Goal: Transaction & Acquisition: Book appointment/travel/reservation

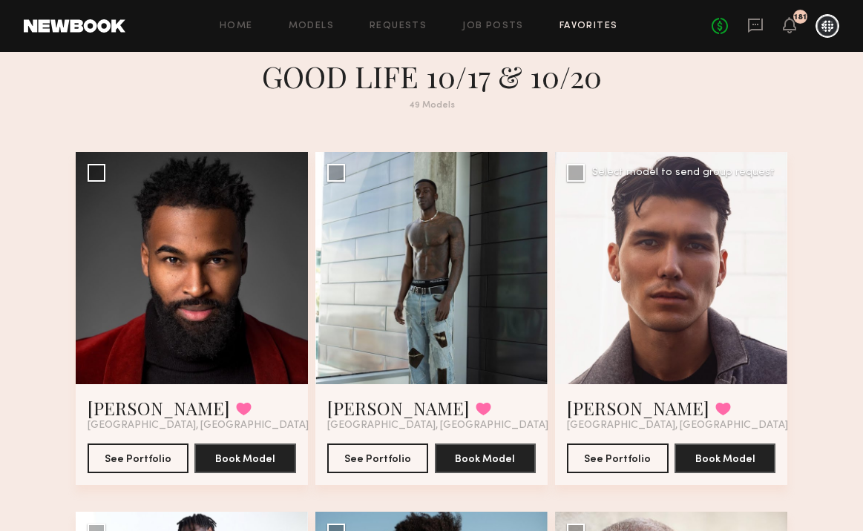
scroll to position [22, 0]
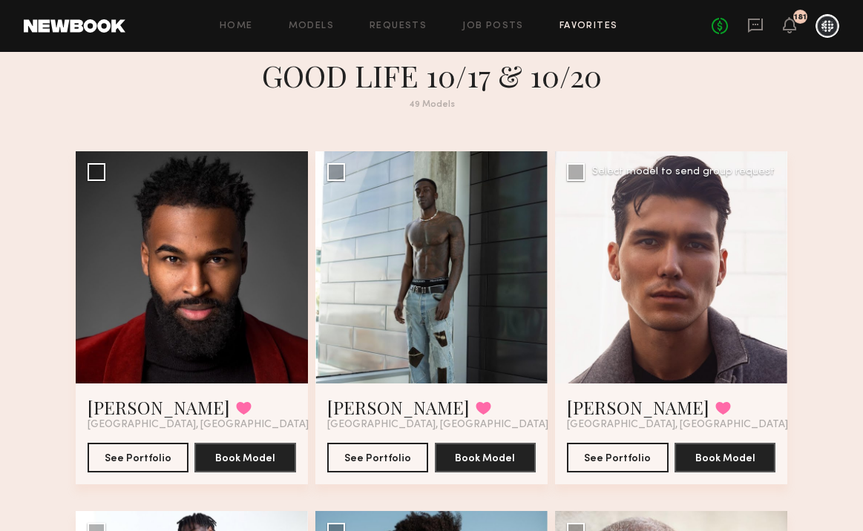
click at [658, 272] on div at bounding box center [671, 267] width 232 height 232
click at [628, 455] on button "See Portfolio" at bounding box center [618, 457] width 102 height 30
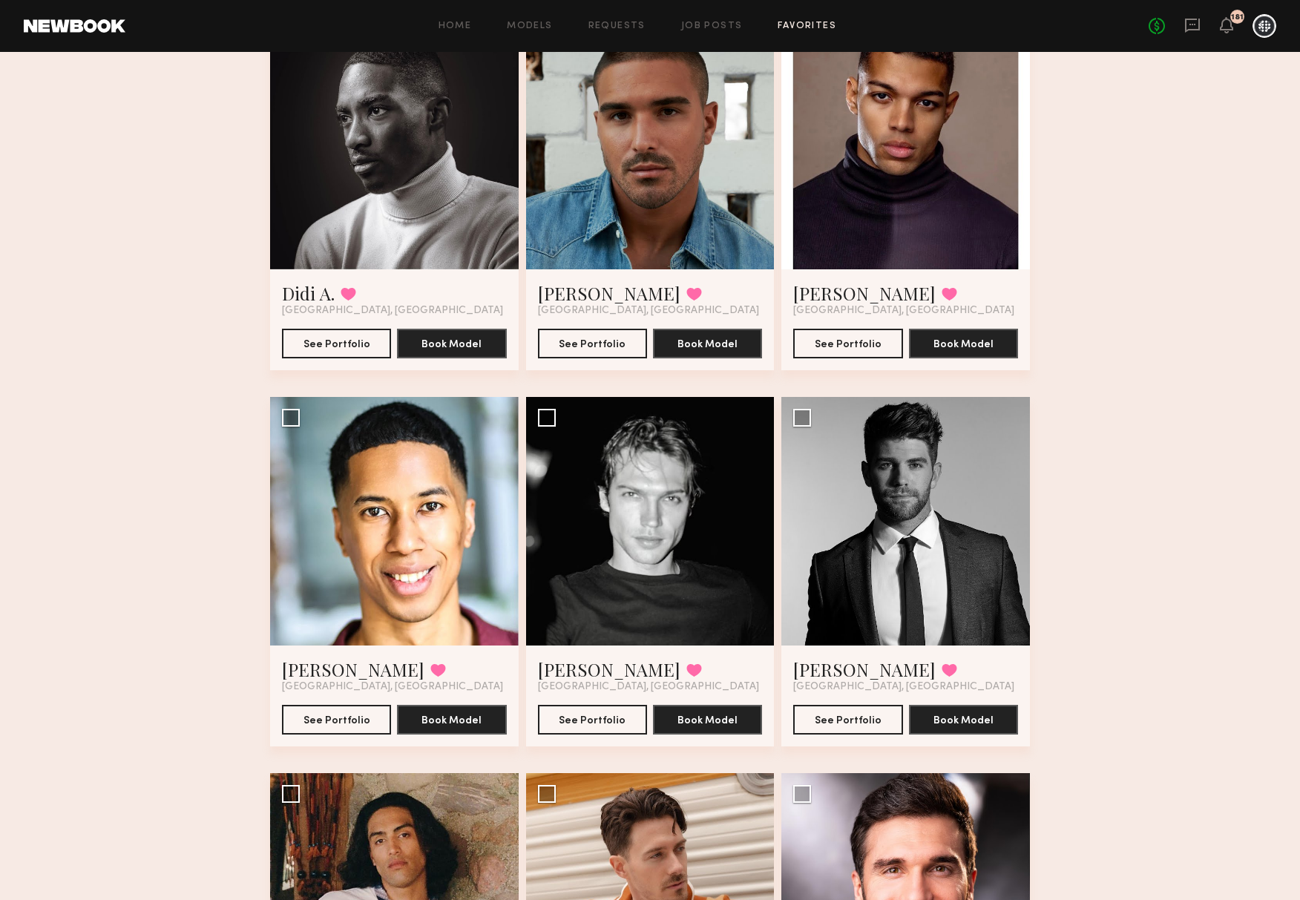
scroll to position [919, 0]
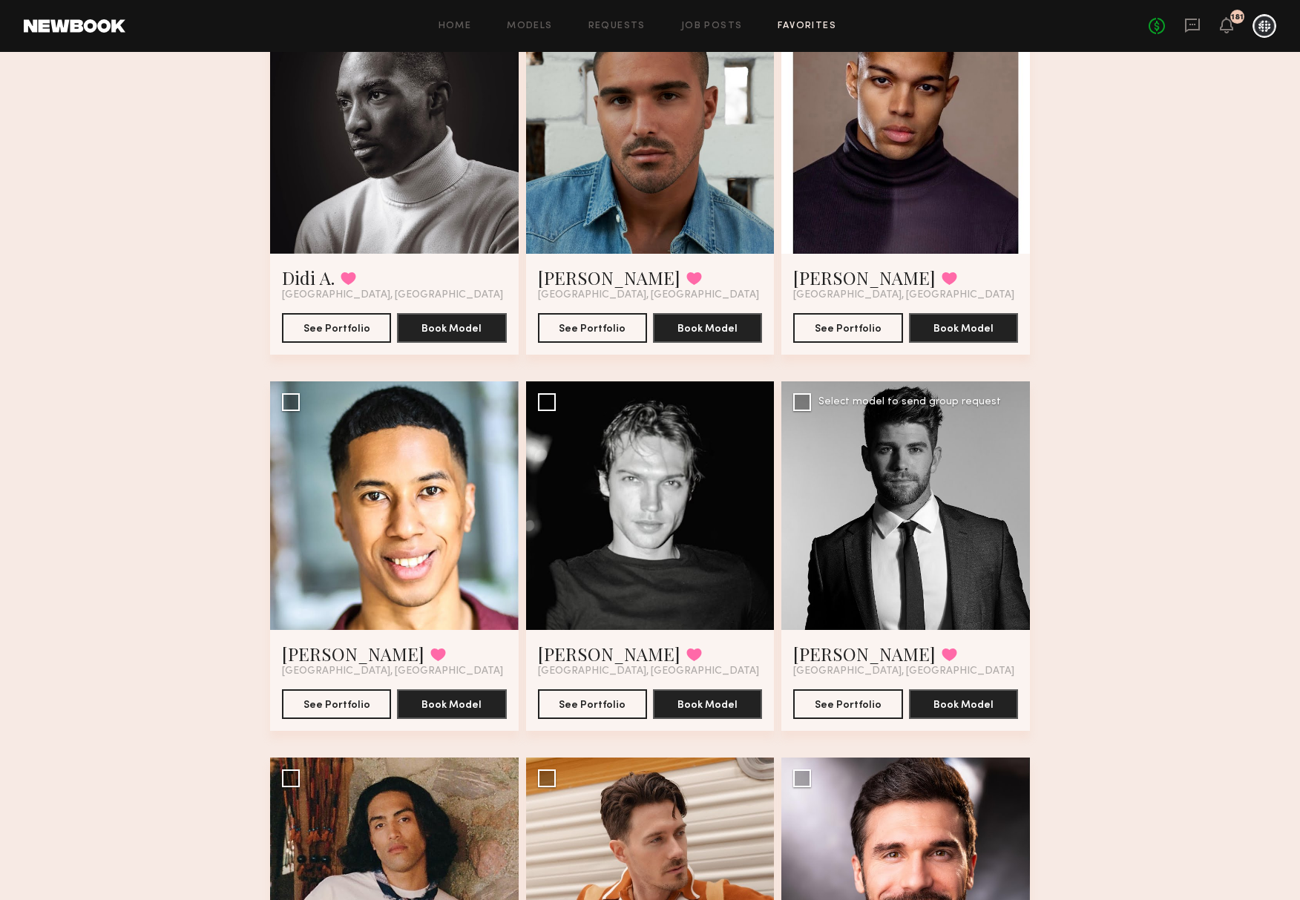
click at [893, 499] on div at bounding box center [905, 505] width 249 height 249
click at [842, 617] on button "See Portfolio" at bounding box center [847, 704] width 109 height 30
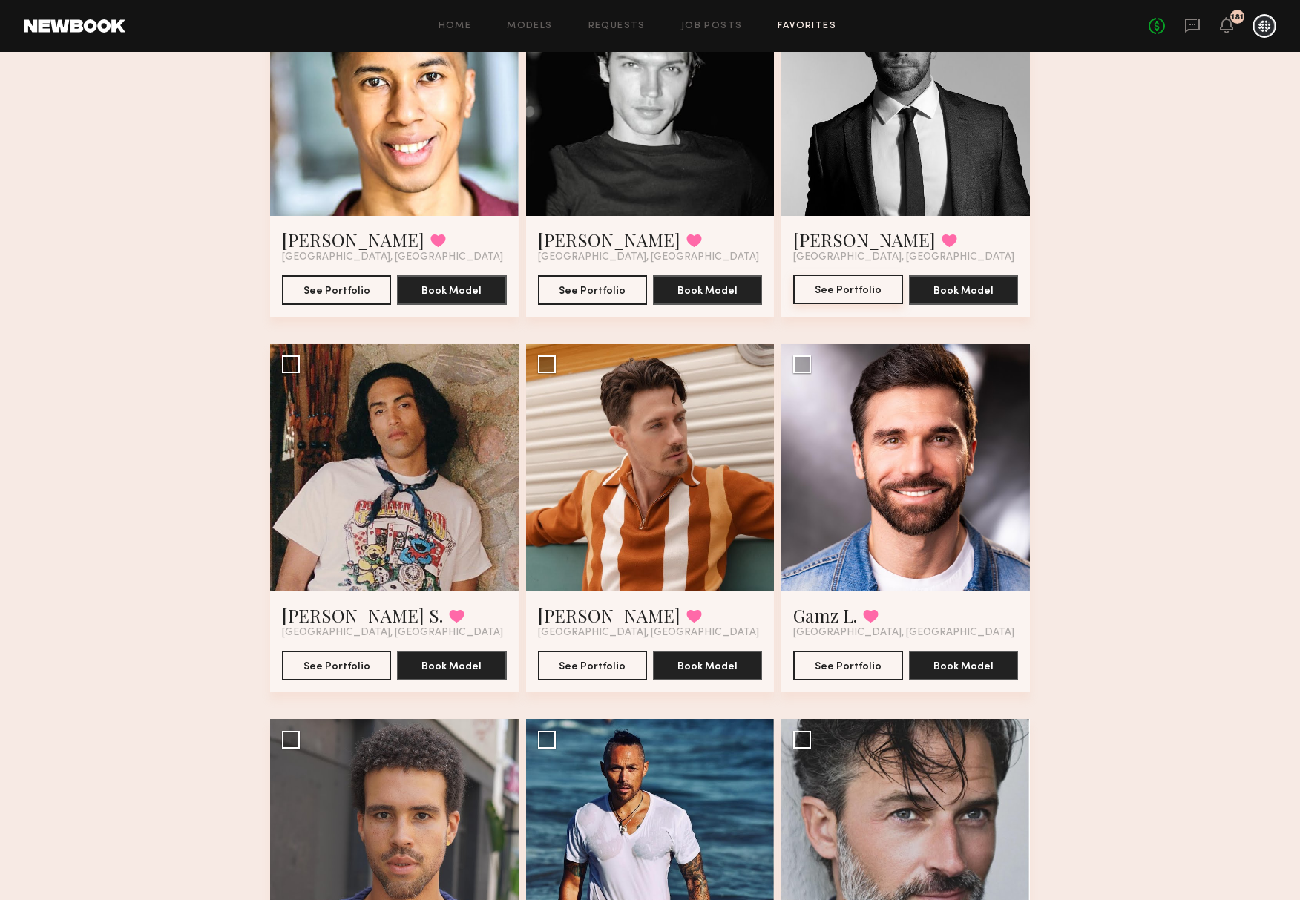
scroll to position [1340, 0]
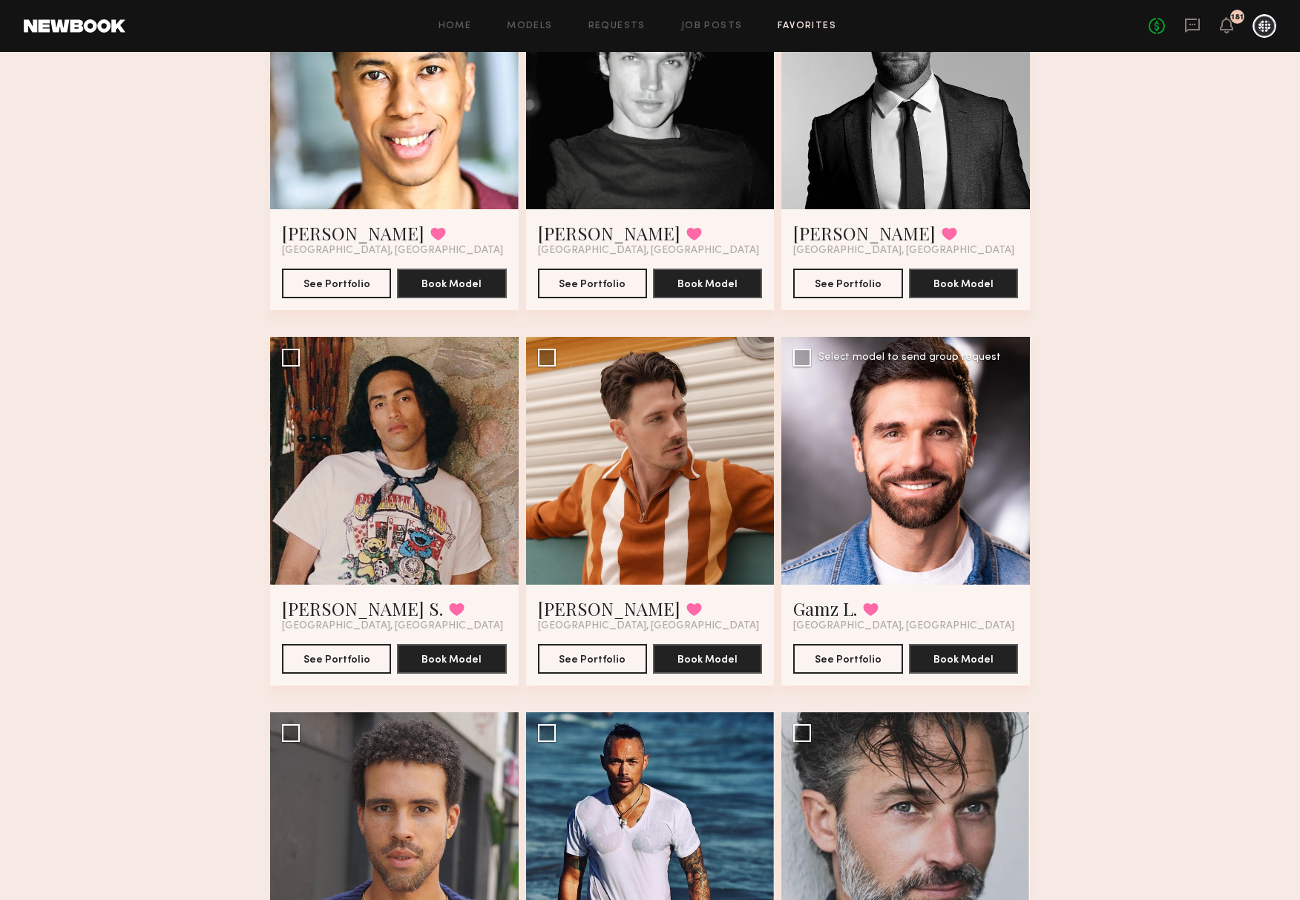
click at [872, 480] on div at bounding box center [905, 461] width 249 height 249
click at [864, 617] on button "See Portfolio" at bounding box center [847, 658] width 109 height 30
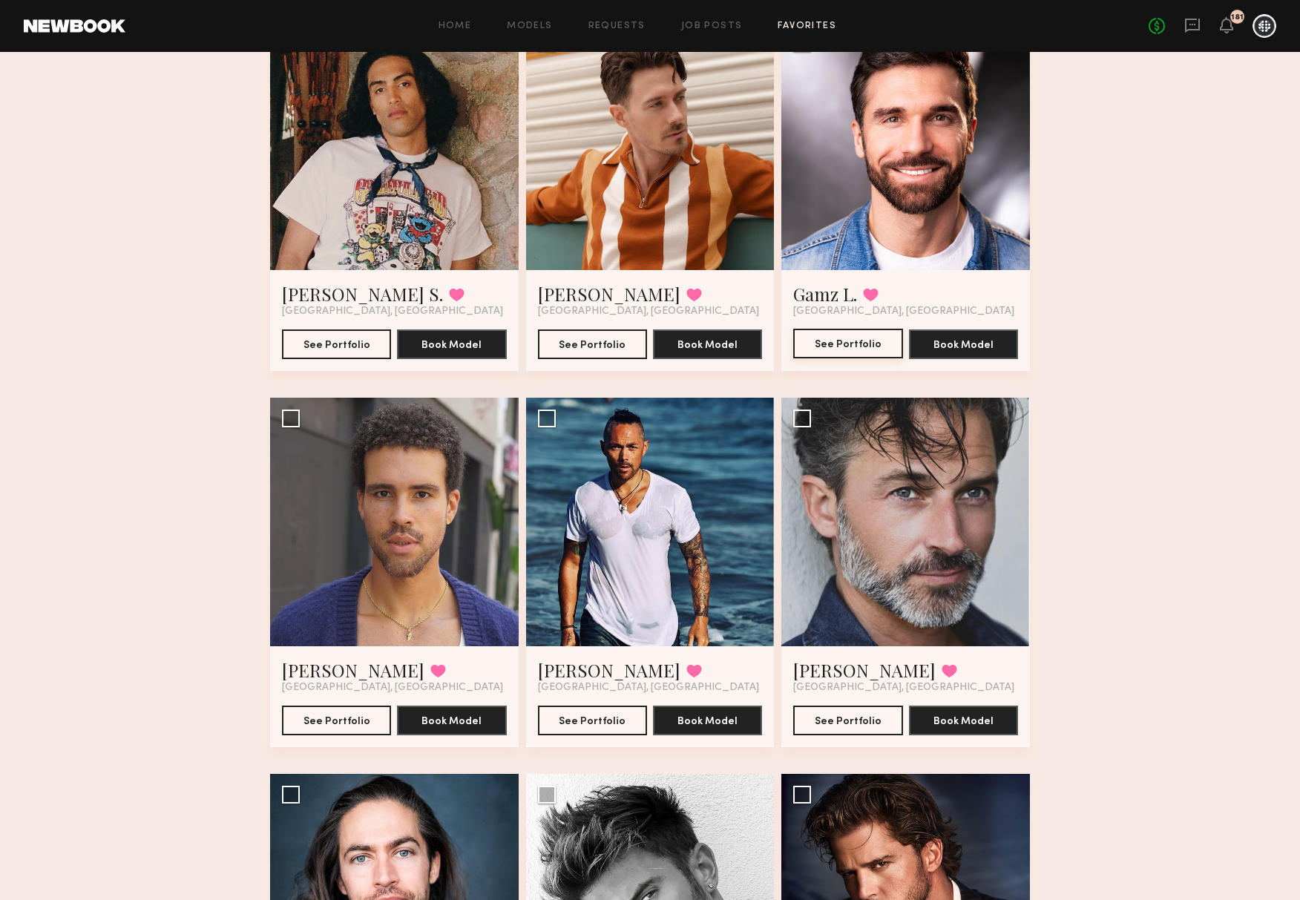
scroll to position [1664, 0]
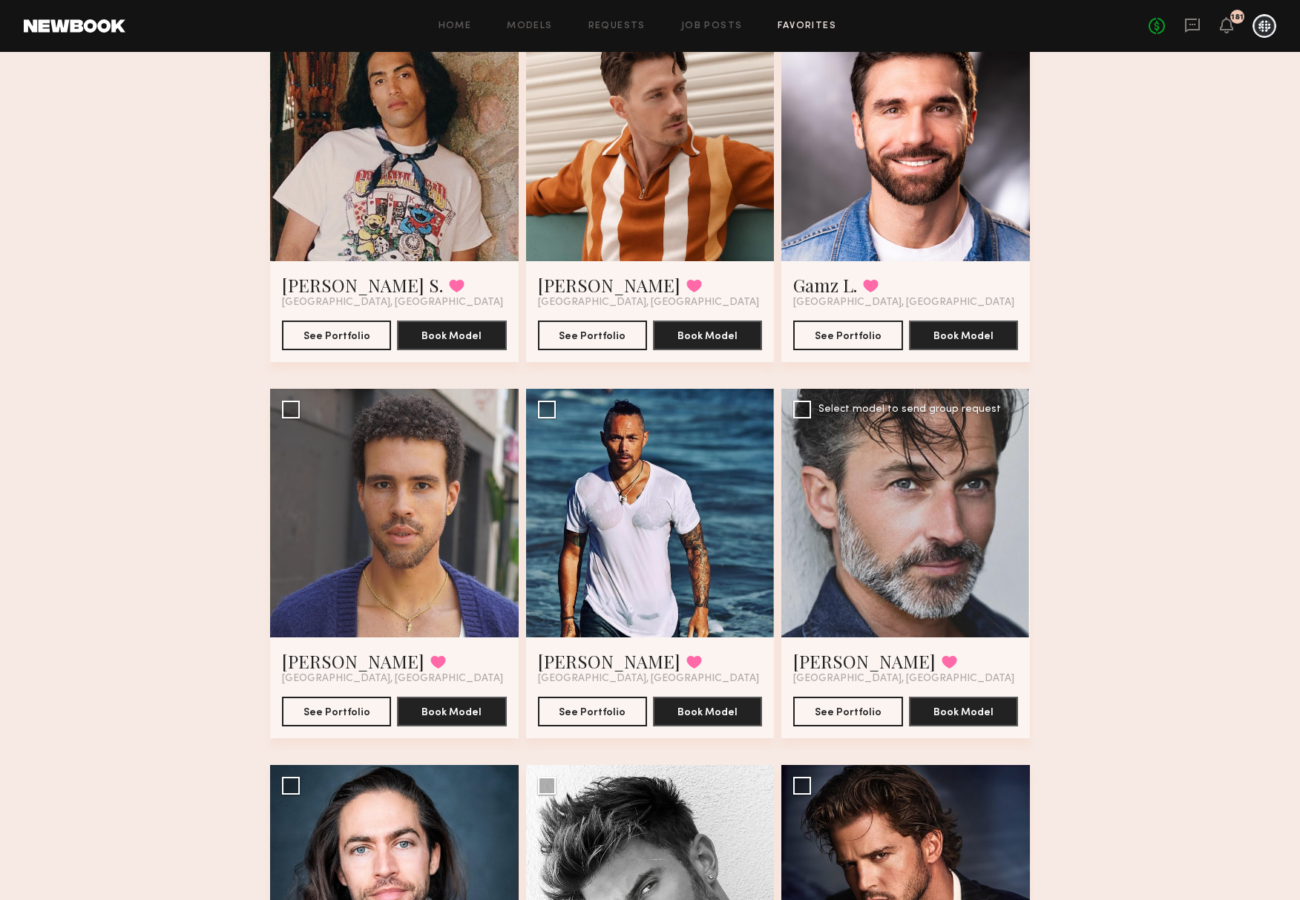
click at [879, 499] on div at bounding box center [905, 513] width 249 height 249
click at [861, 617] on button "See Portfolio" at bounding box center [847, 711] width 109 height 30
click at [598, 617] on button "See Portfolio" at bounding box center [592, 711] width 109 height 30
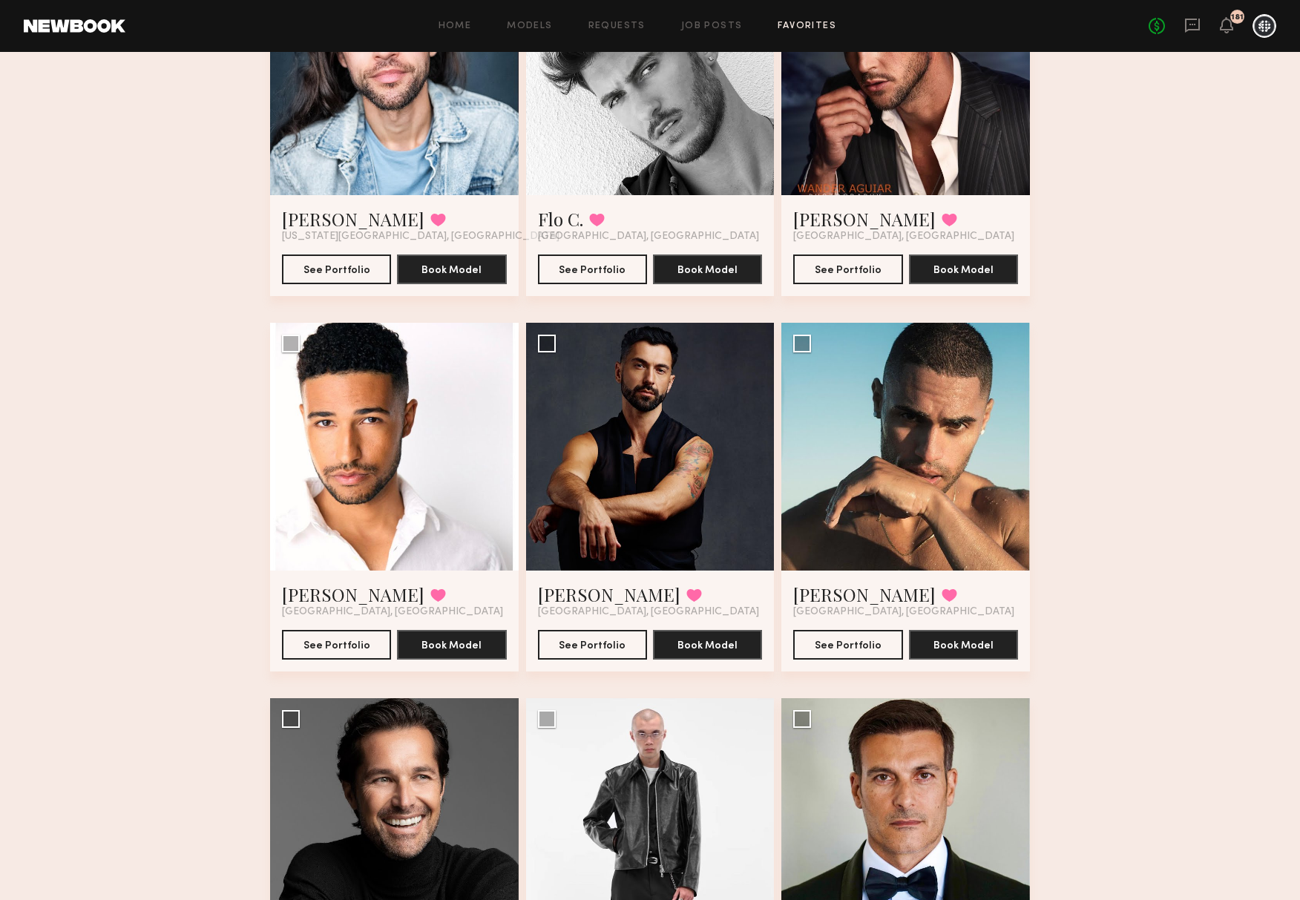
scroll to position [2483, 0]
click at [853, 617] on button "See Portfolio" at bounding box center [847, 643] width 109 height 30
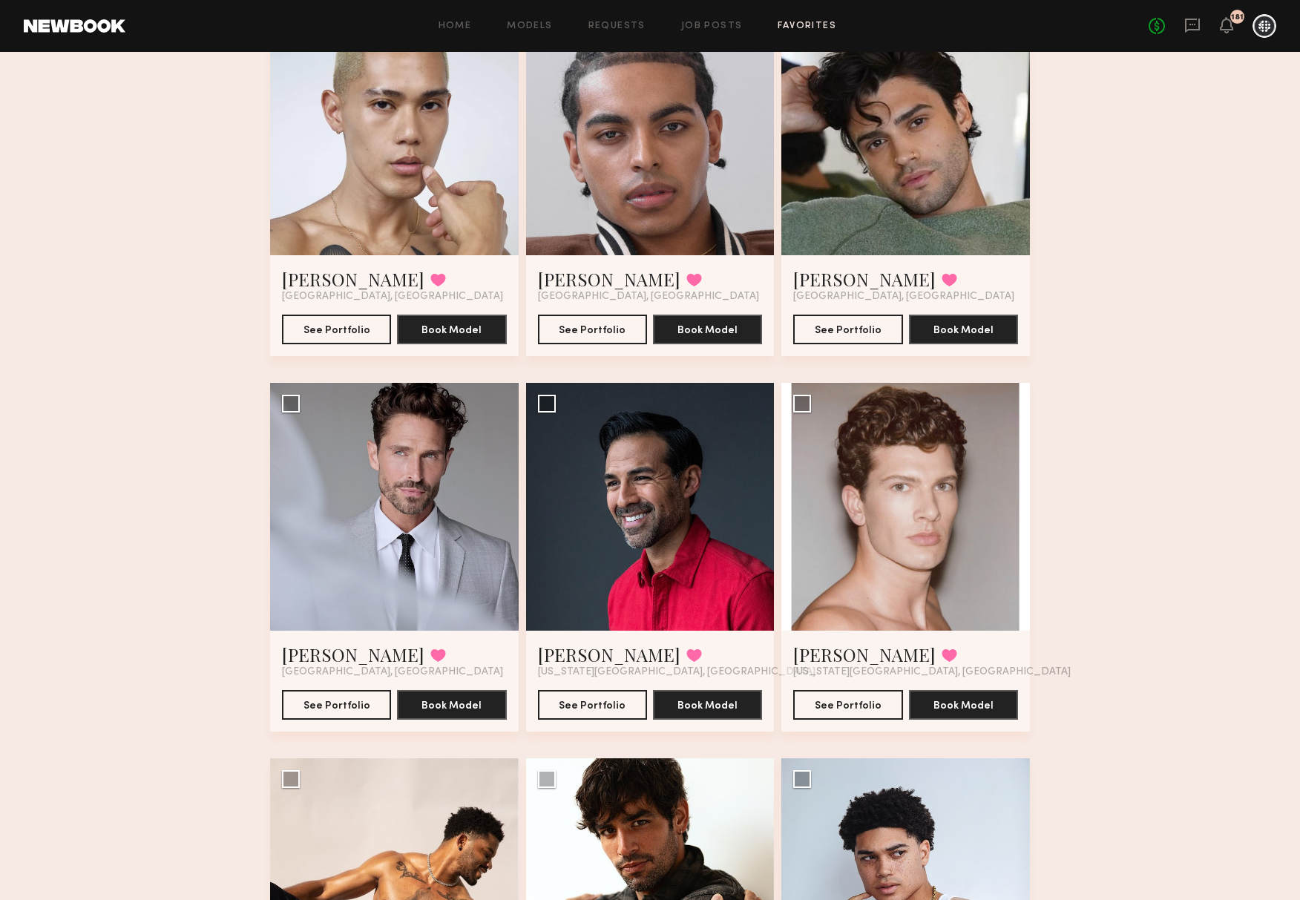
scroll to position [4701, 0]
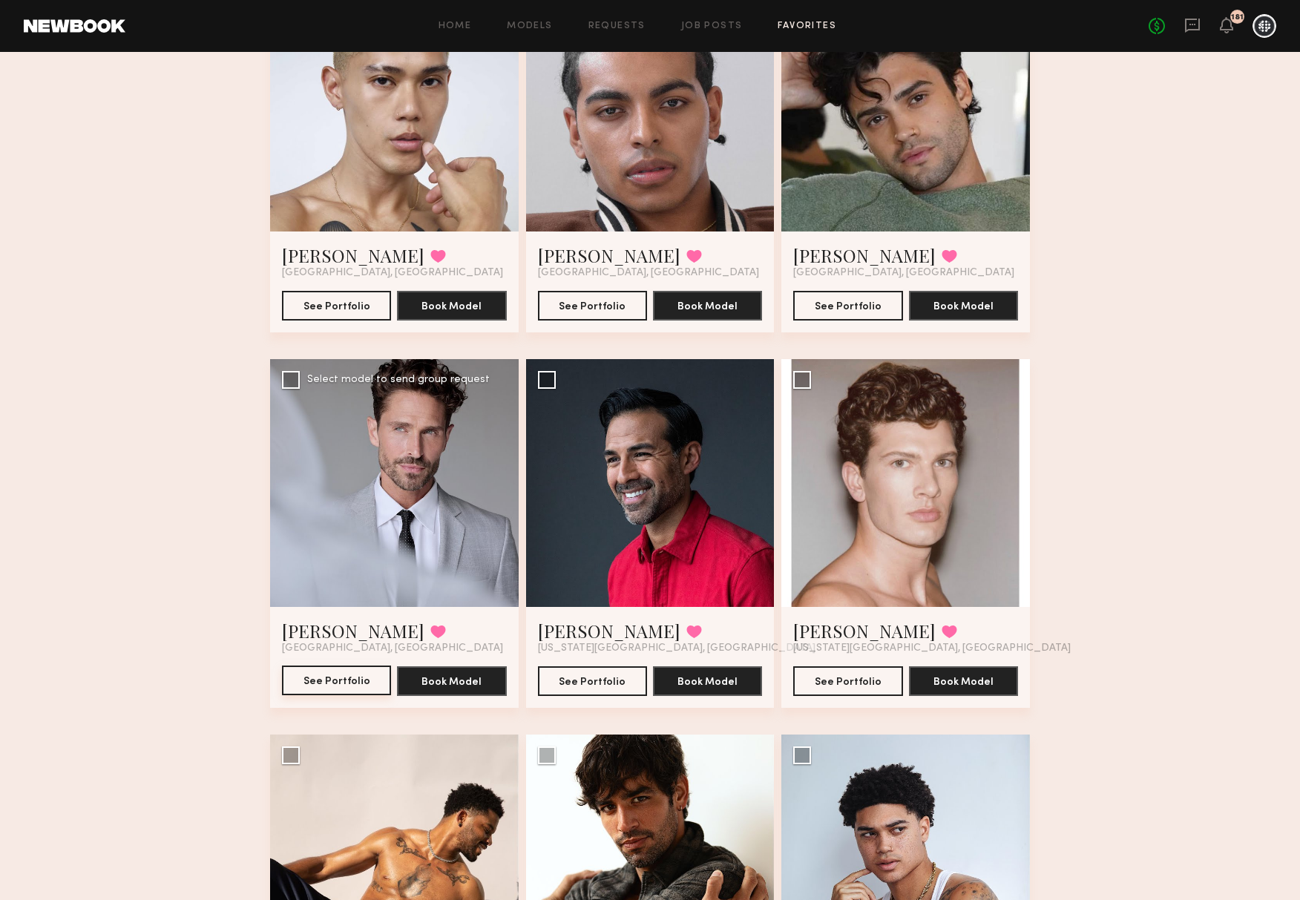
click at [330, 617] on button "See Portfolio" at bounding box center [336, 681] width 109 height 30
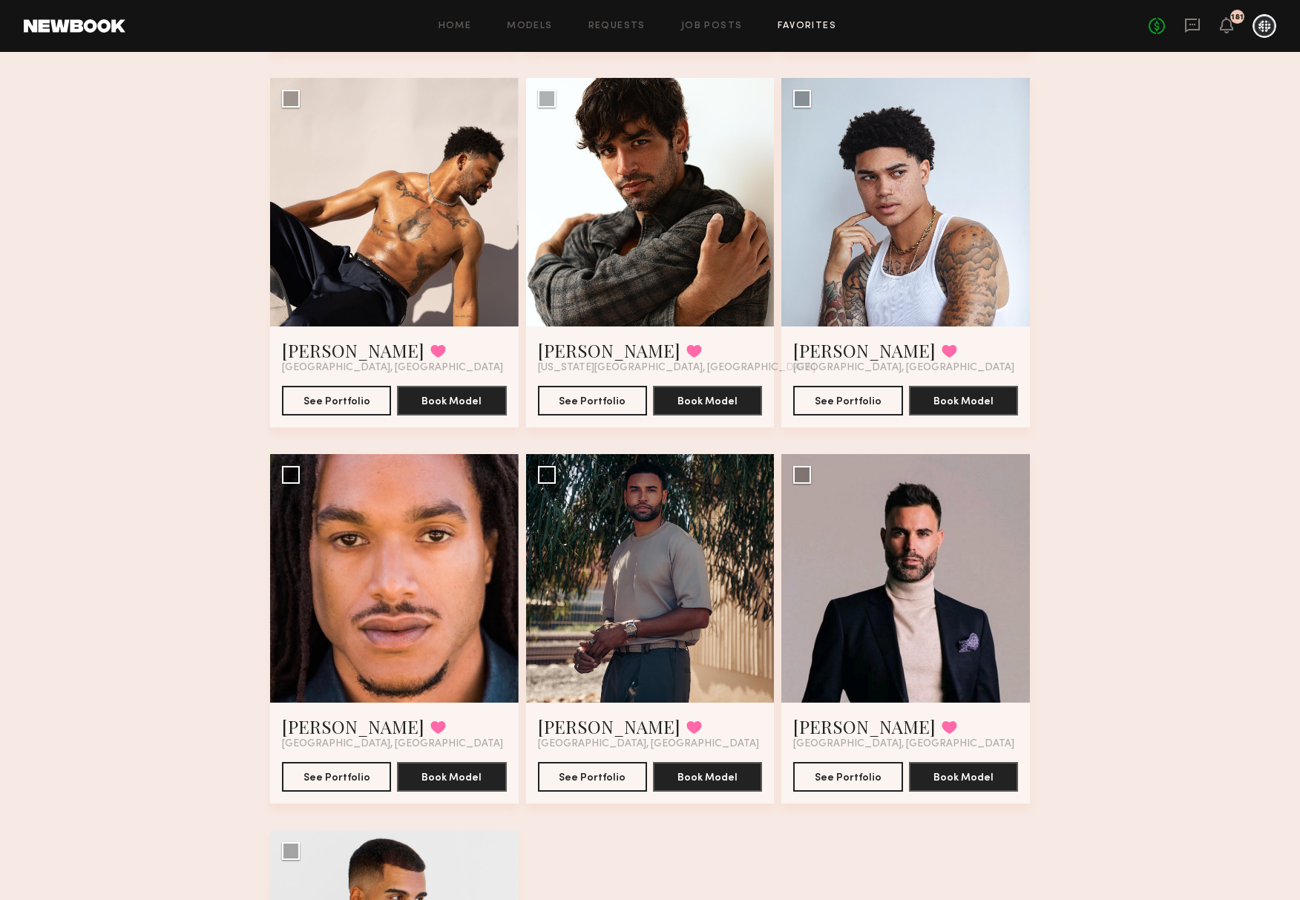
scroll to position [5460, 0]
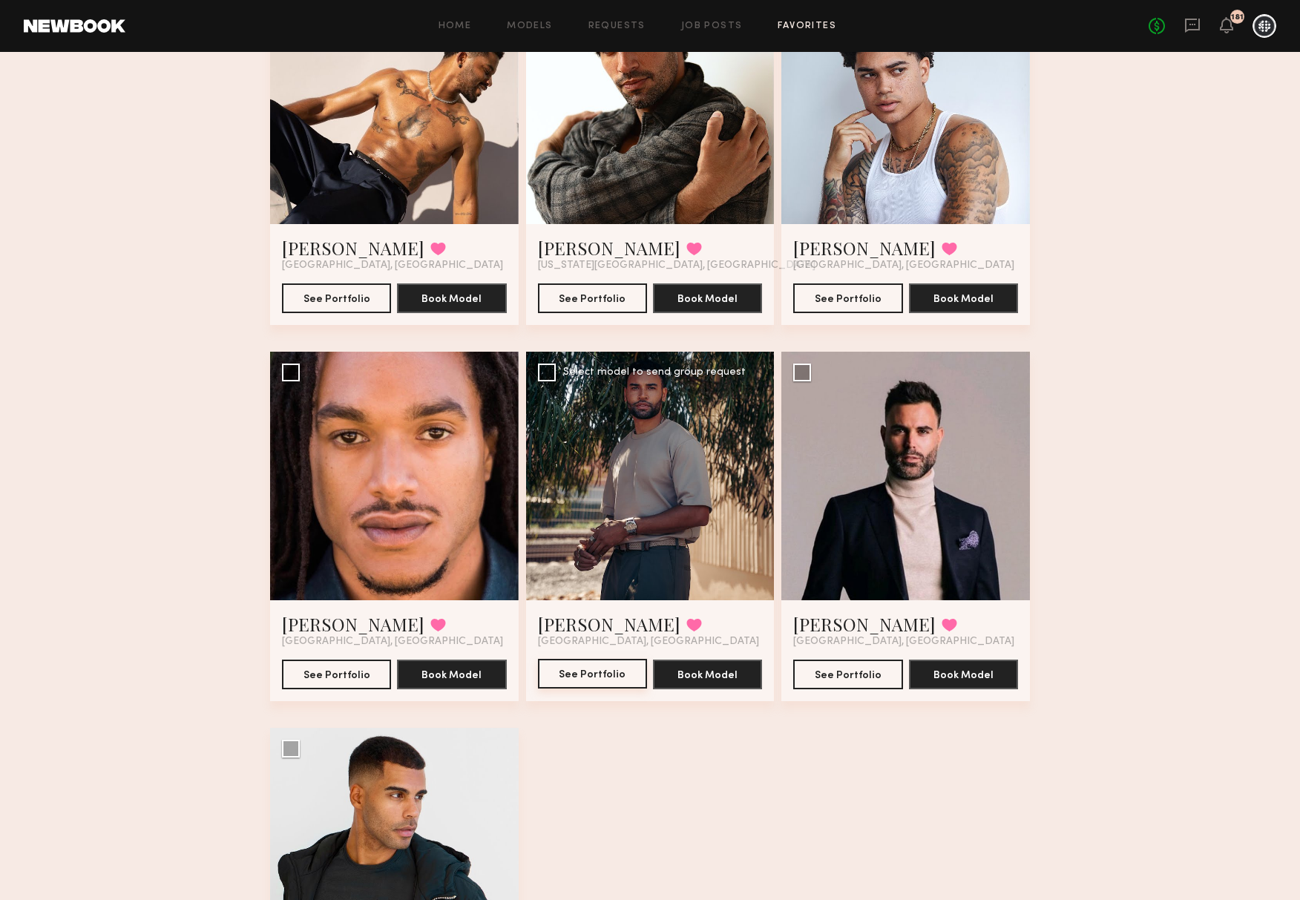
click at [604, 617] on button "See Portfolio" at bounding box center [592, 674] width 109 height 30
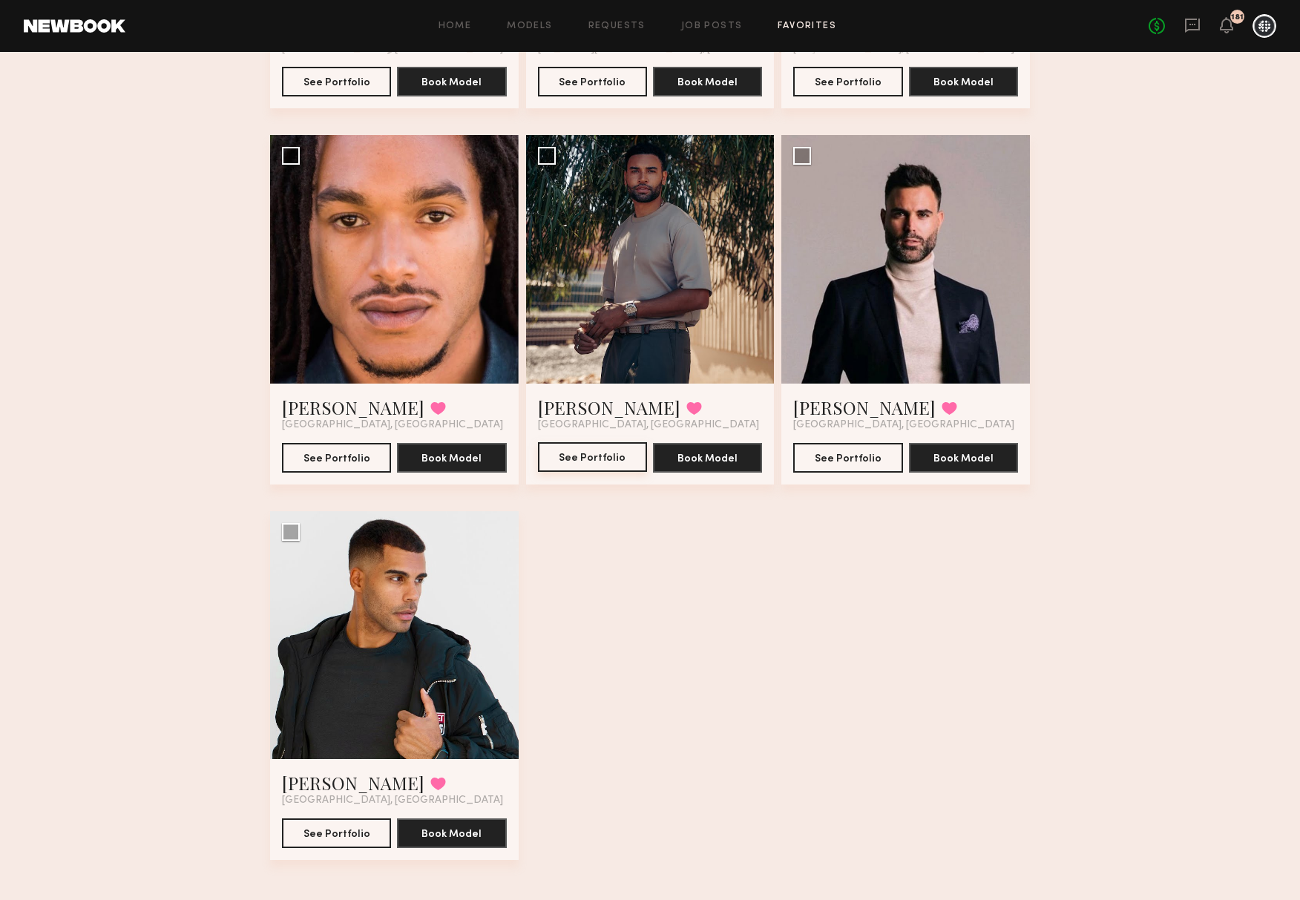
scroll to position [5685, 0]
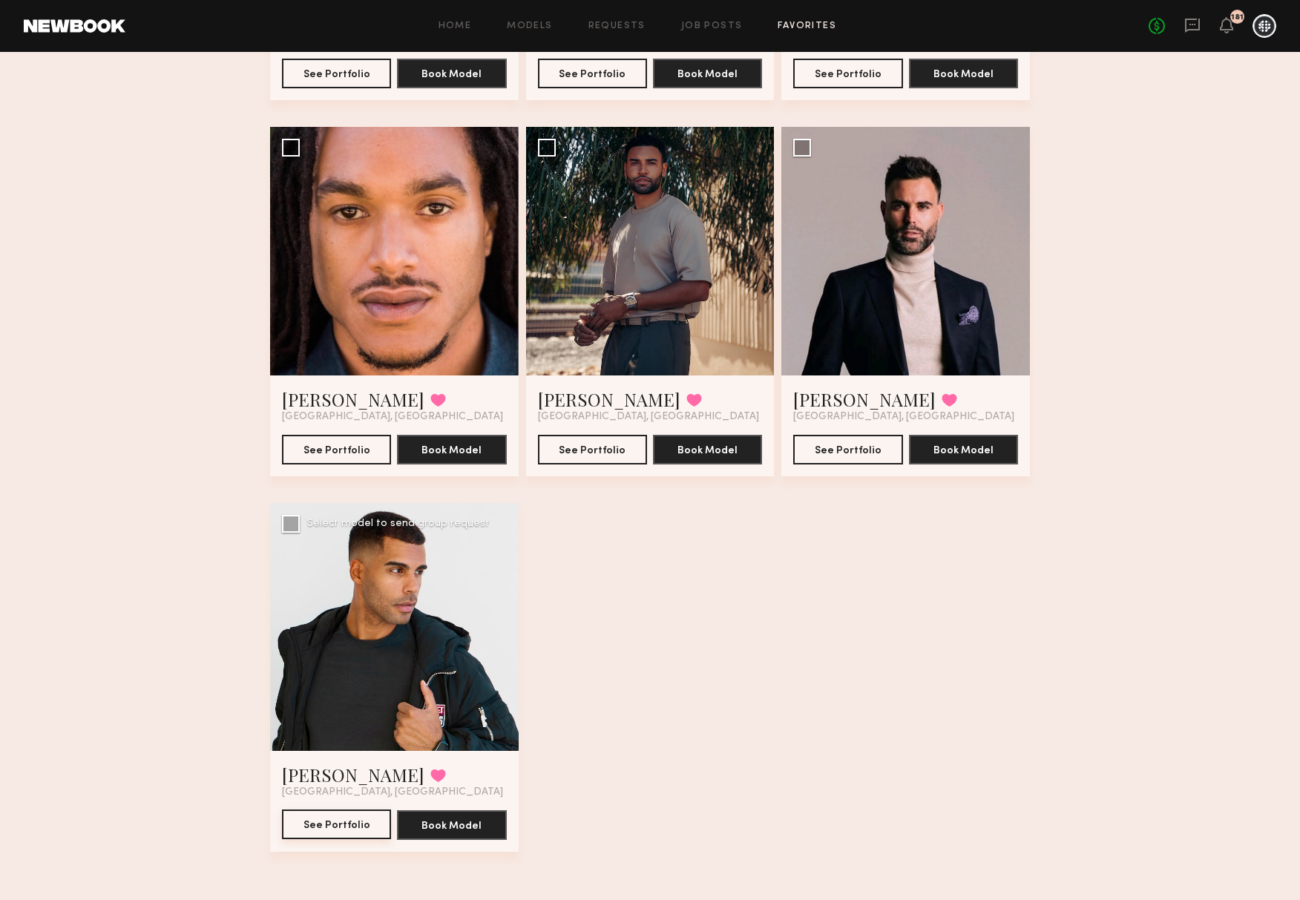
click at [339, 617] on button "See Portfolio" at bounding box center [336, 825] width 109 height 30
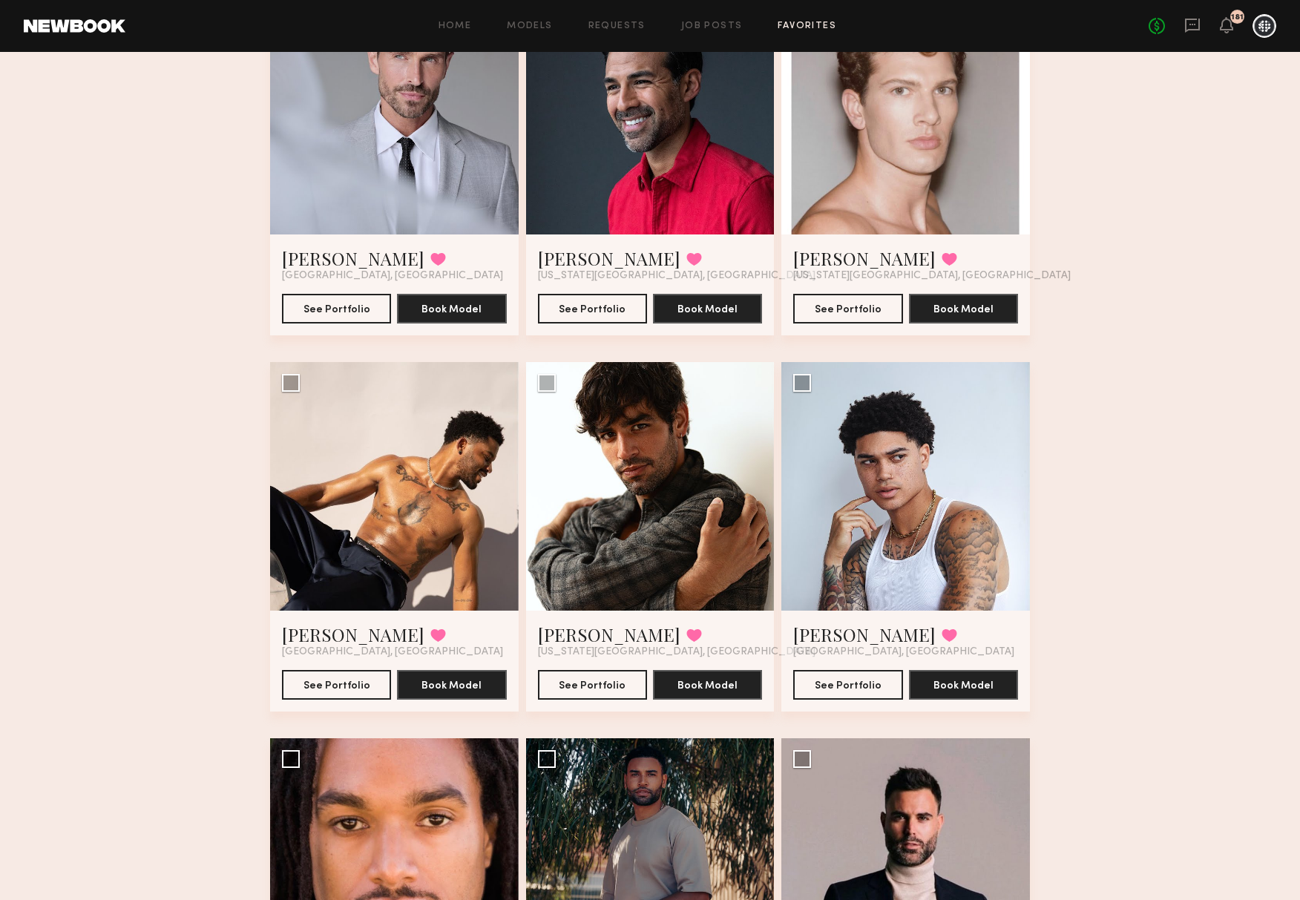
scroll to position [5072, 0]
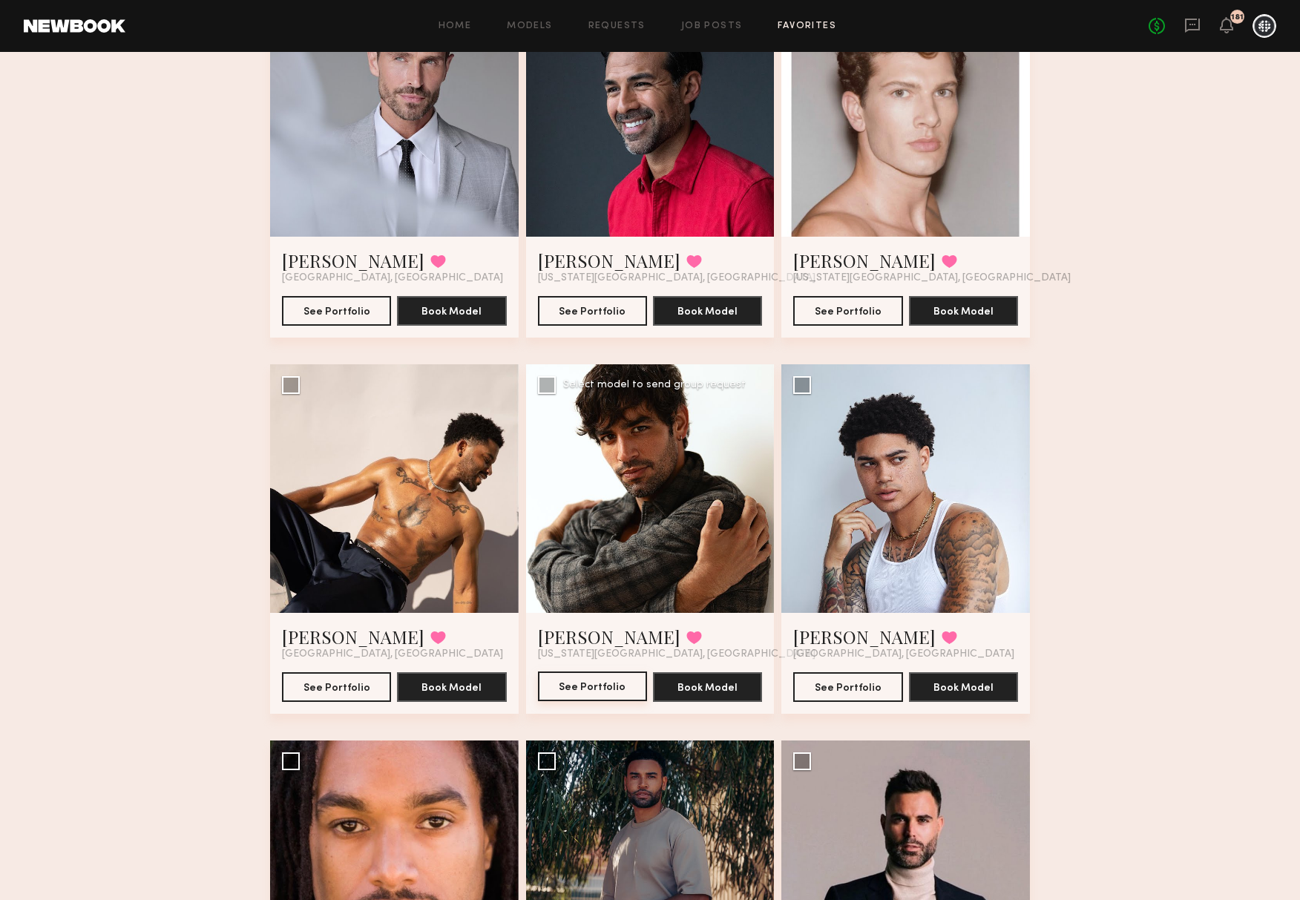
click at [599, 617] on button "See Portfolio" at bounding box center [592, 687] width 109 height 30
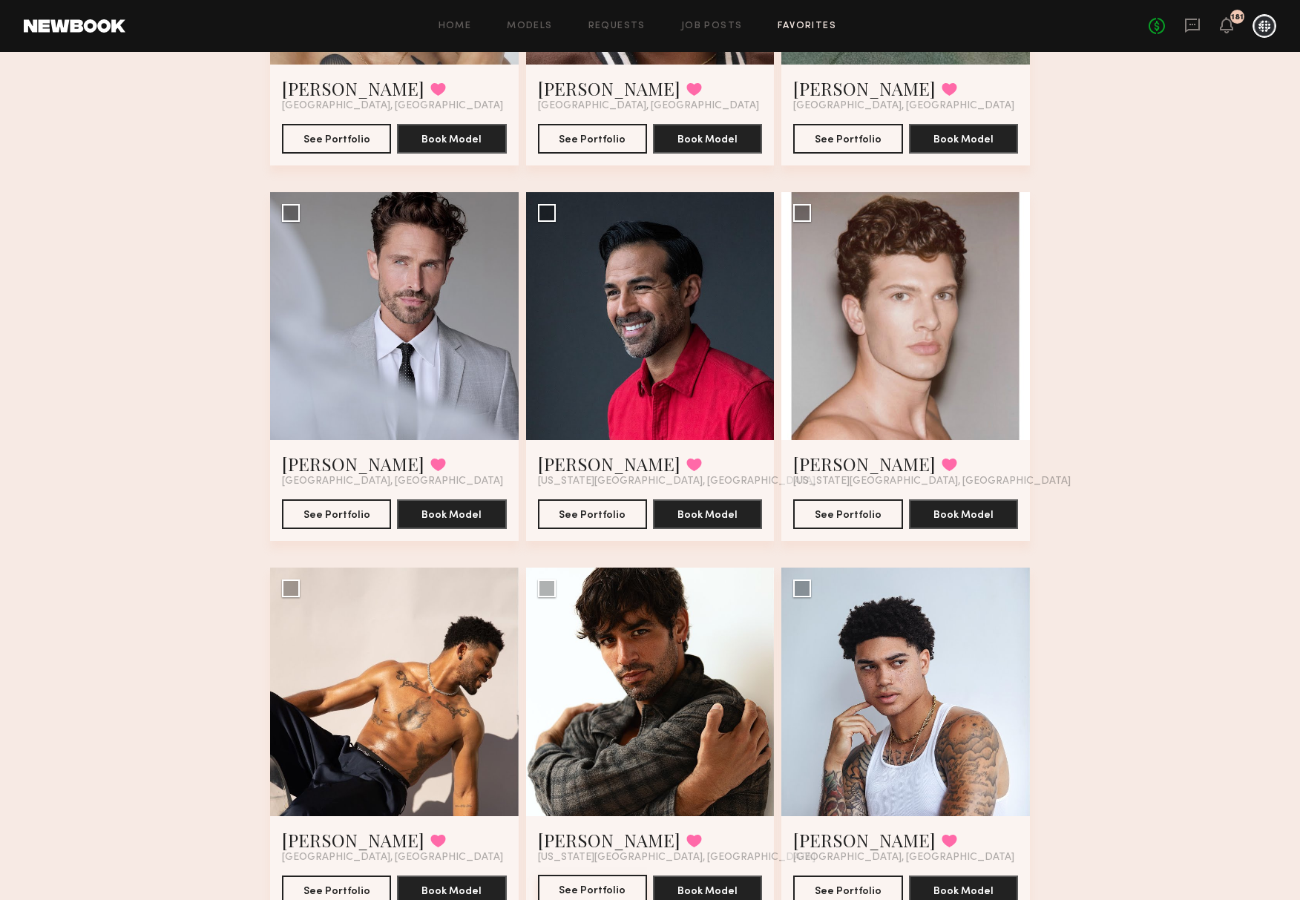
scroll to position [4865, 0]
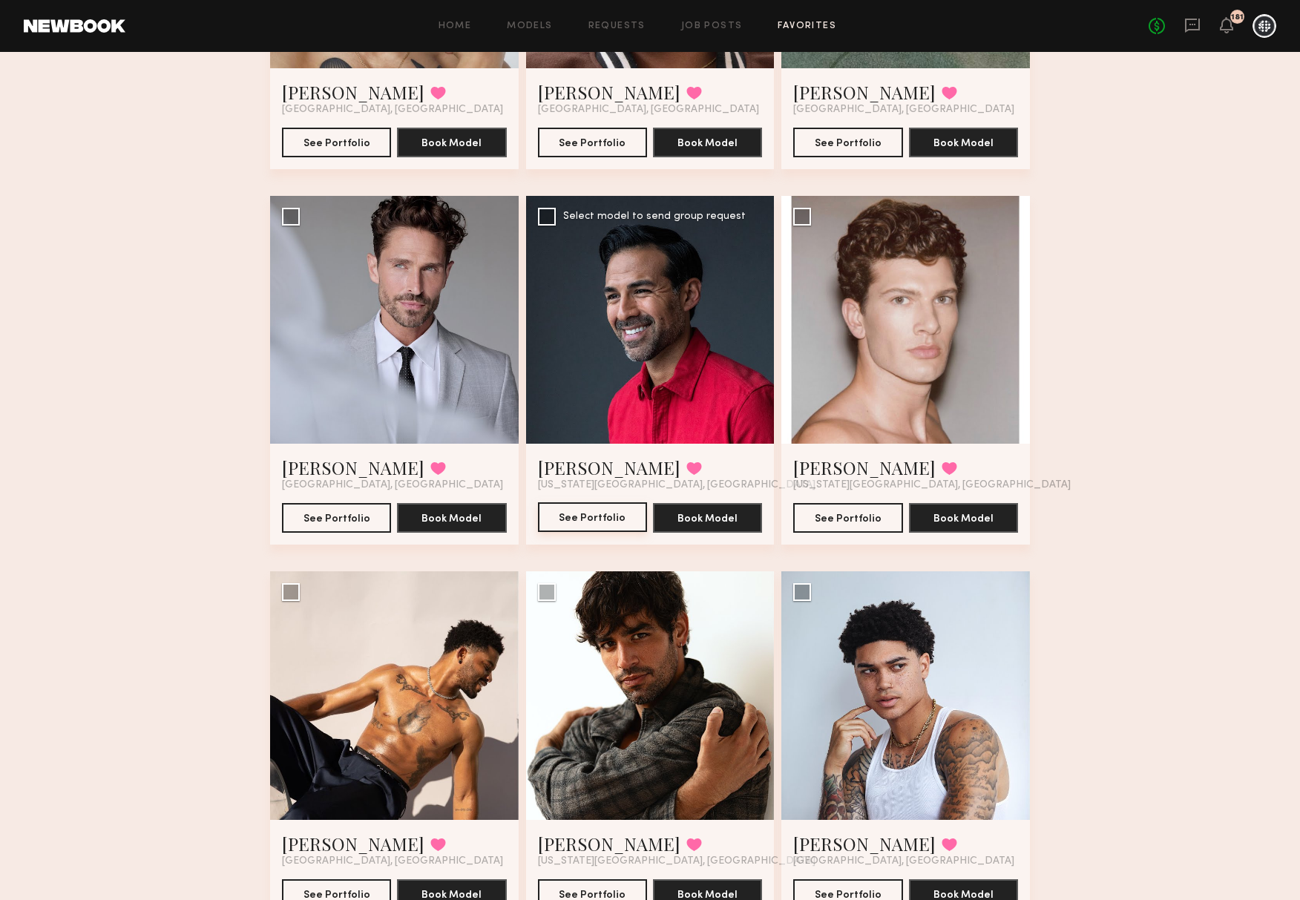
click at [568, 514] on button "See Portfolio" at bounding box center [592, 517] width 109 height 30
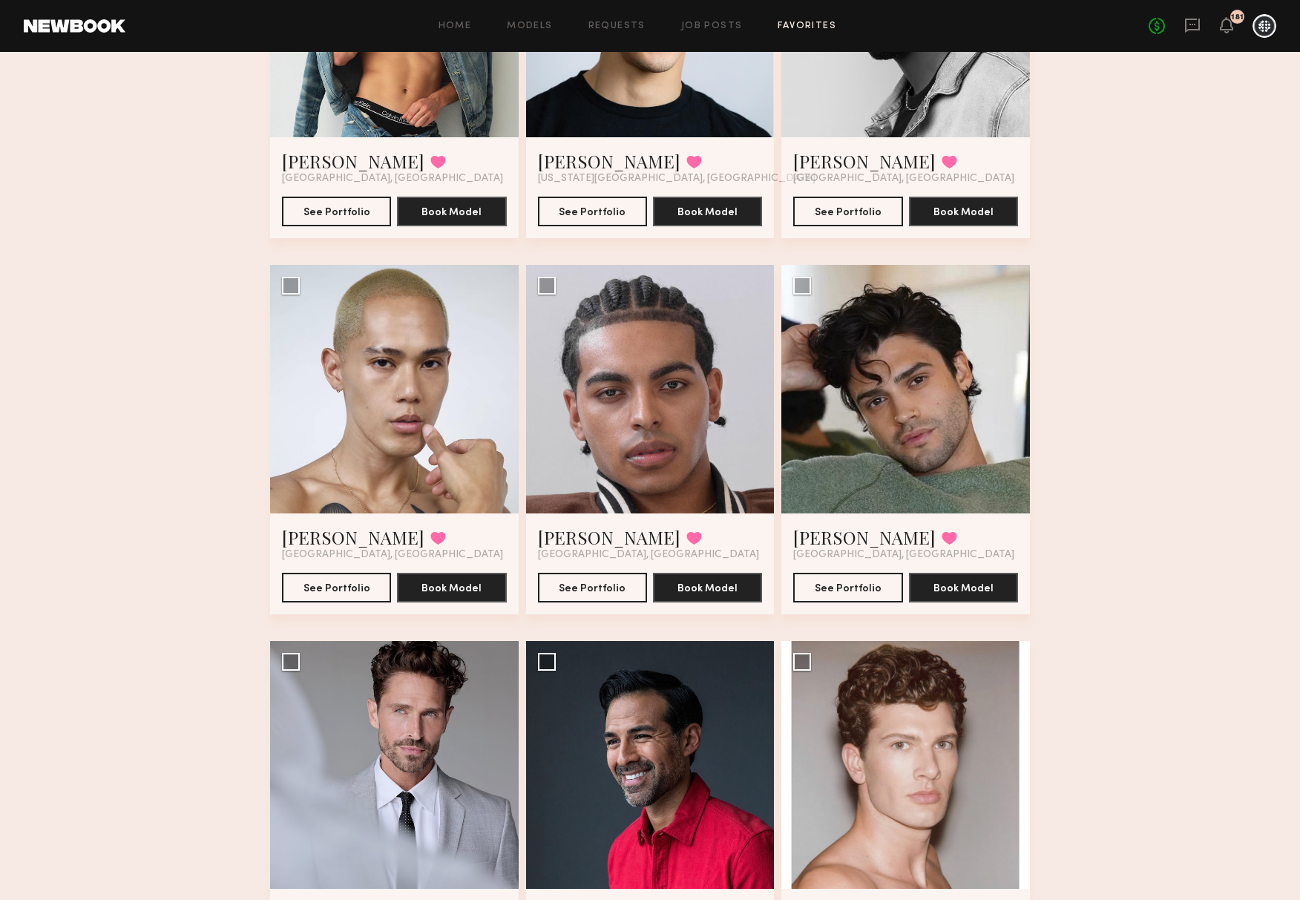
scroll to position [4417, 0]
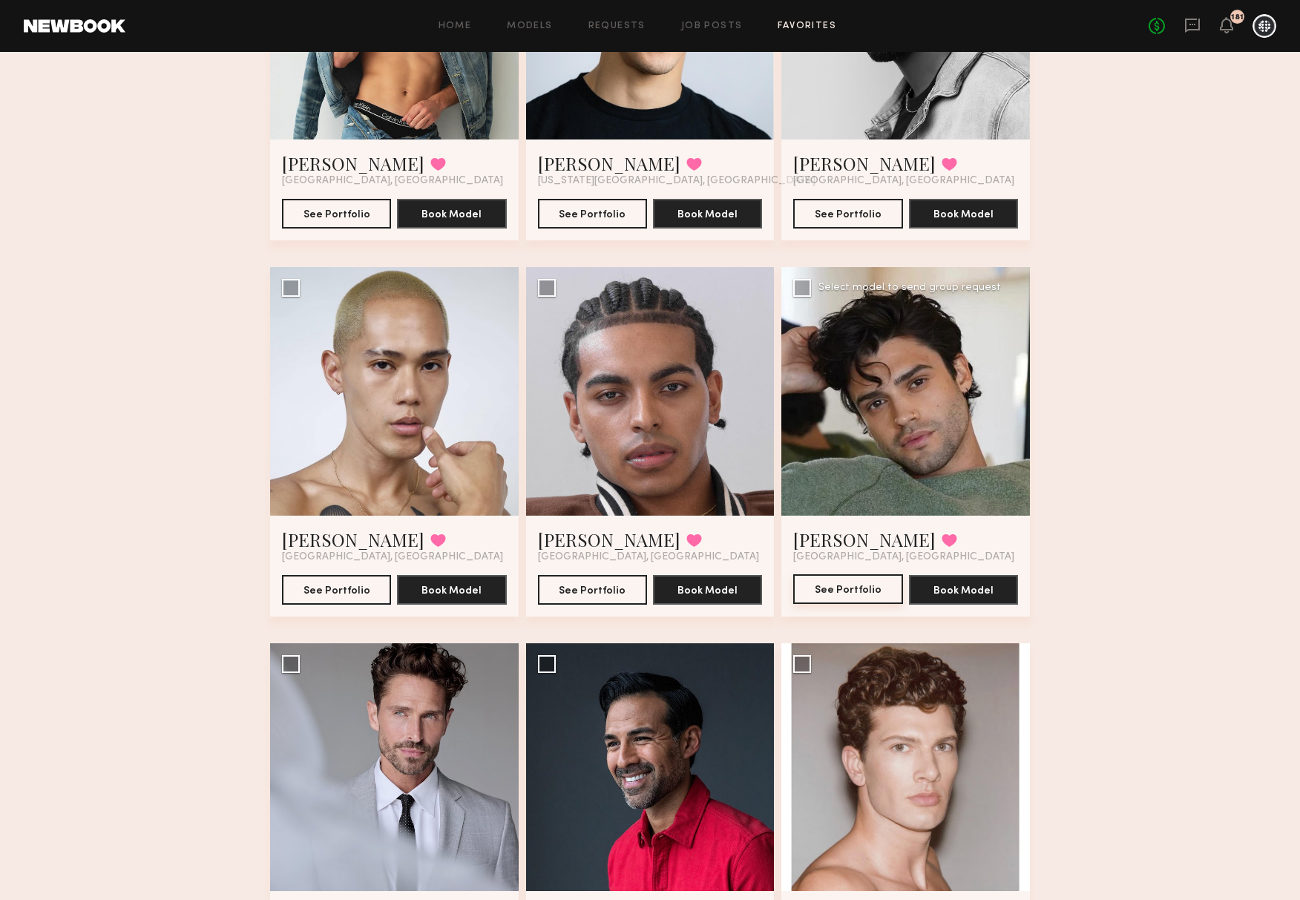
click at [858, 587] on button "See Portfolio" at bounding box center [847, 589] width 109 height 30
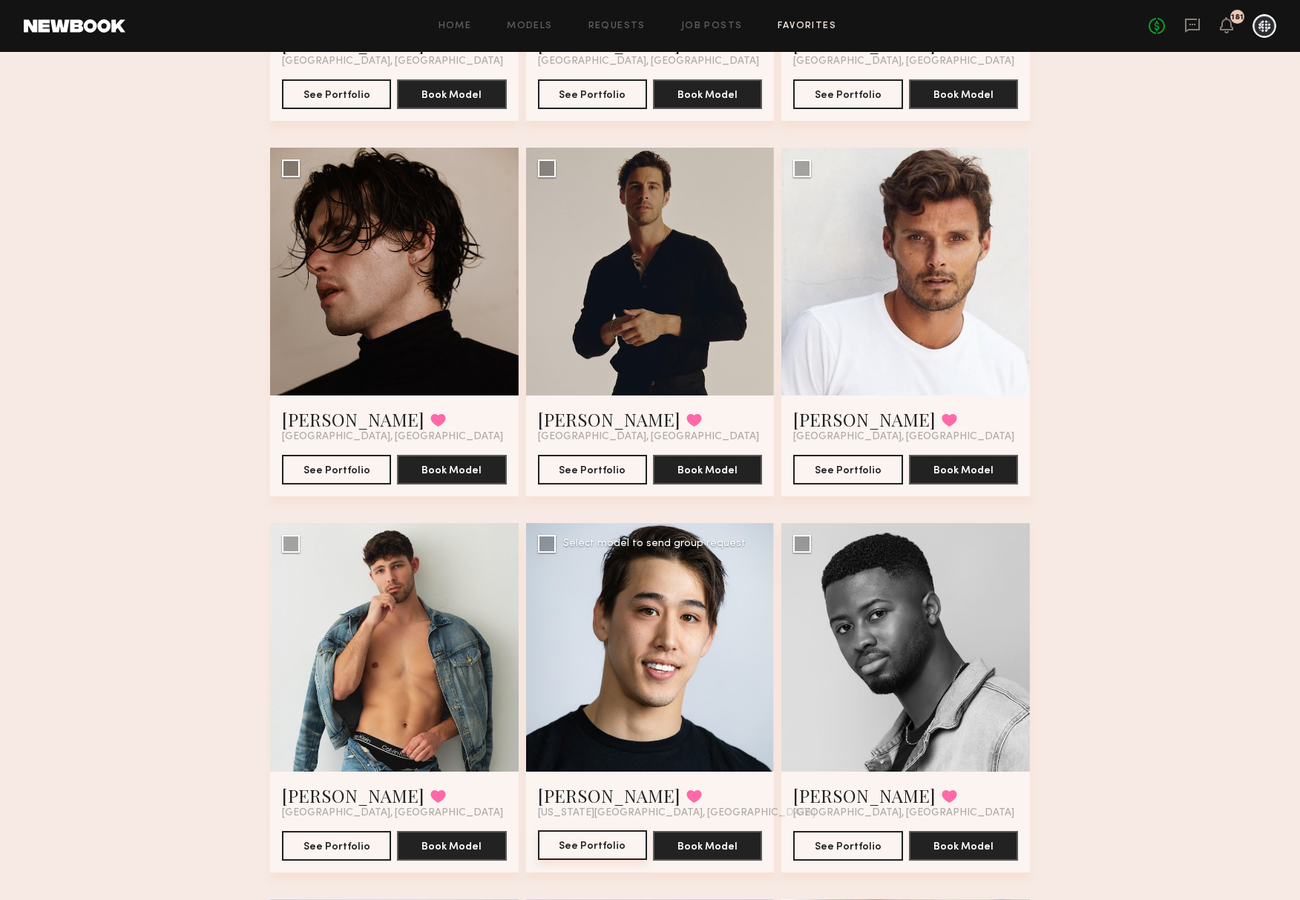
scroll to position [3787, 0]
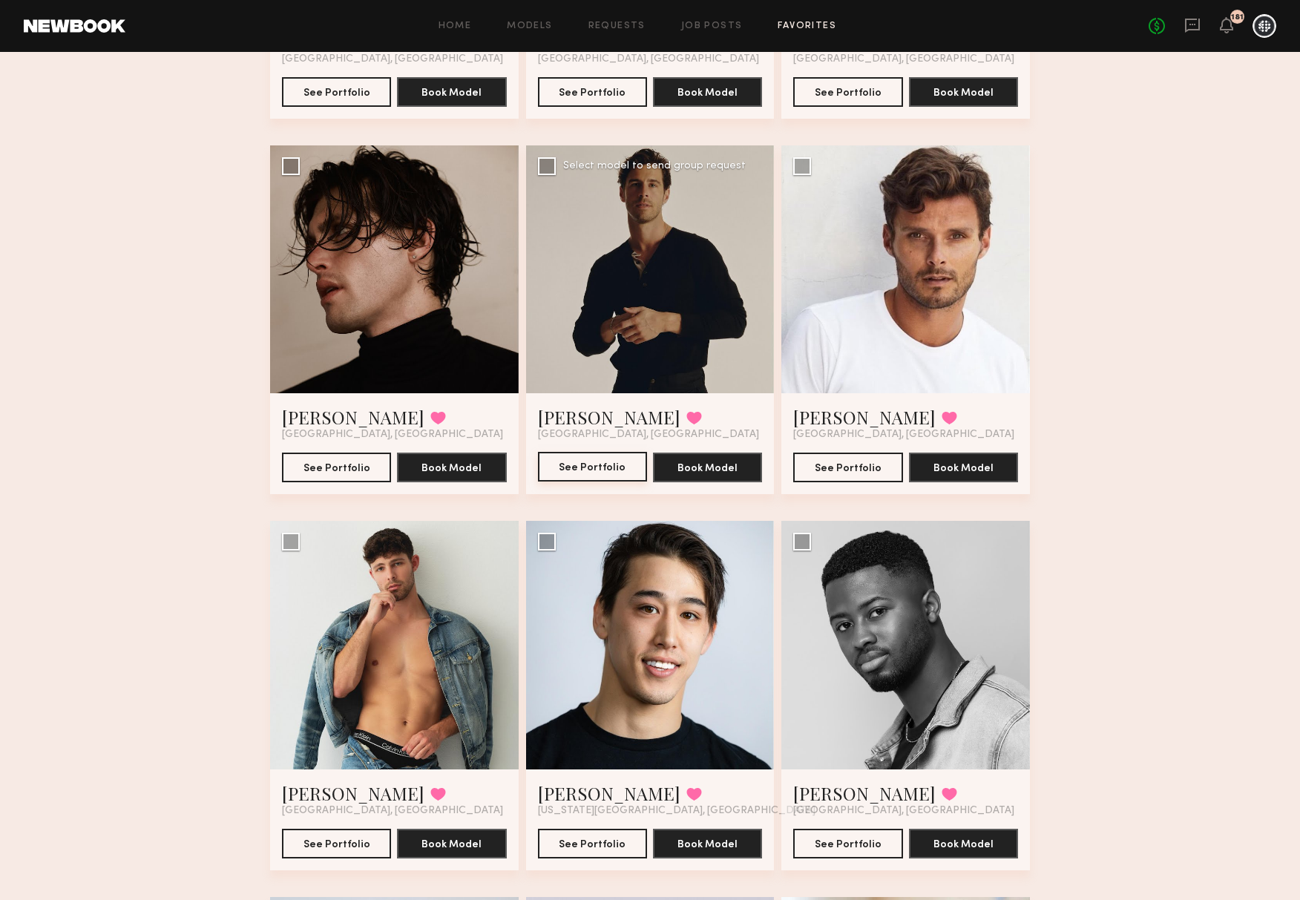
click at [599, 472] on button "See Portfolio" at bounding box center [592, 467] width 109 height 30
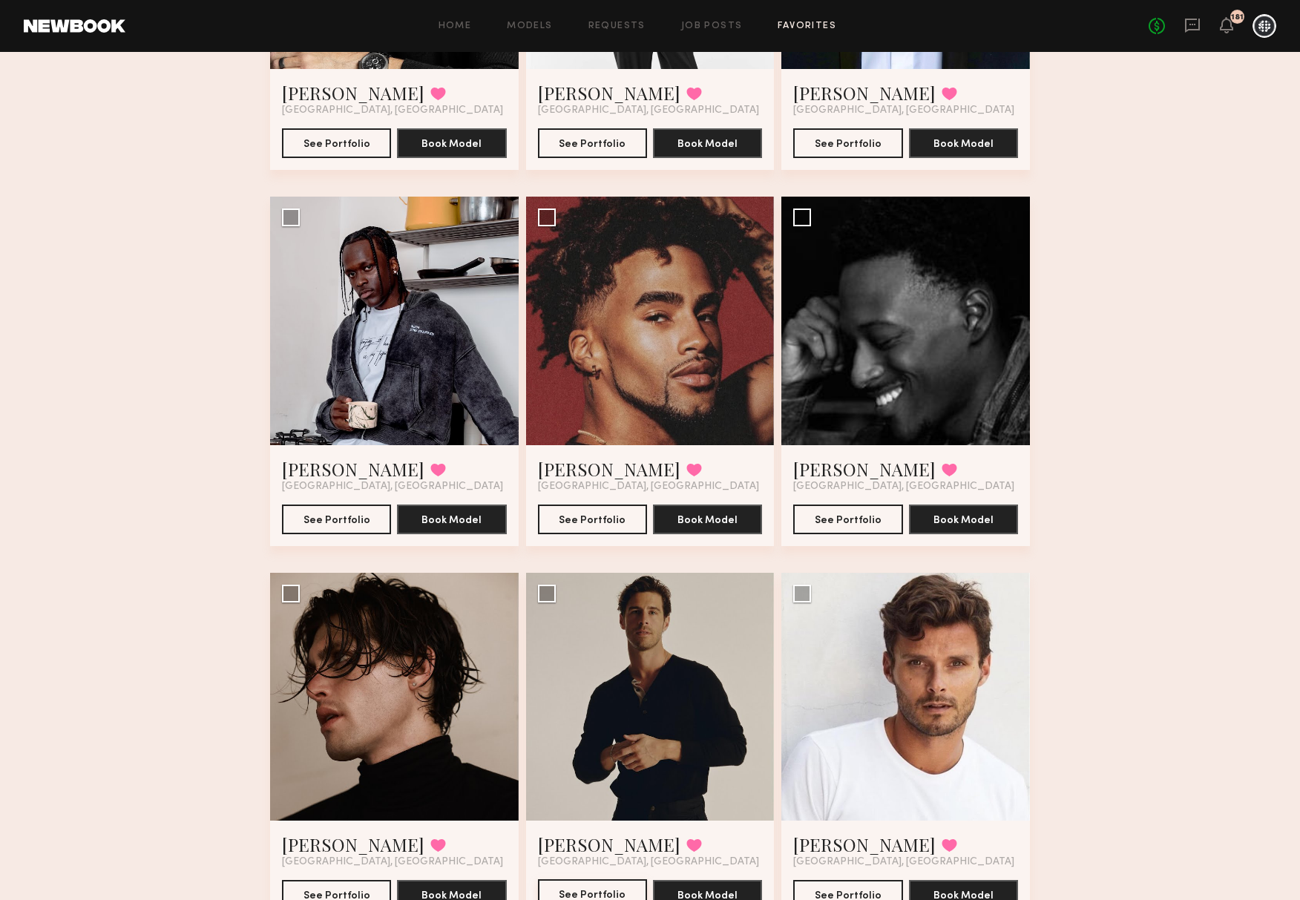
scroll to position [3355, 0]
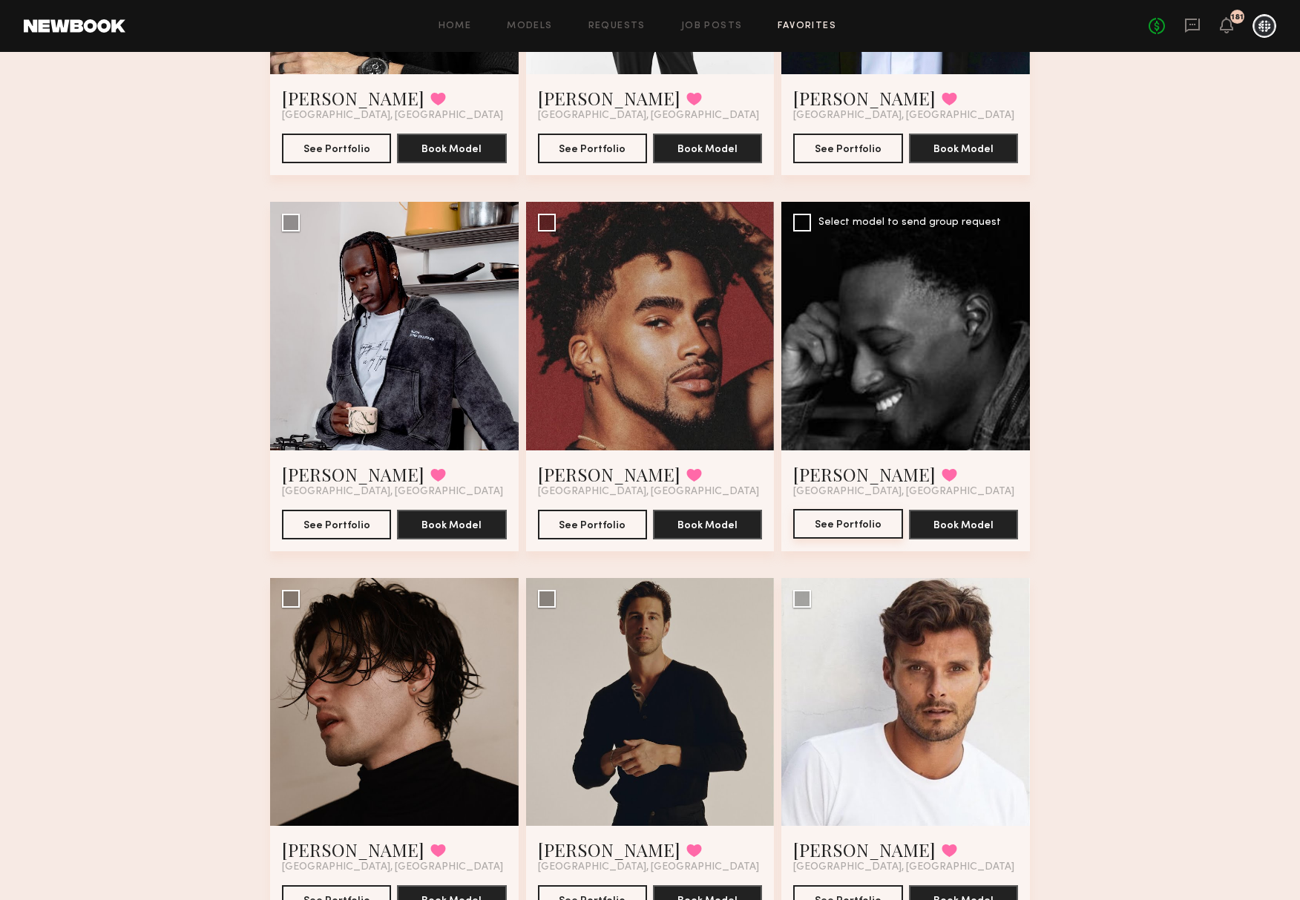
click at [844, 518] on button "See Portfolio" at bounding box center [847, 524] width 109 height 30
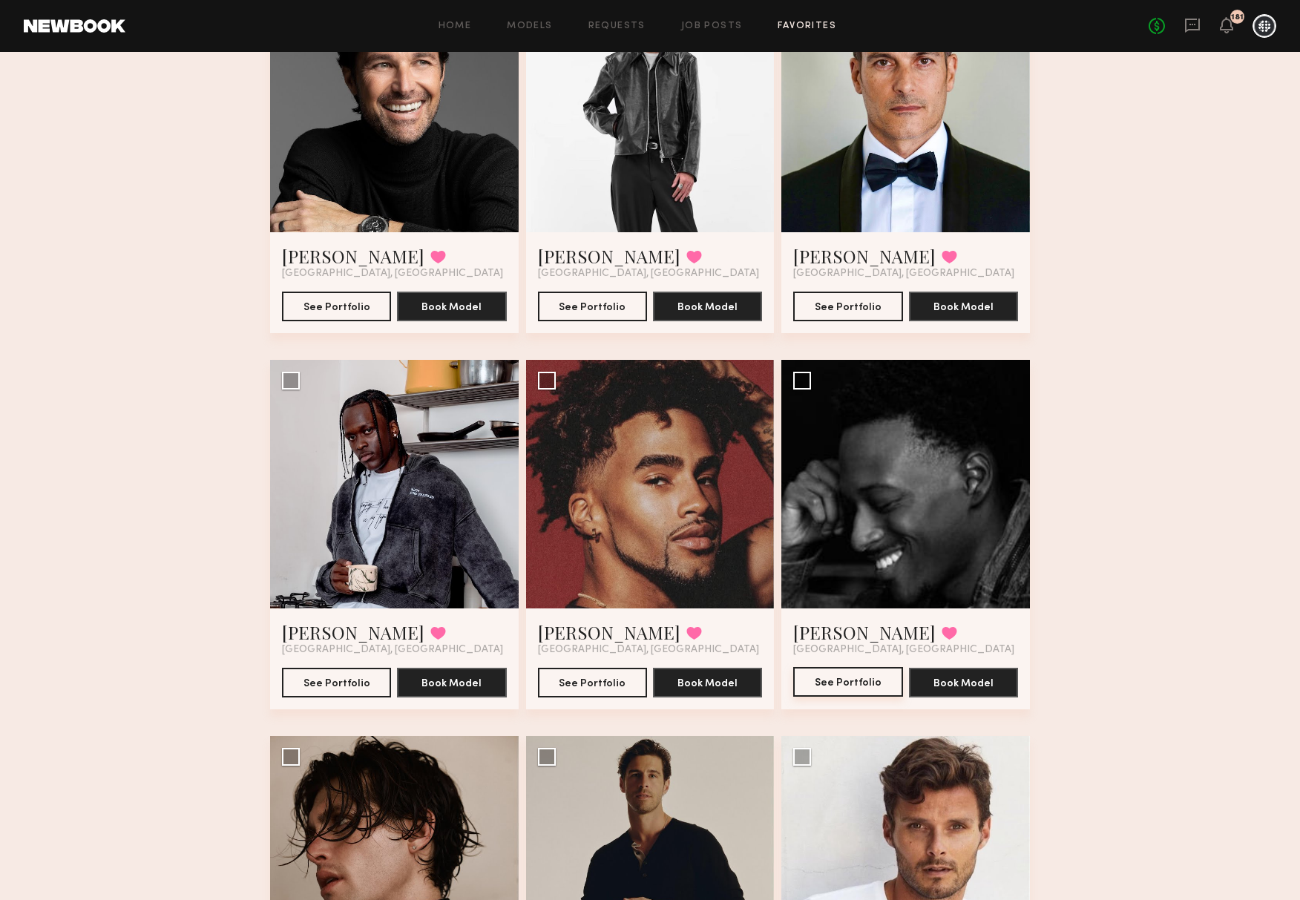
scroll to position [3188, 0]
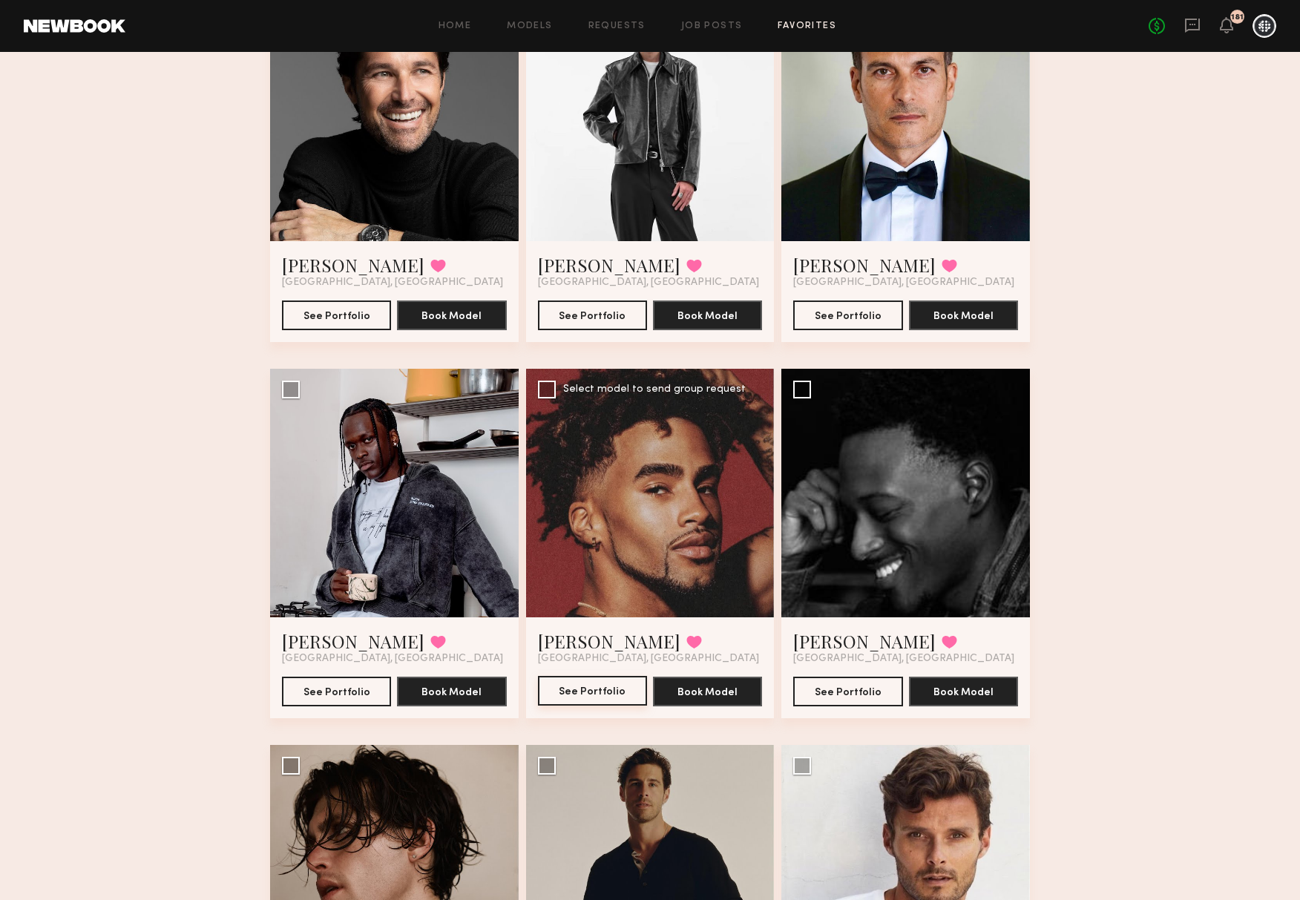
click at [574, 617] on button "See Portfolio" at bounding box center [592, 691] width 109 height 30
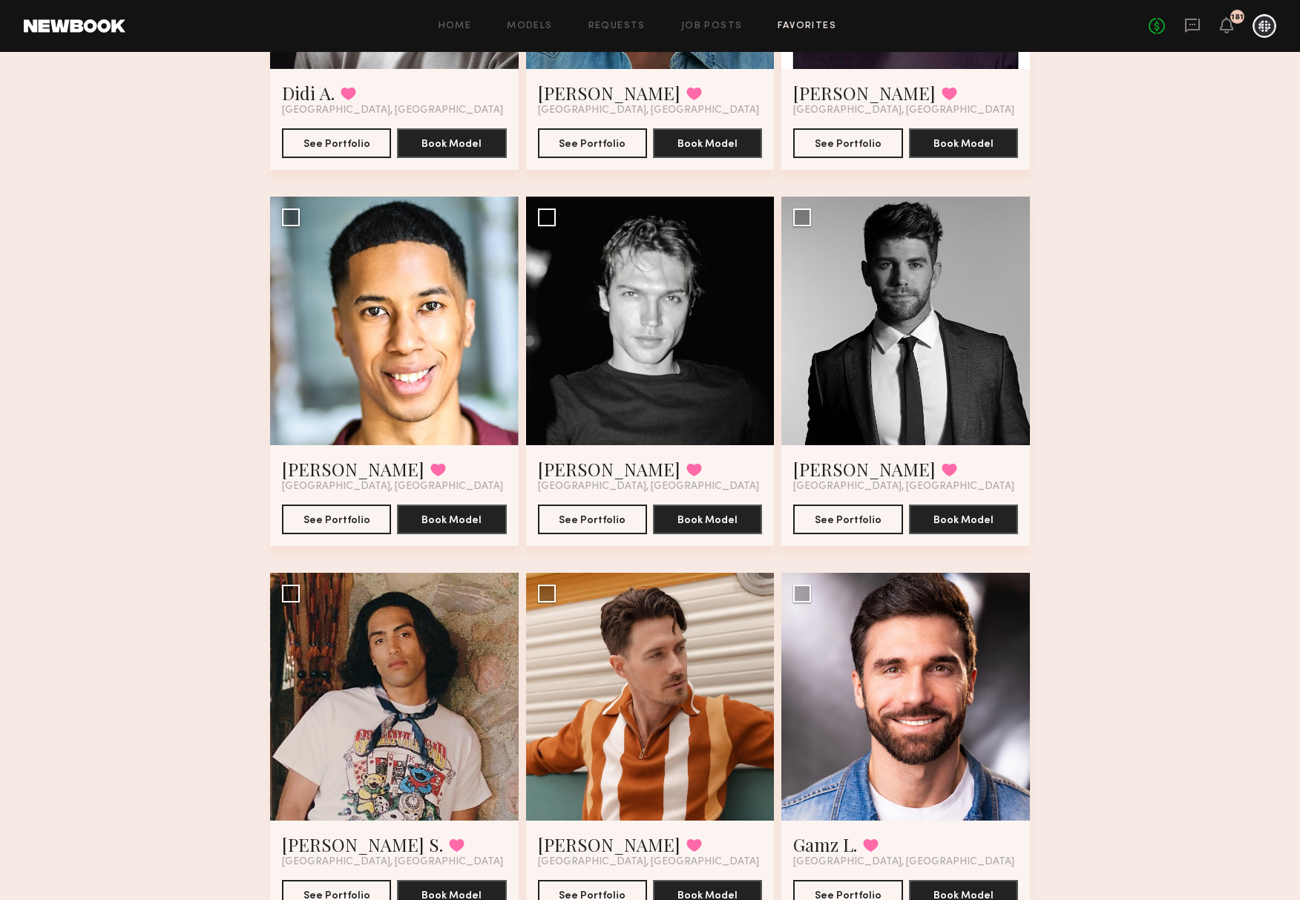
scroll to position [1097, 0]
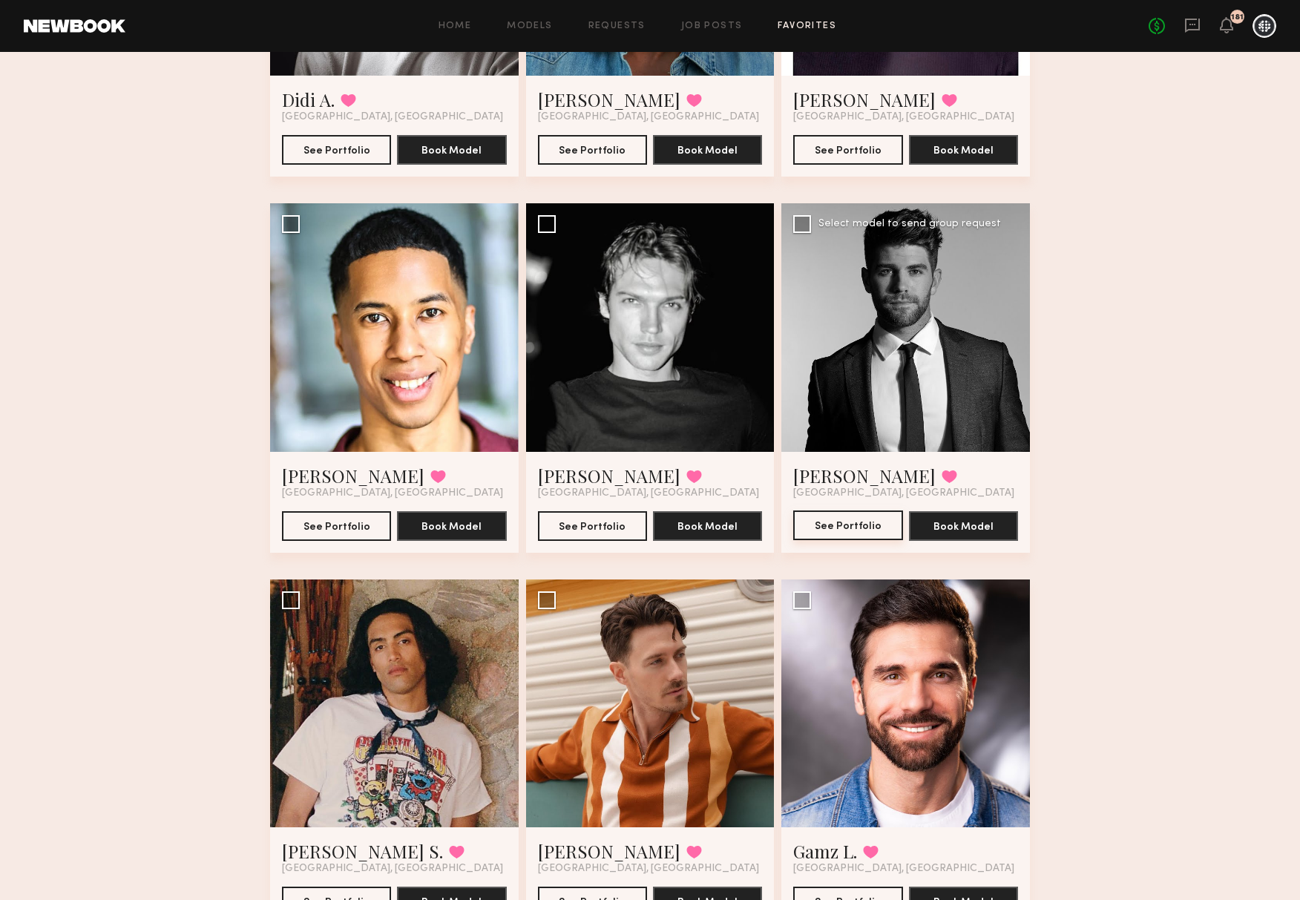
click at [855, 524] on button "See Portfolio" at bounding box center [847, 526] width 109 height 30
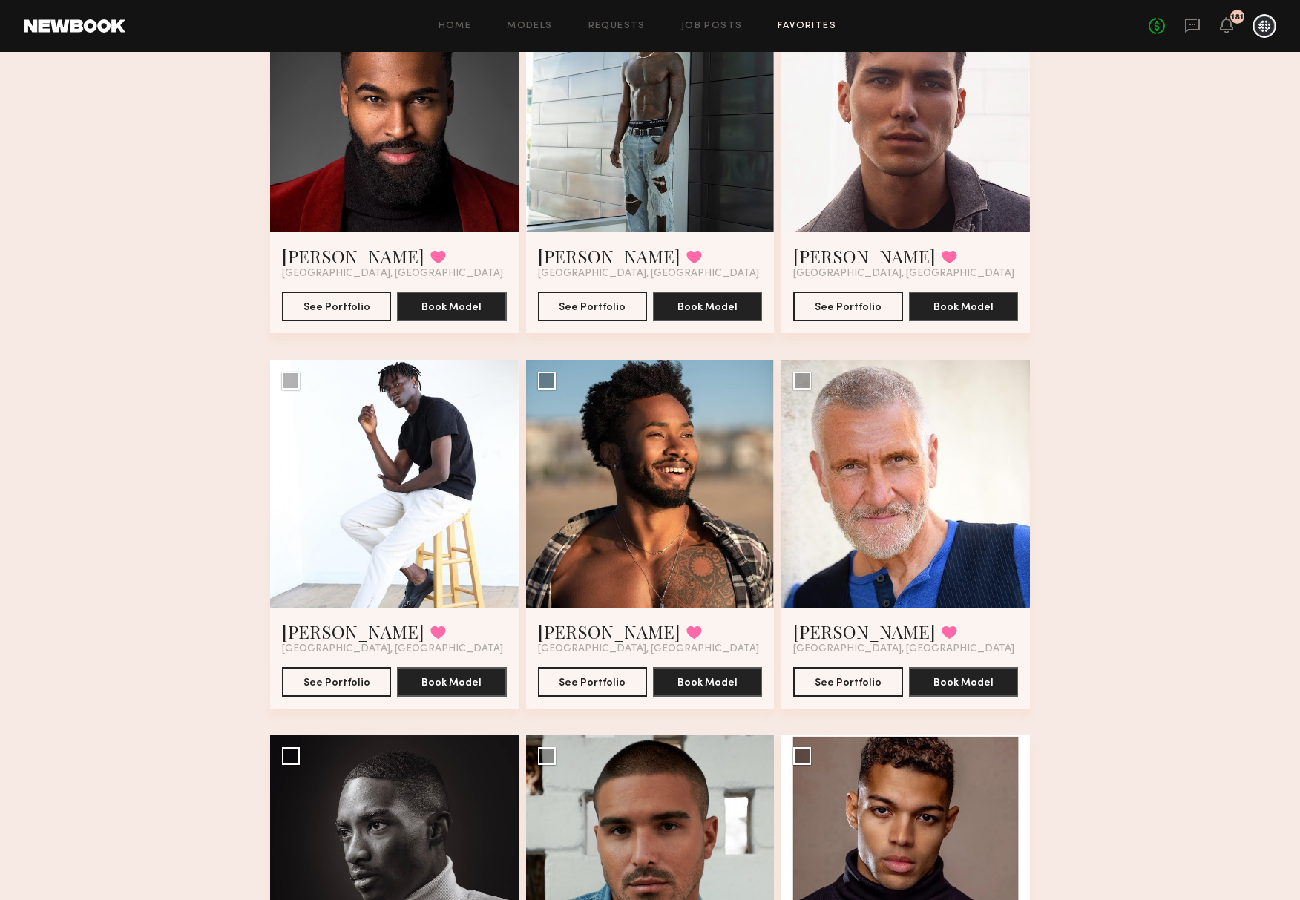
scroll to position [179, 0]
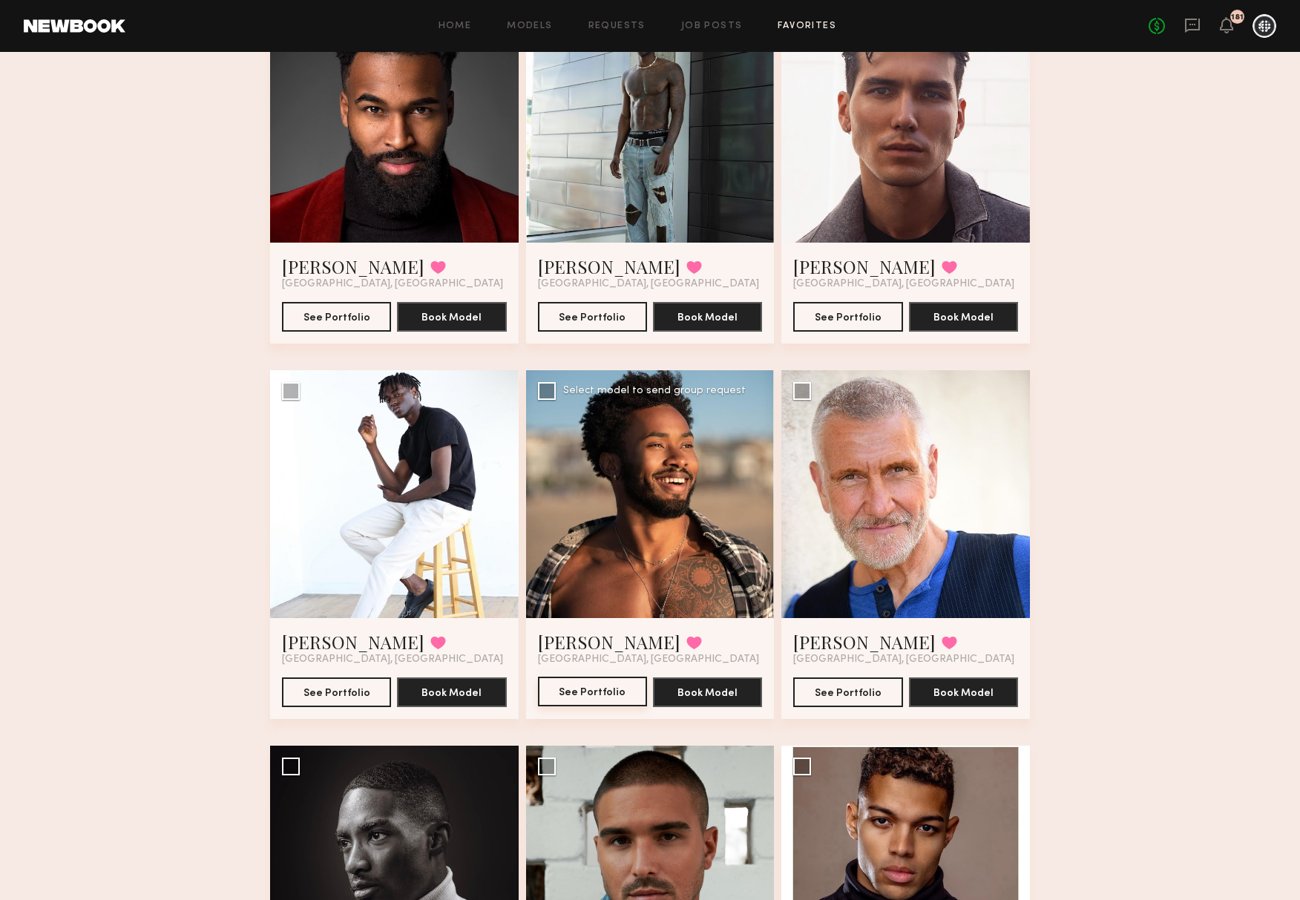
click at [588, 617] on button "See Portfolio" at bounding box center [592, 692] width 109 height 30
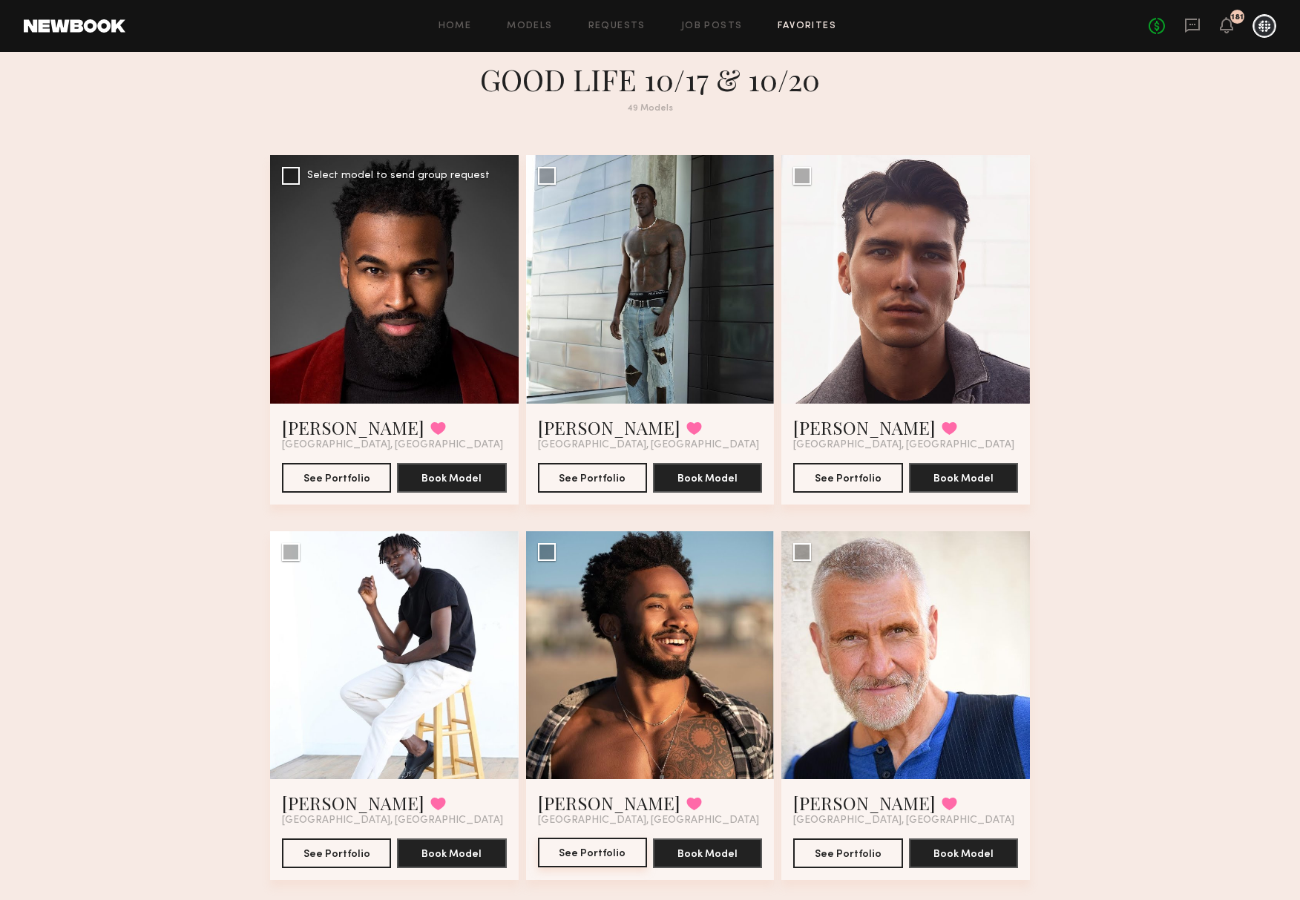
scroll to position [14, 0]
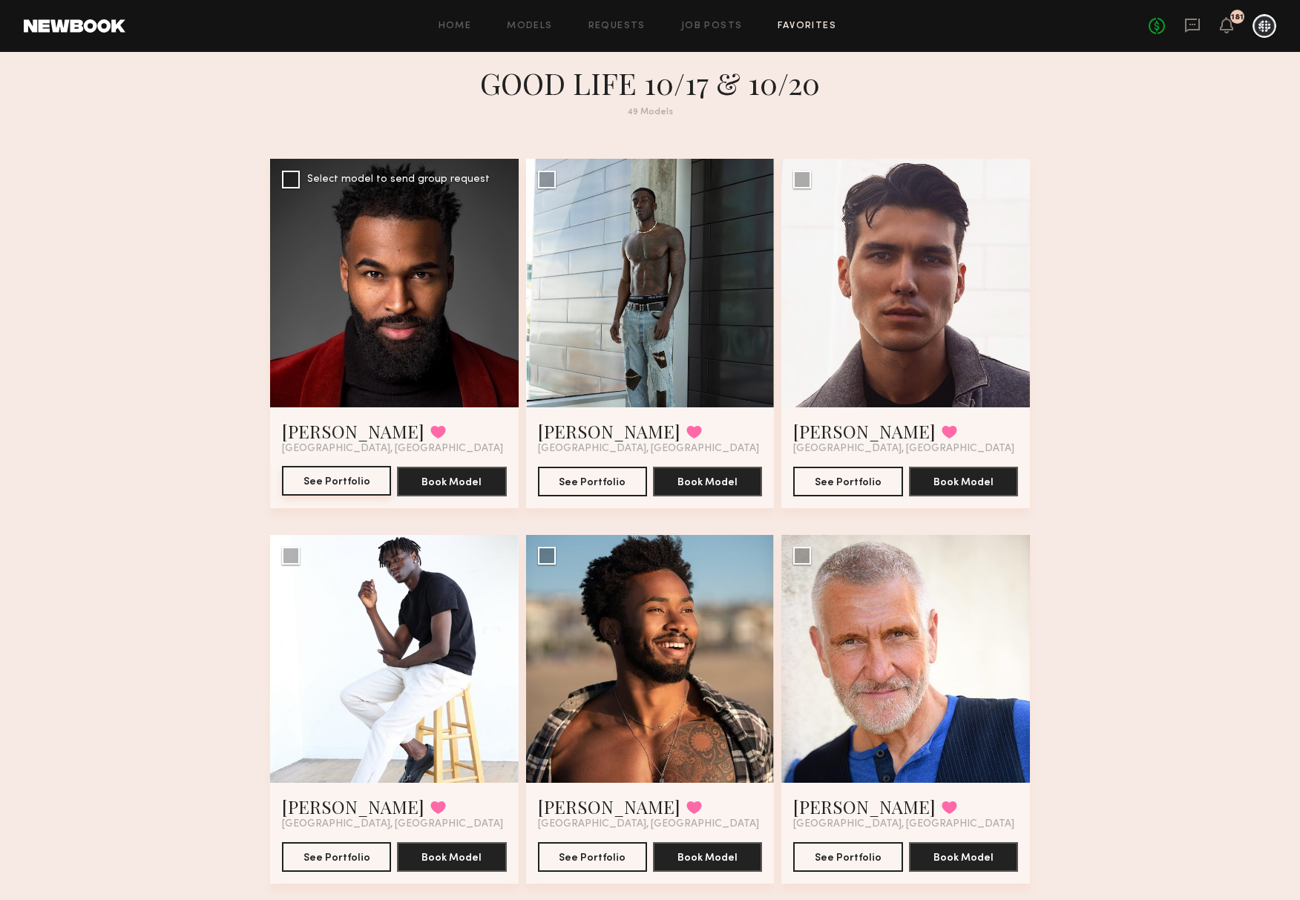
click at [345, 483] on button "See Portfolio" at bounding box center [336, 481] width 109 height 30
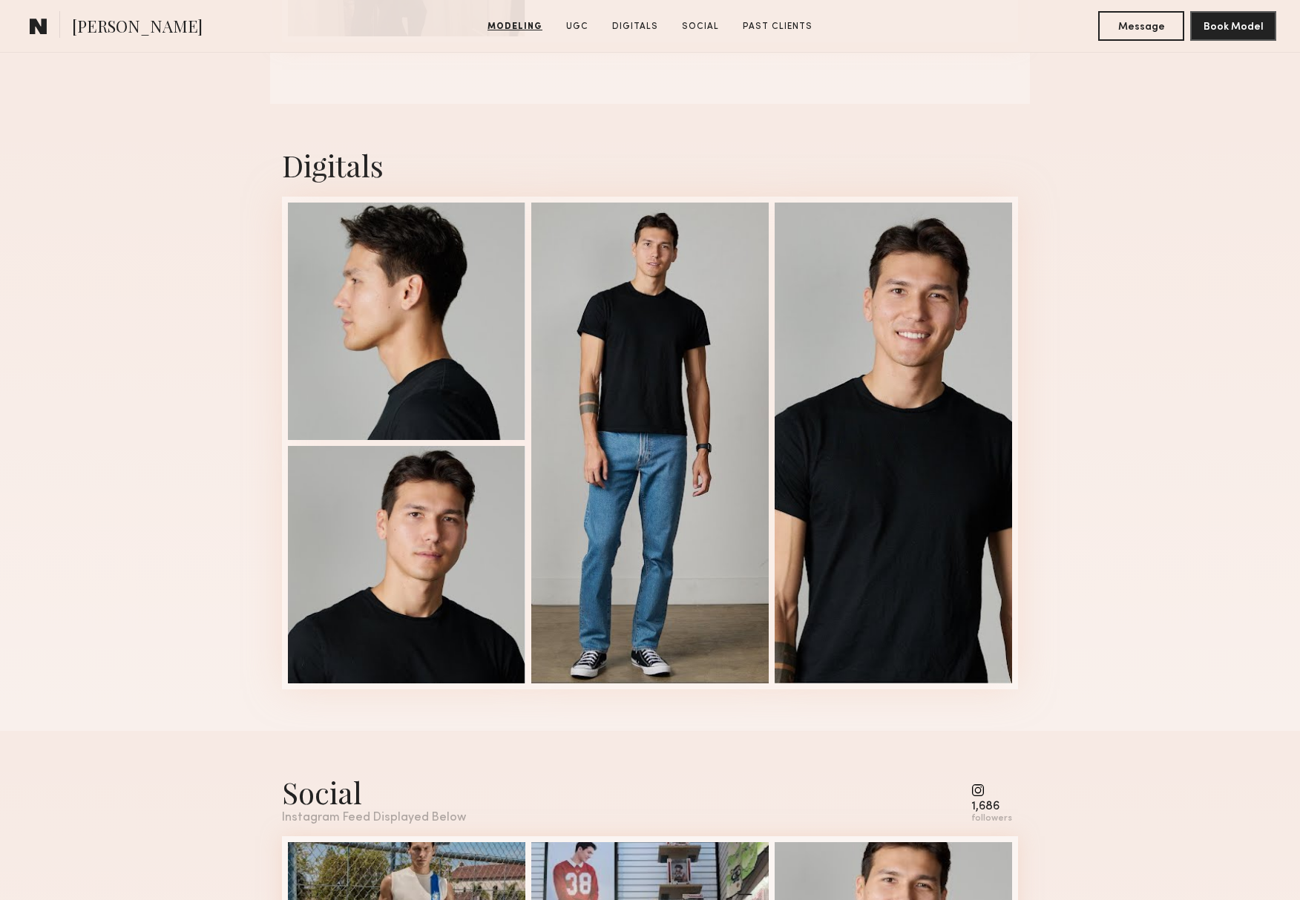
scroll to position [2088, 0]
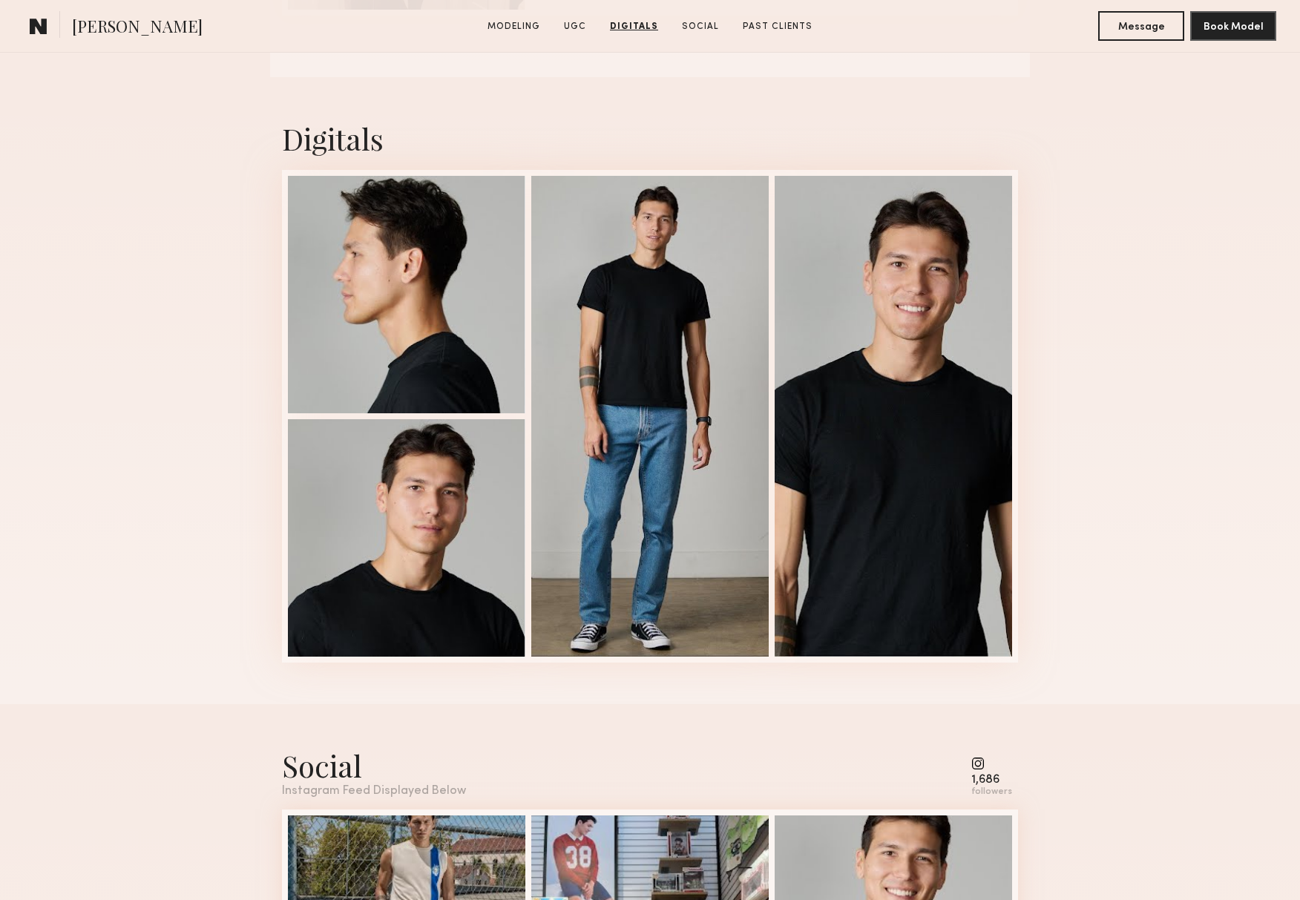
click at [862, 334] on div "Digitals 1 of 4" at bounding box center [650, 390] width 1300 height 627
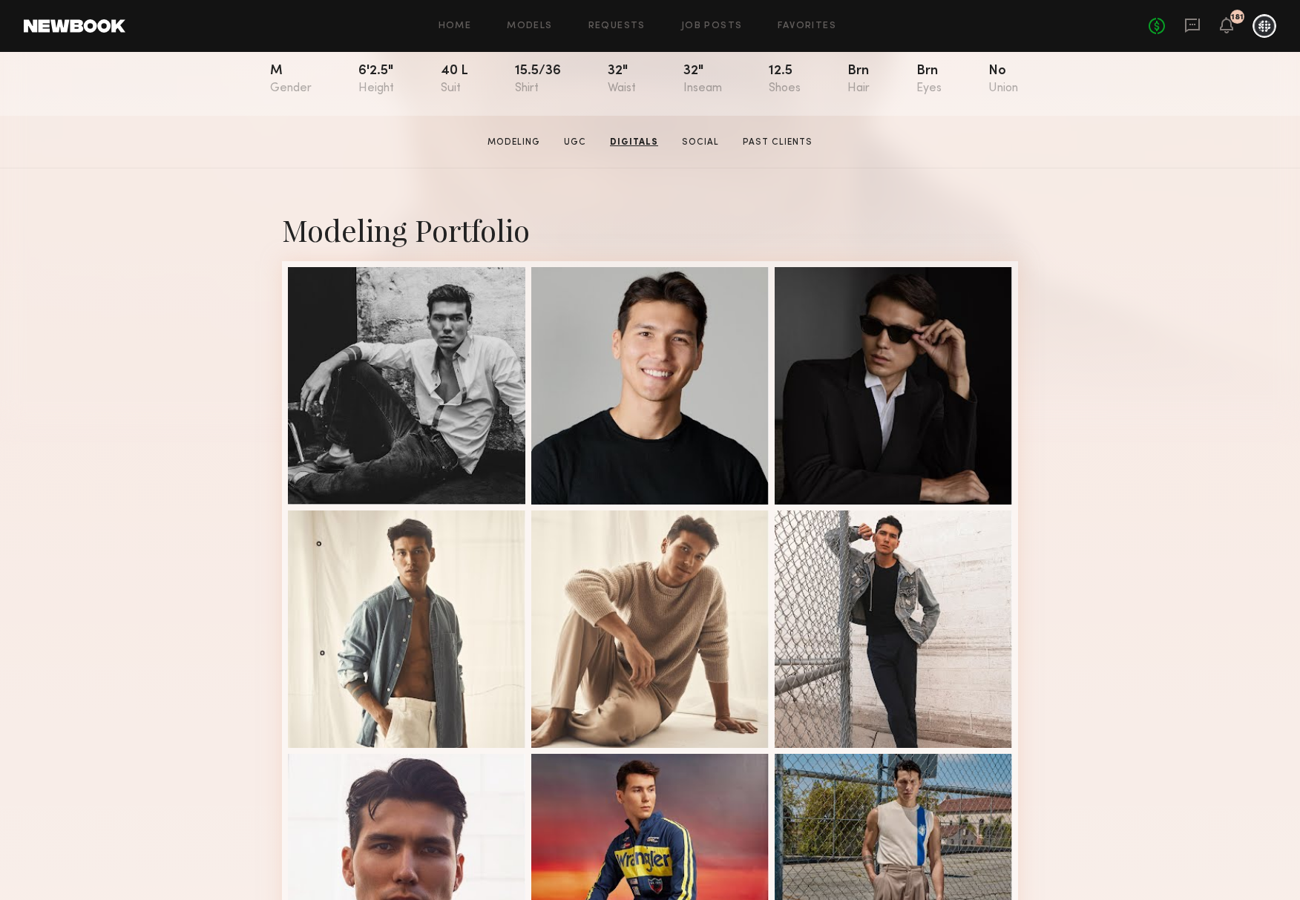
scroll to position [0, 0]
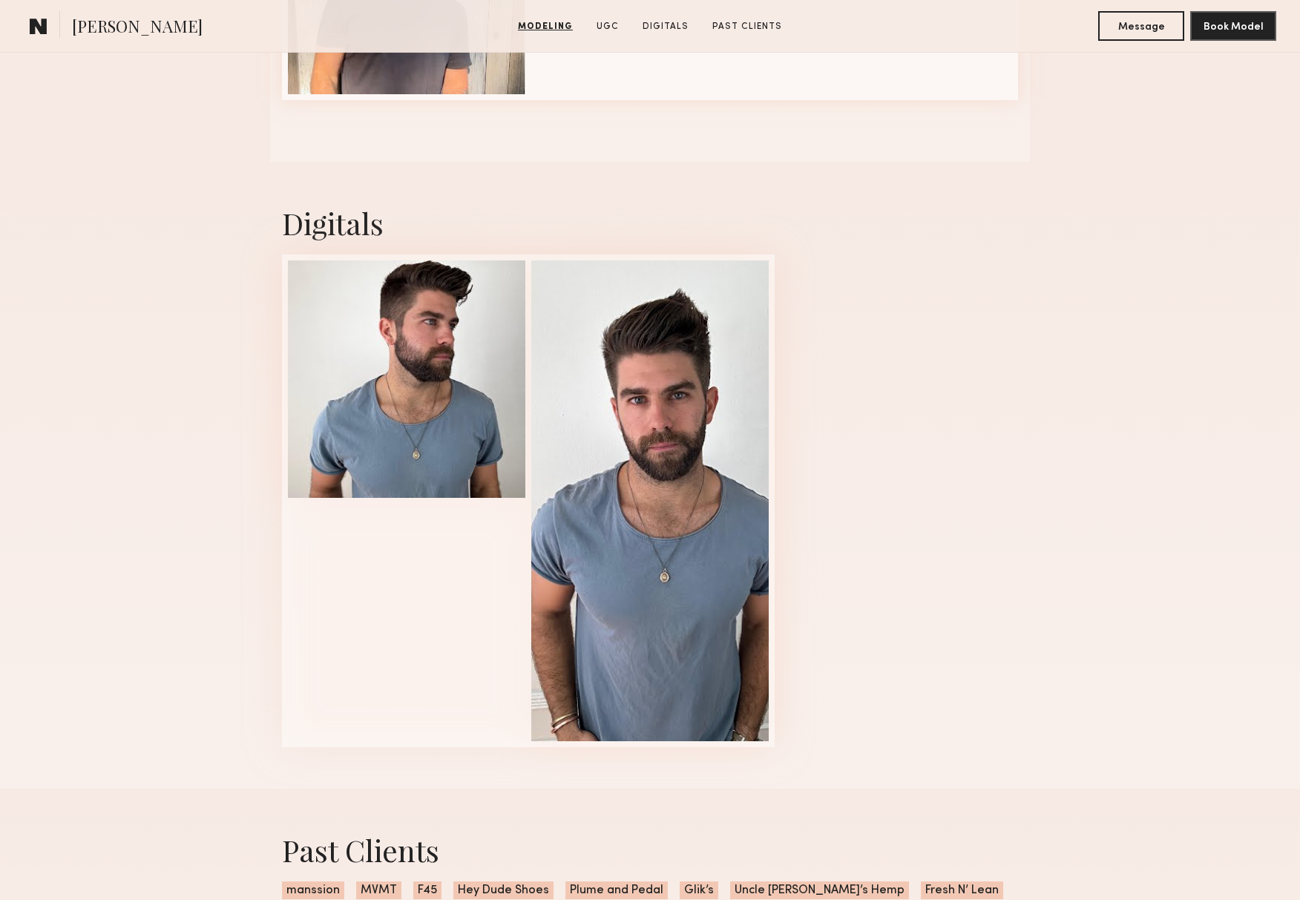
scroll to position [2026, 0]
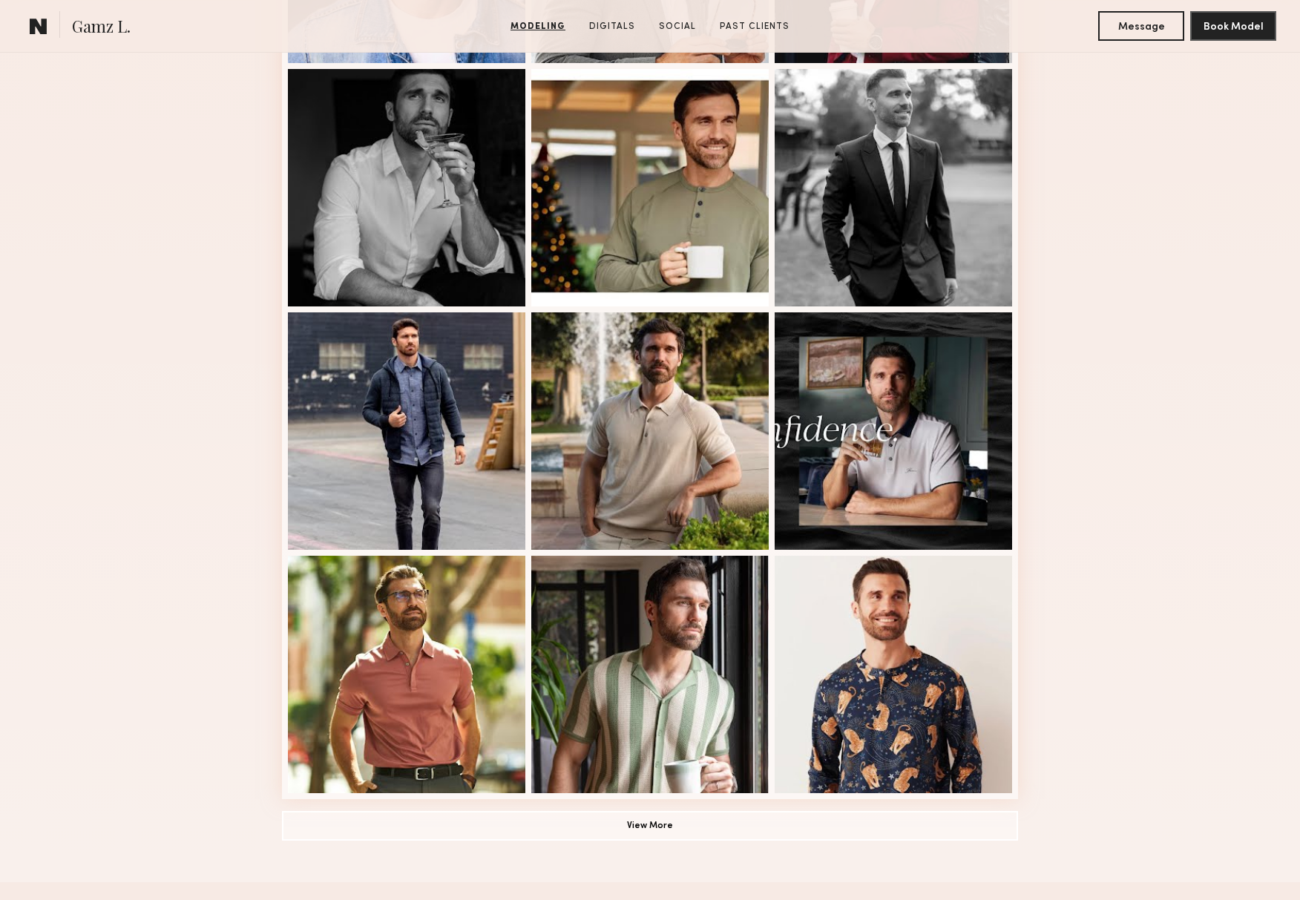
scroll to position [612, 0]
click at [654, 824] on button "View More" at bounding box center [650, 826] width 736 height 30
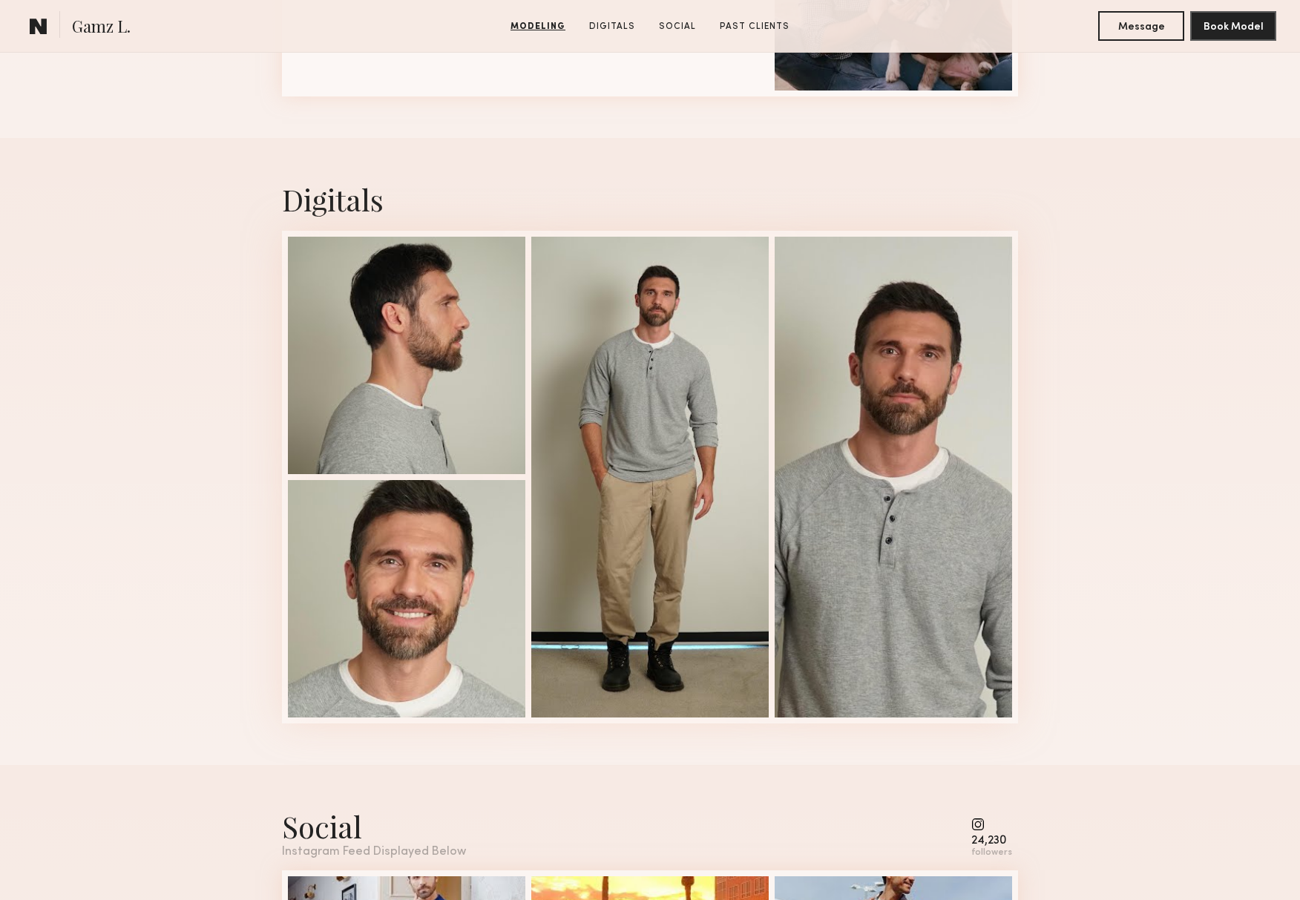
scroll to position [2291, 0]
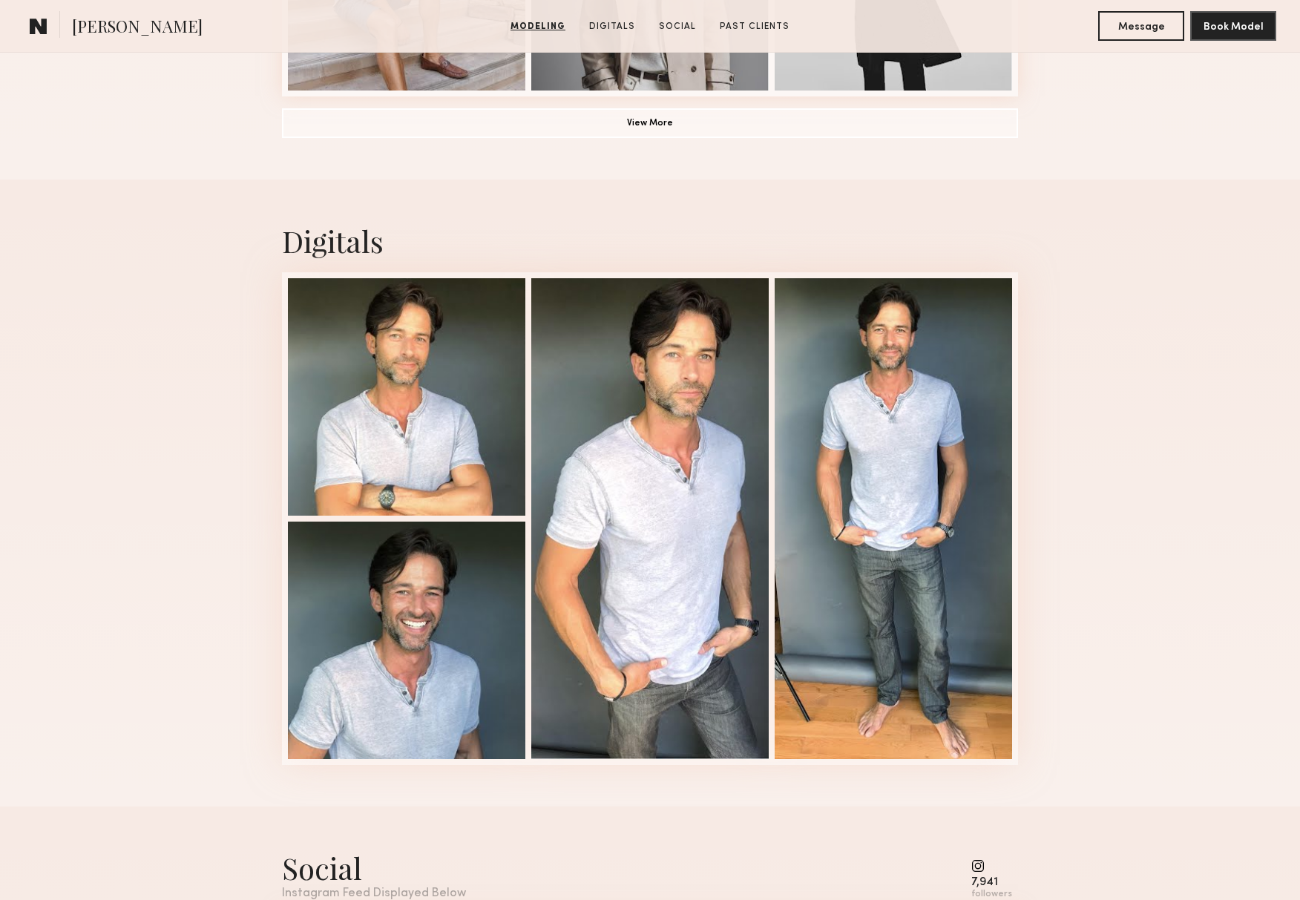
scroll to position [1331, 0]
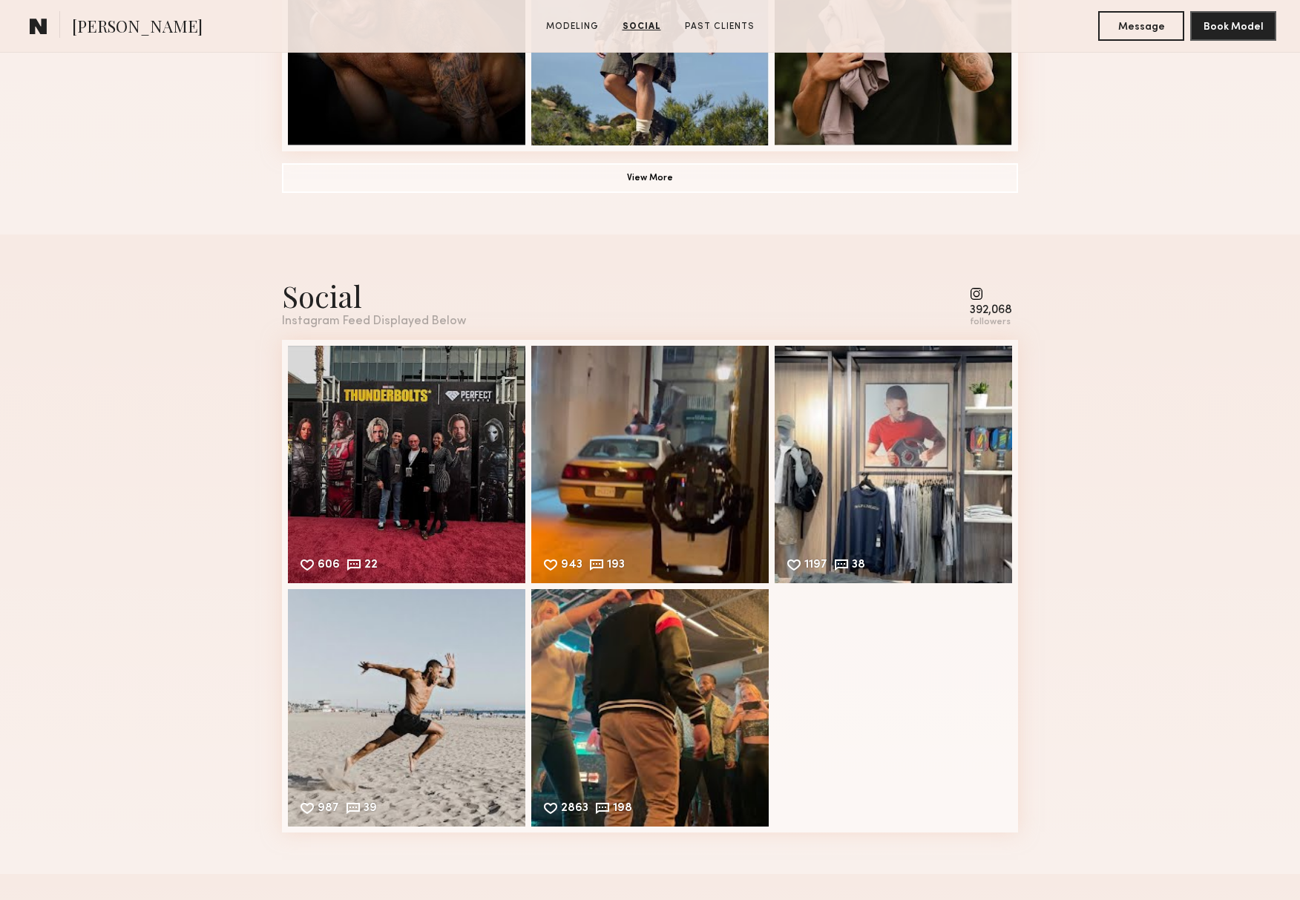
scroll to position [1145, 0]
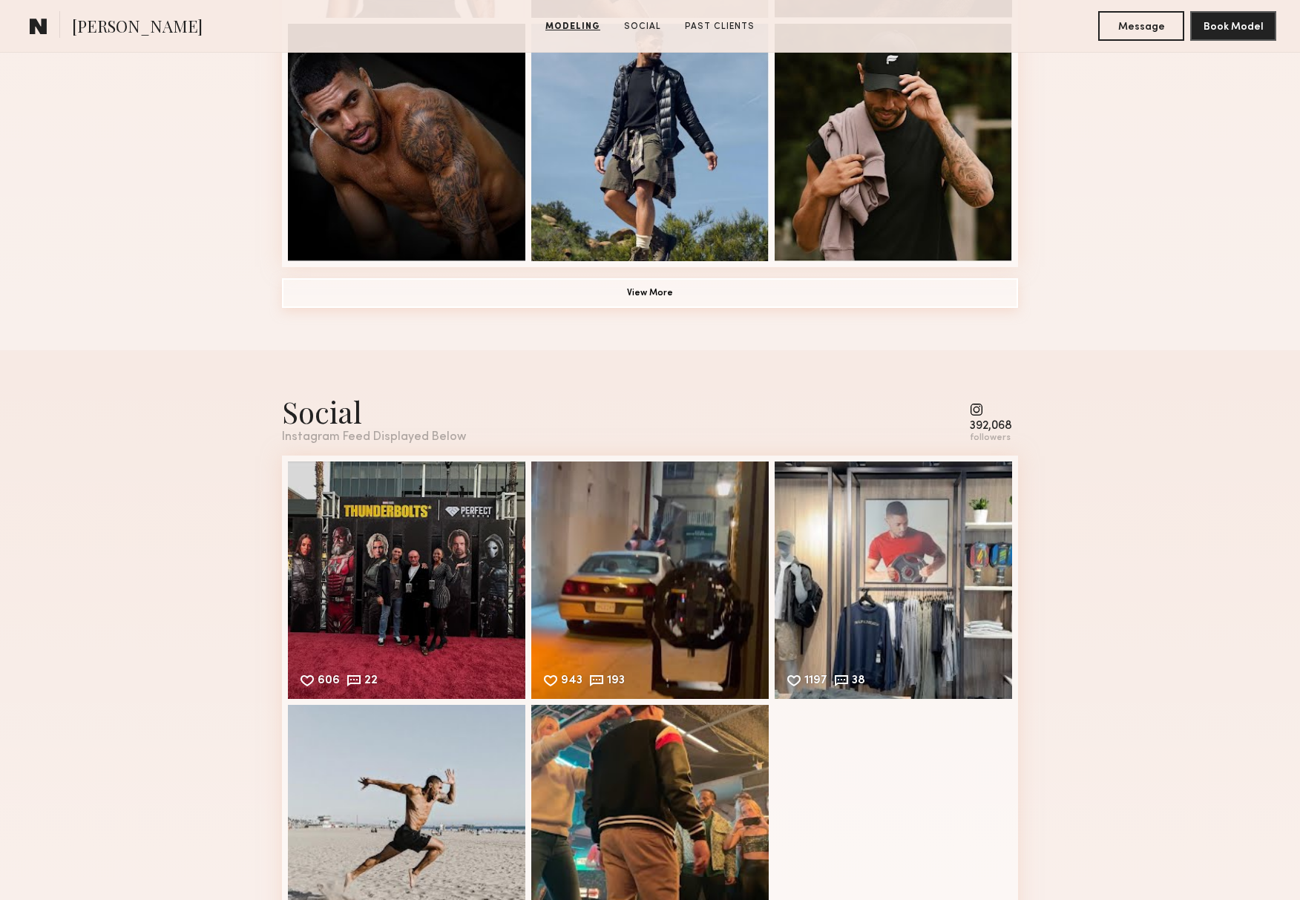
click at [627, 289] on button "View More" at bounding box center [650, 293] width 736 height 30
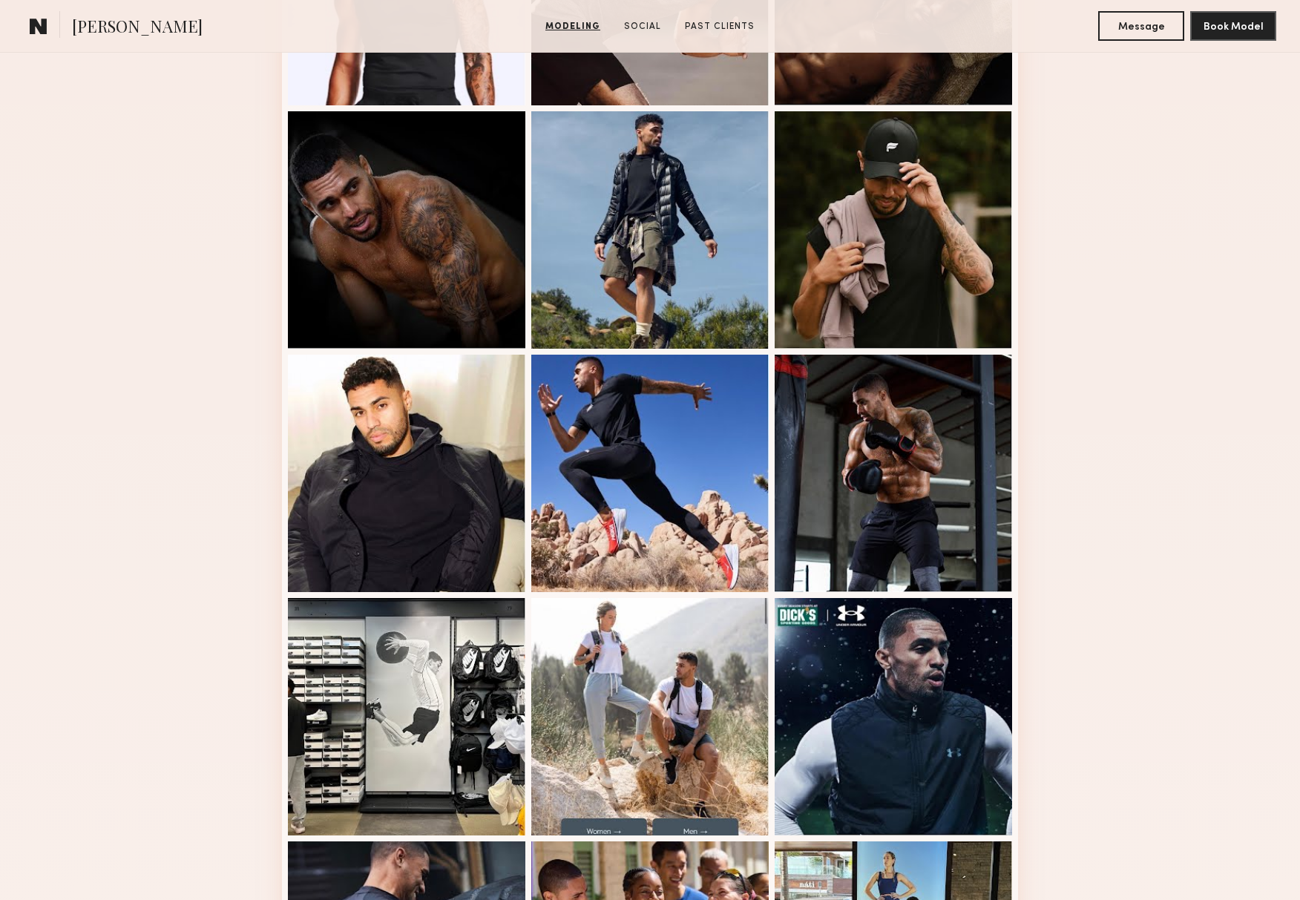
scroll to position [884, 0]
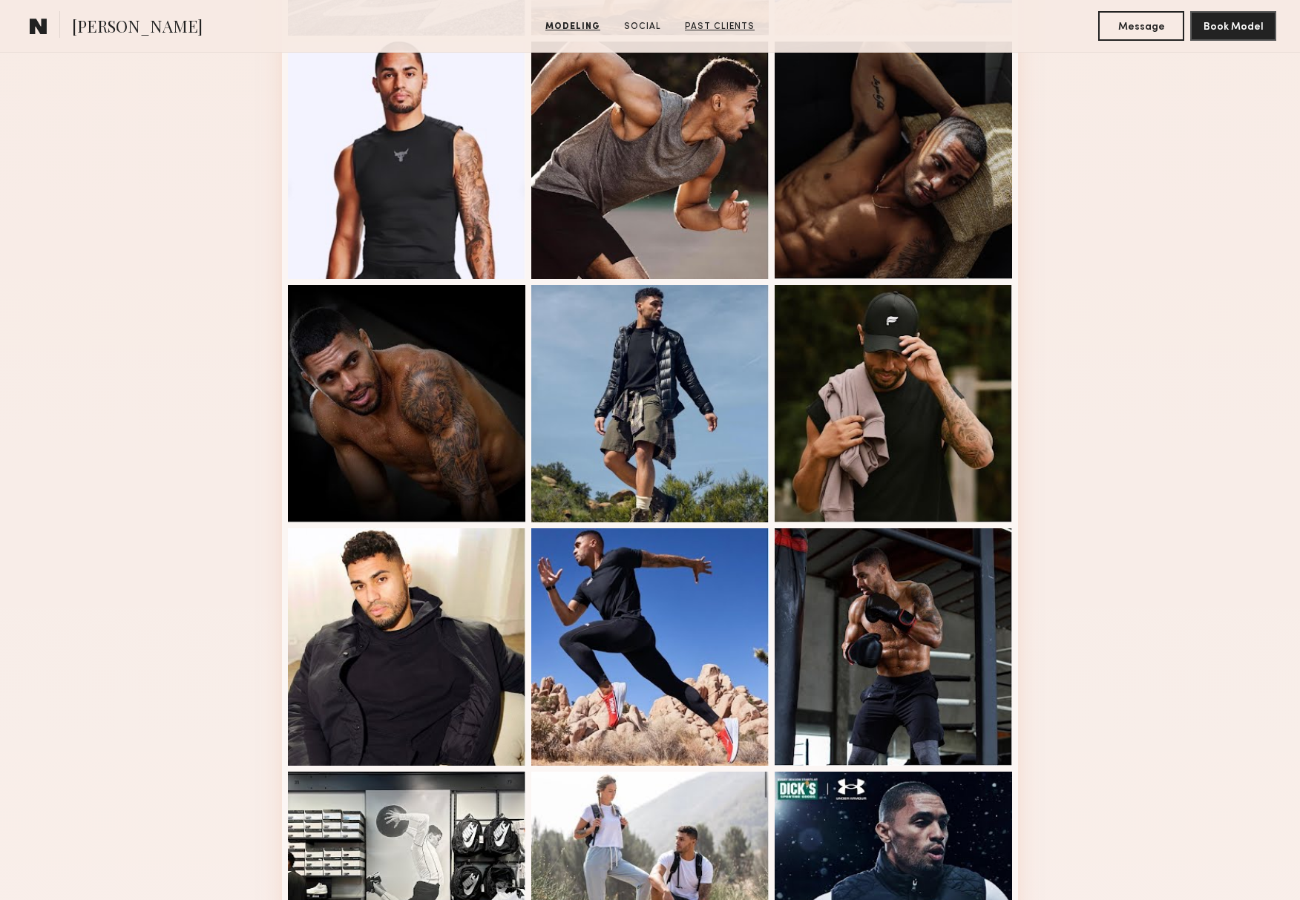
click at [709, 24] on link "Past Clients" at bounding box center [720, 26] width 82 height 13
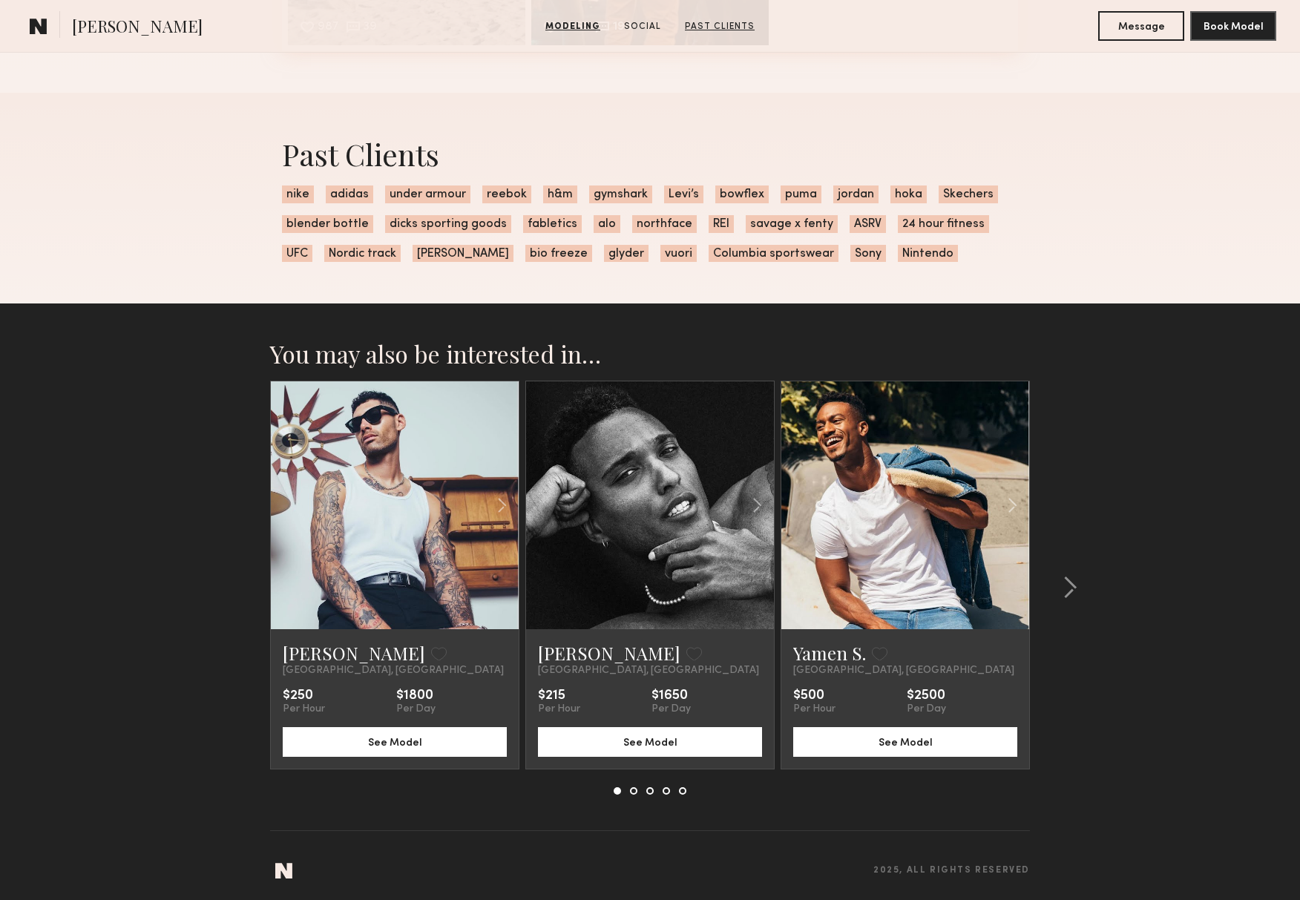
scroll to position [2979, 0]
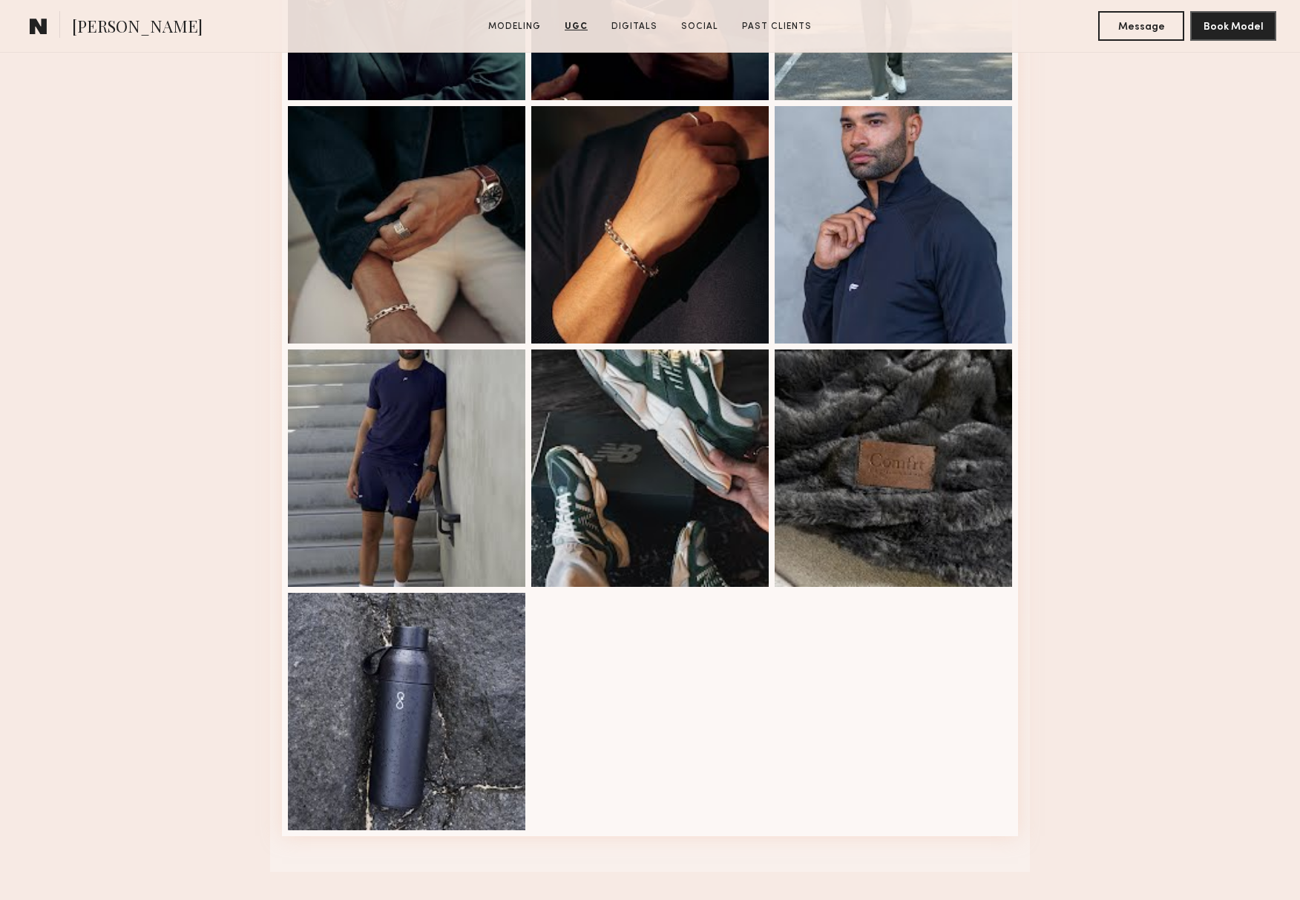
scroll to position [2621, 0]
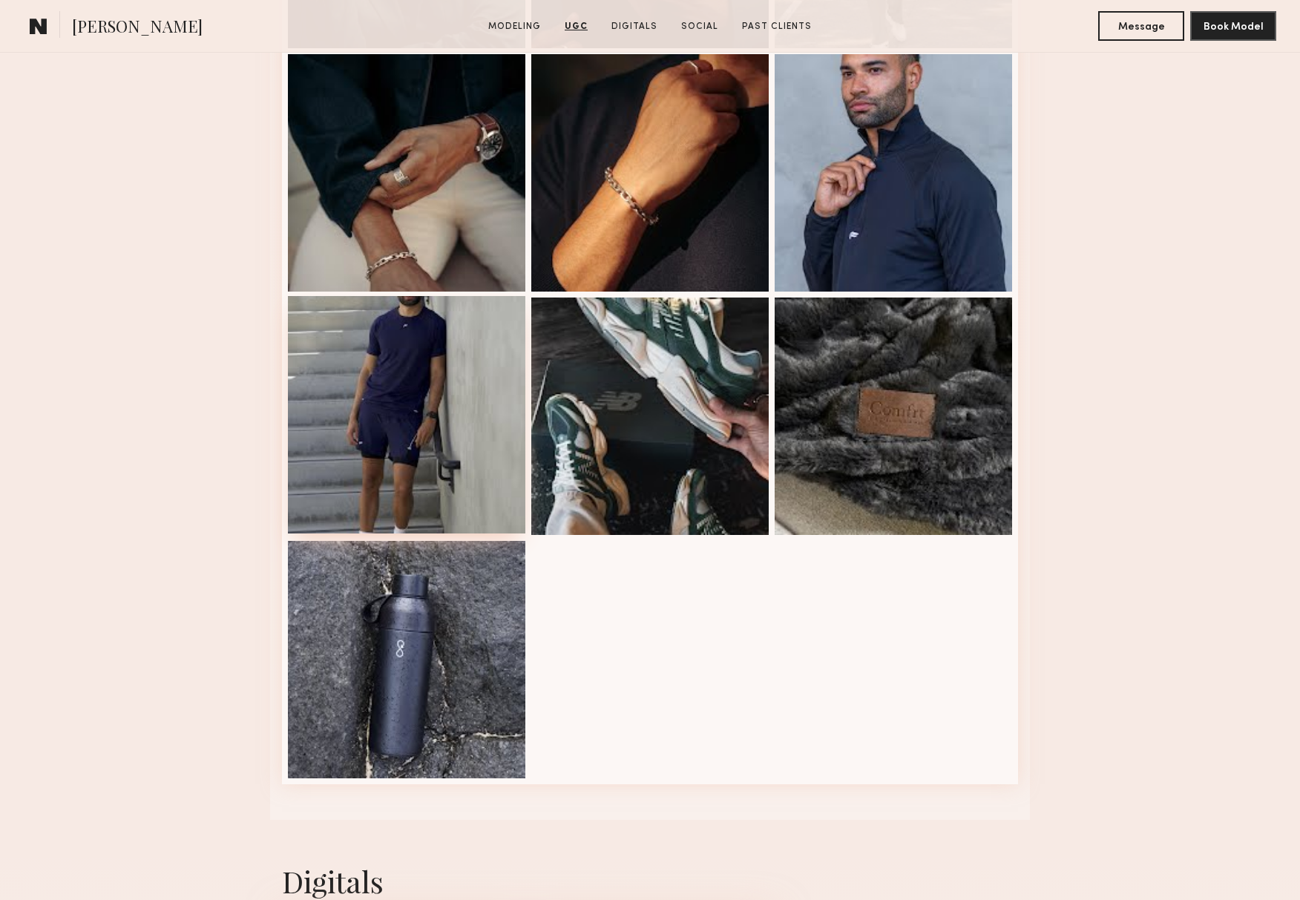
click at [364, 438] on div at bounding box center [406, 414] width 237 height 237
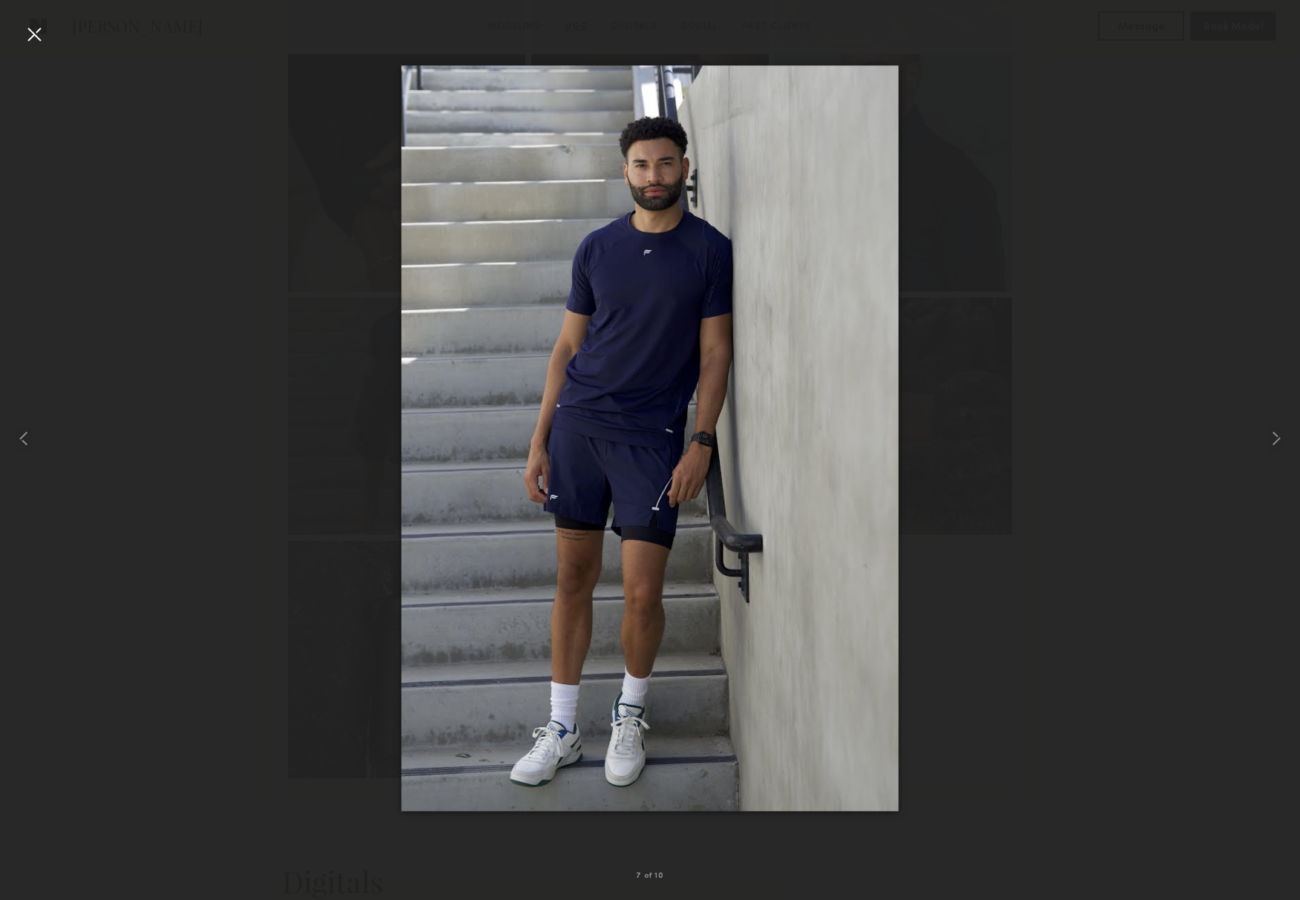
click at [36, 38] on div at bounding box center [34, 34] width 24 height 24
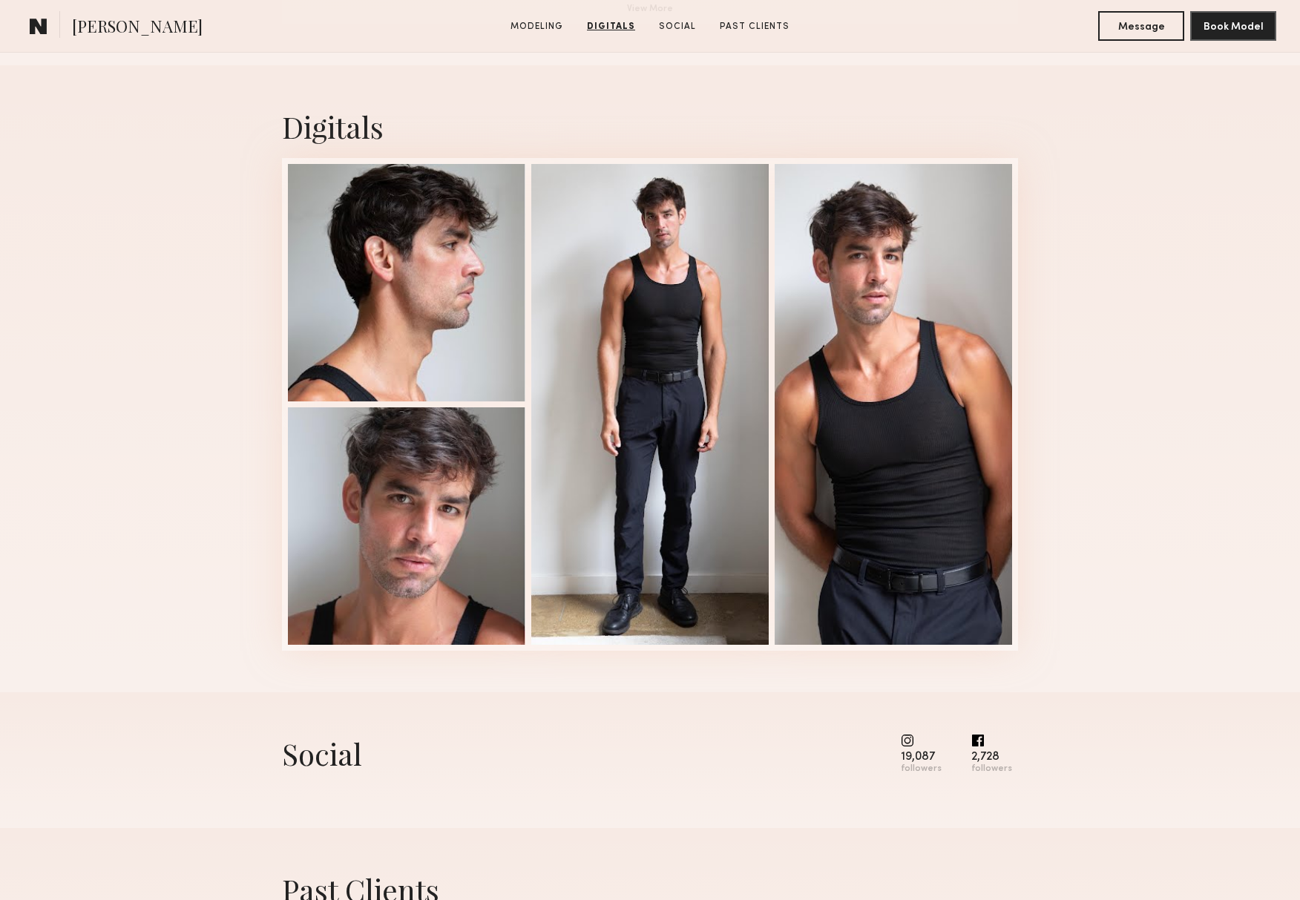
scroll to position [1440, 0]
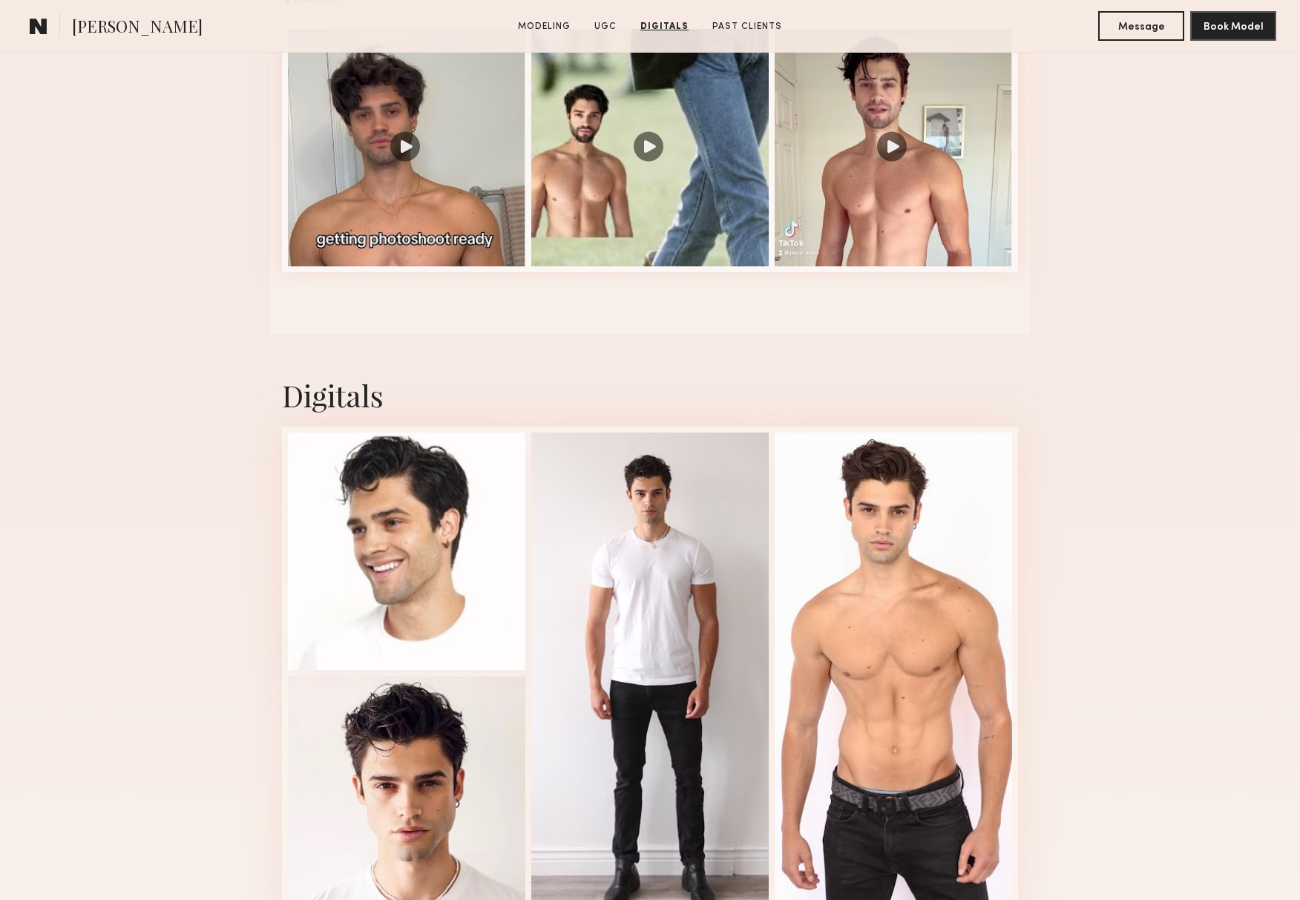
scroll to position [1546, 0]
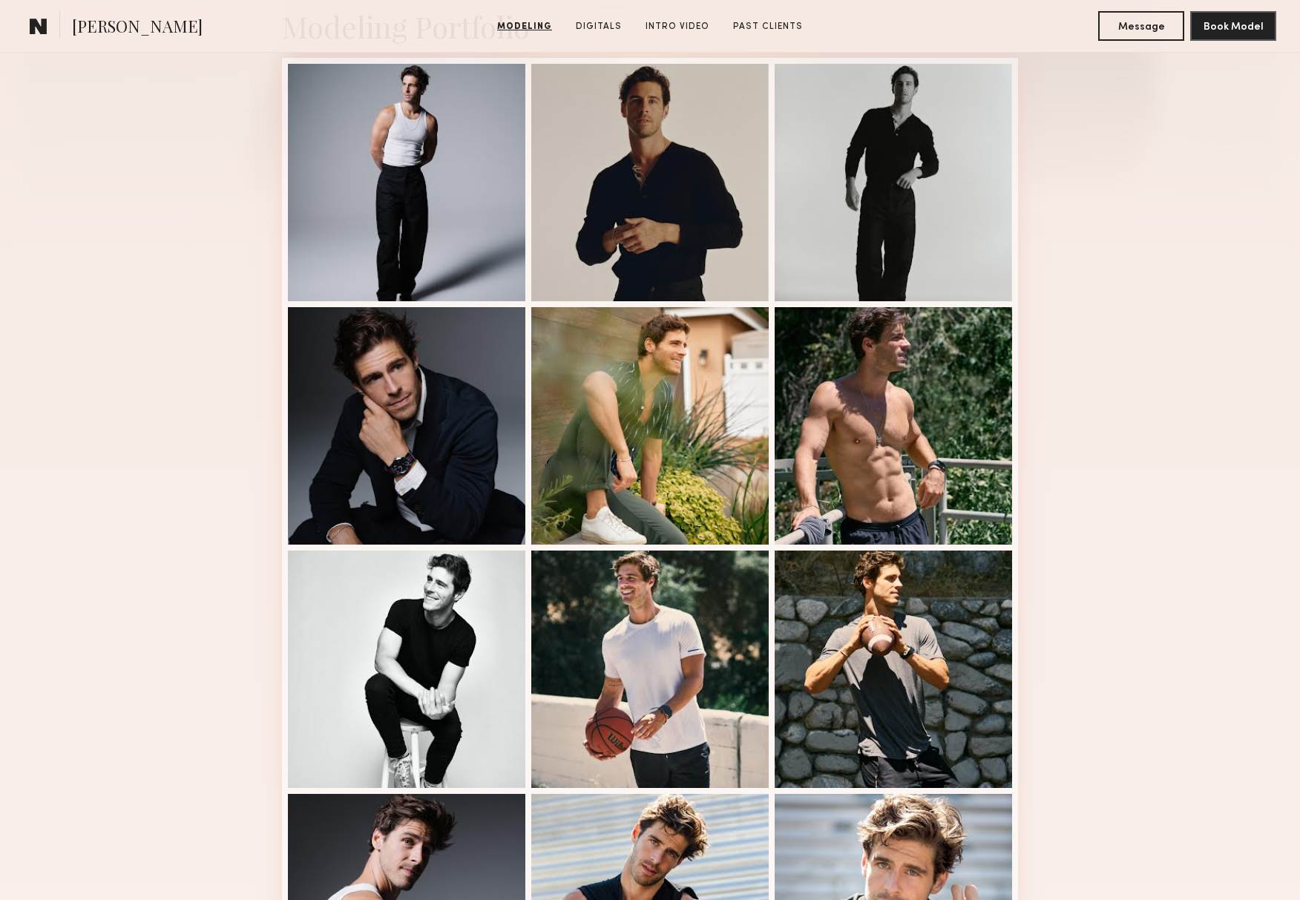
scroll to position [378, 0]
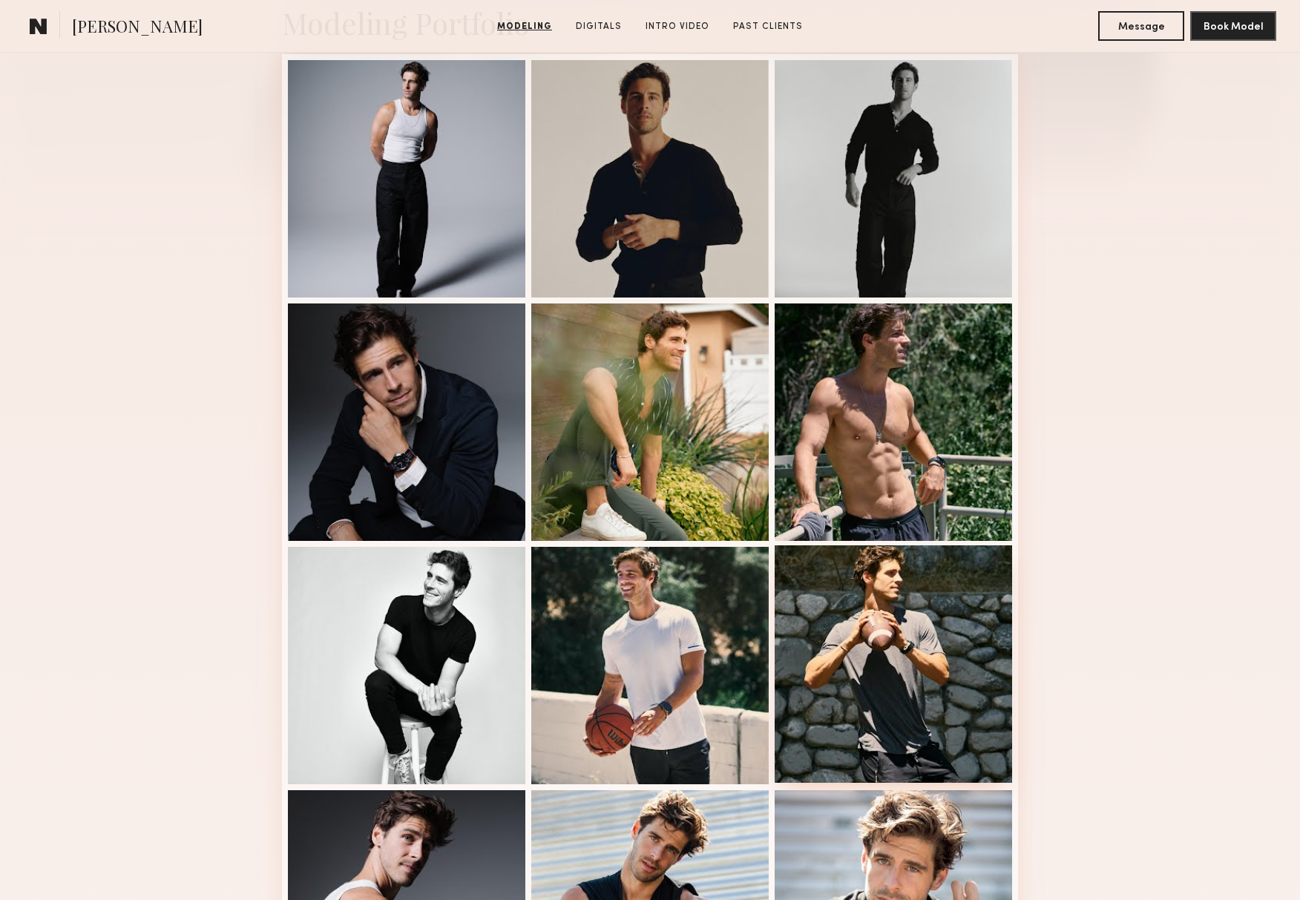
click at [993, 678] on div at bounding box center [893, 663] width 237 height 237
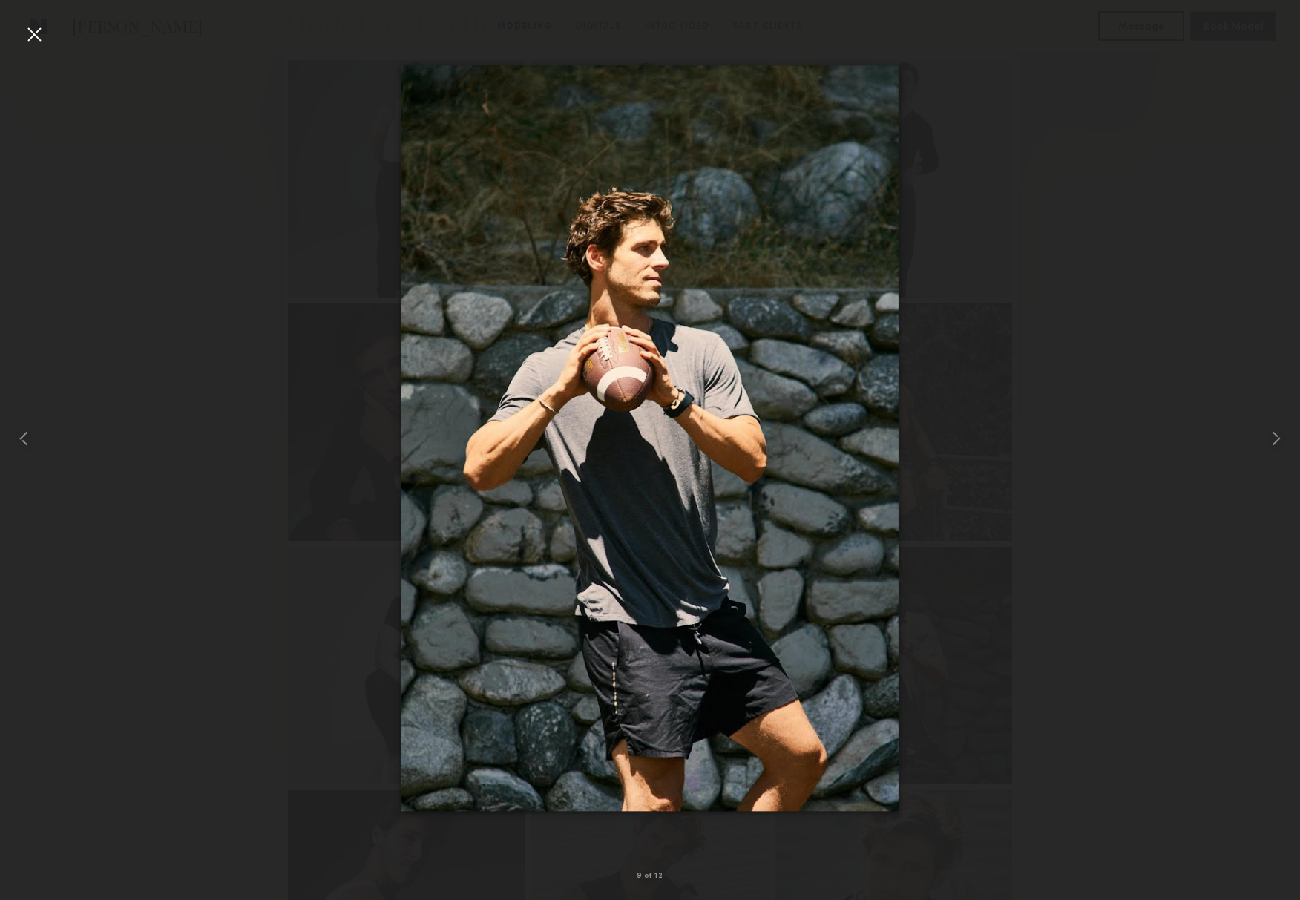
click at [36, 36] on div at bounding box center [34, 34] width 24 height 24
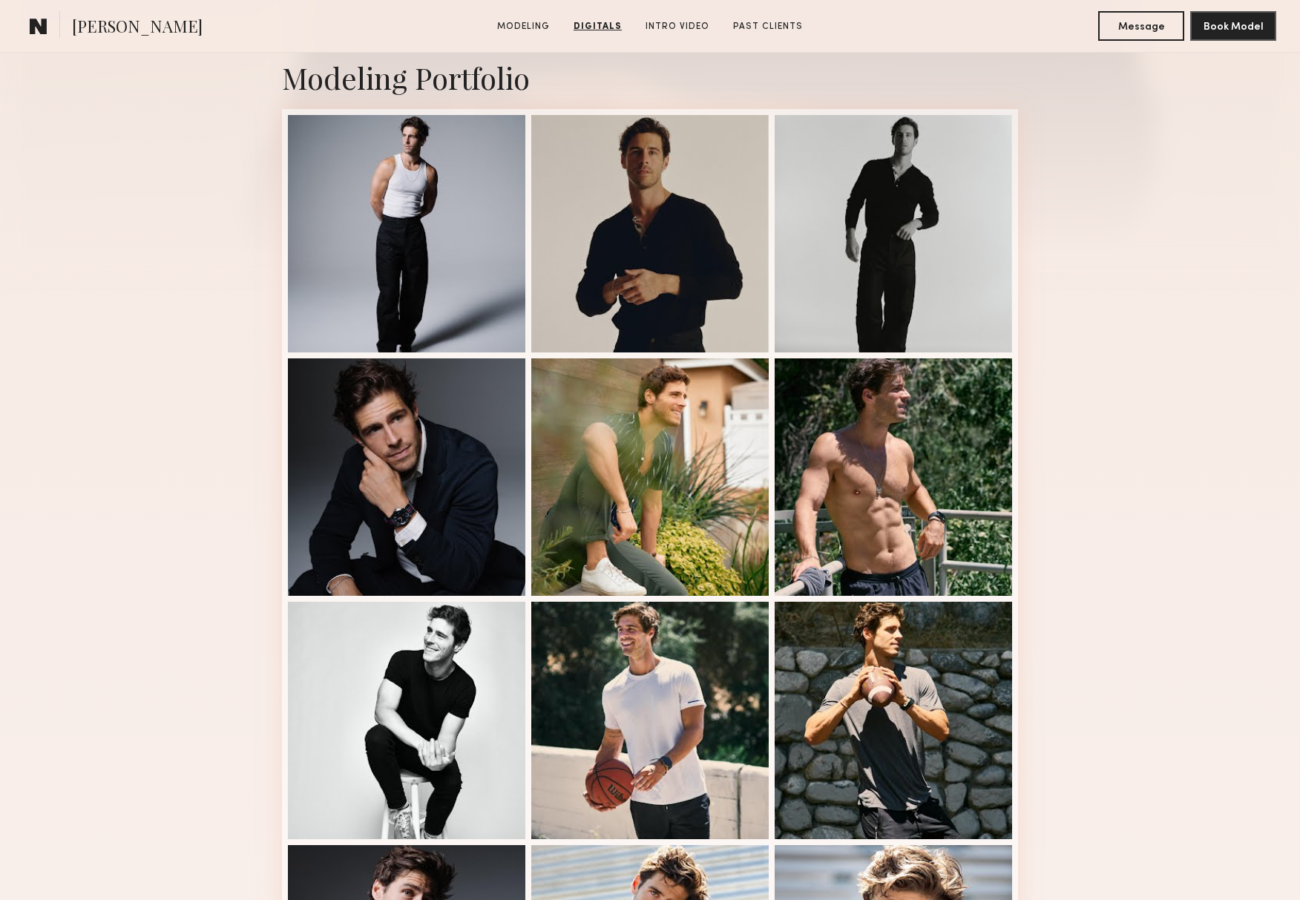
scroll to position [0, 0]
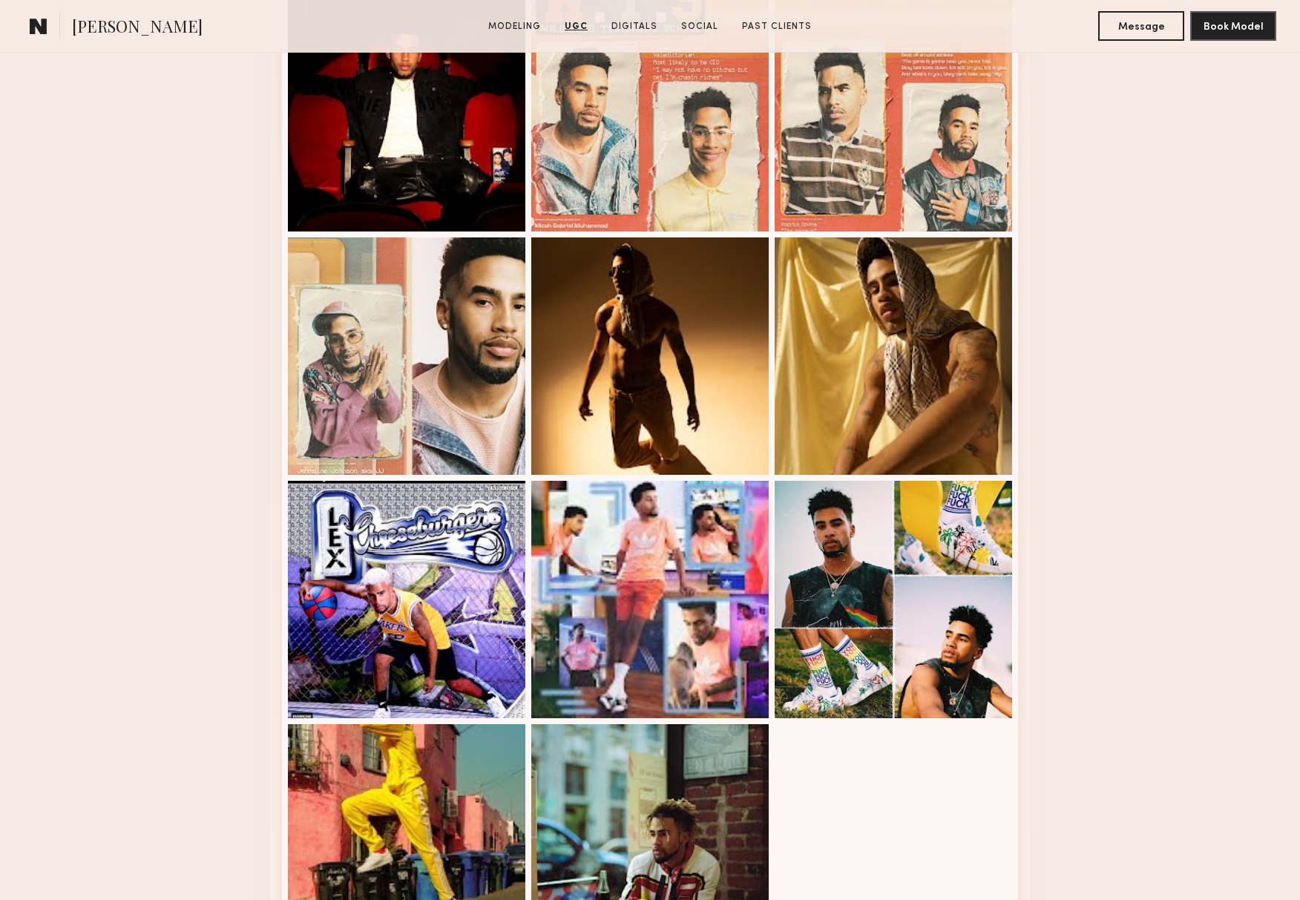
scroll to position [2549, 0]
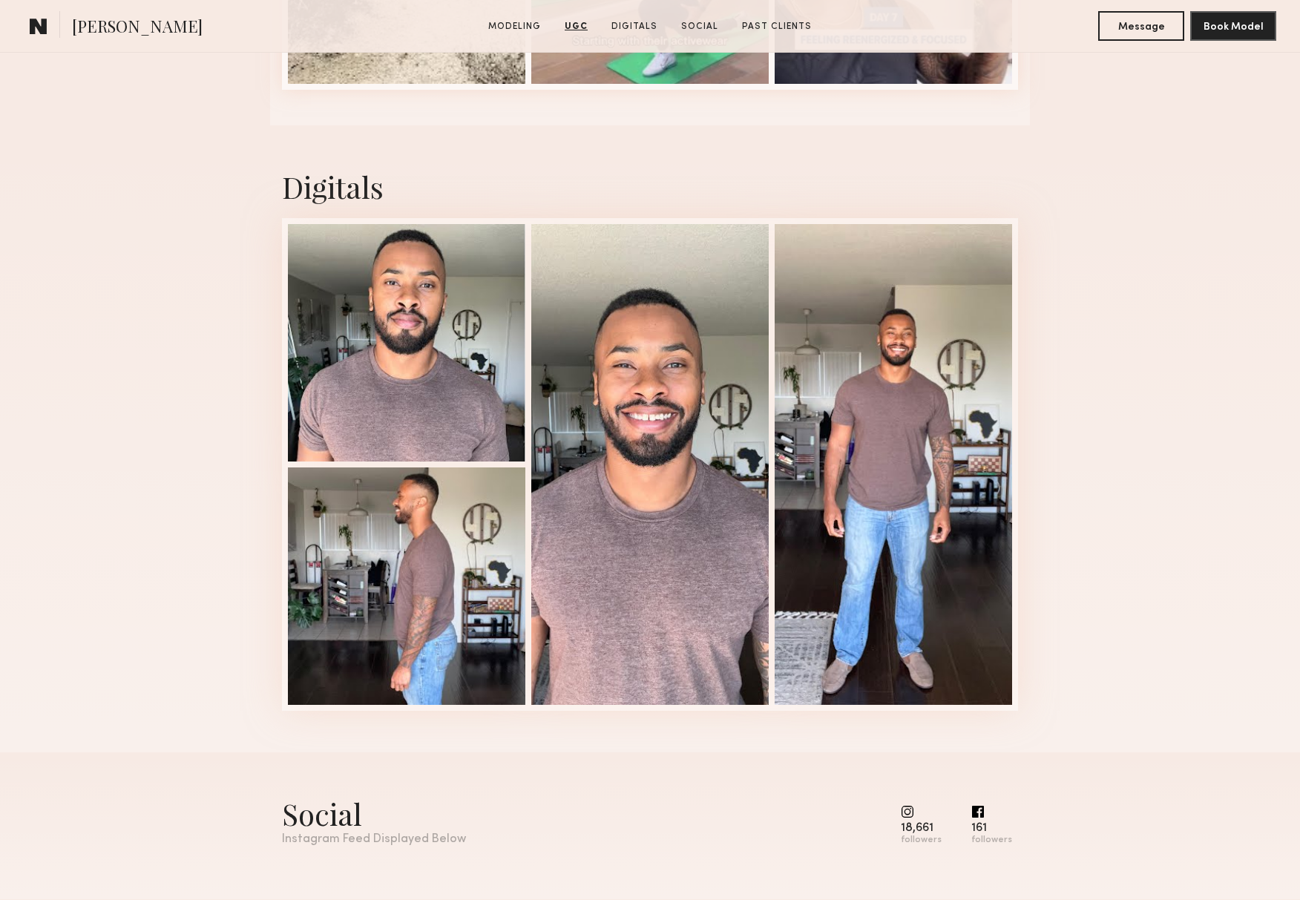
scroll to position [1788, 0]
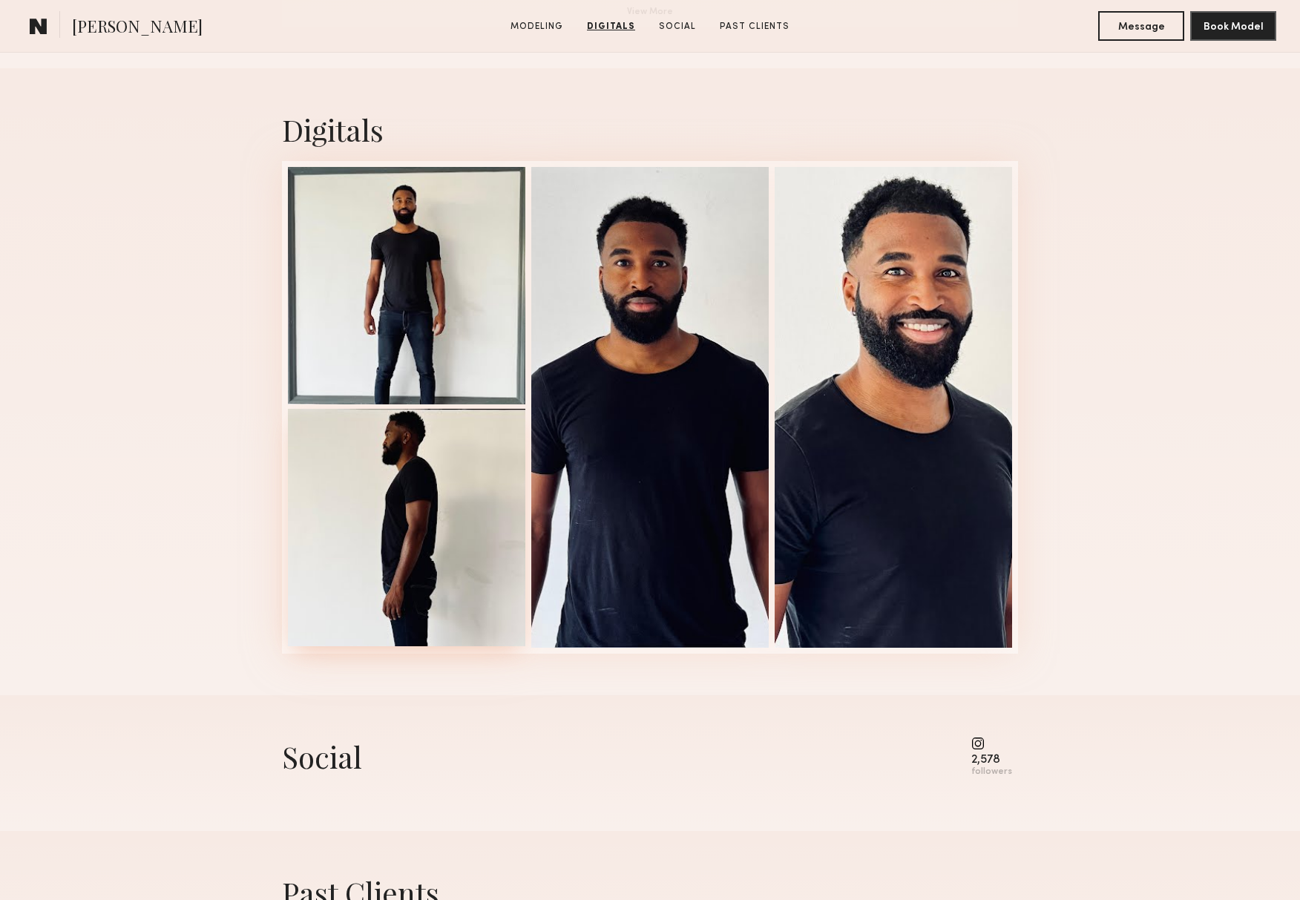
scroll to position [1428, 0]
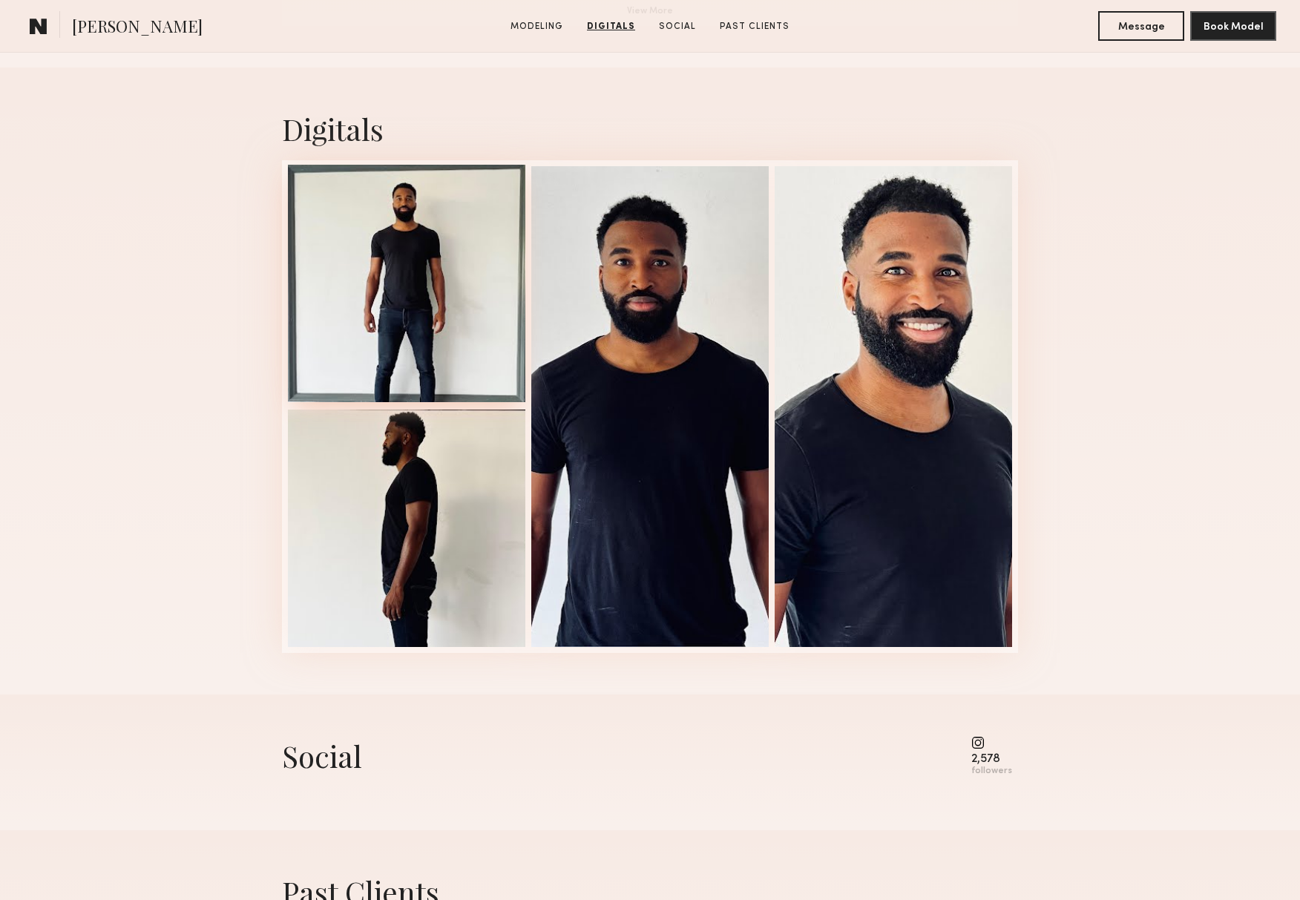
click at [436, 358] on div at bounding box center [406, 283] width 237 height 237
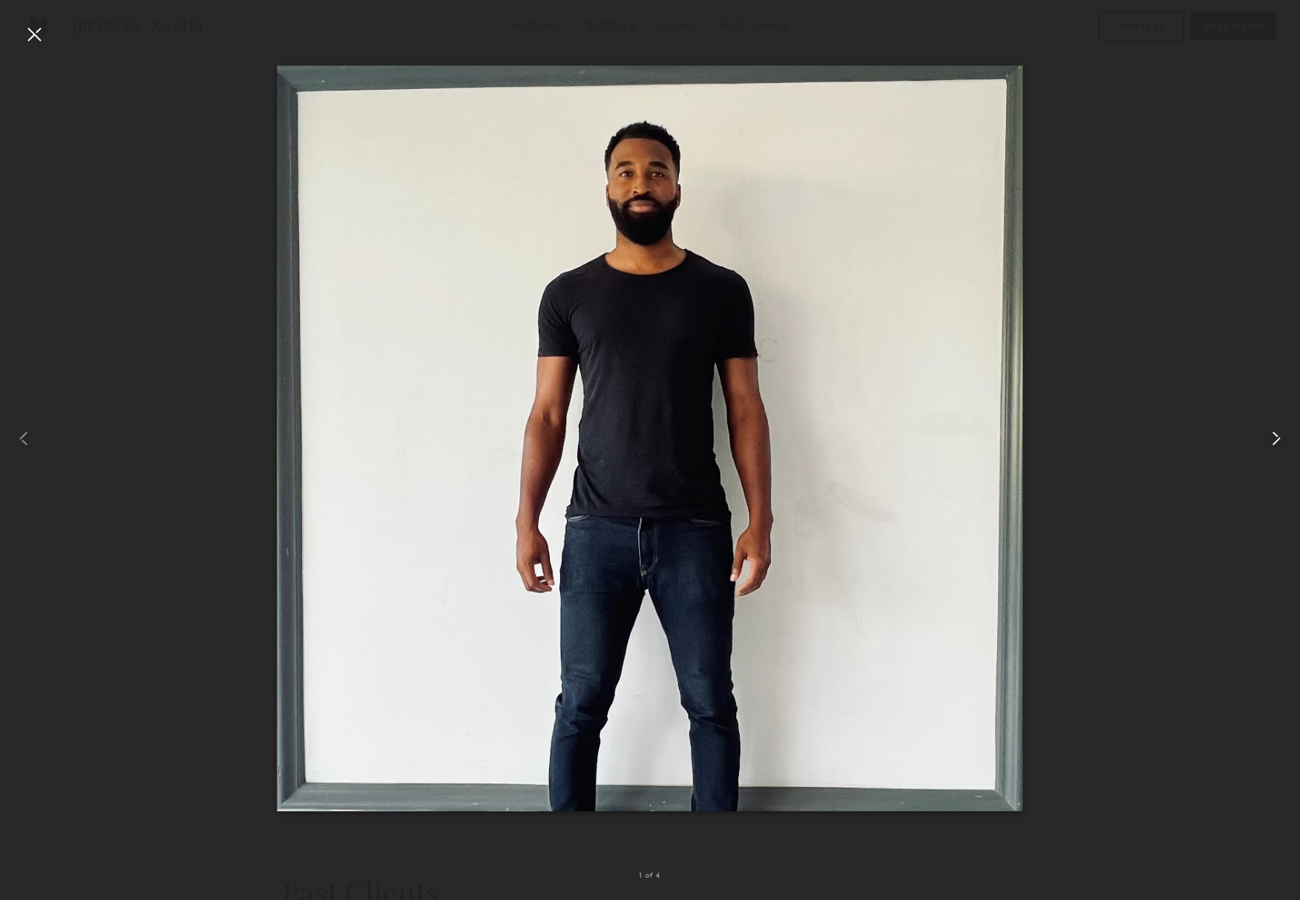
click at [1279, 440] on common-icon at bounding box center [1276, 439] width 24 height 24
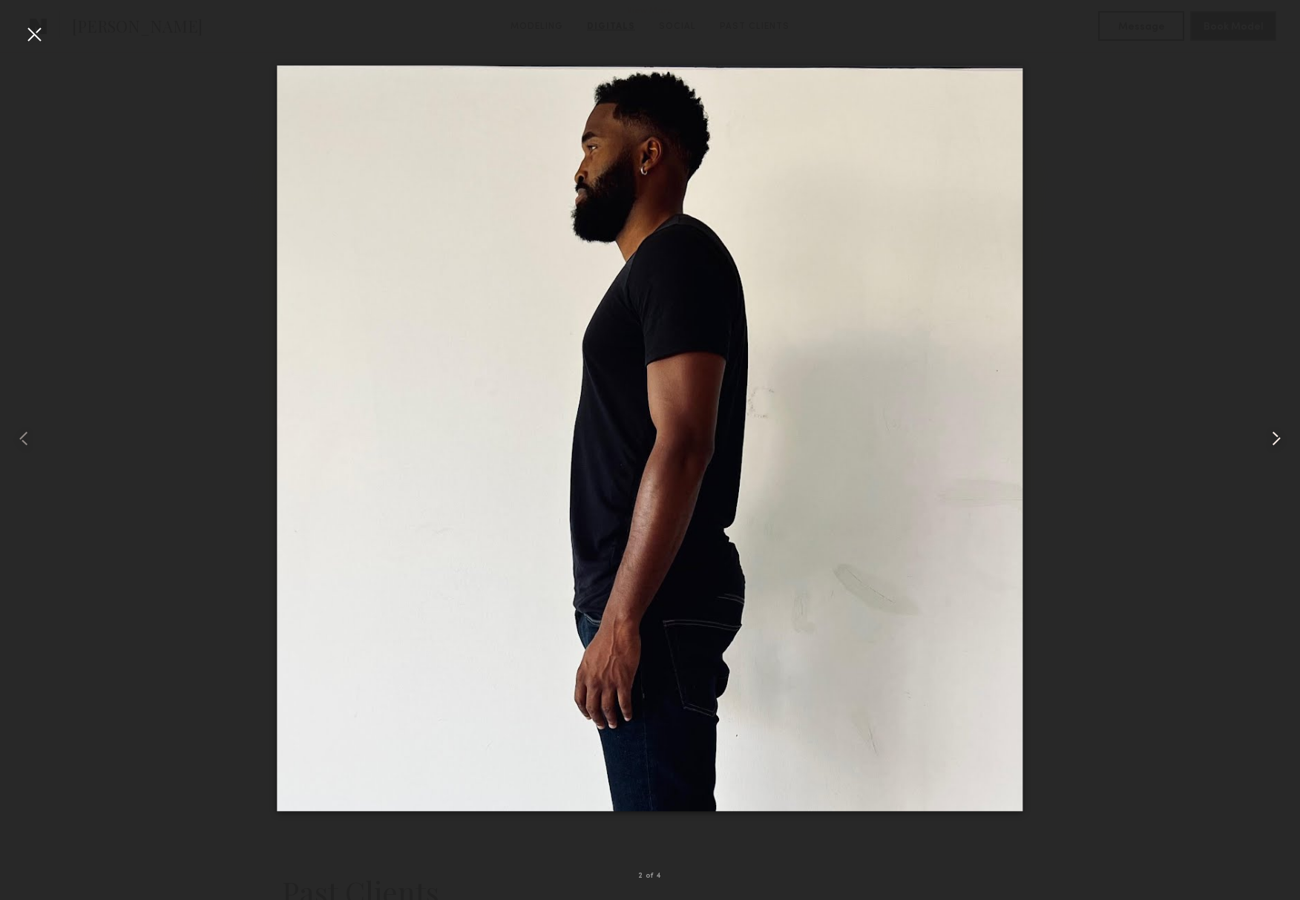
click at [1279, 440] on common-icon at bounding box center [1276, 439] width 24 height 24
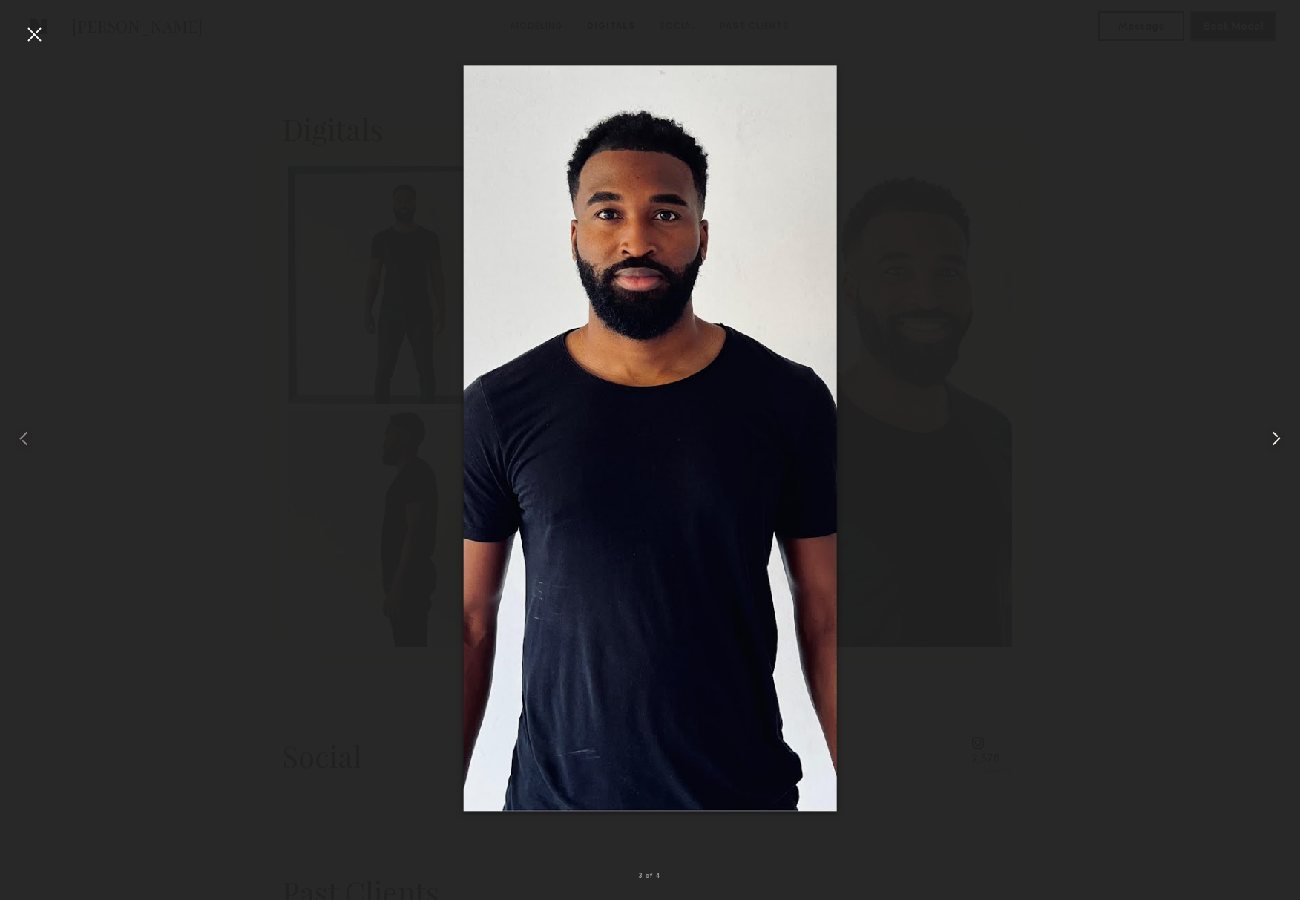
click at [1279, 440] on common-icon at bounding box center [1276, 439] width 24 height 24
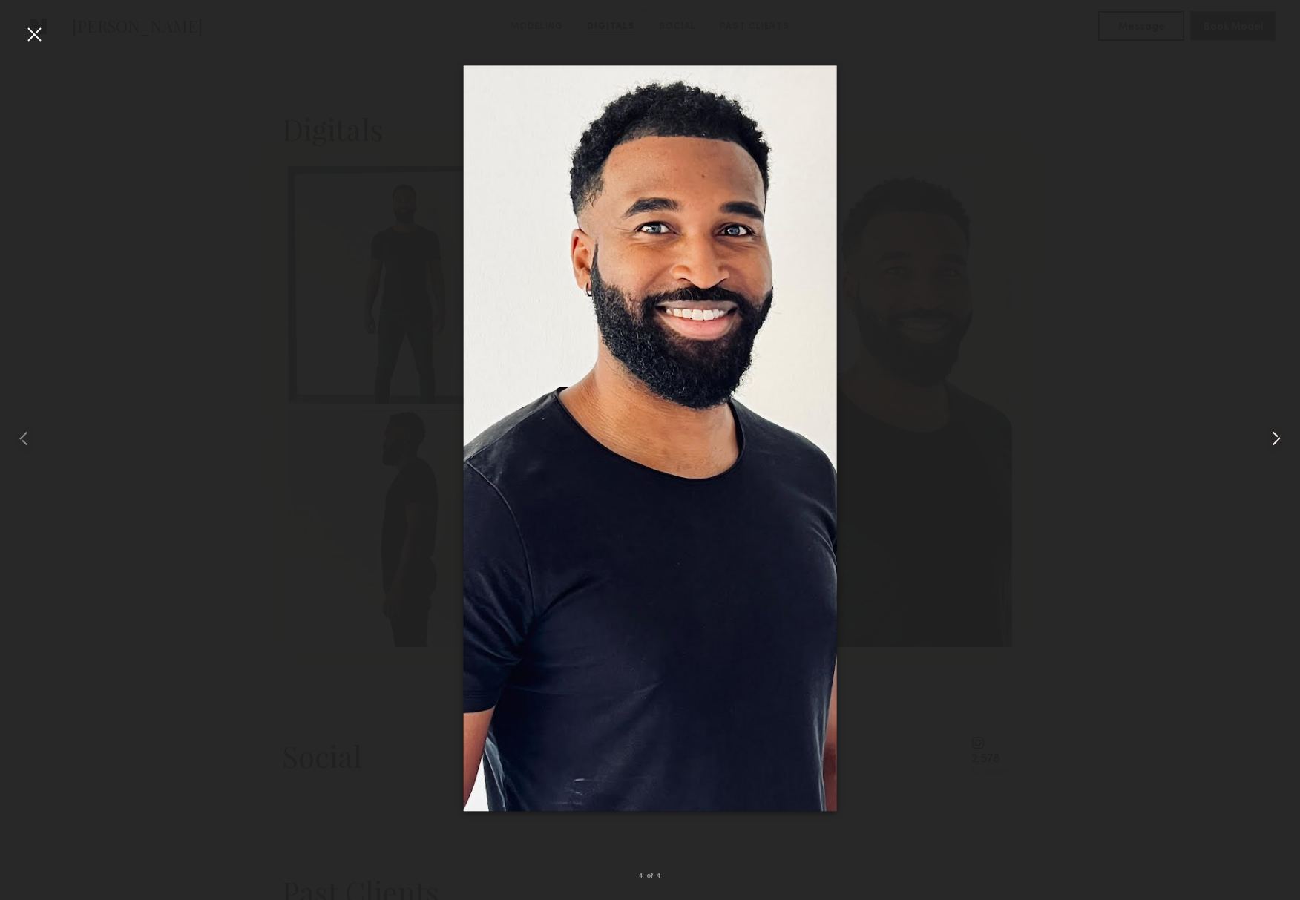
click at [1279, 440] on common-icon at bounding box center [1276, 439] width 24 height 24
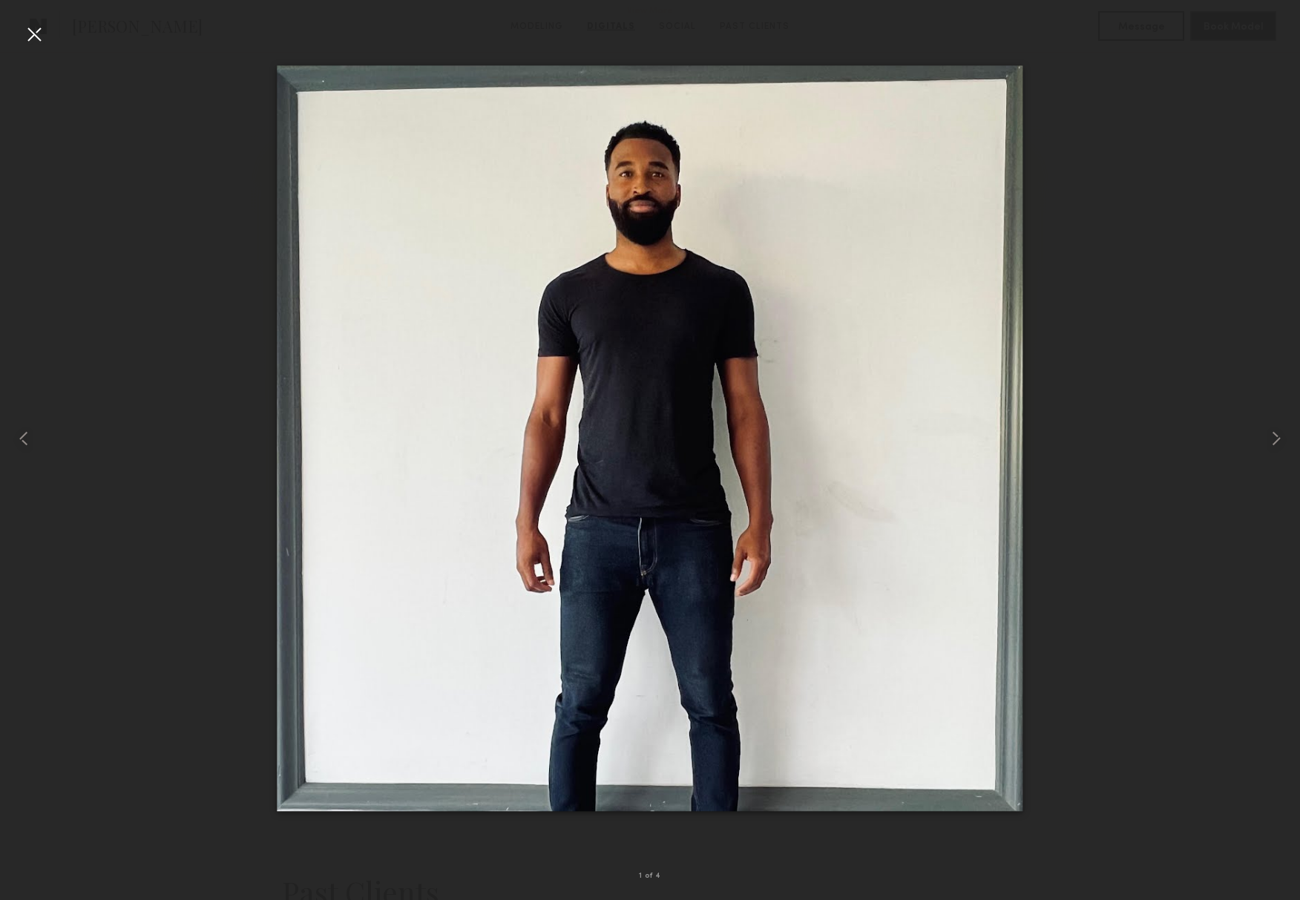
click at [1218, 436] on div at bounding box center [650, 438] width 1300 height 829
click at [37, 37] on div at bounding box center [34, 34] width 24 height 24
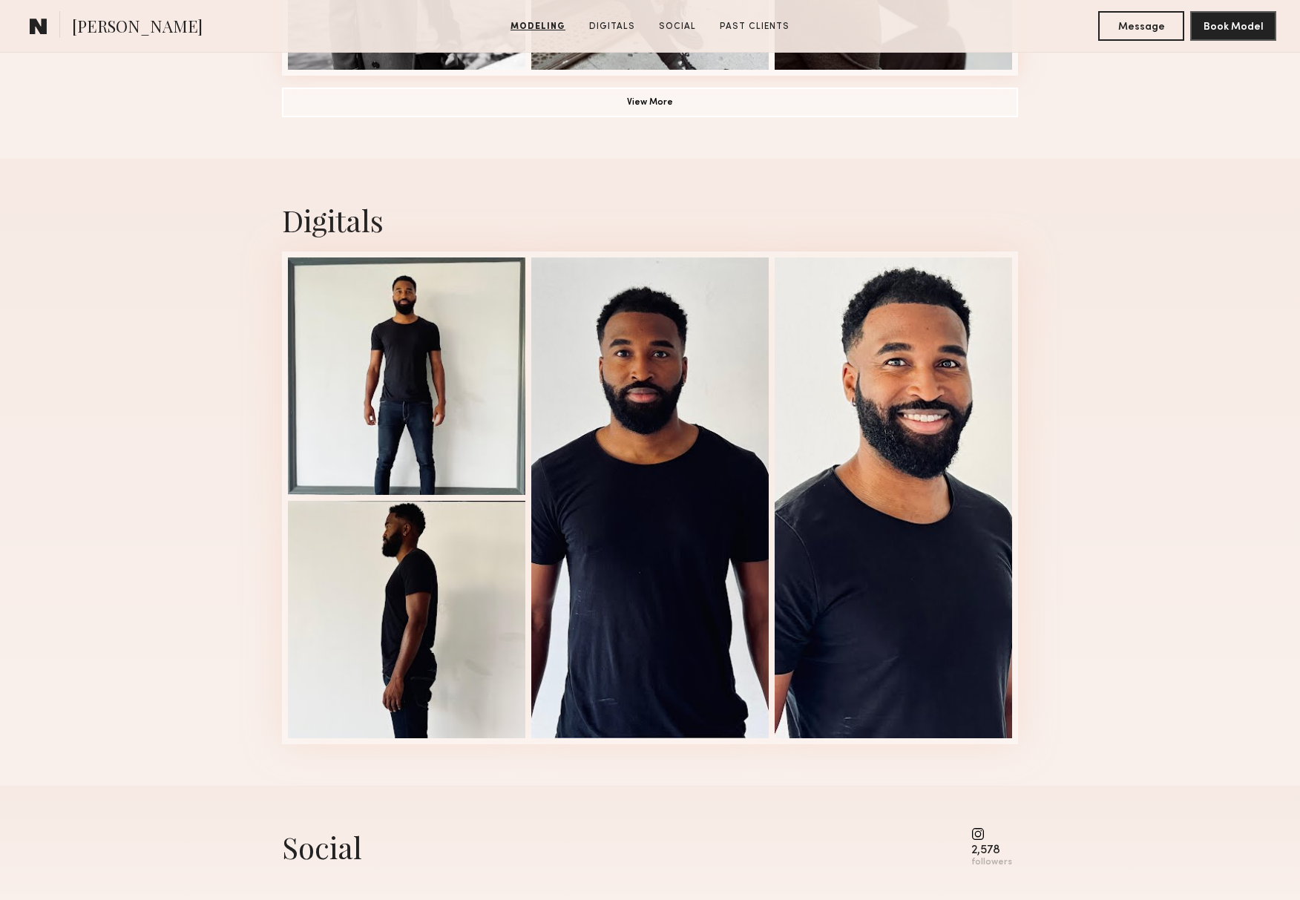
scroll to position [1342, 0]
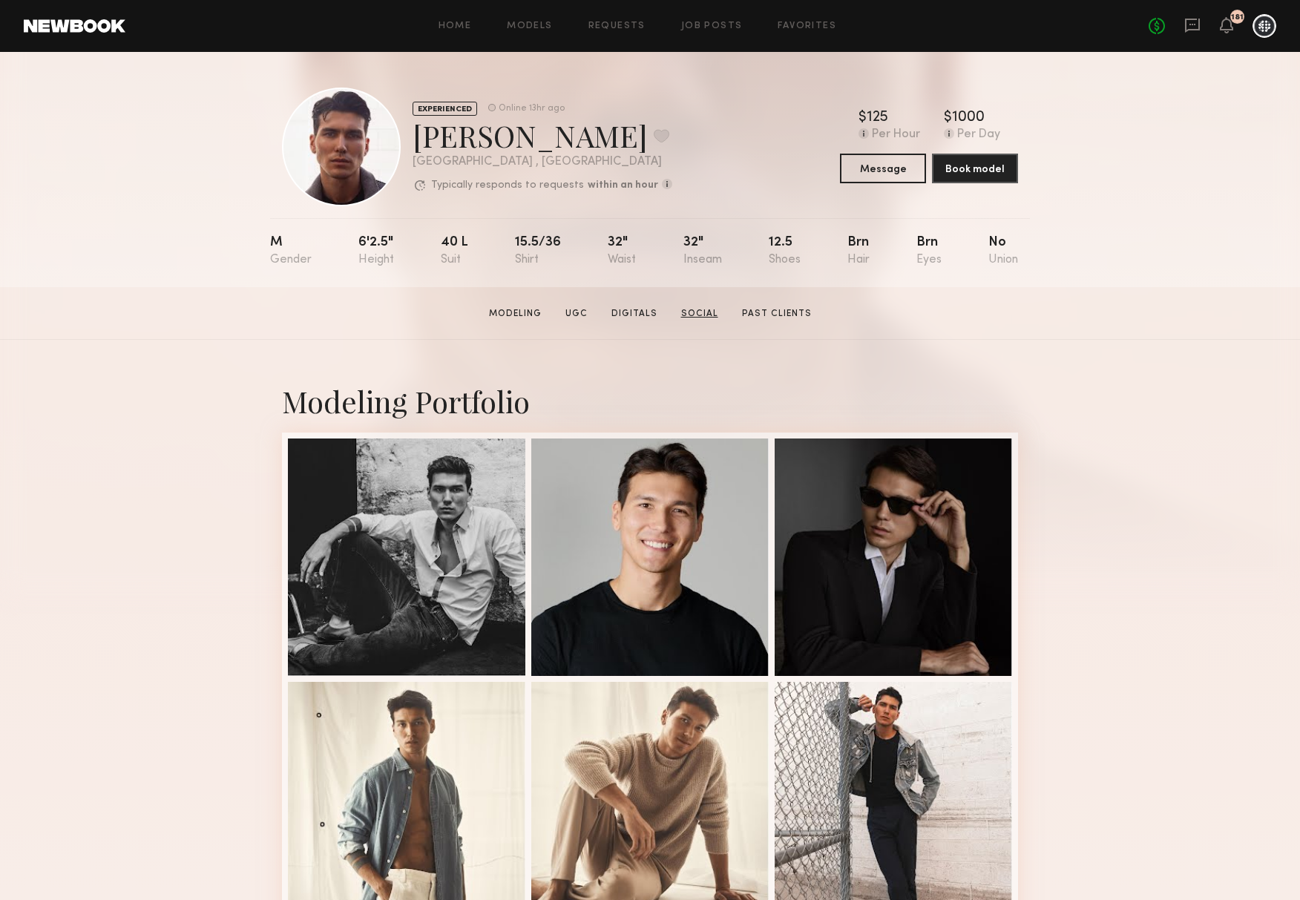
click at [700, 312] on link "Social" at bounding box center [699, 313] width 49 height 13
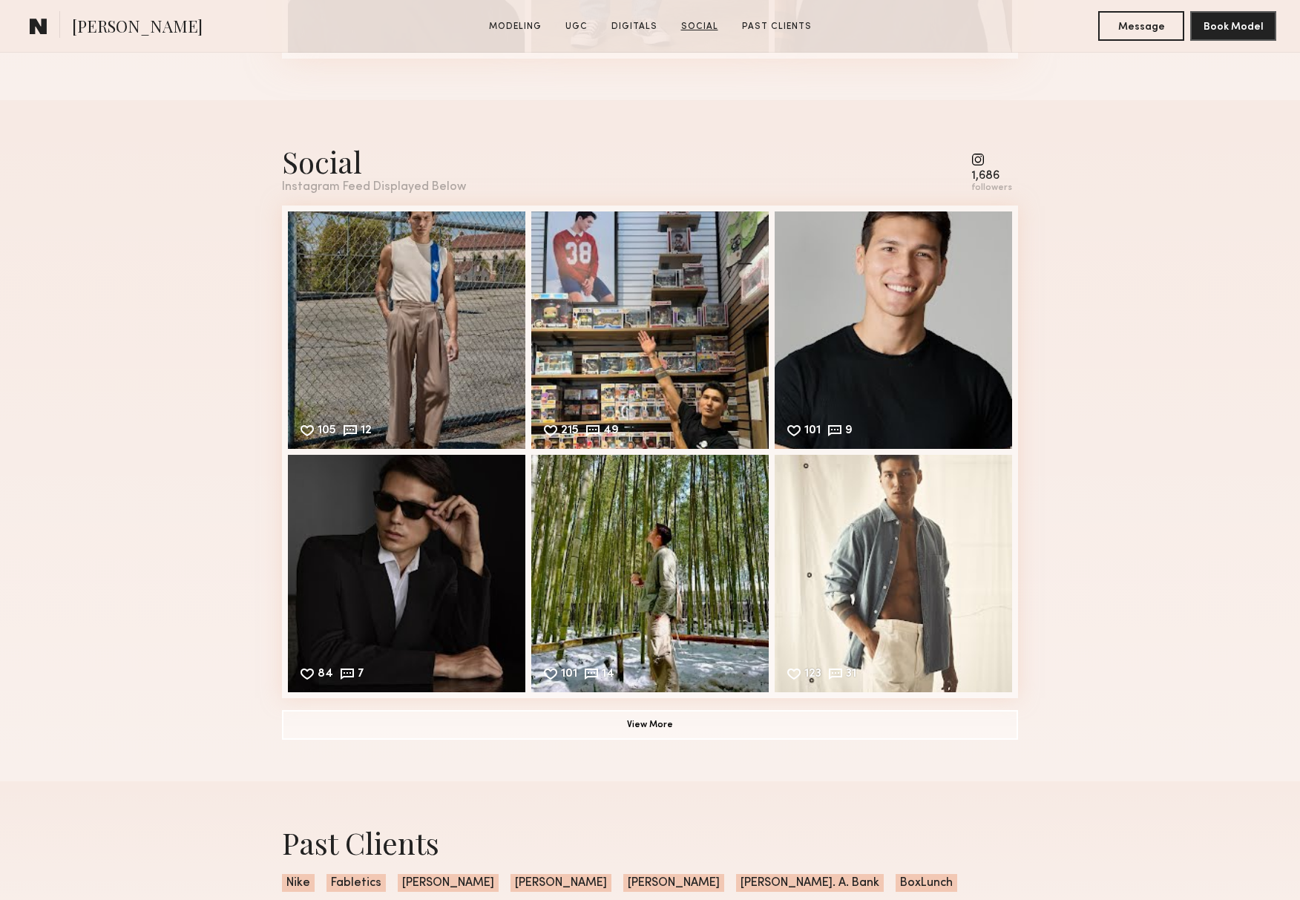
scroll to position [2705, 0]
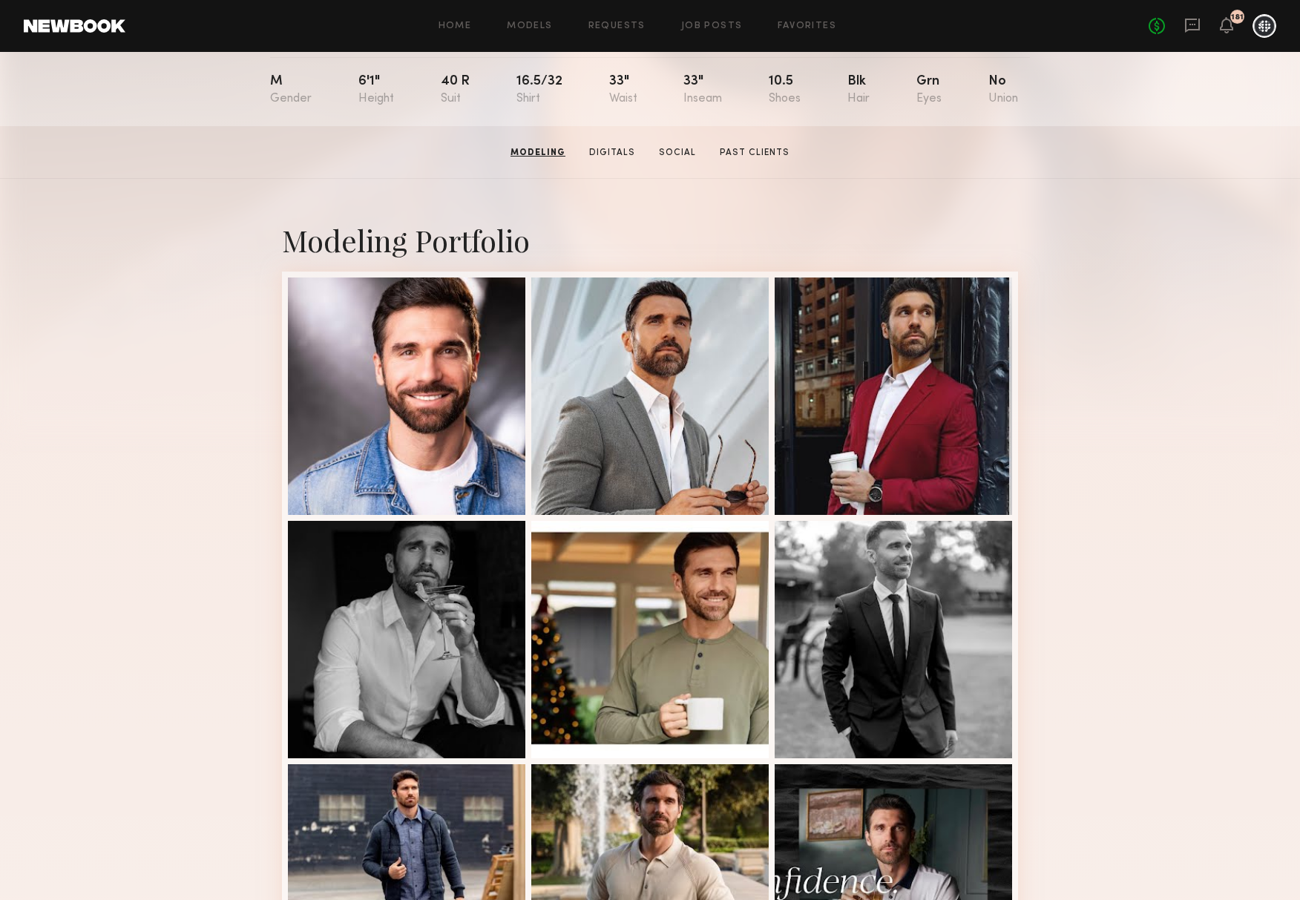
scroll to position [157, 0]
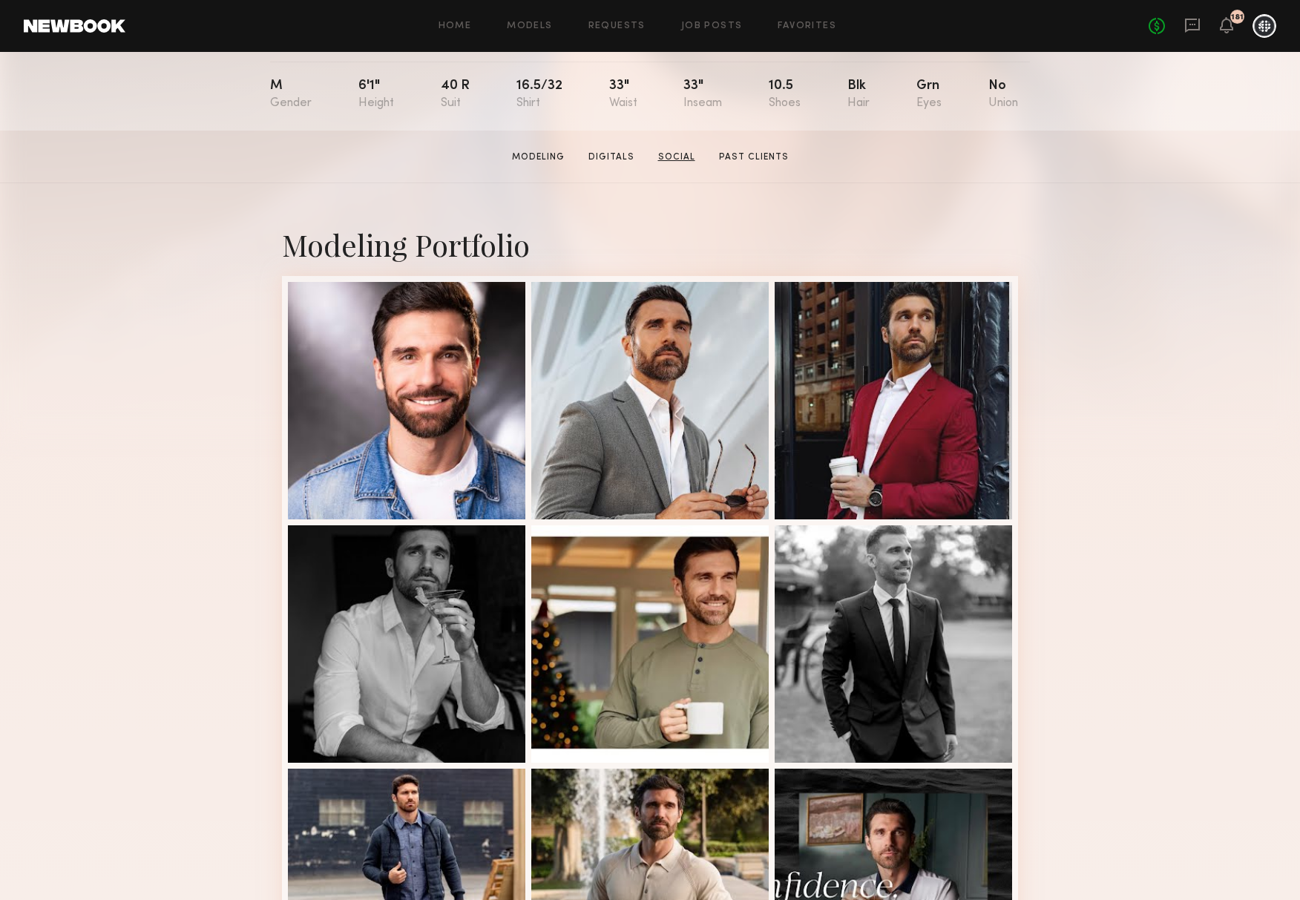
click at [677, 157] on link "Social" at bounding box center [676, 157] width 49 height 13
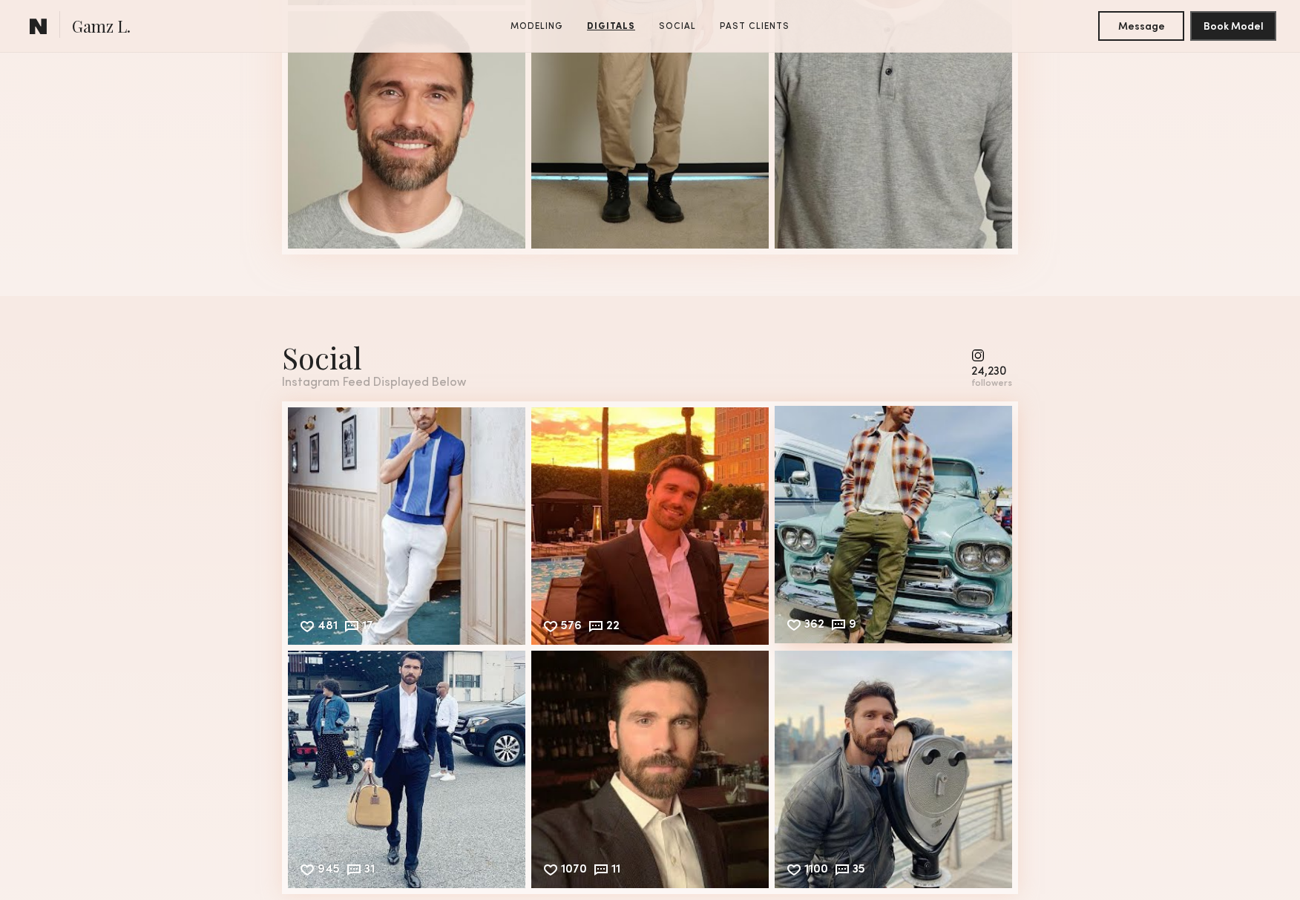
scroll to position [1944, 0]
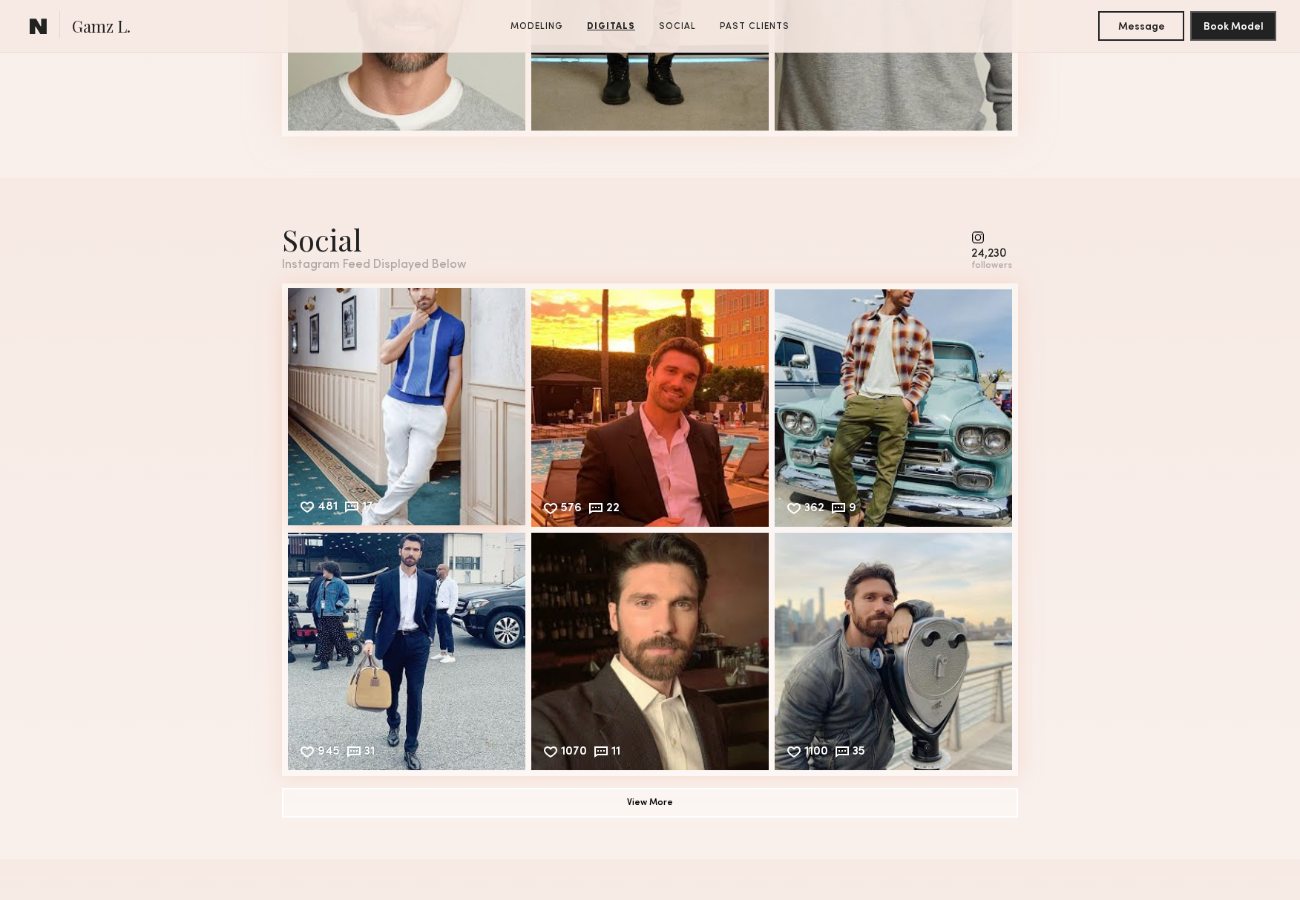
click at [367, 394] on div "481 17 Likes & comments displayed to show model’s engagement" at bounding box center [406, 406] width 237 height 237
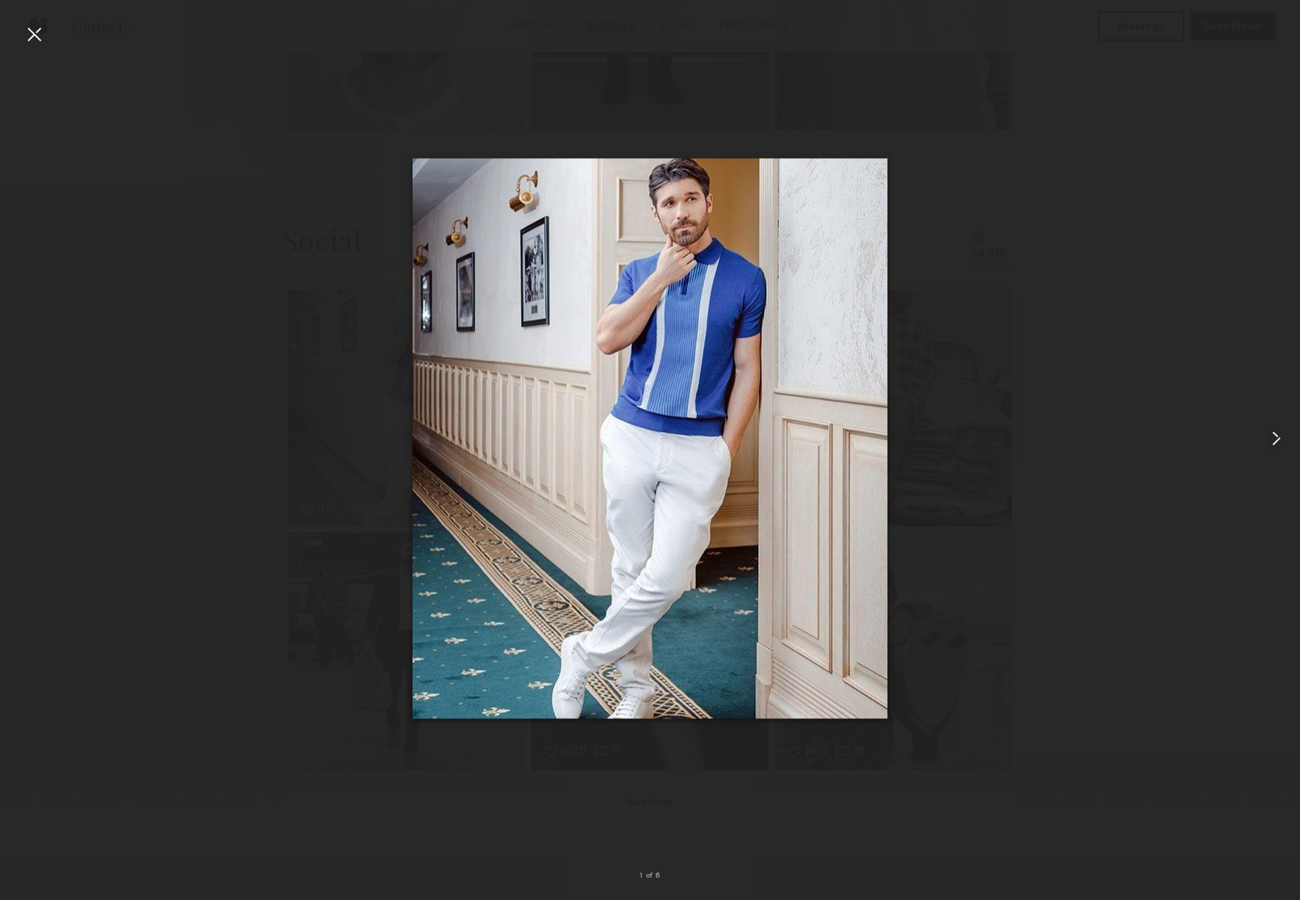
click at [1280, 439] on common-icon at bounding box center [1276, 439] width 24 height 24
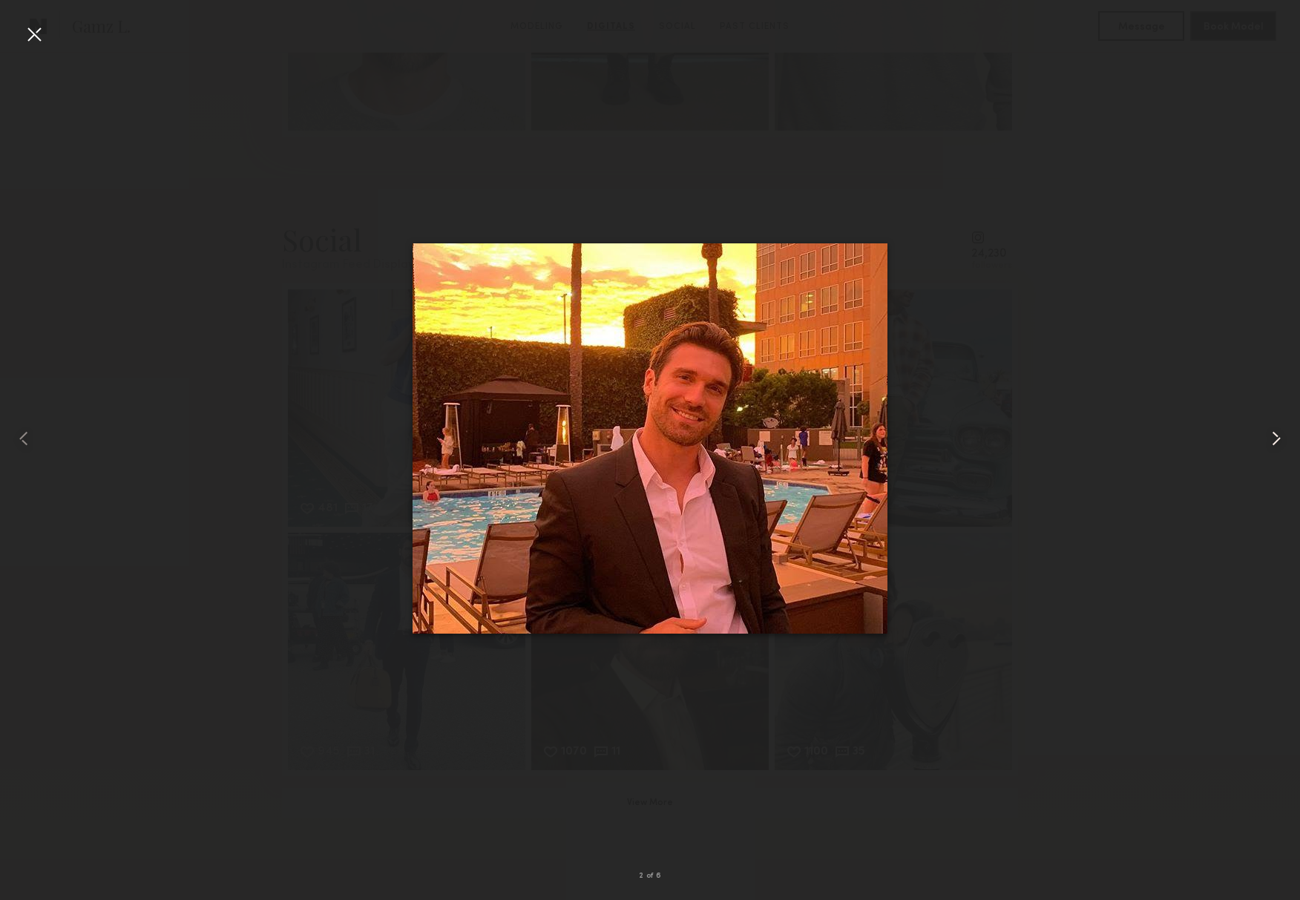
click at [1280, 439] on common-icon at bounding box center [1276, 439] width 24 height 24
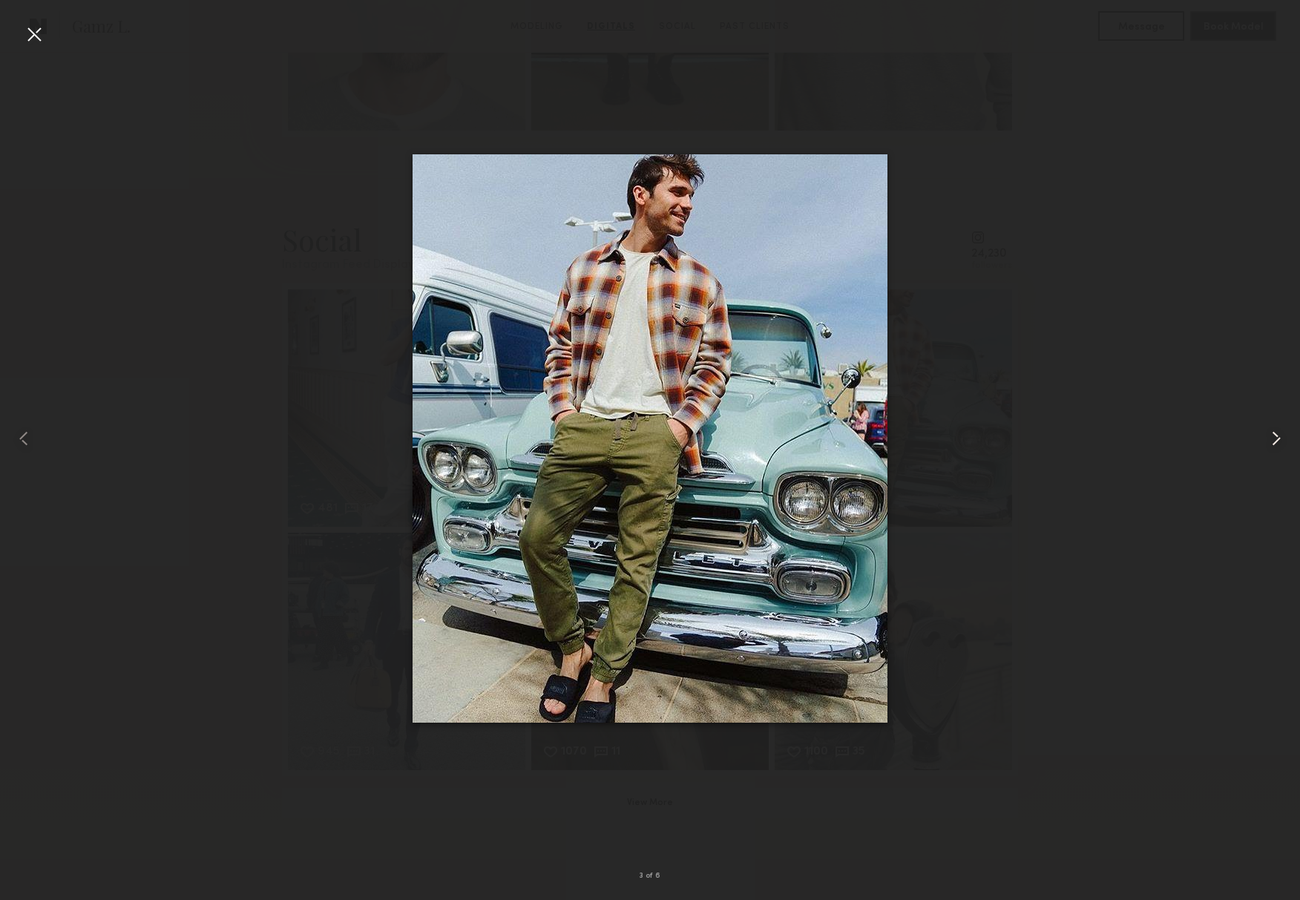
click at [1280, 439] on common-icon at bounding box center [1276, 439] width 24 height 24
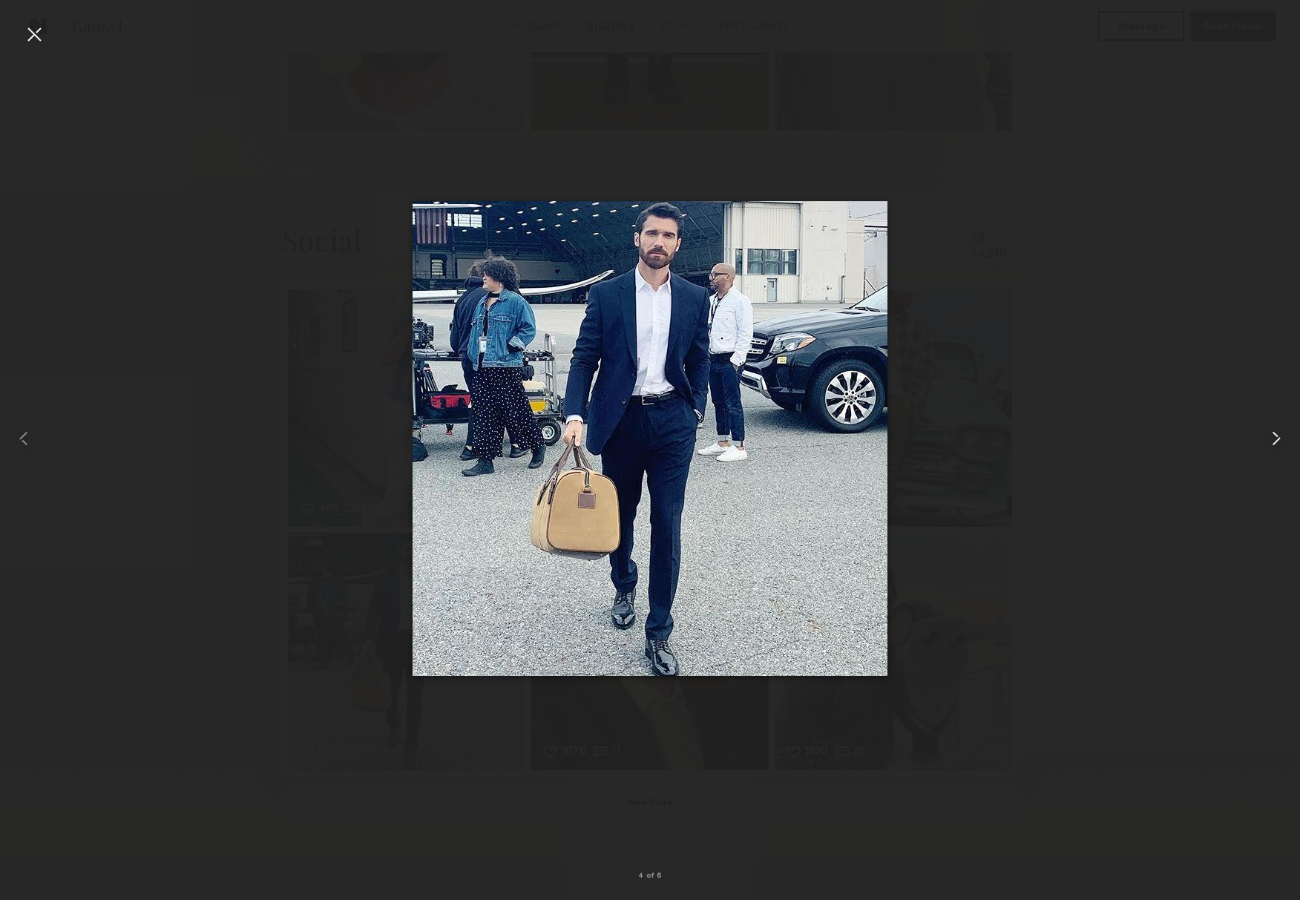
click at [1280, 439] on common-icon at bounding box center [1276, 439] width 24 height 24
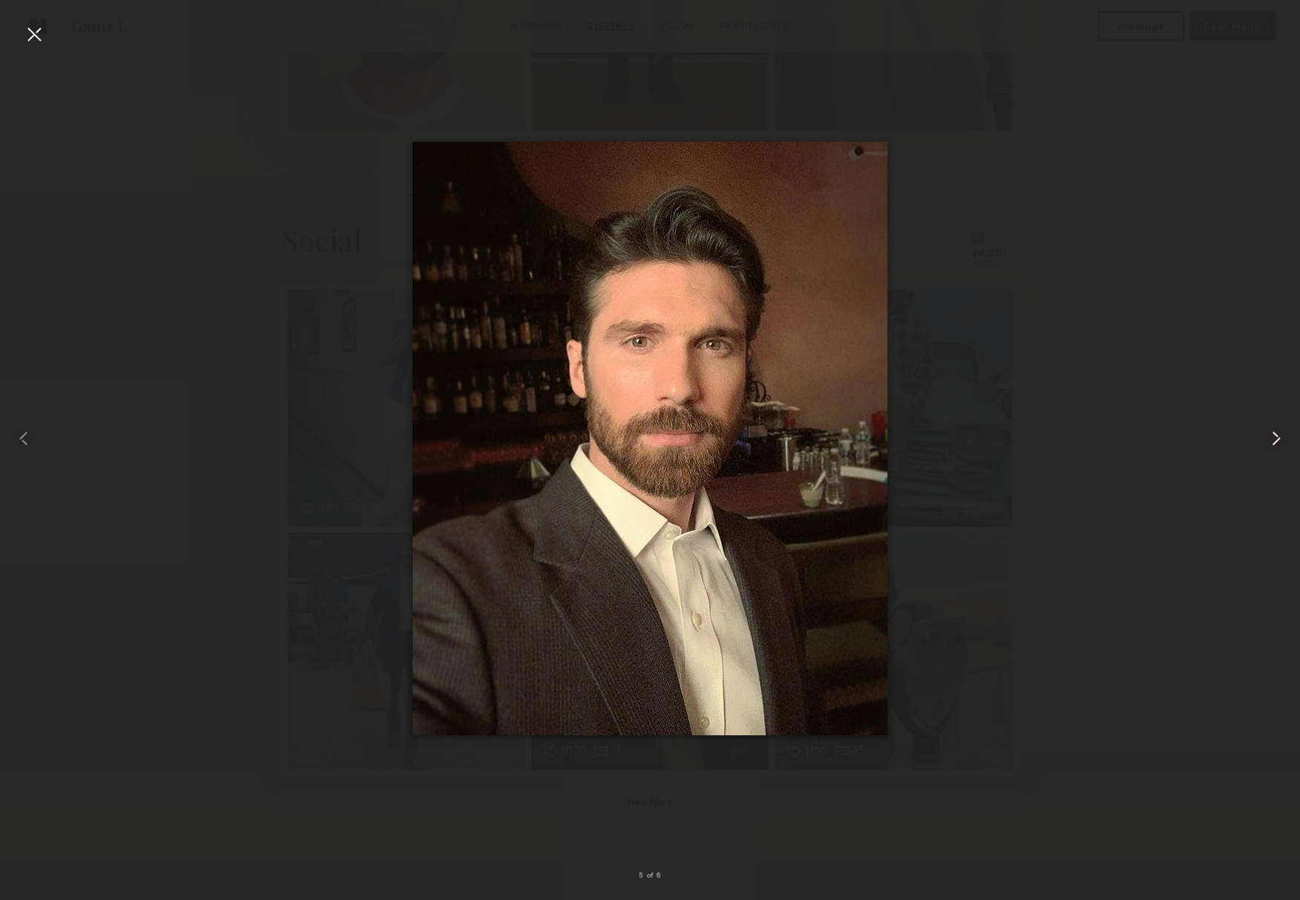
click at [1280, 439] on common-icon at bounding box center [1276, 439] width 24 height 24
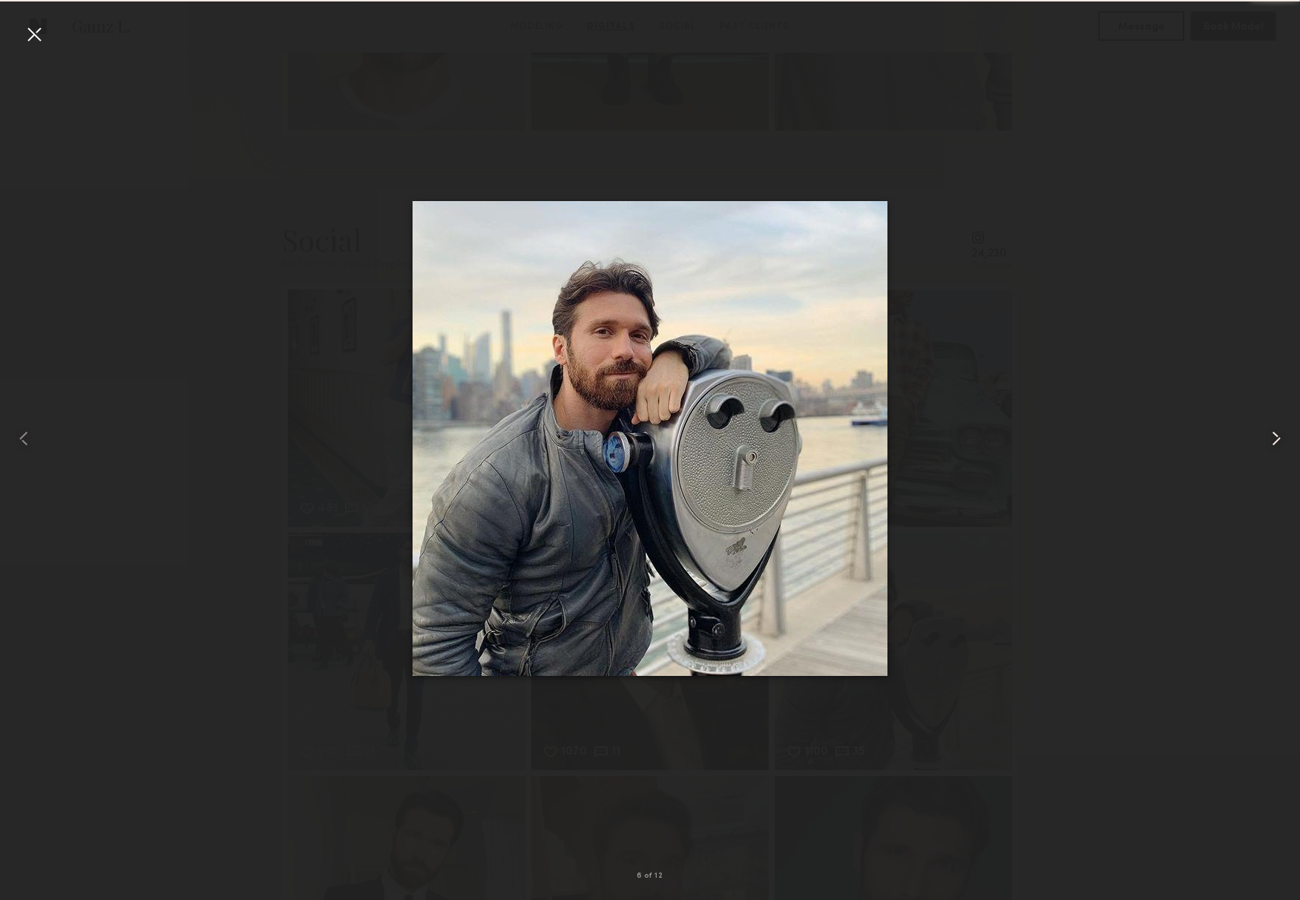
click at [1280, 439] on common-icon at bounding box center [1276, 439] width 24 height 24
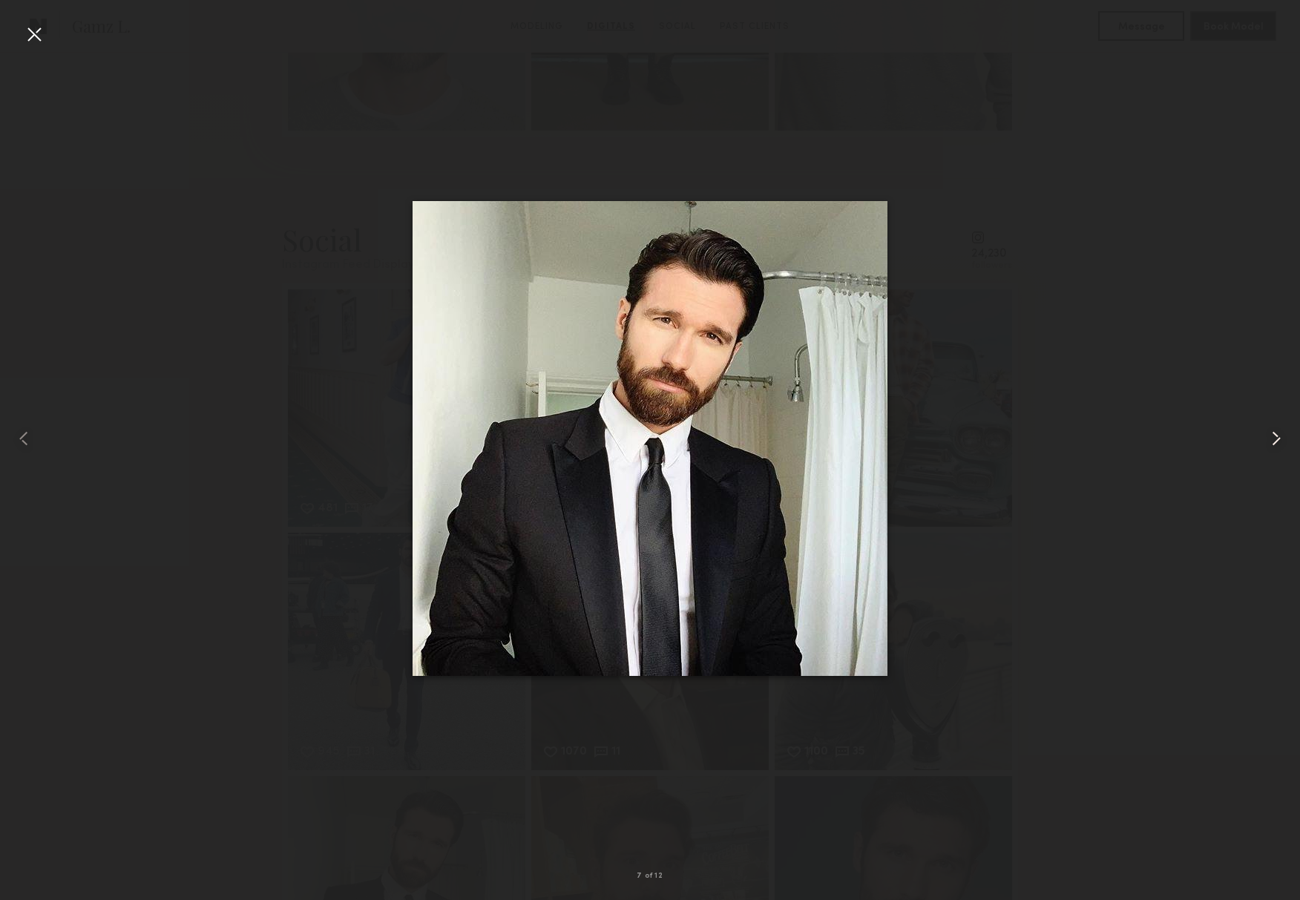
click at [1280, 439] on common-icon at bounding box center [1276, 439] width 24 height 24
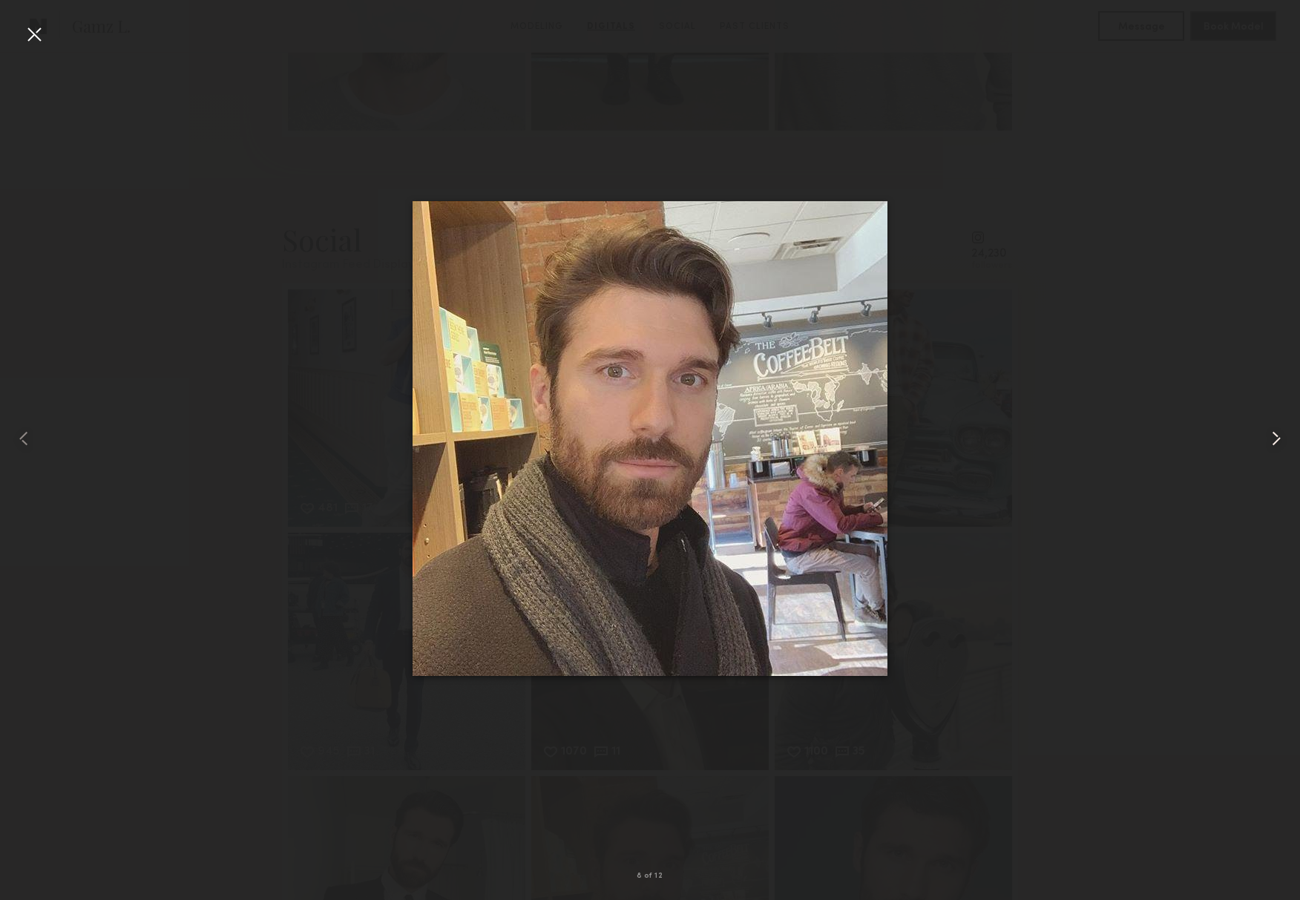
click at [1280, 439] on common-icon at bounding box center [1276, 439] width 24 height 24
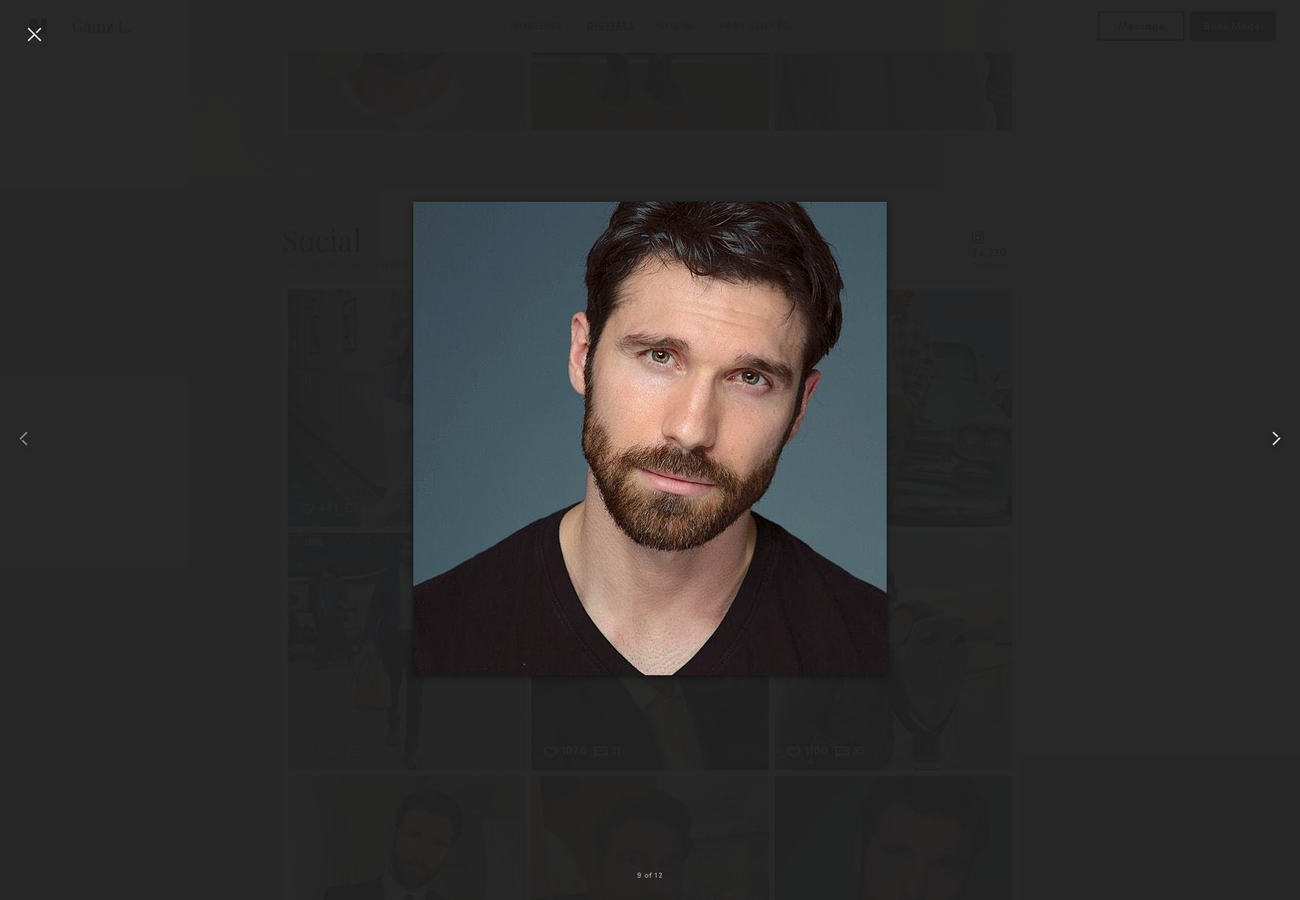
click at [1280, 439] on common-icon at bounding box center [1276, 439] width 24 height 24
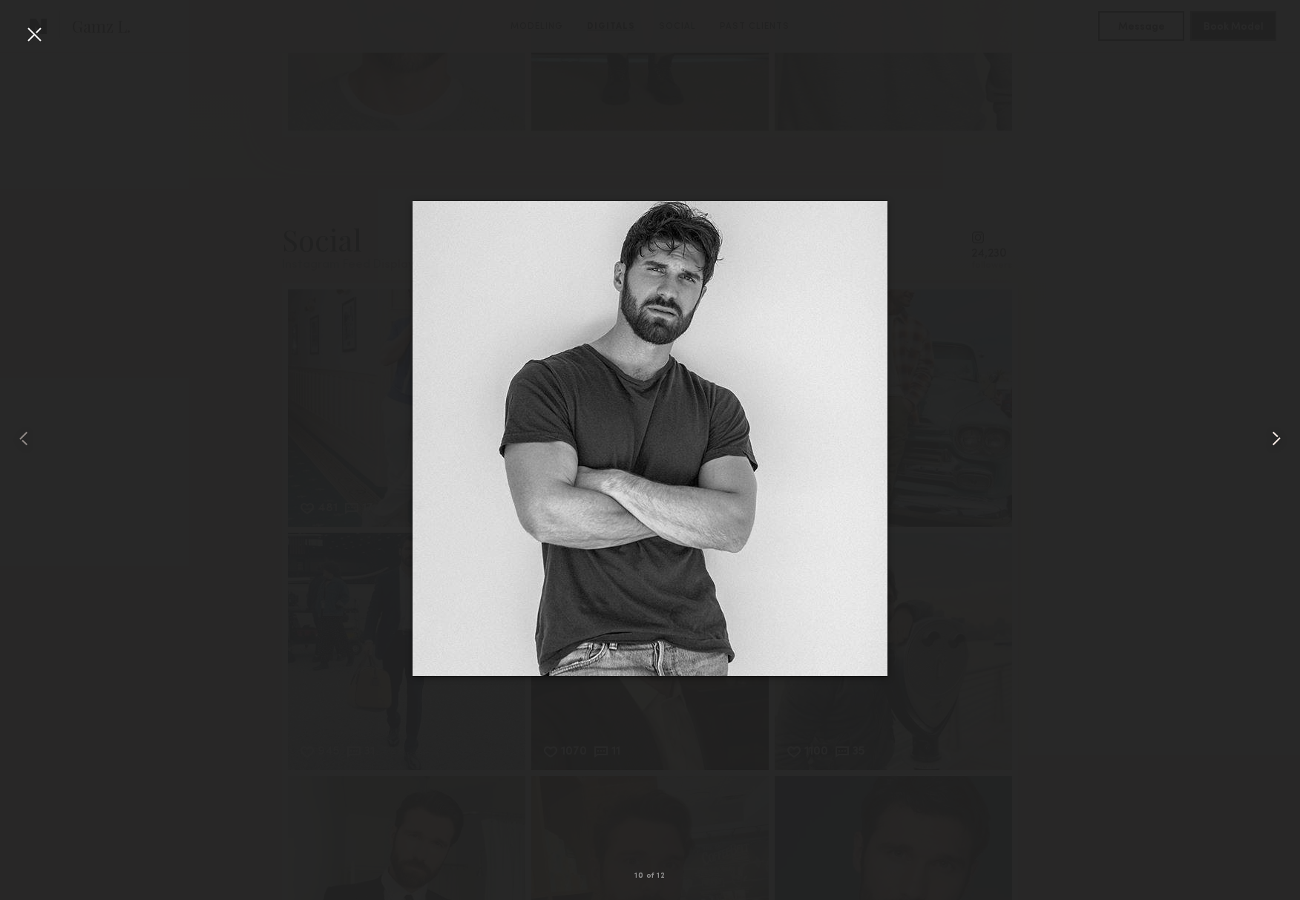
click at [1280, 439] on common-icon at bounding box center [1276, 439] width 24 height 24
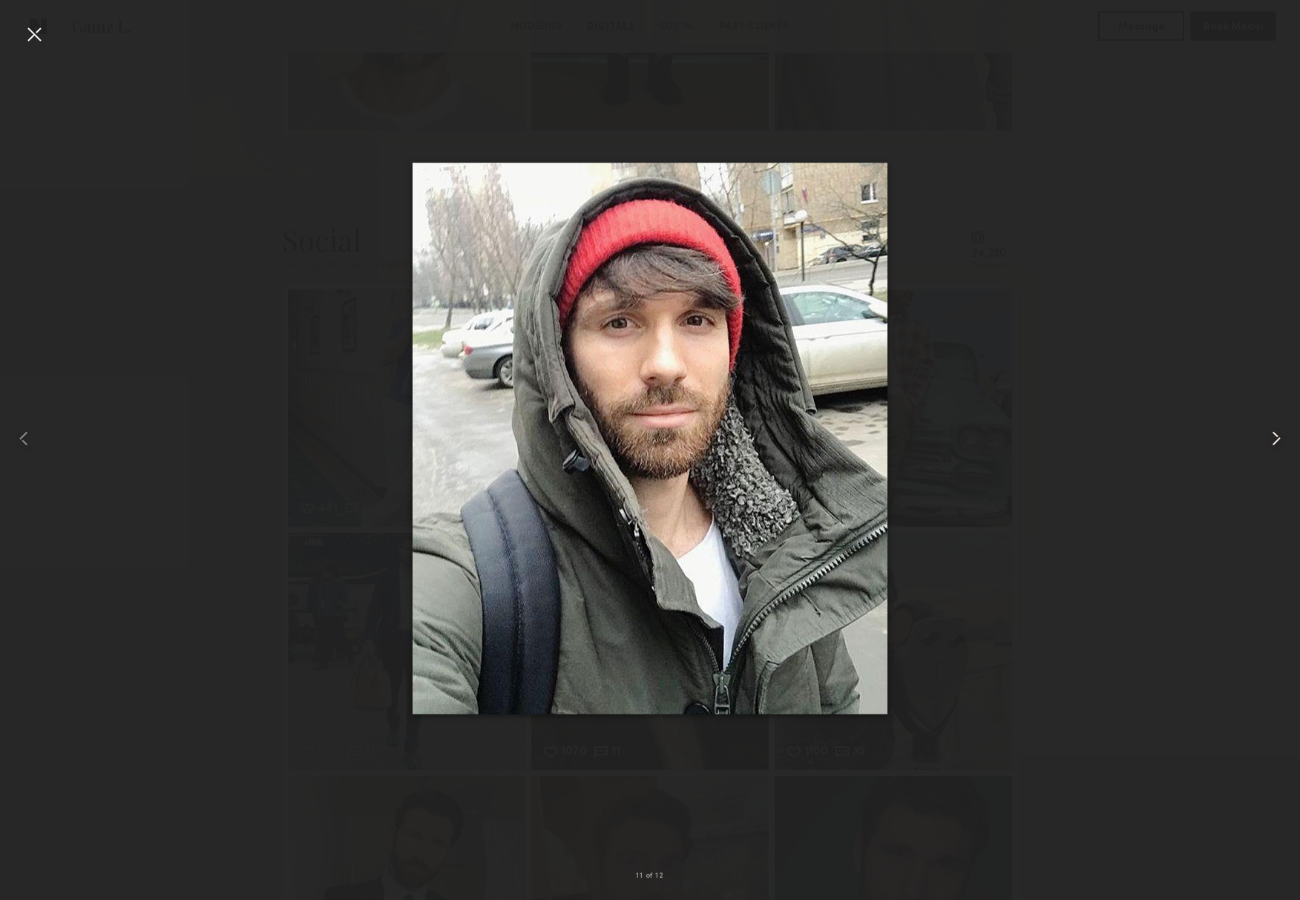
click at [1280, 439] on common-icon at bounding box center [1276, 439] width 24 height 24
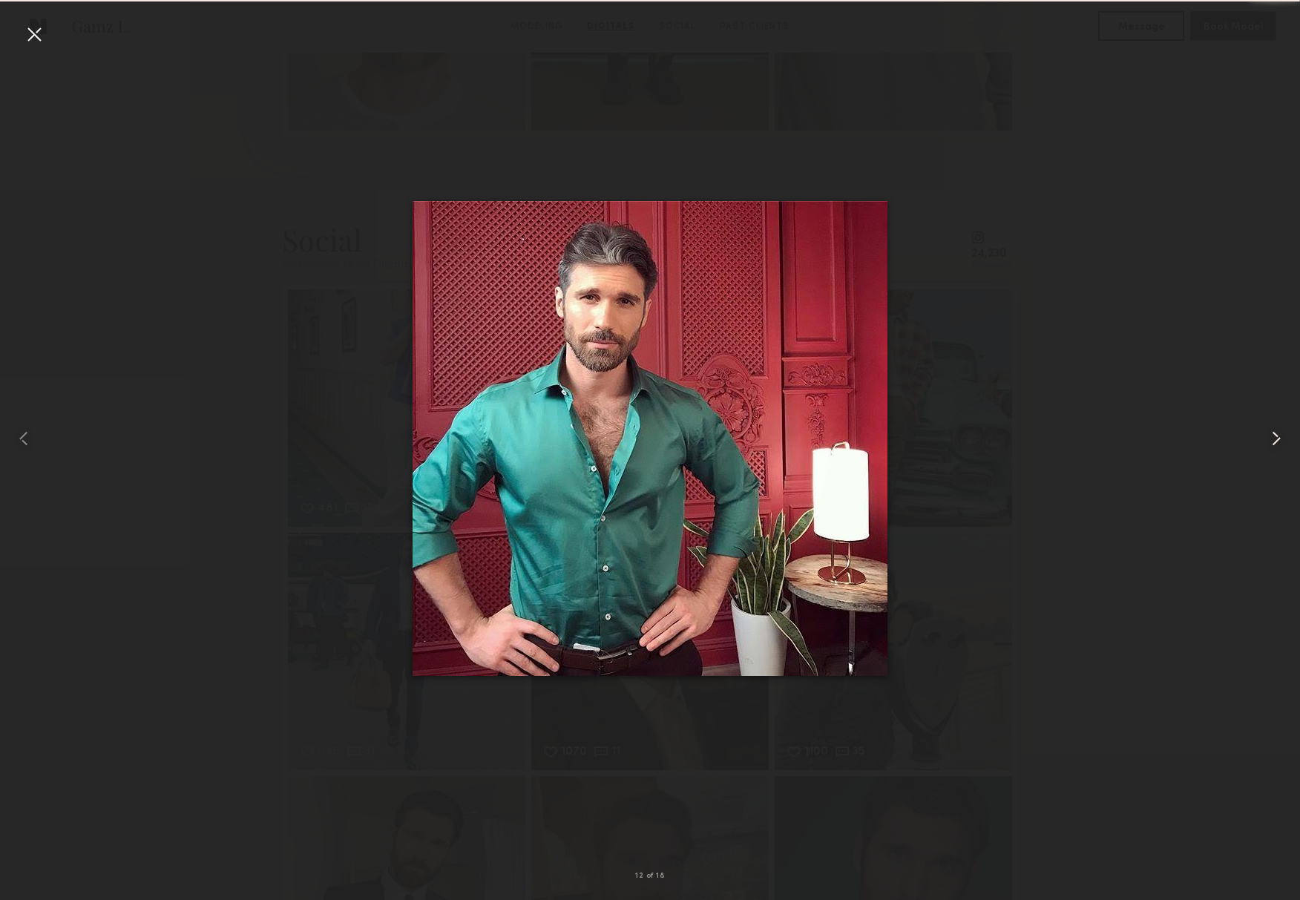
click at [1280, 439] on common-icon at bounding box center [1276, 439] width 24 height 24
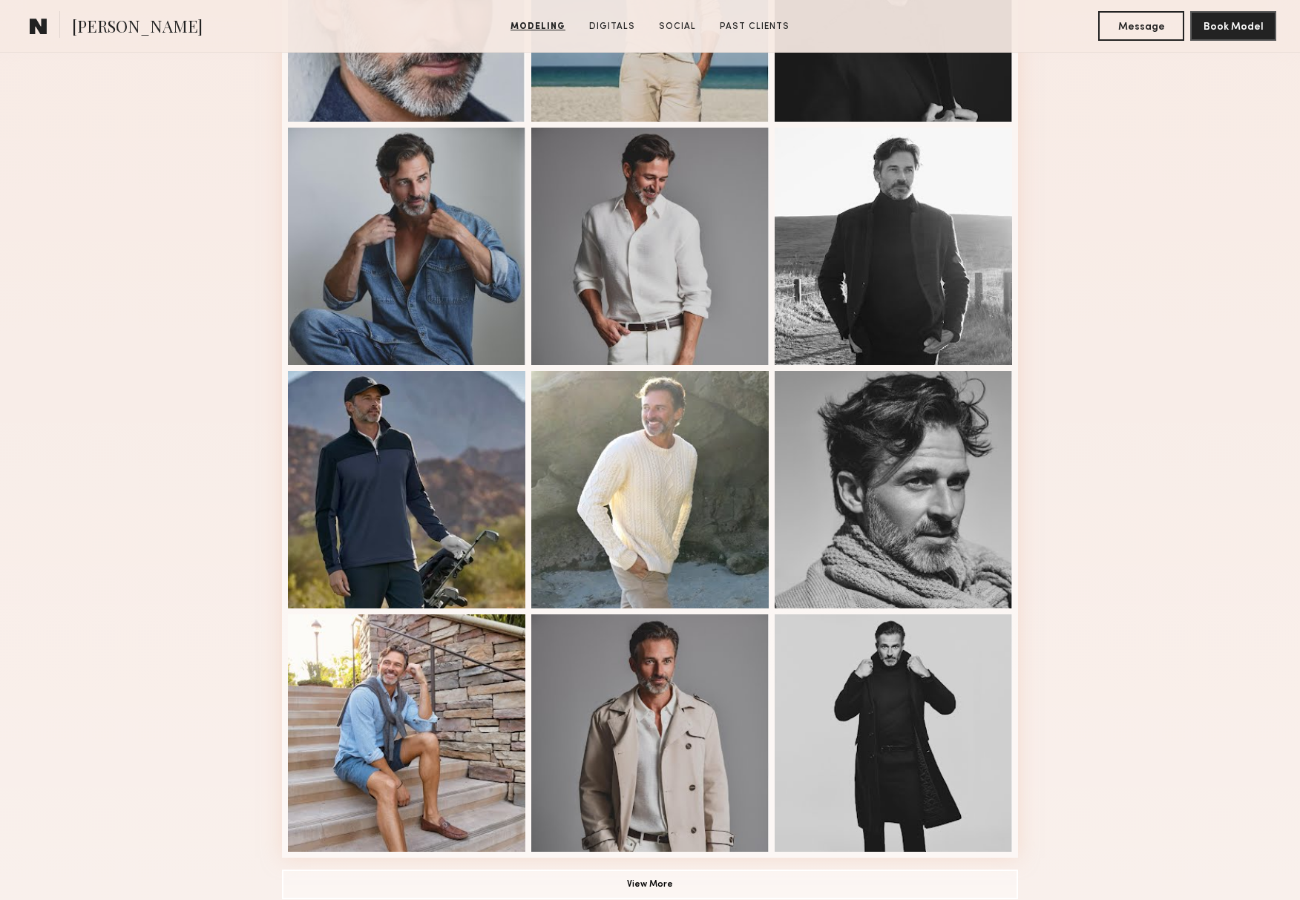
scroll to position [441, 0]
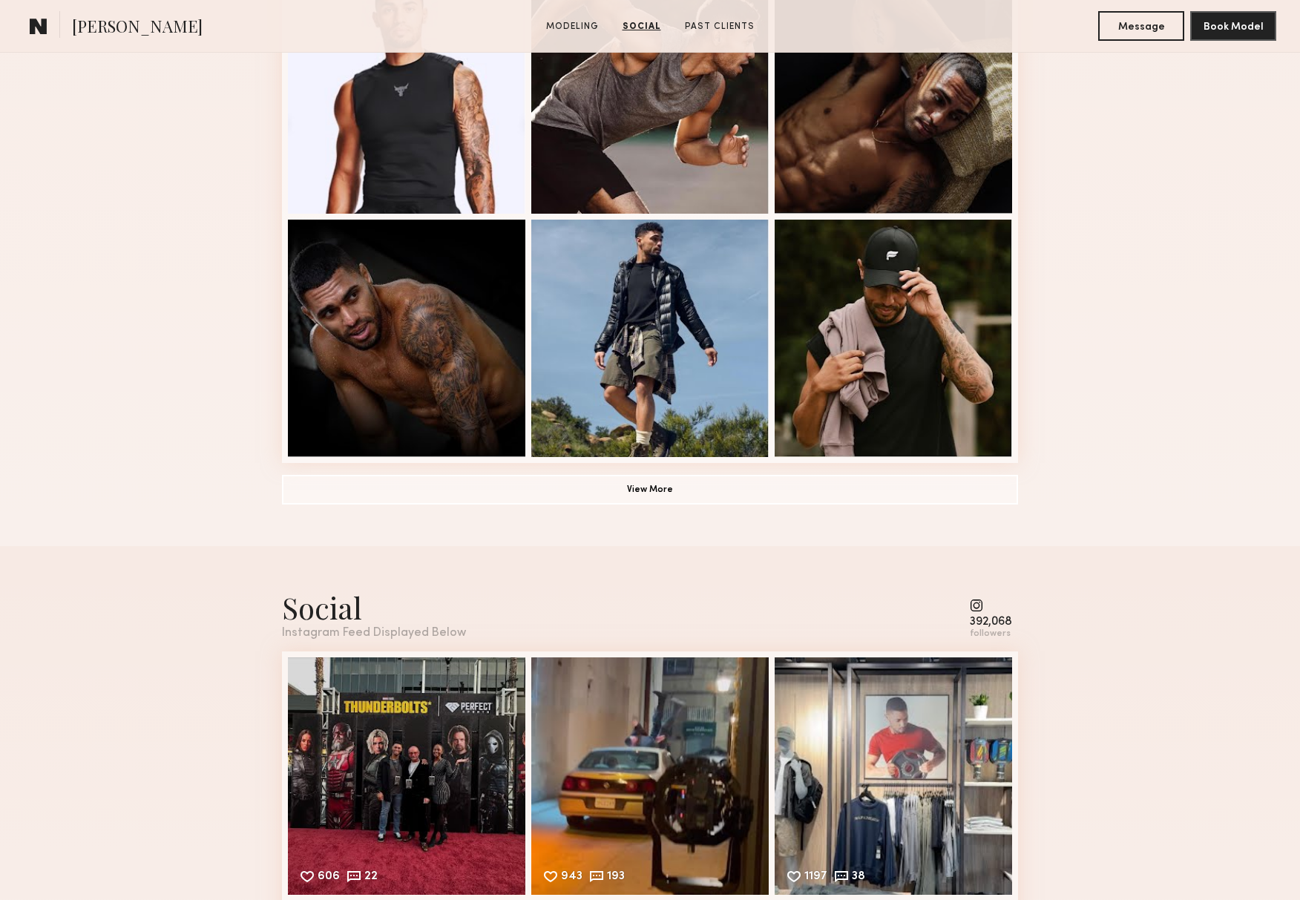
scroll to position [942, 0]
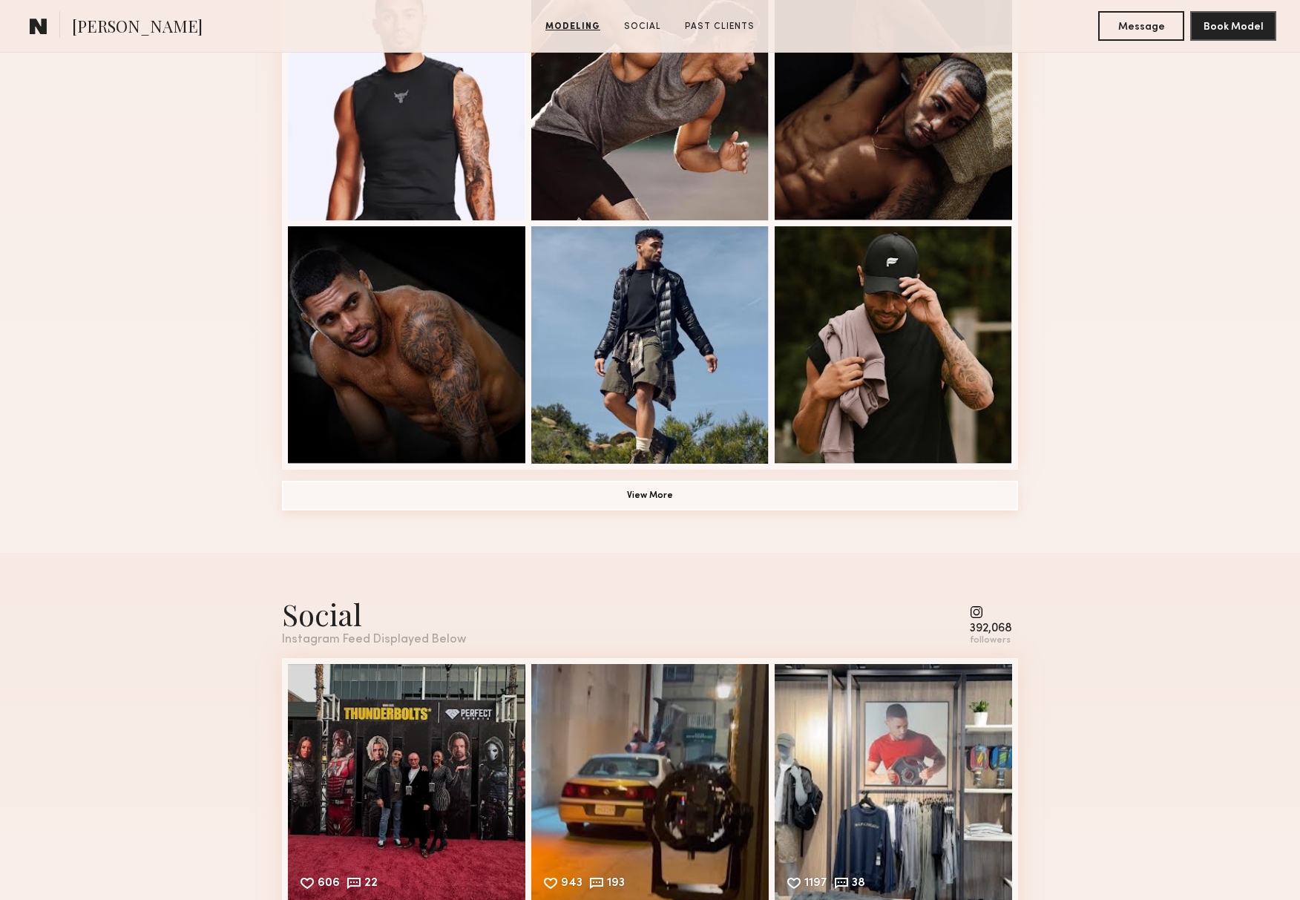
click at [665, 497] on button "View More" at bounding box center [650, 496] width 736 height 30
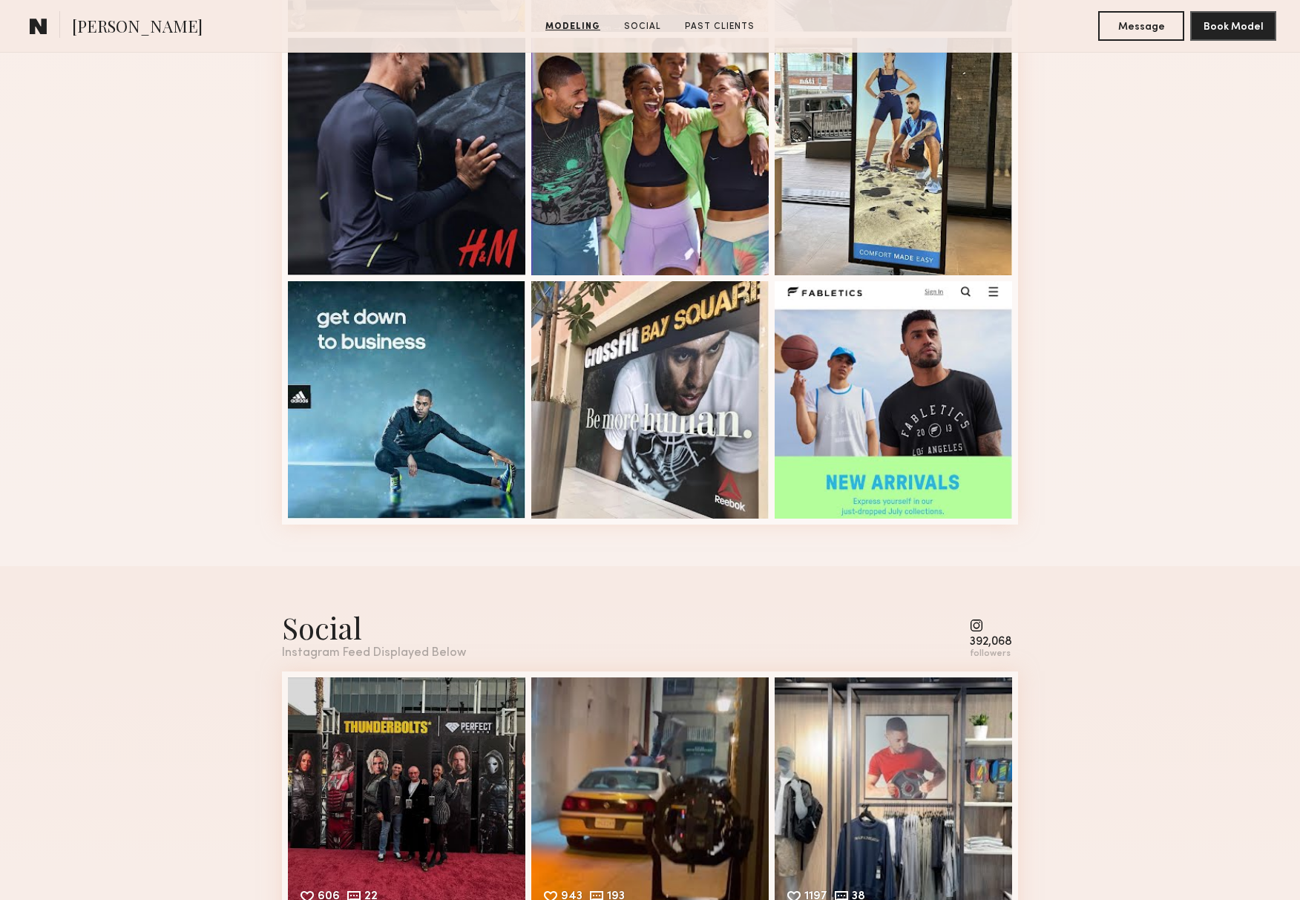
scroll to position [1905, 0]
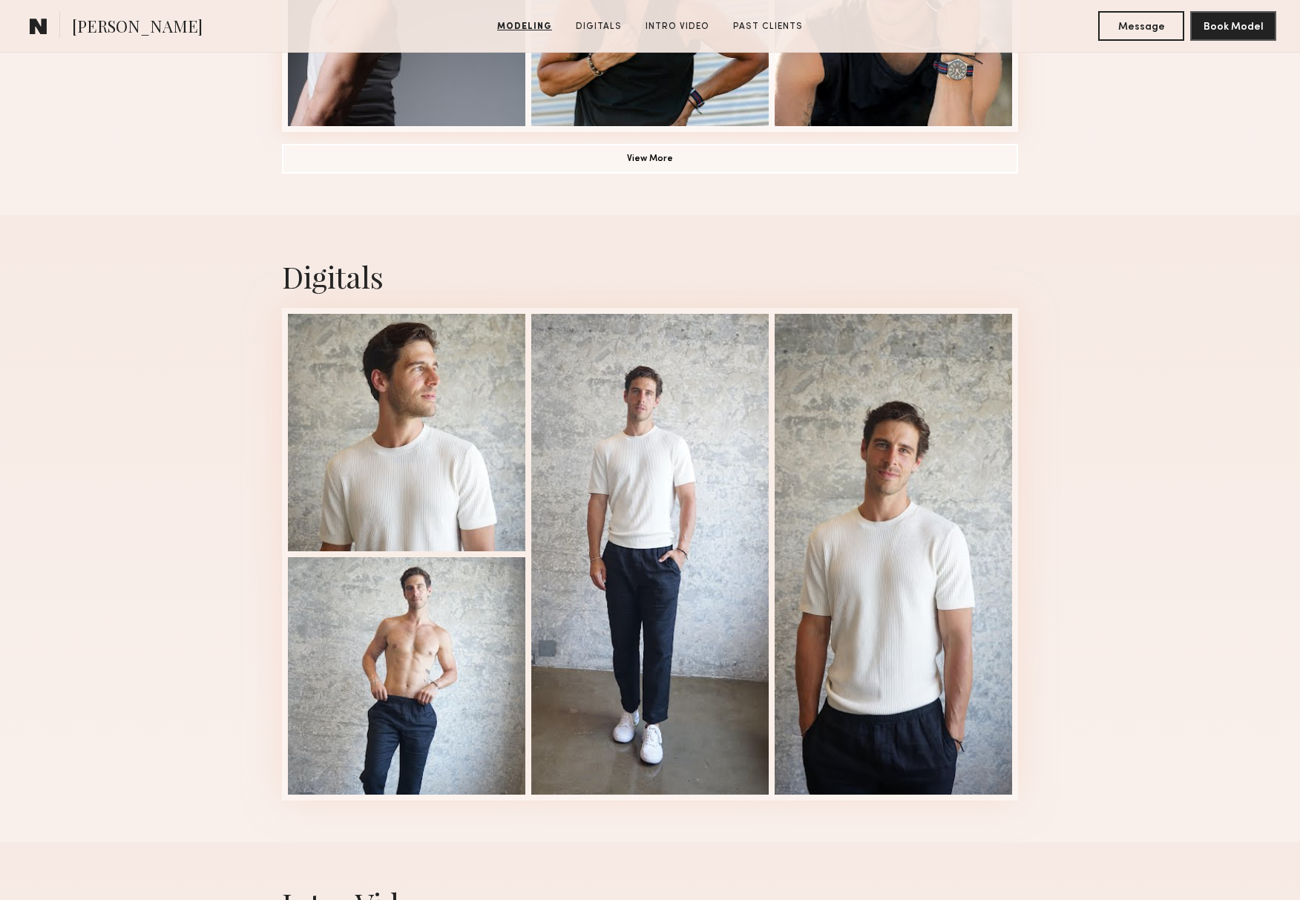
scroll to position [1303, 0]
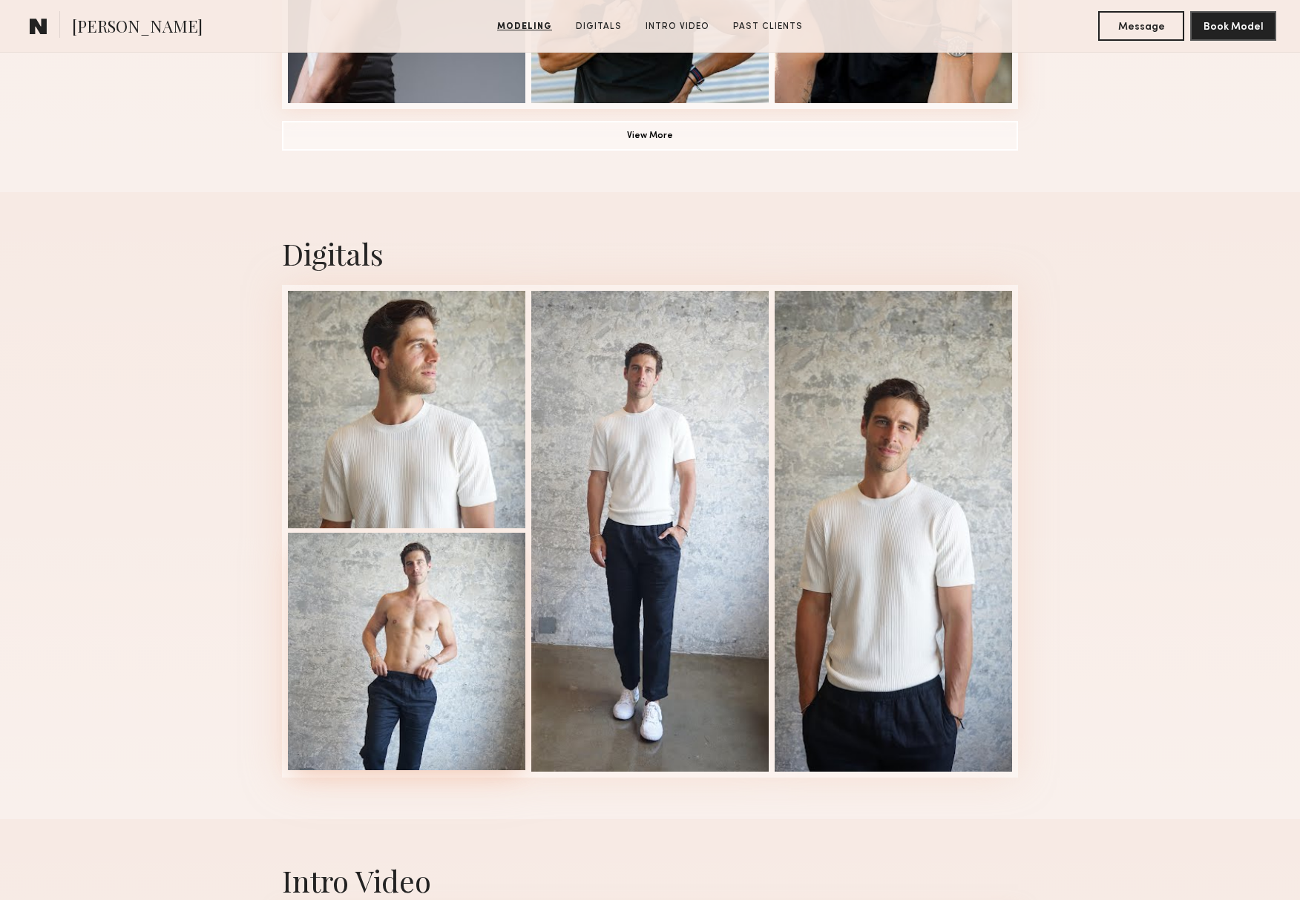
click at [418, 626] on div at bounding box center [406, 651] width 237 height 237
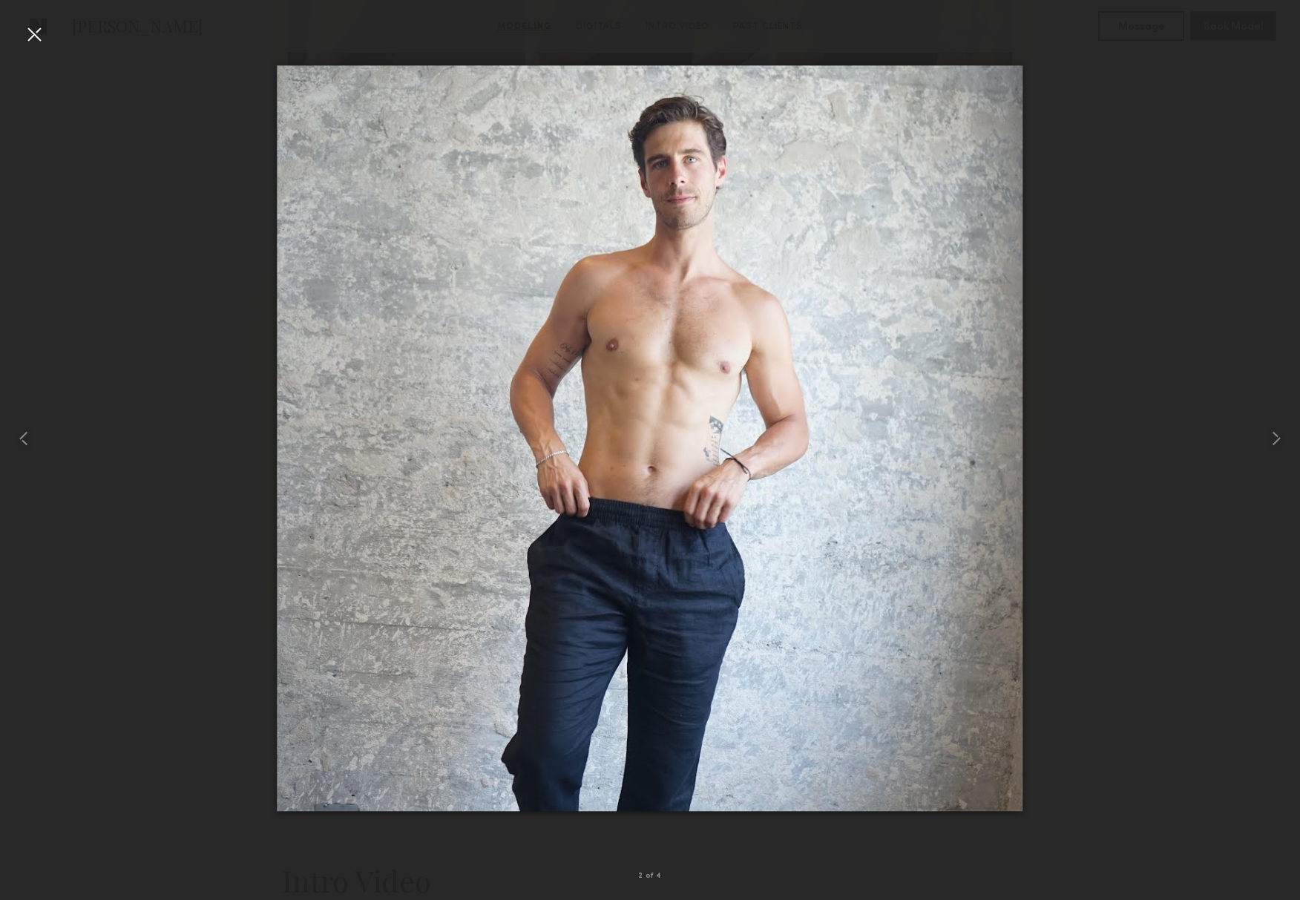
click at [32, 39] on div at bounding box center [34, 34] width 24 height 24
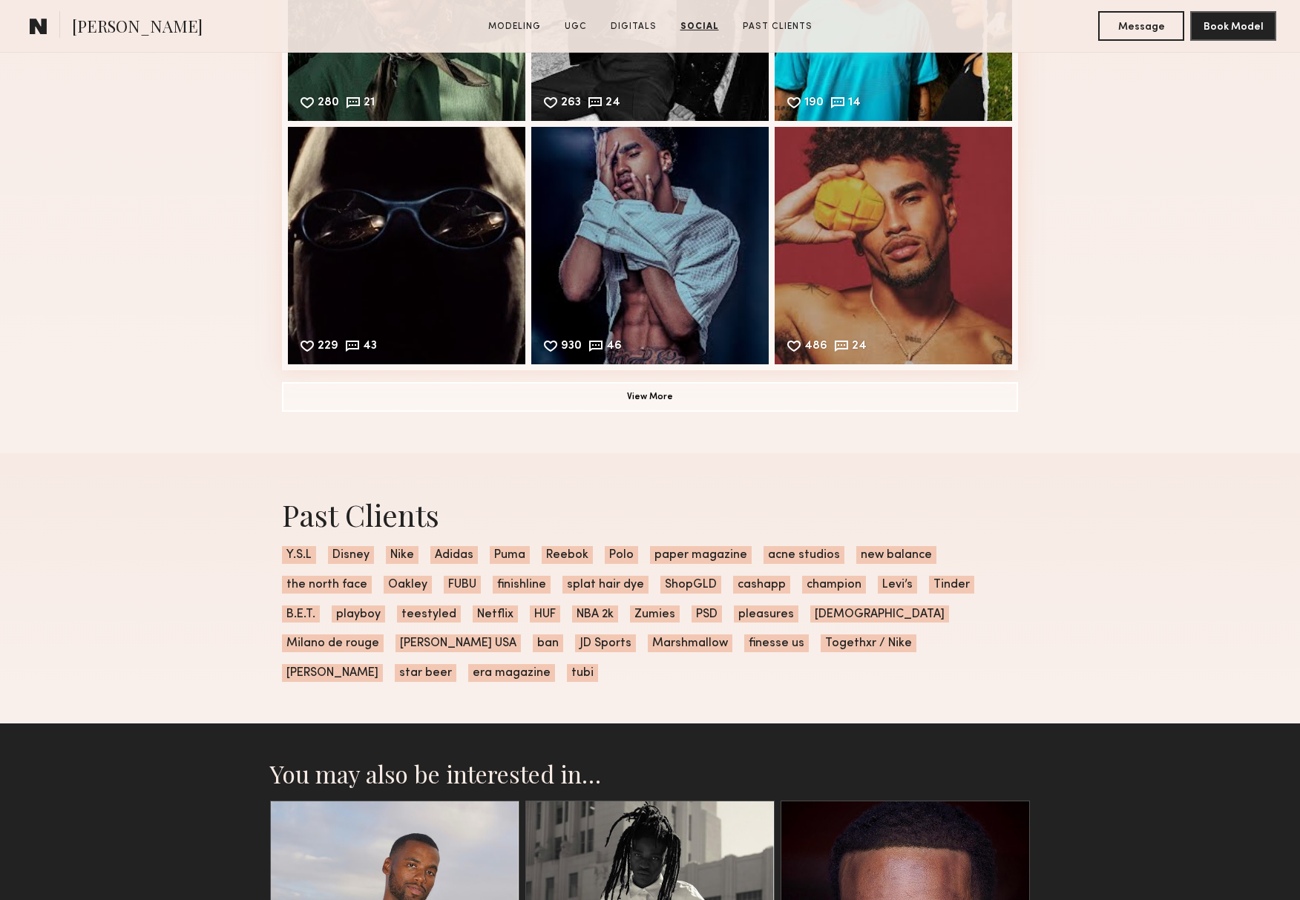
scroll to position [4566, 0]
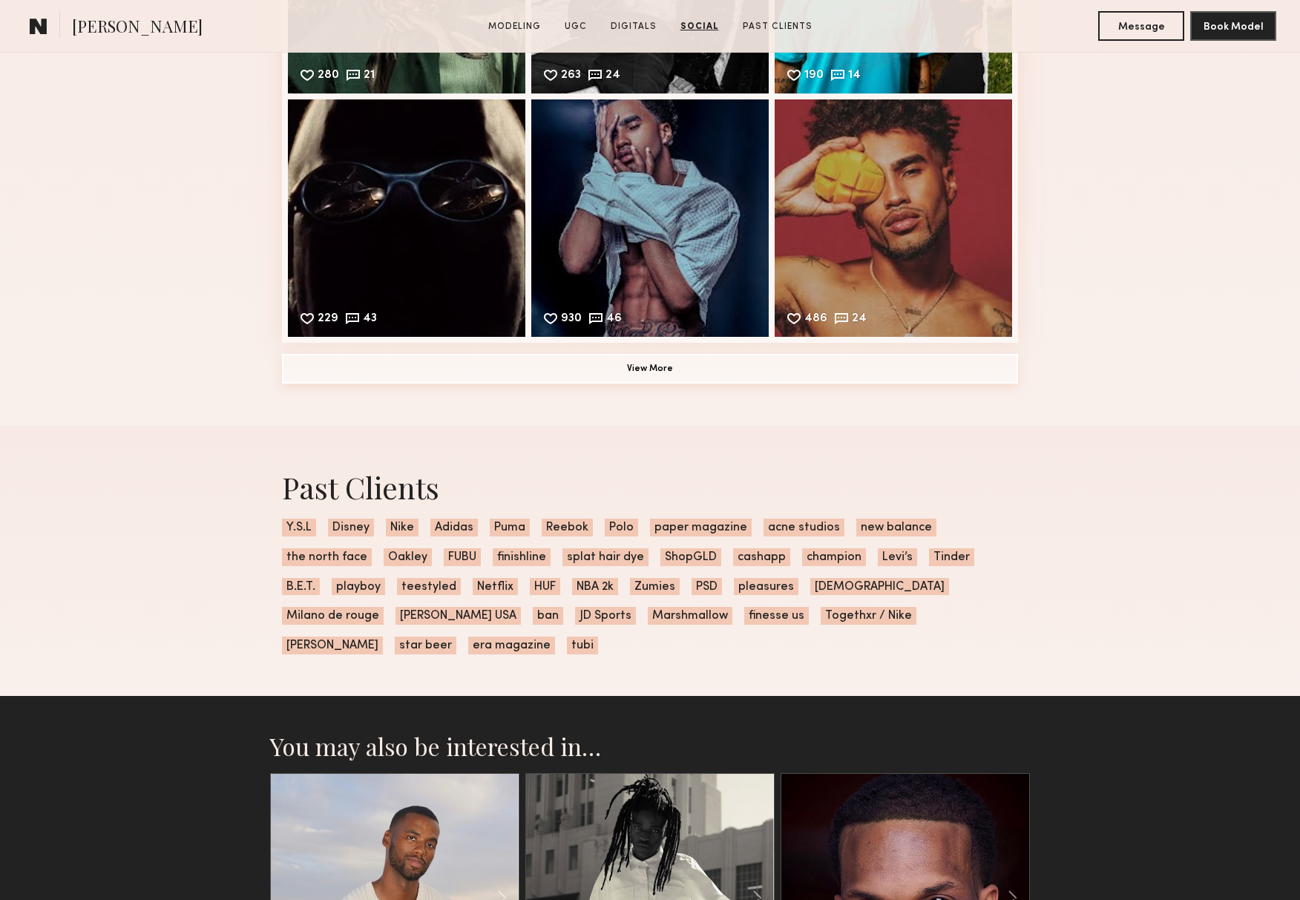
click at [658, 372] on button "View More" at bounding box center [650, 369] width 736 height 30
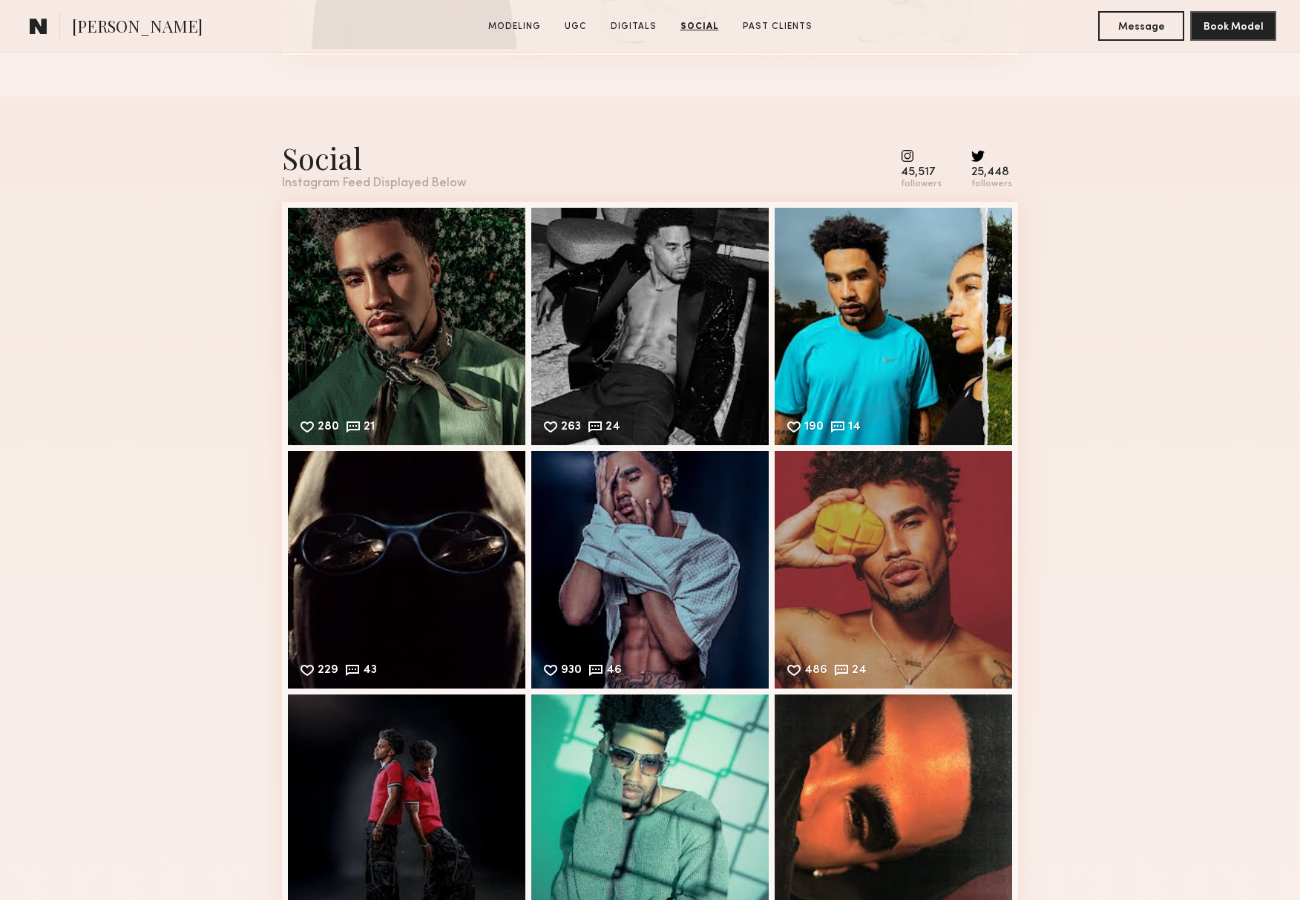
scroll to position [4203, 0]
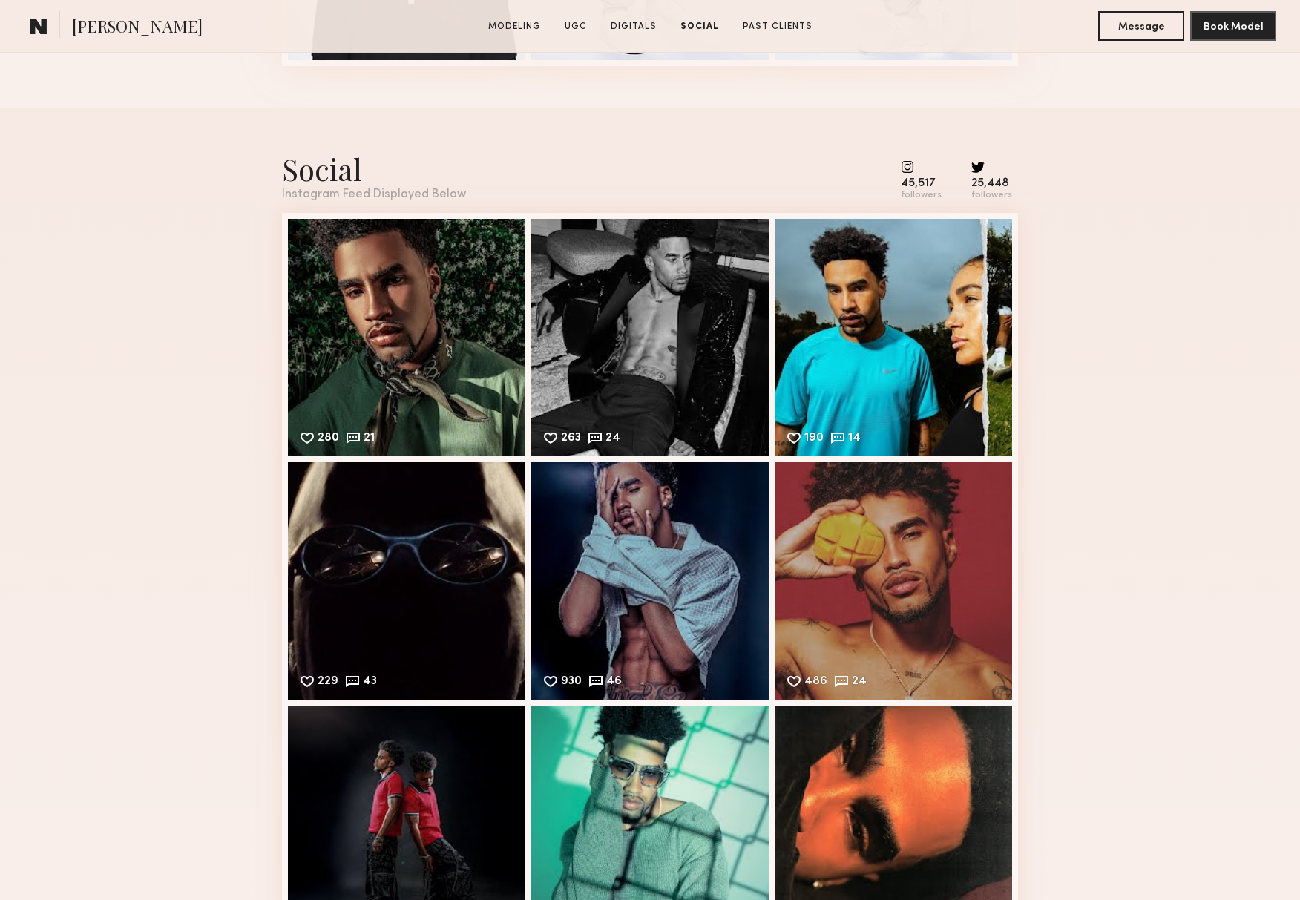
click at [916, 183] on div "45,517" at bounding box center [921, 183] width 41 height 11
click at [349, 324] on div "280 21 Likes & comments displayed to show model’s engagement" at bounding box center [406, 335] width 237 height 237
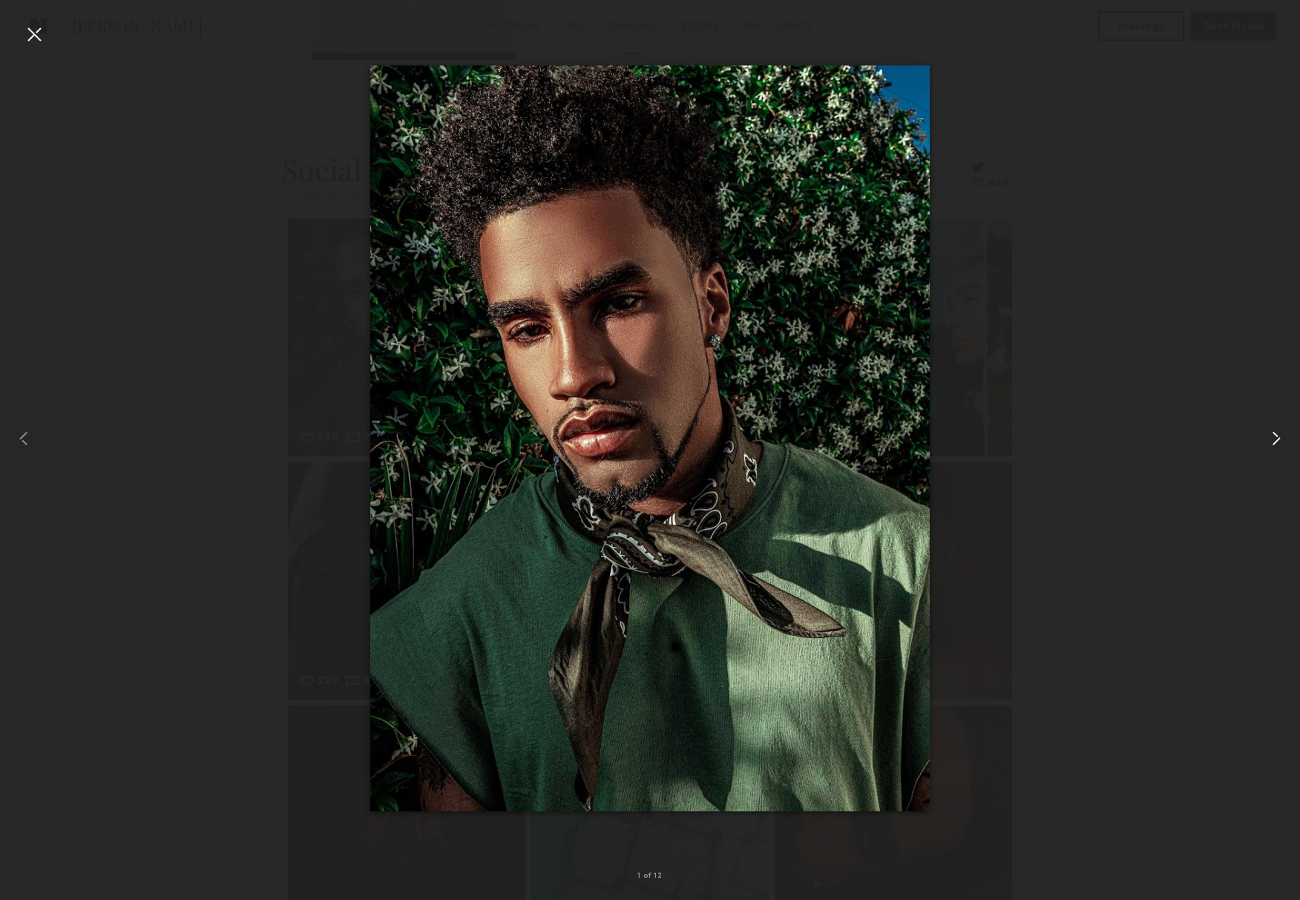
click at [1271, 435] on common-icon at bounding box center [1276, 439] width 24 height 24
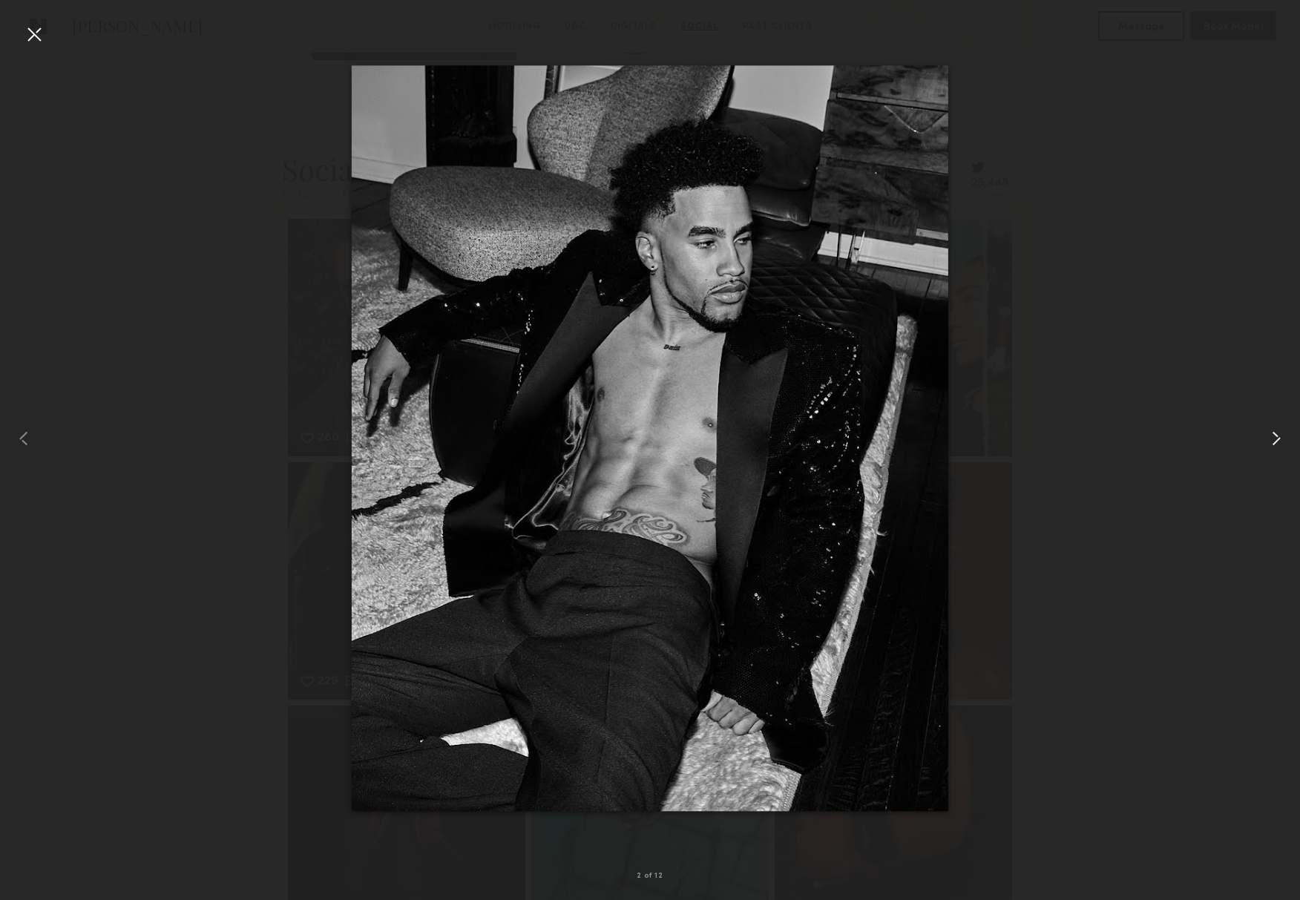
click at [1271, 435] on common-icon at bounding box center [1276, 439] width 24 height 24
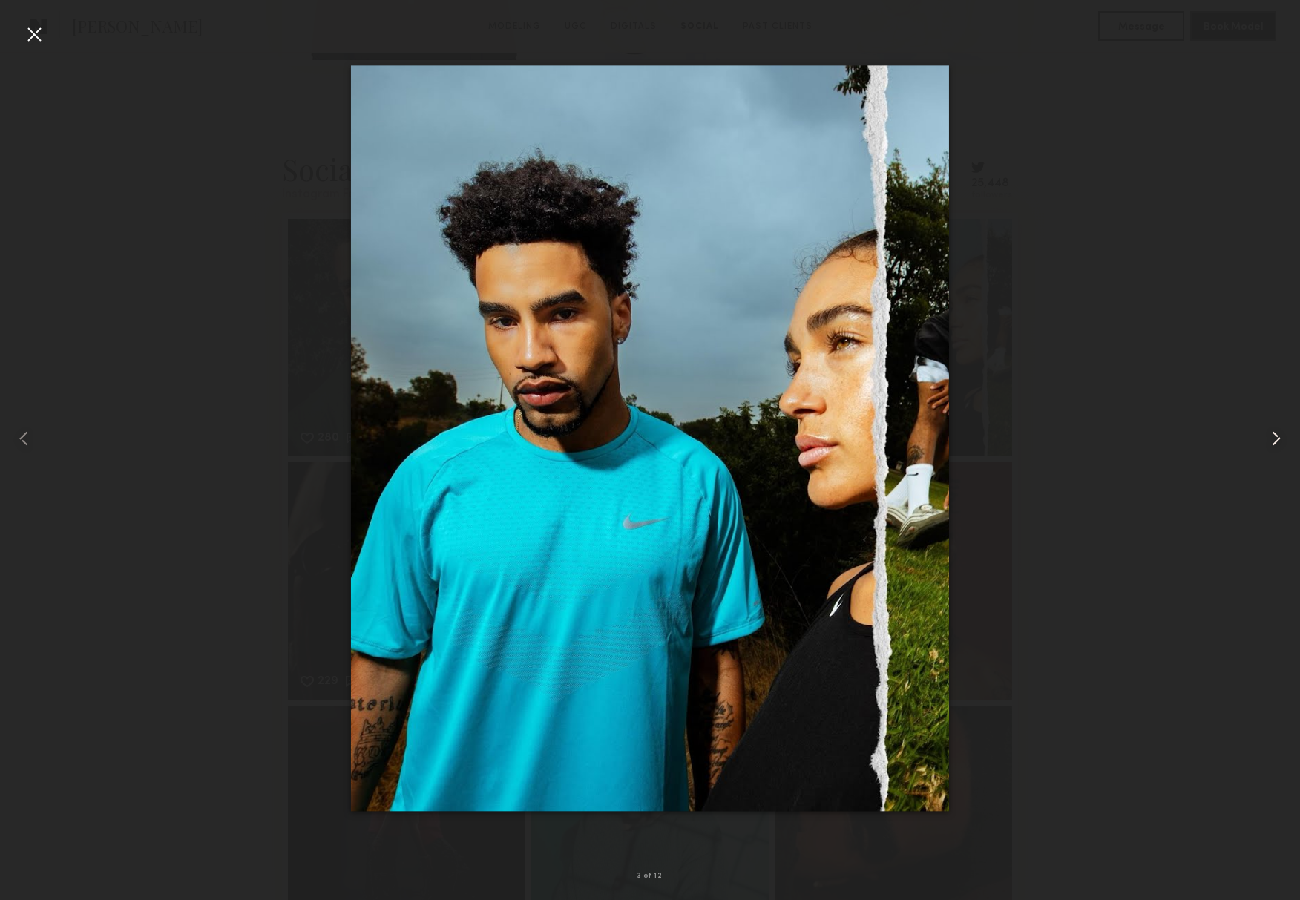
click at [1271, 435] on common-icon at bounding box center [1276, 439] width 24 height 24
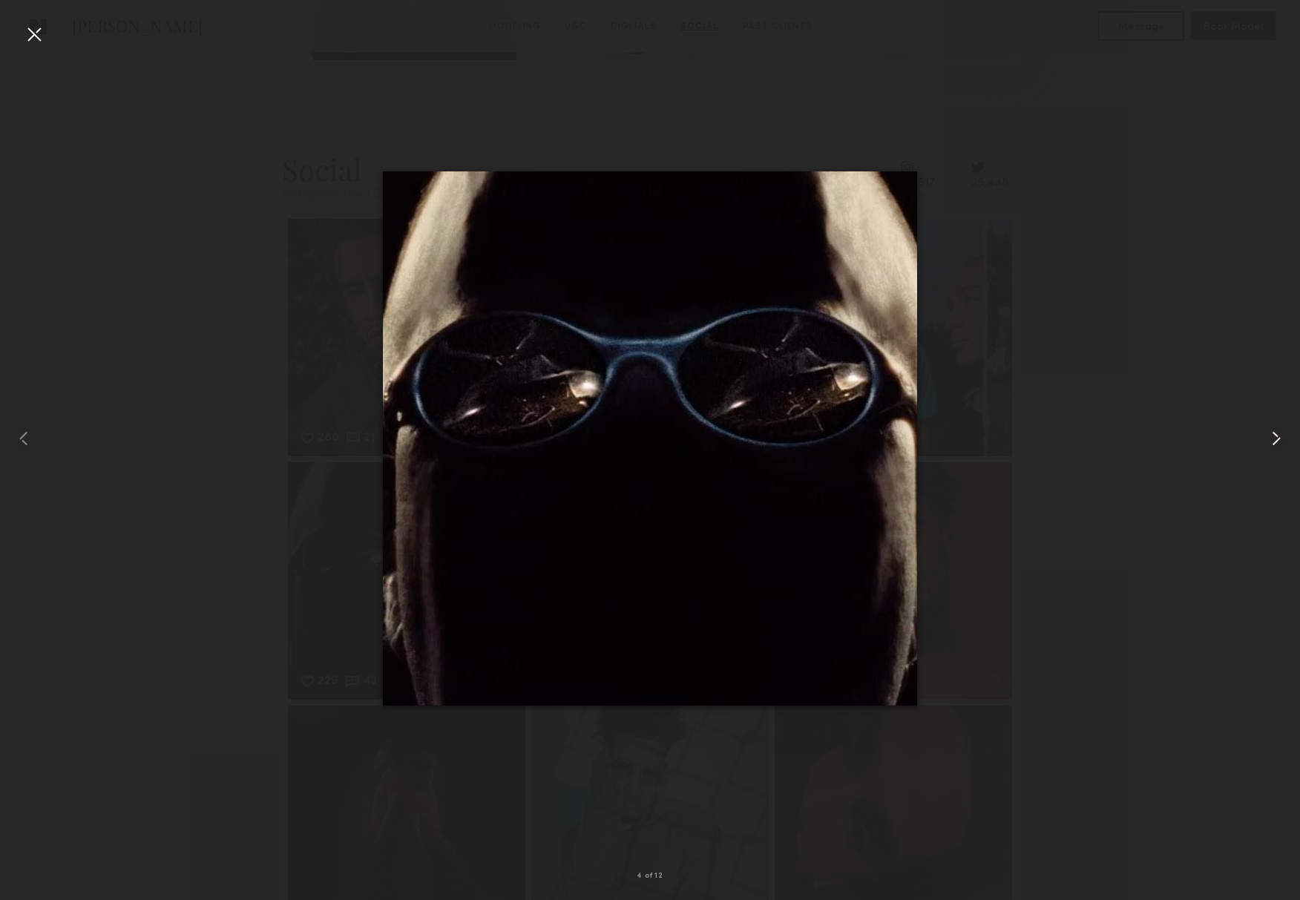
click at [1271, 435] on common-icon at bounding box center [1276, 439] width 24 height 24
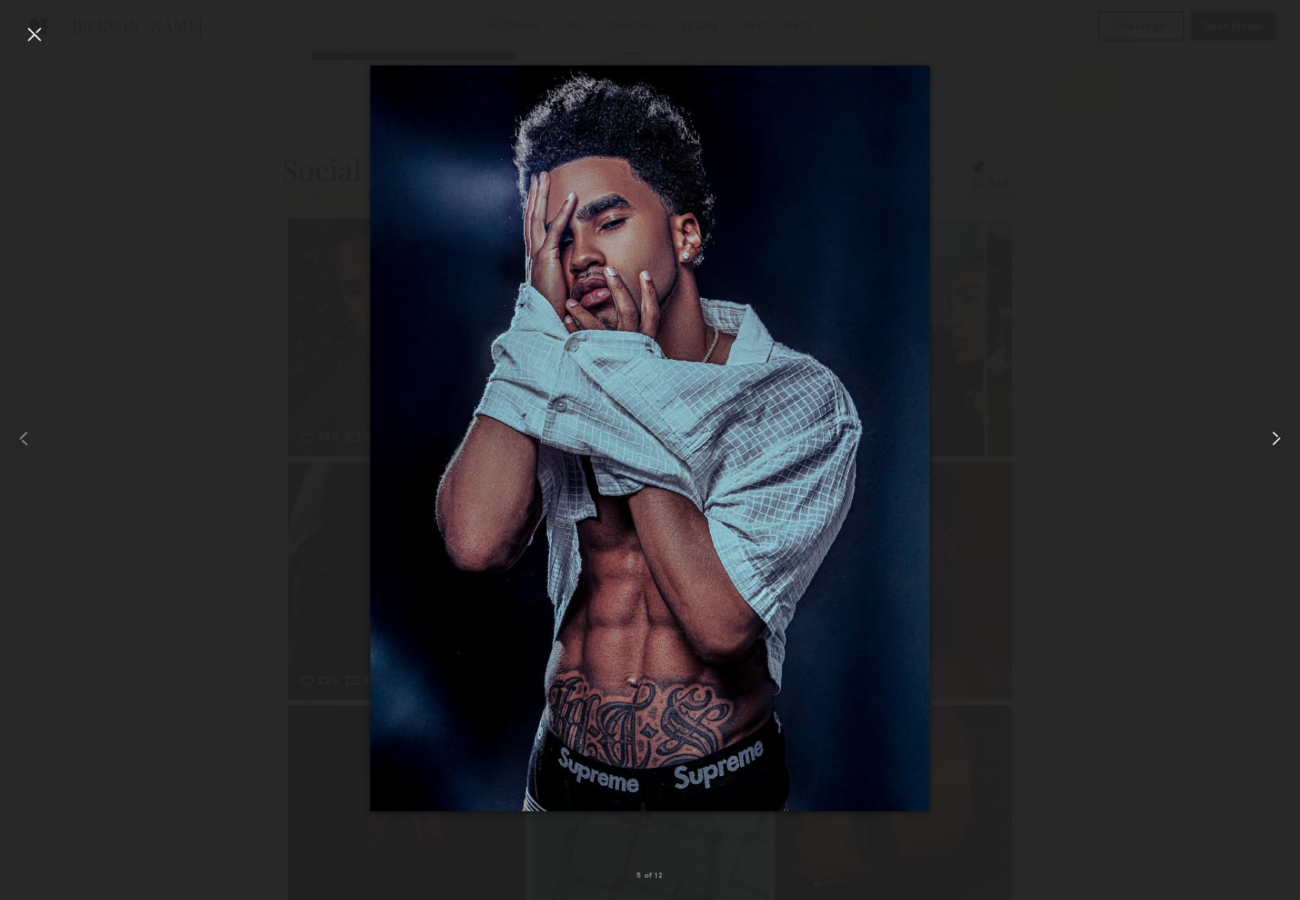
click at [1271, 435] on common-icon at bounding box center [1276, 439] width 24 height 24
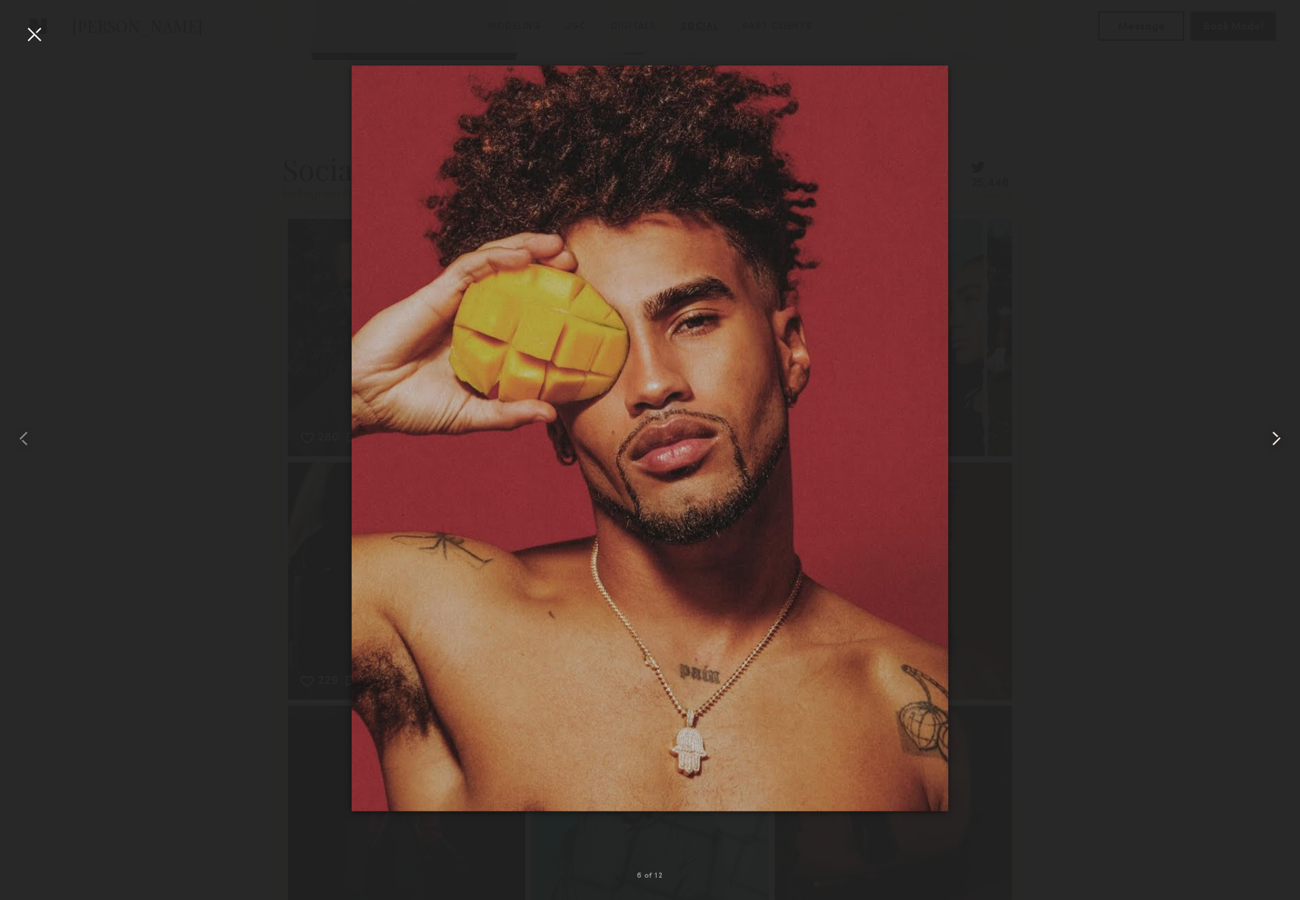
click at [1271, 435] on common-icon at bounding box center [1276, 439] width 24 height 24
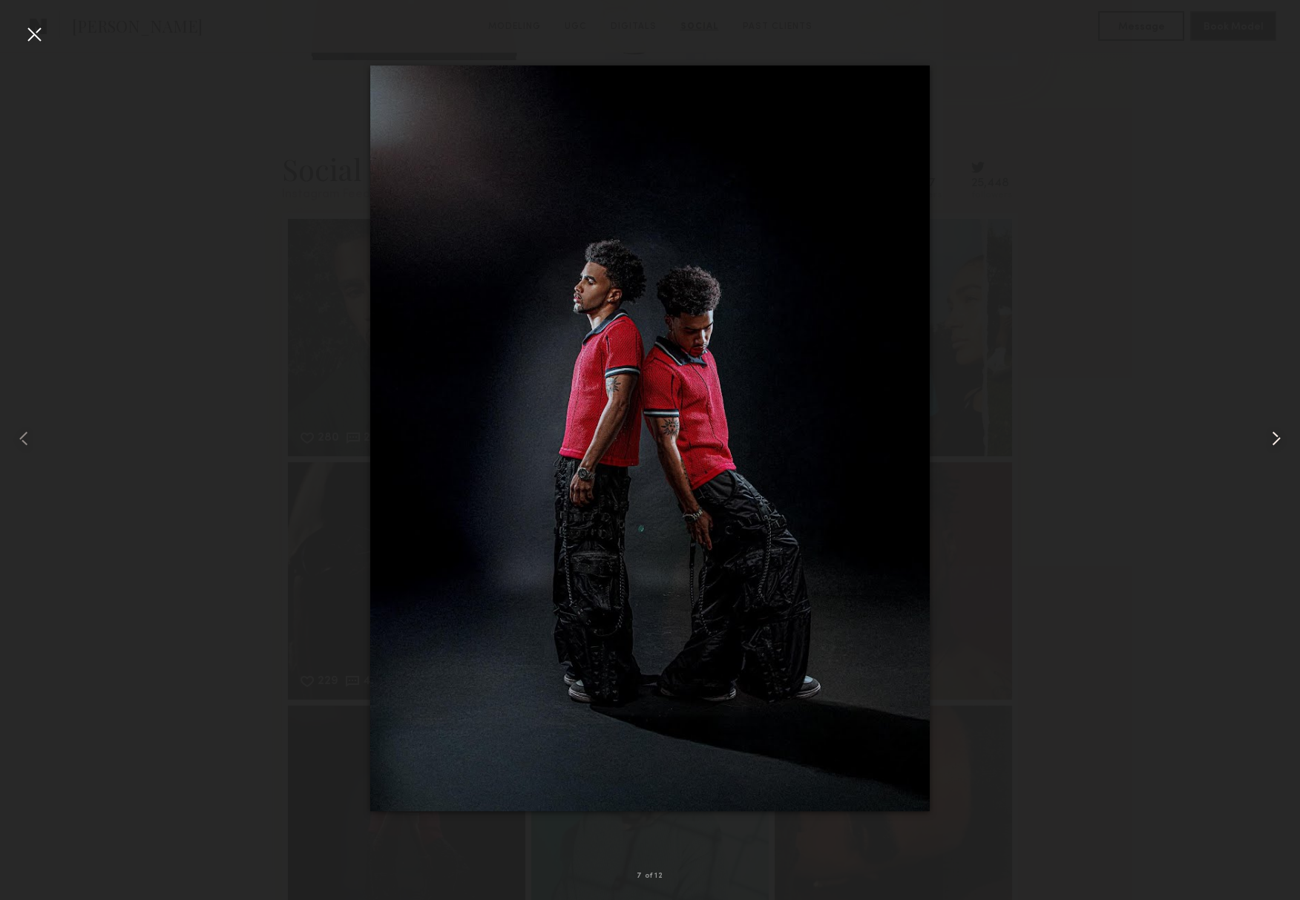
click at [1271, 435] on common-icon at bounding box center [1276, 439] width 24 height 24
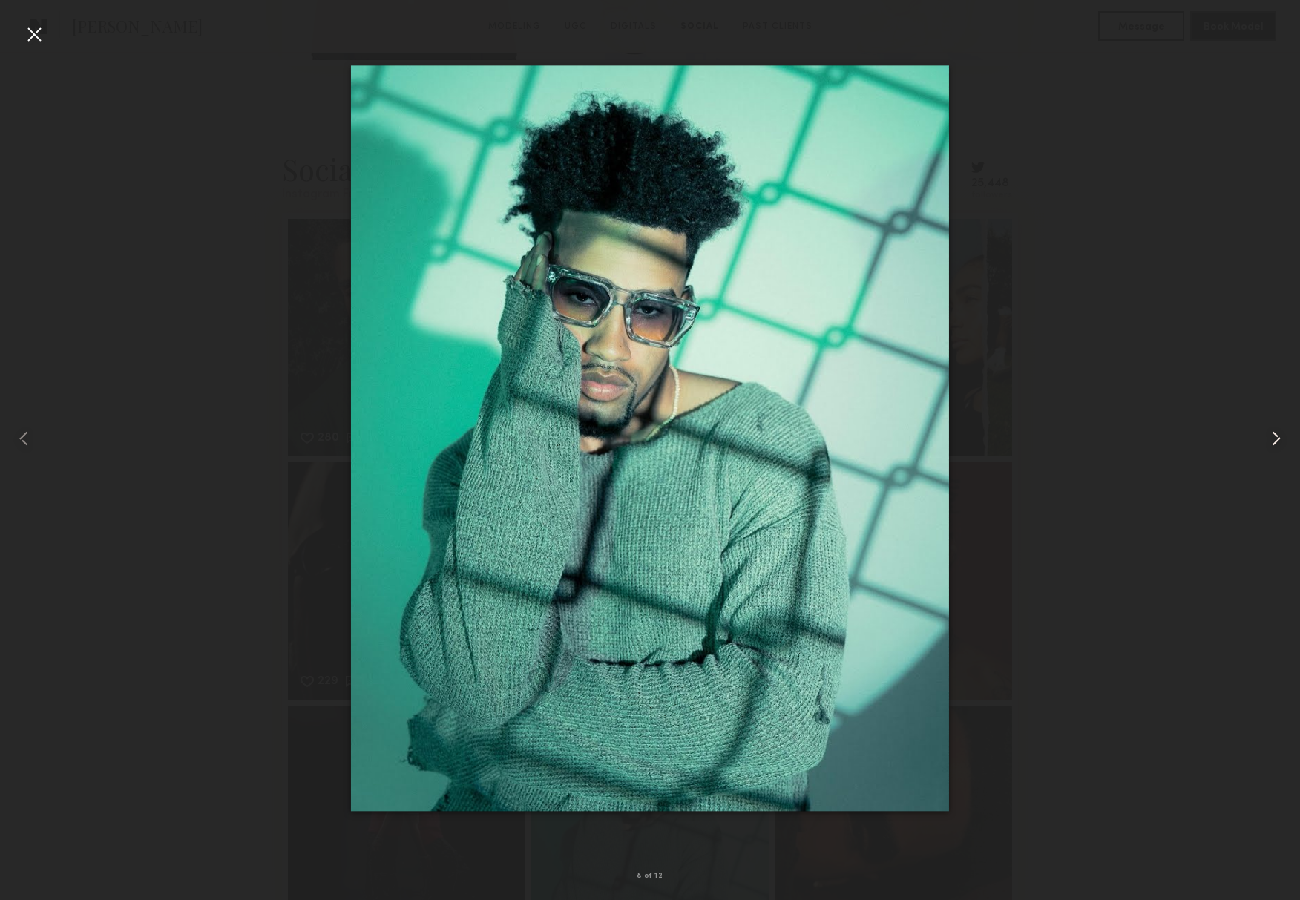
click at [1271, 435] on common-icon at bounding box center [1276, 439] width 24 height 24
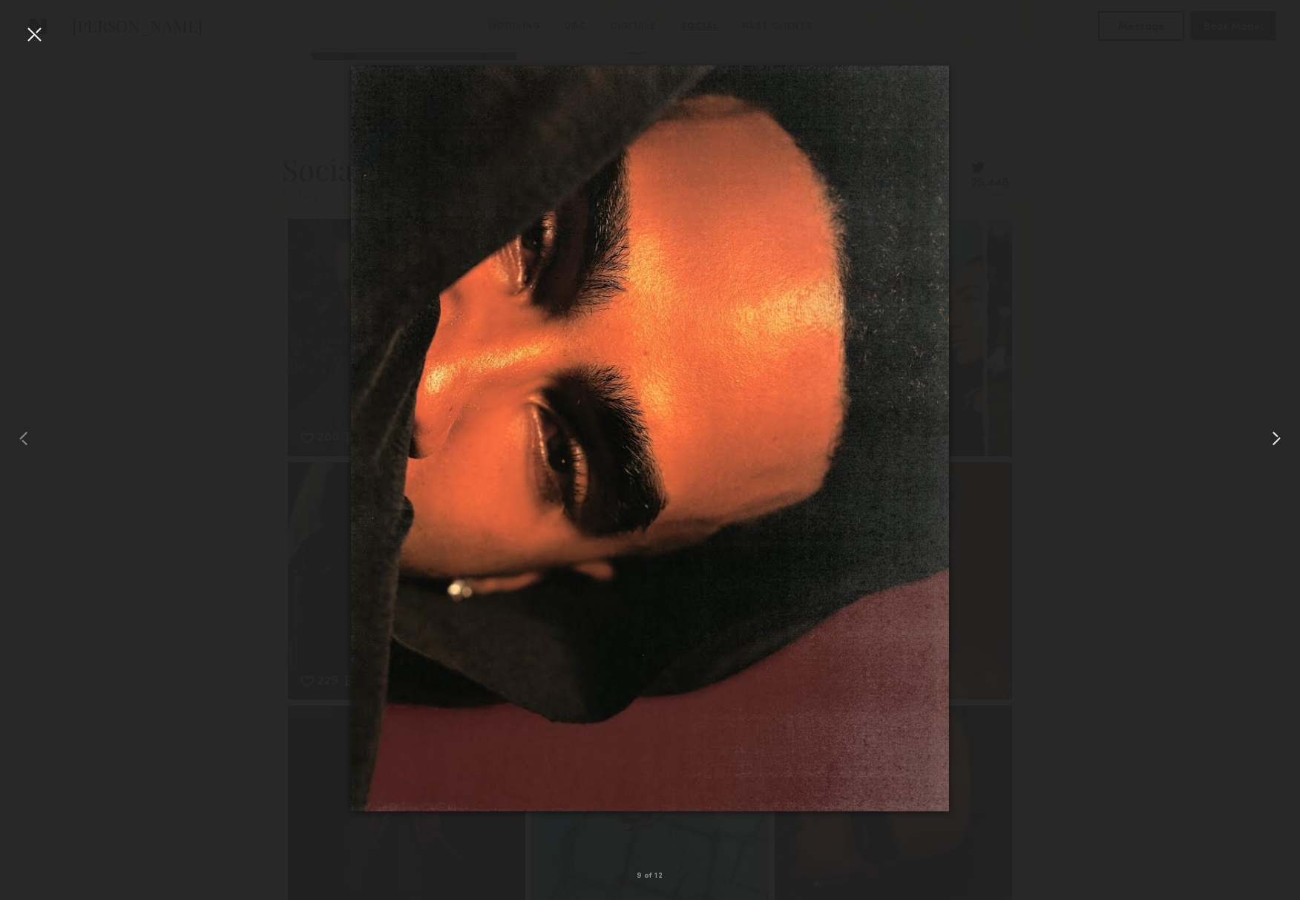
click at [1271, 435] on common-icon at bounding box center [1276, 439] width 24 height 24
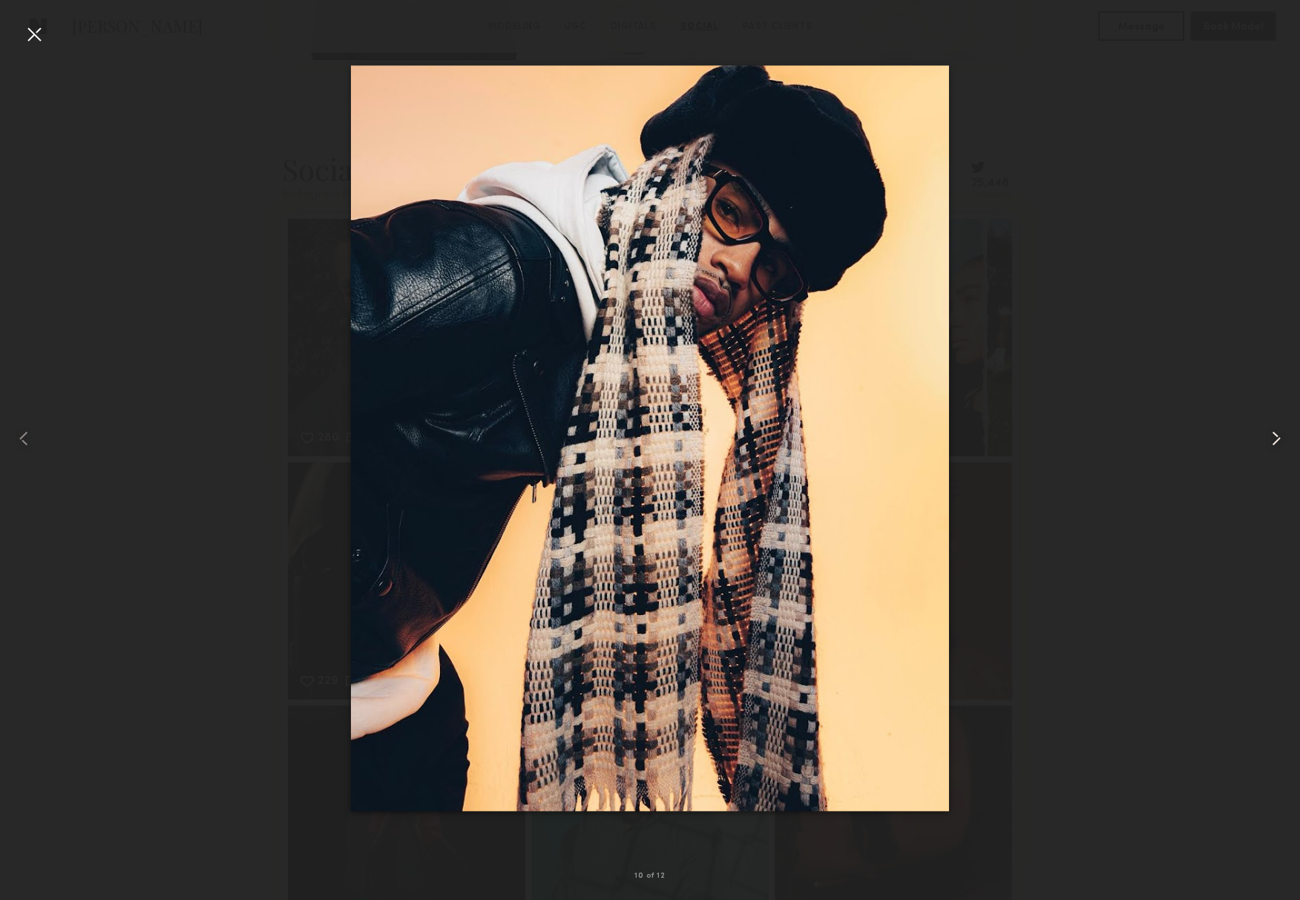
click at [1271, 435] on common-icon at bounding box center [1276, 439] width 24 height 24
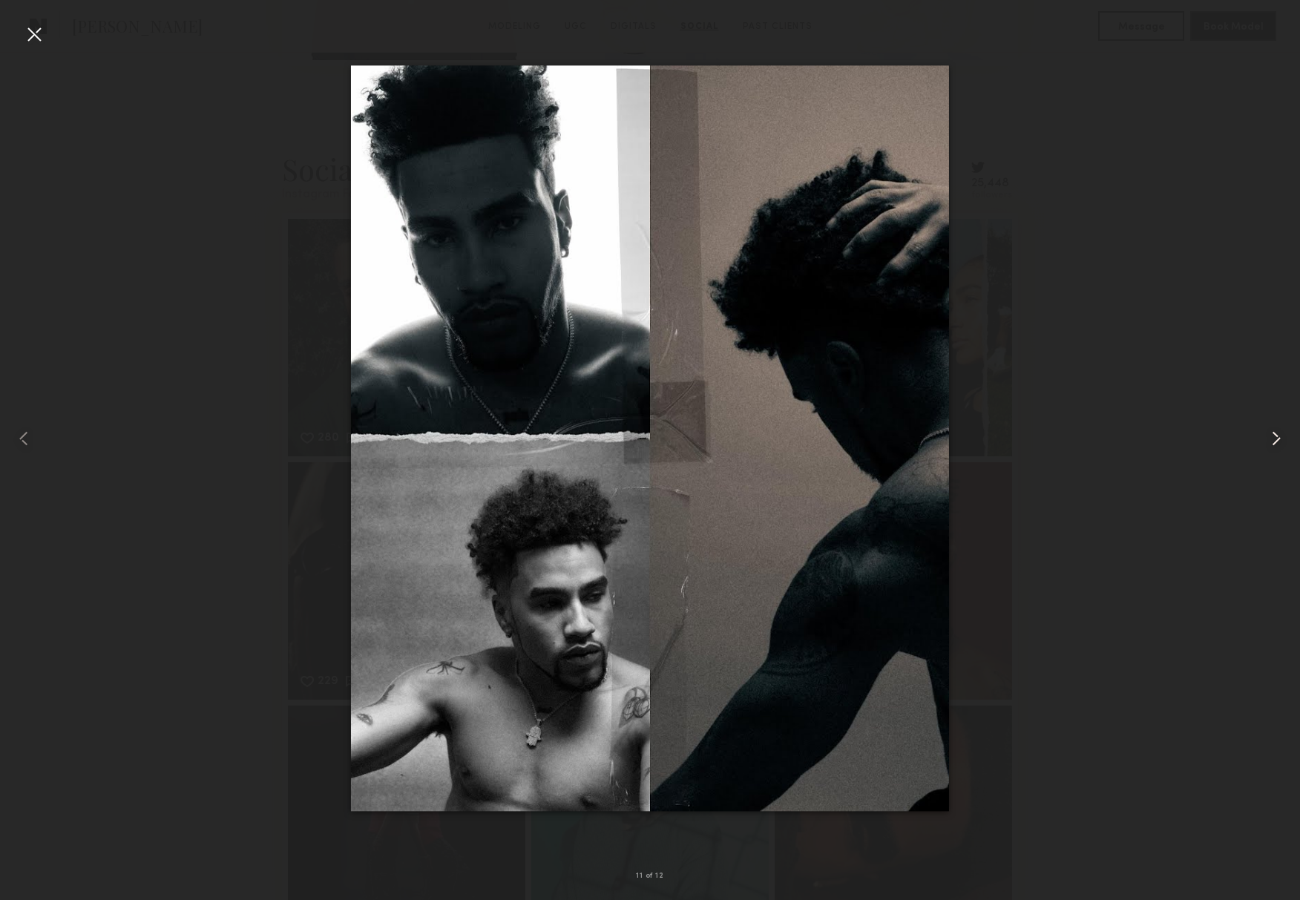
click at [1271, 435] on common-icon at bounding box center [1276, 439] width 24 height 24
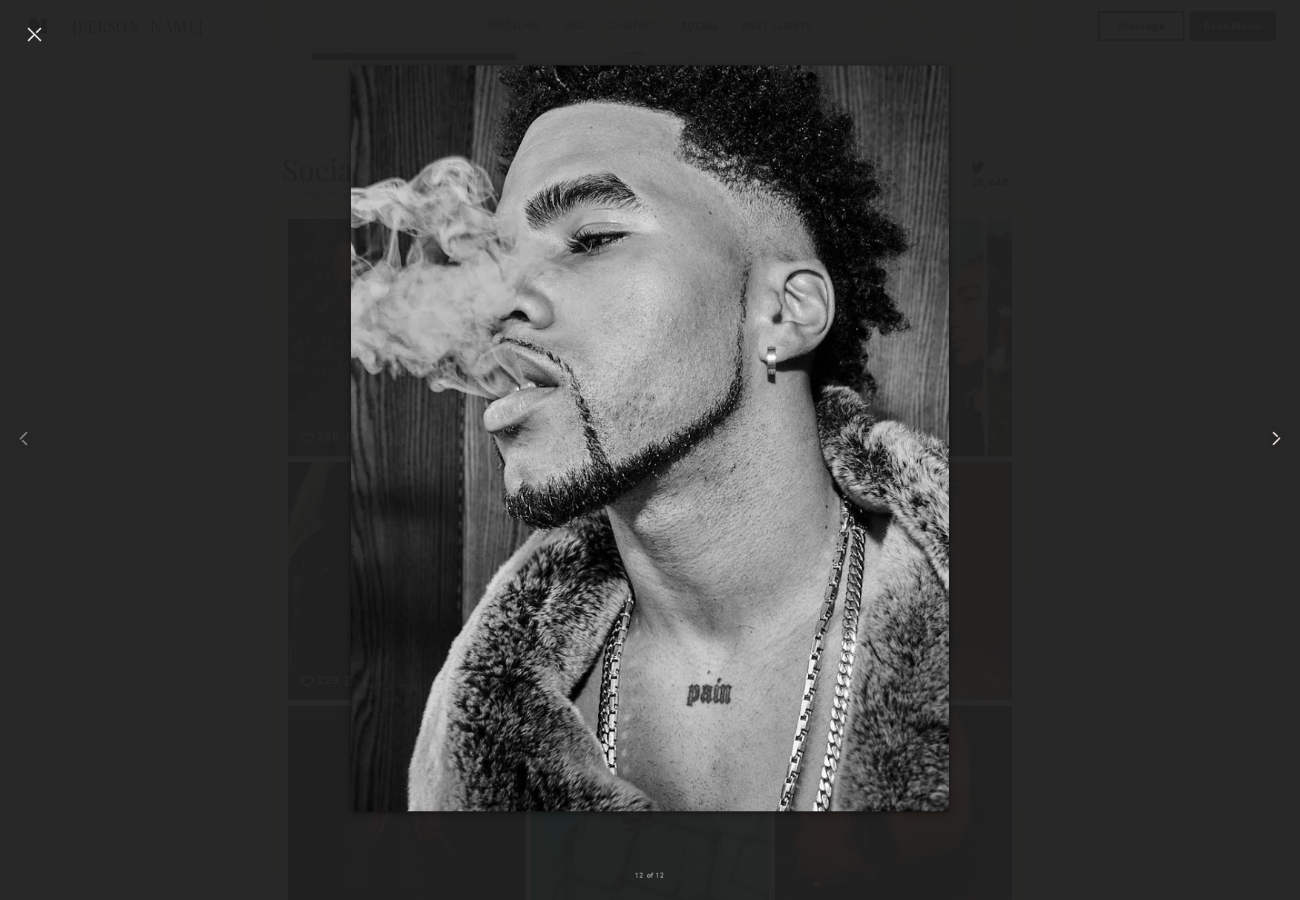
click at [1271, 435] on common-icon at bounding box center [1276, 439] width 24 height 24
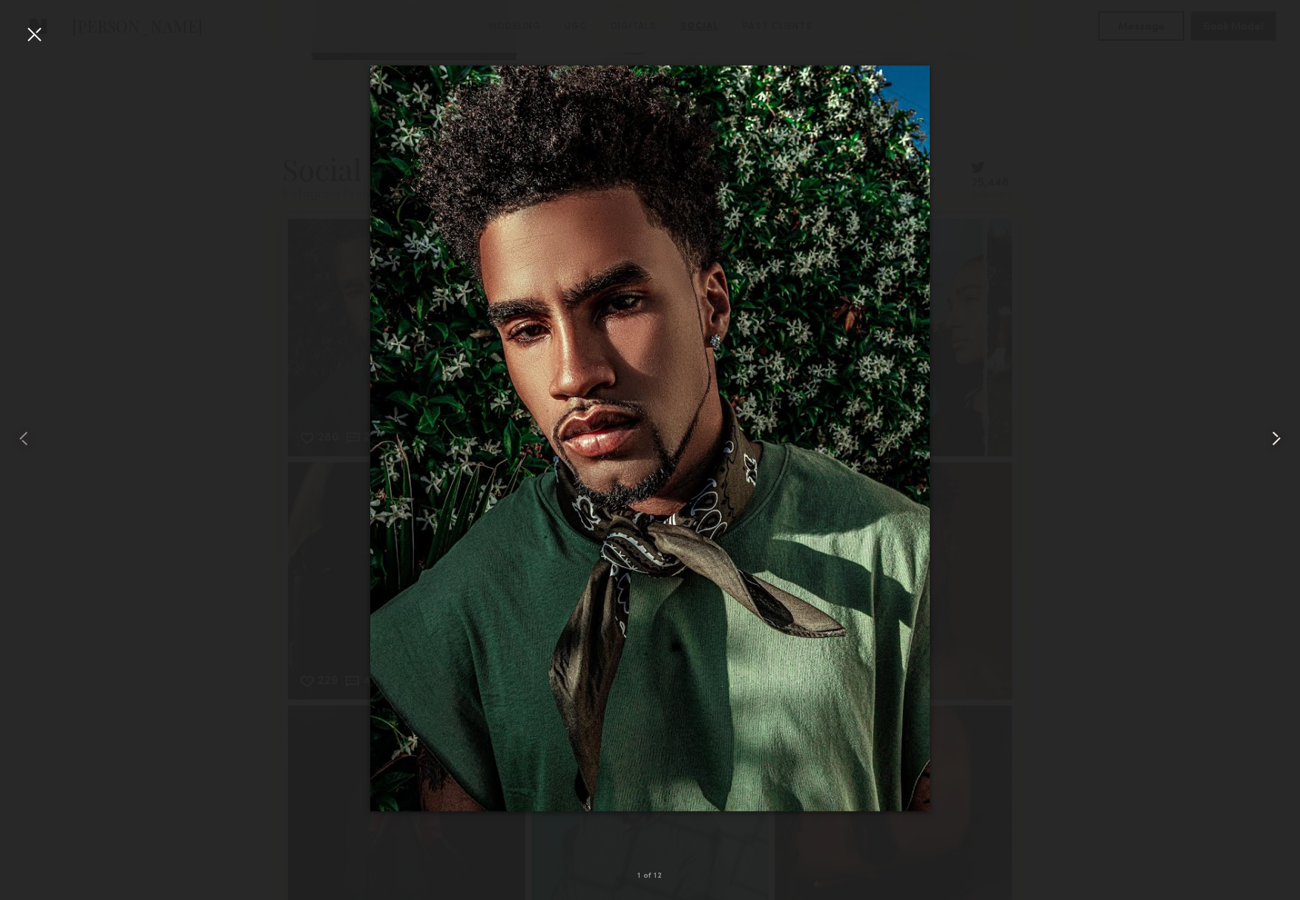
click at [1271, 435] on common-icon at bounding box center [1276, 439] width 24 height 24
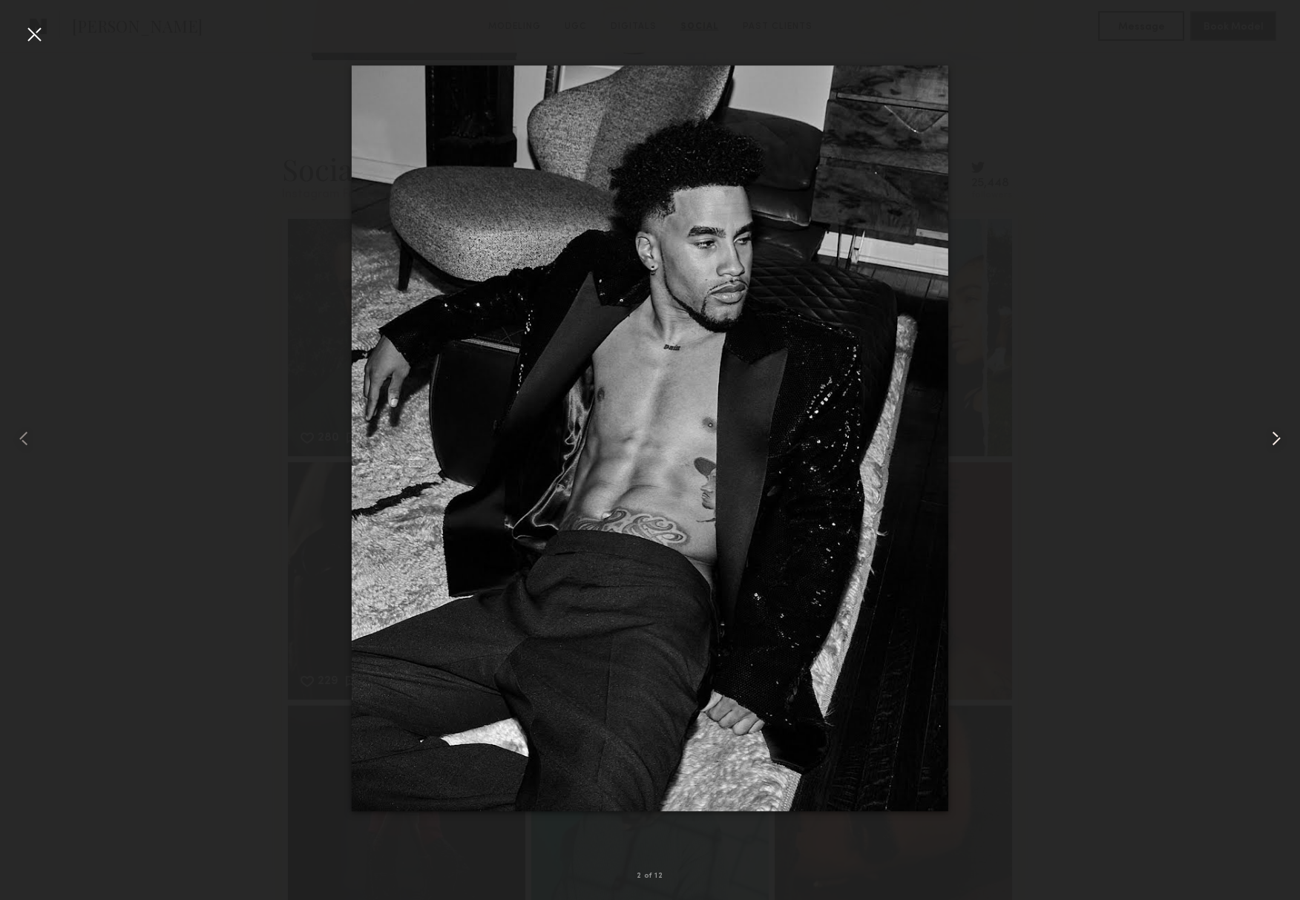
click at [1271, 435] on common-icon at bounding box center [1276, 439] width 24 height 24
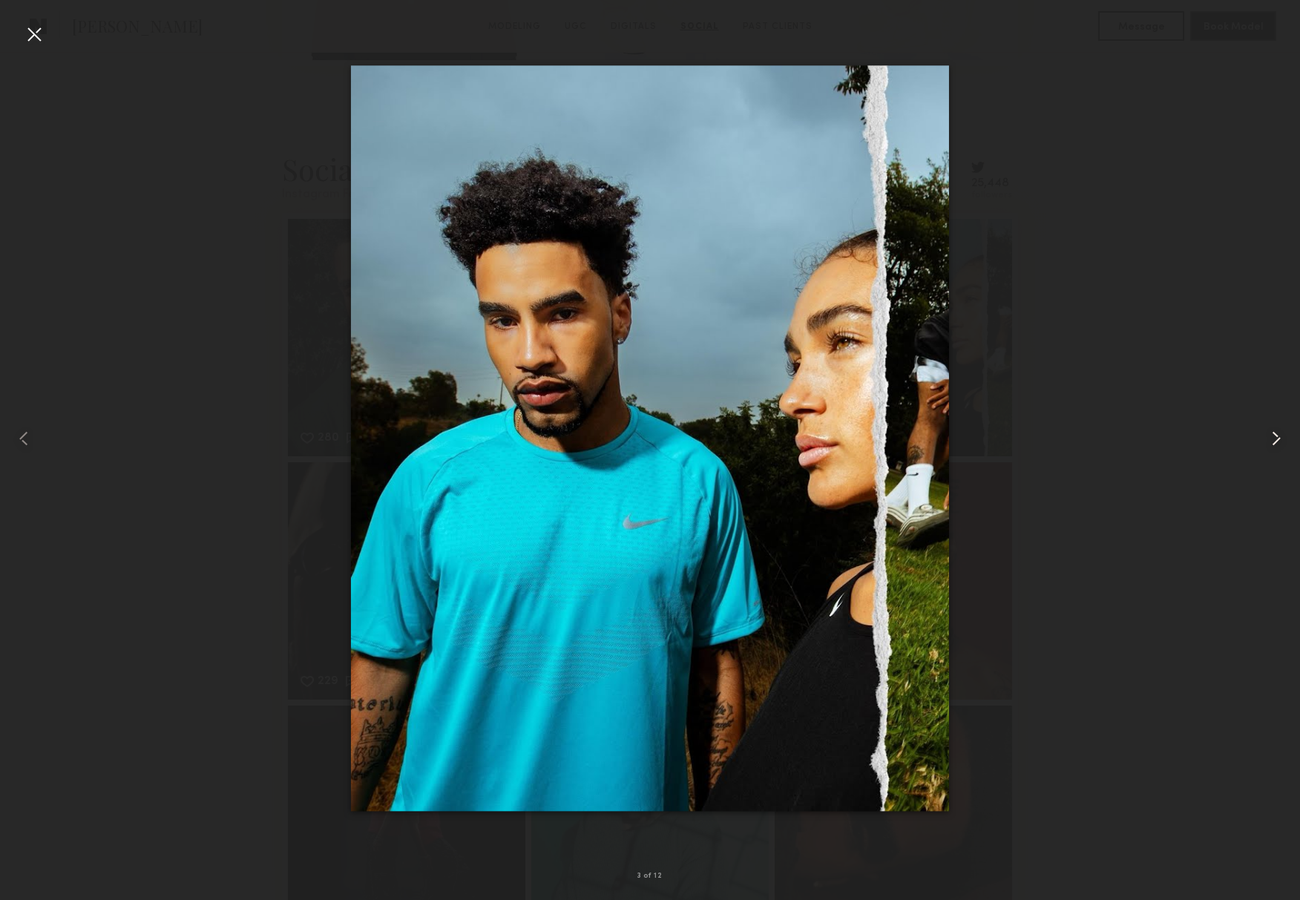
click at [1271, 435] on common-icon at bounding box center [1276, 439] width 24 height 24
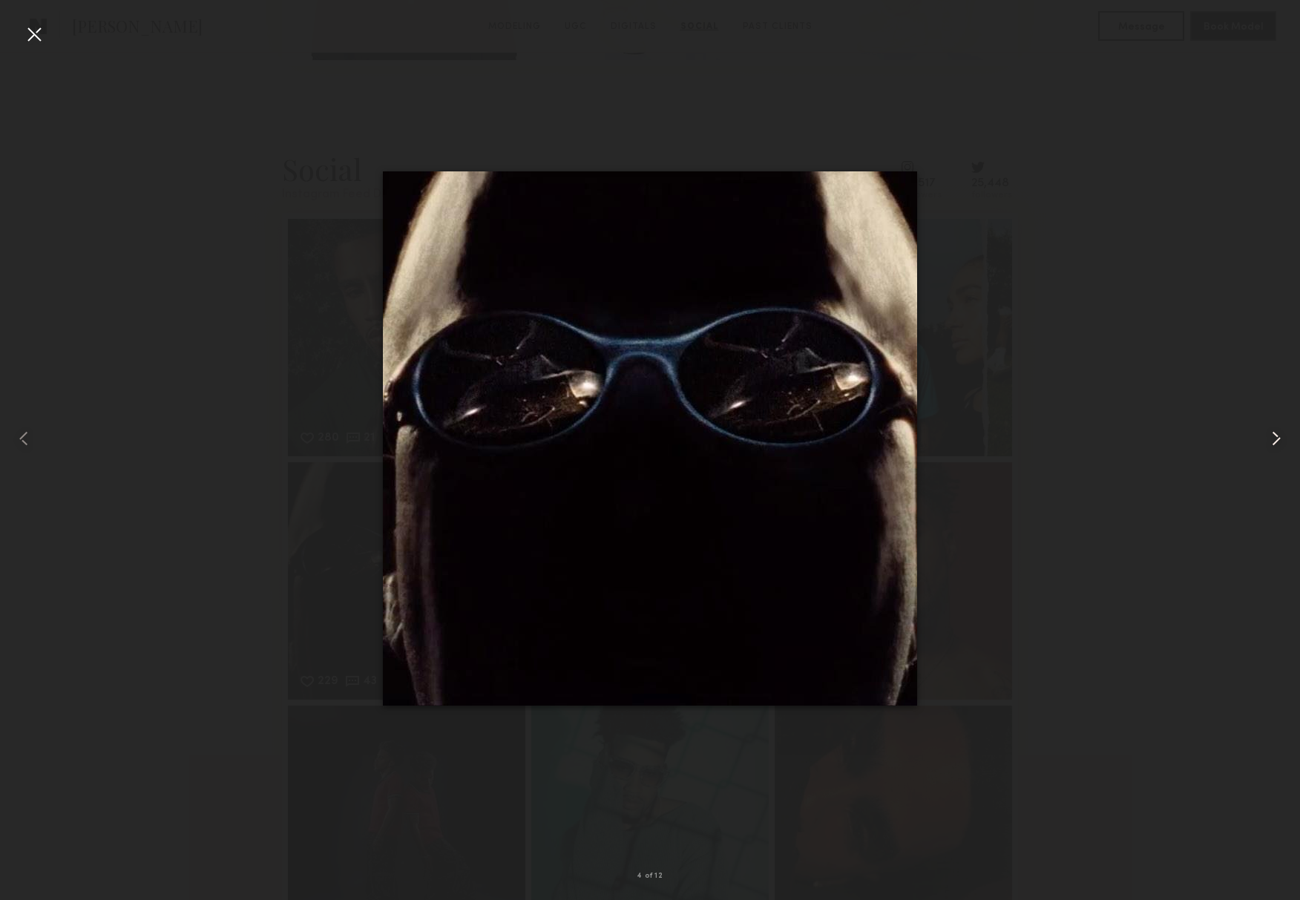
click at [1271, 435] on common-icon at bounding box center [1276, 439] width 24 height 24
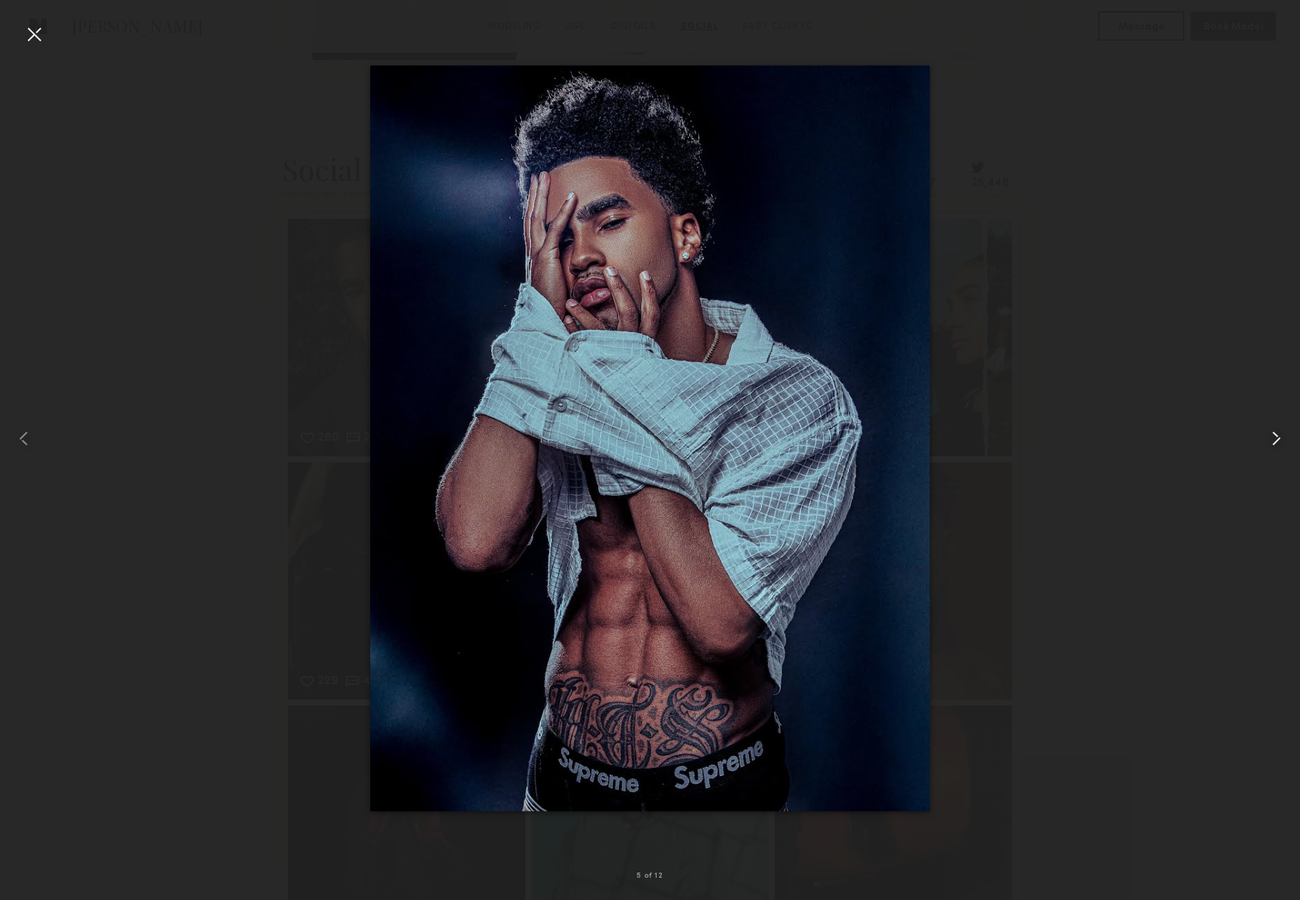
click at [1271, 435] on common-icon at bounding box center [1276, 439] width 24 height 24
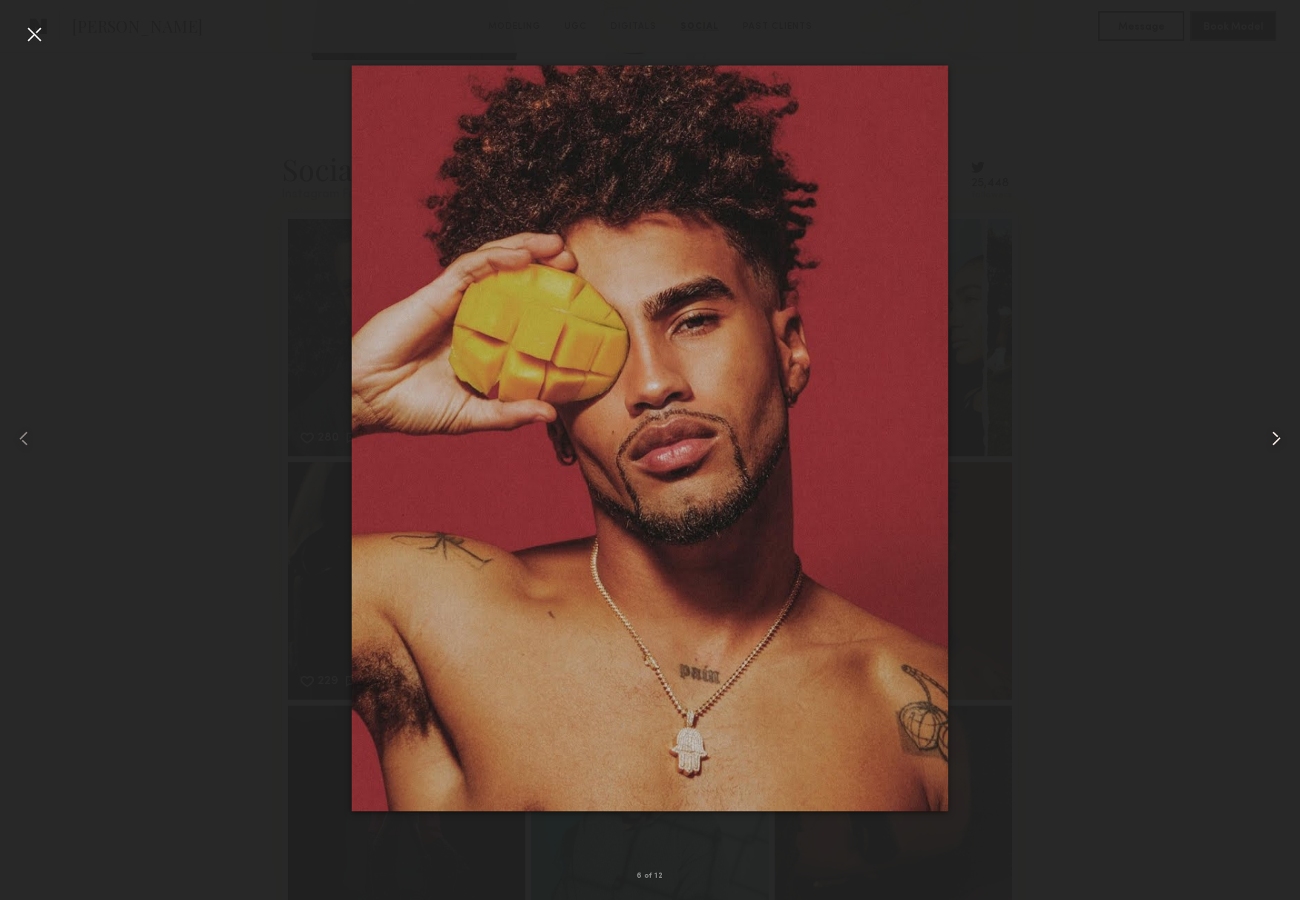
click at [1271, 435] on common-icon at bounding box center [1276, 439] width 24 height 24
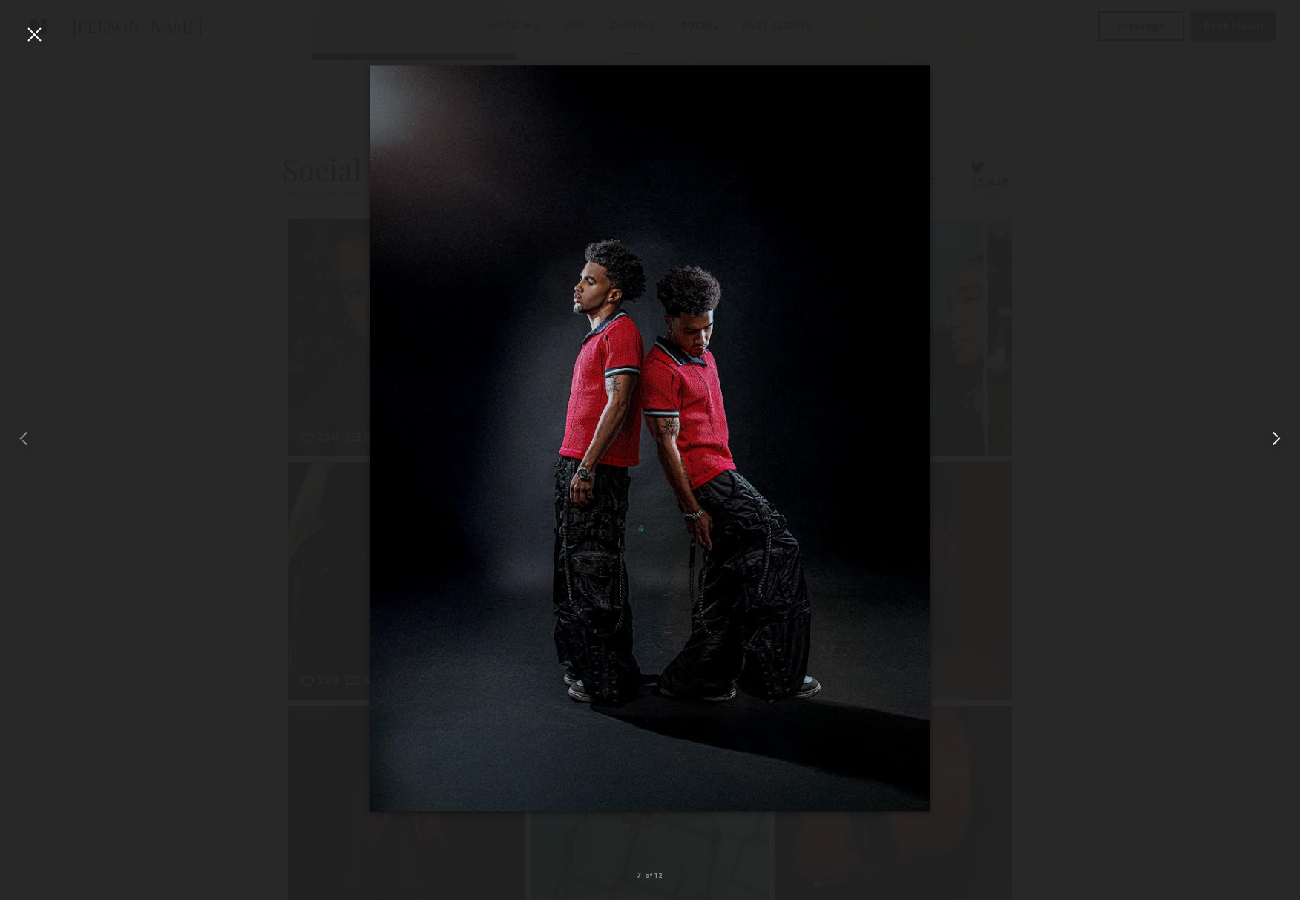
click at [1271, 435] on common-icon at bounding box center [1276, 439] width 24 height 24
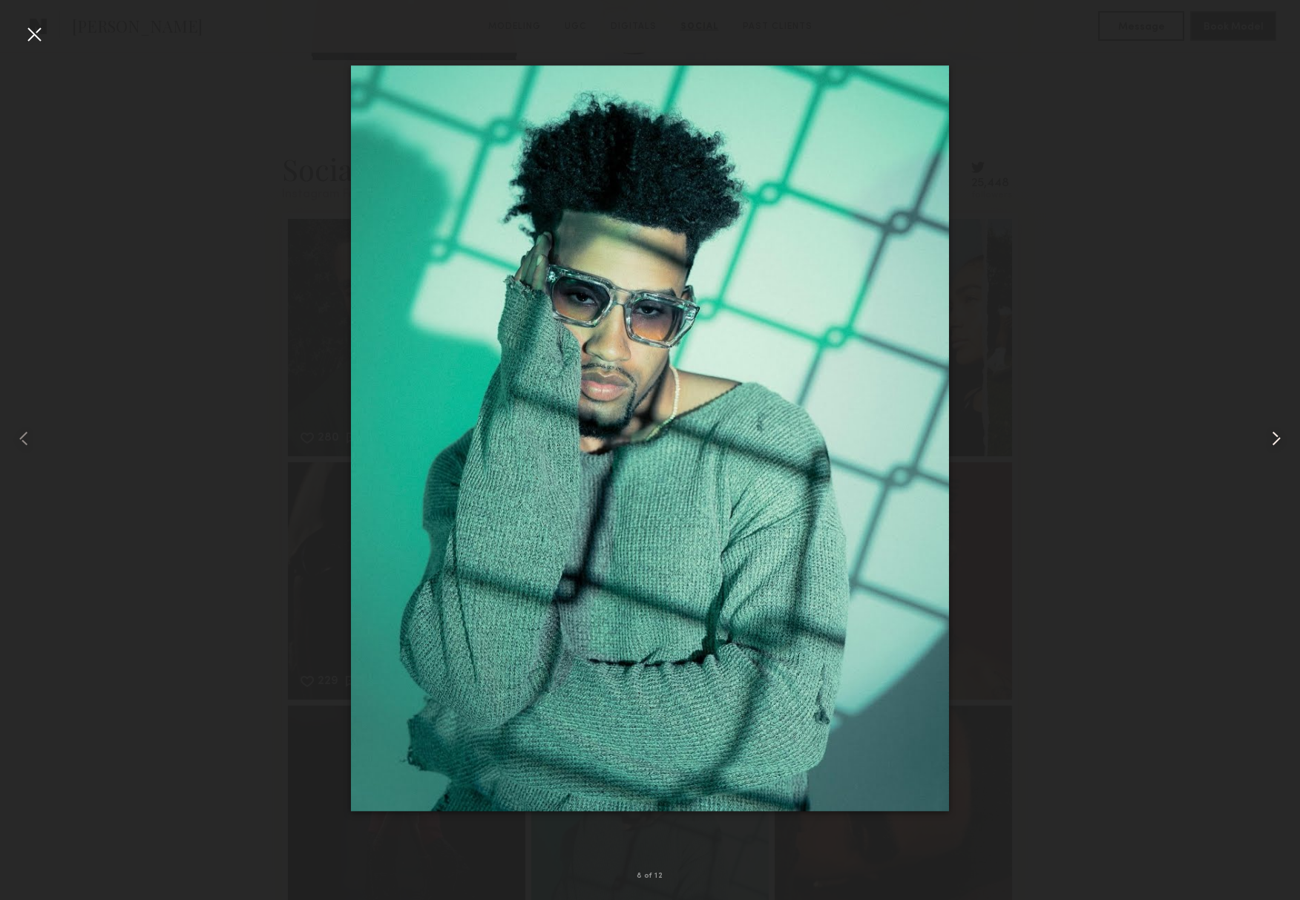
click at [1271, 435] on common-icon at bounding box center [1276, 439] width 24 height 24
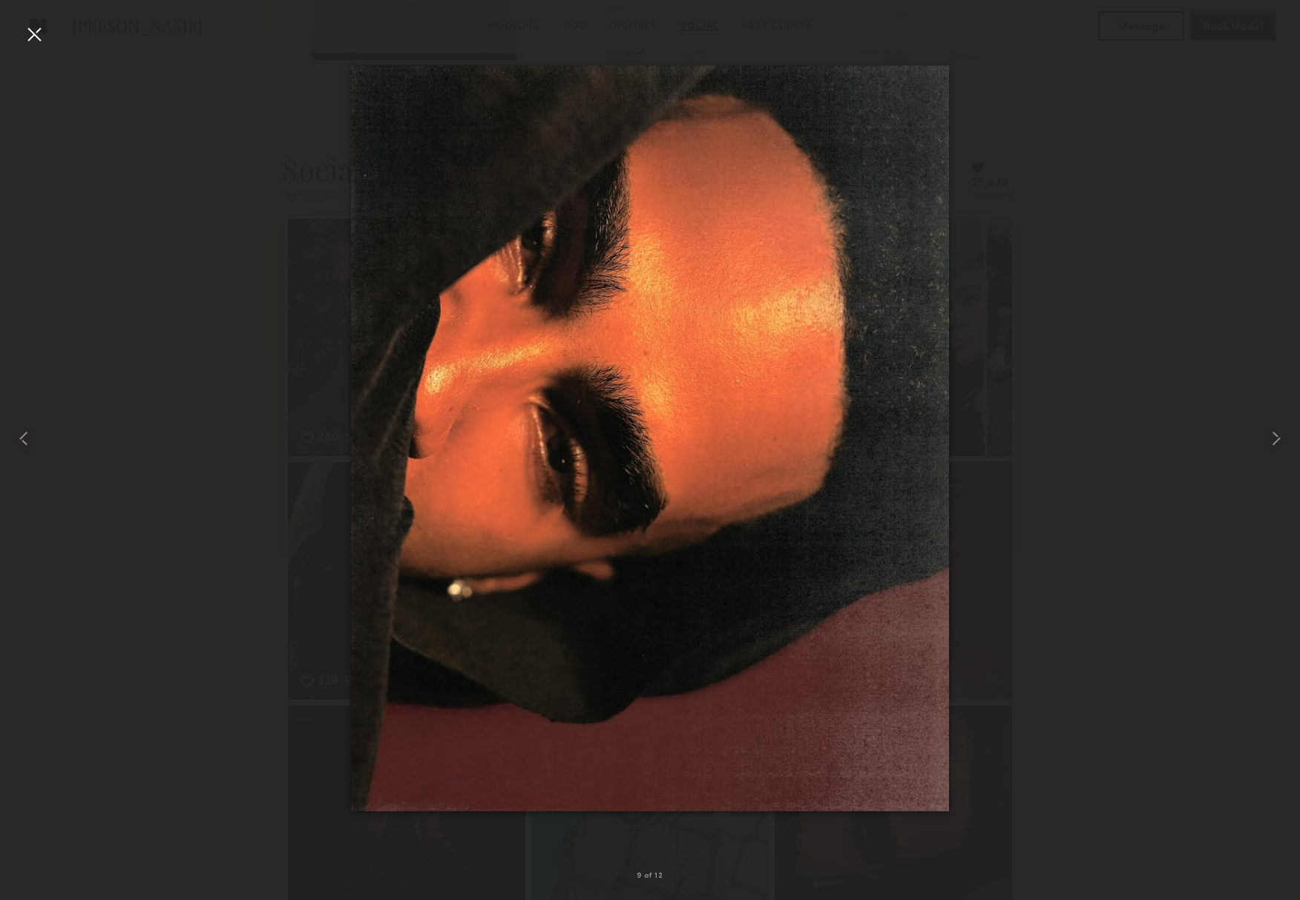
click at [36, 41] on div at bounding box center [34, 34] width 24 height 24
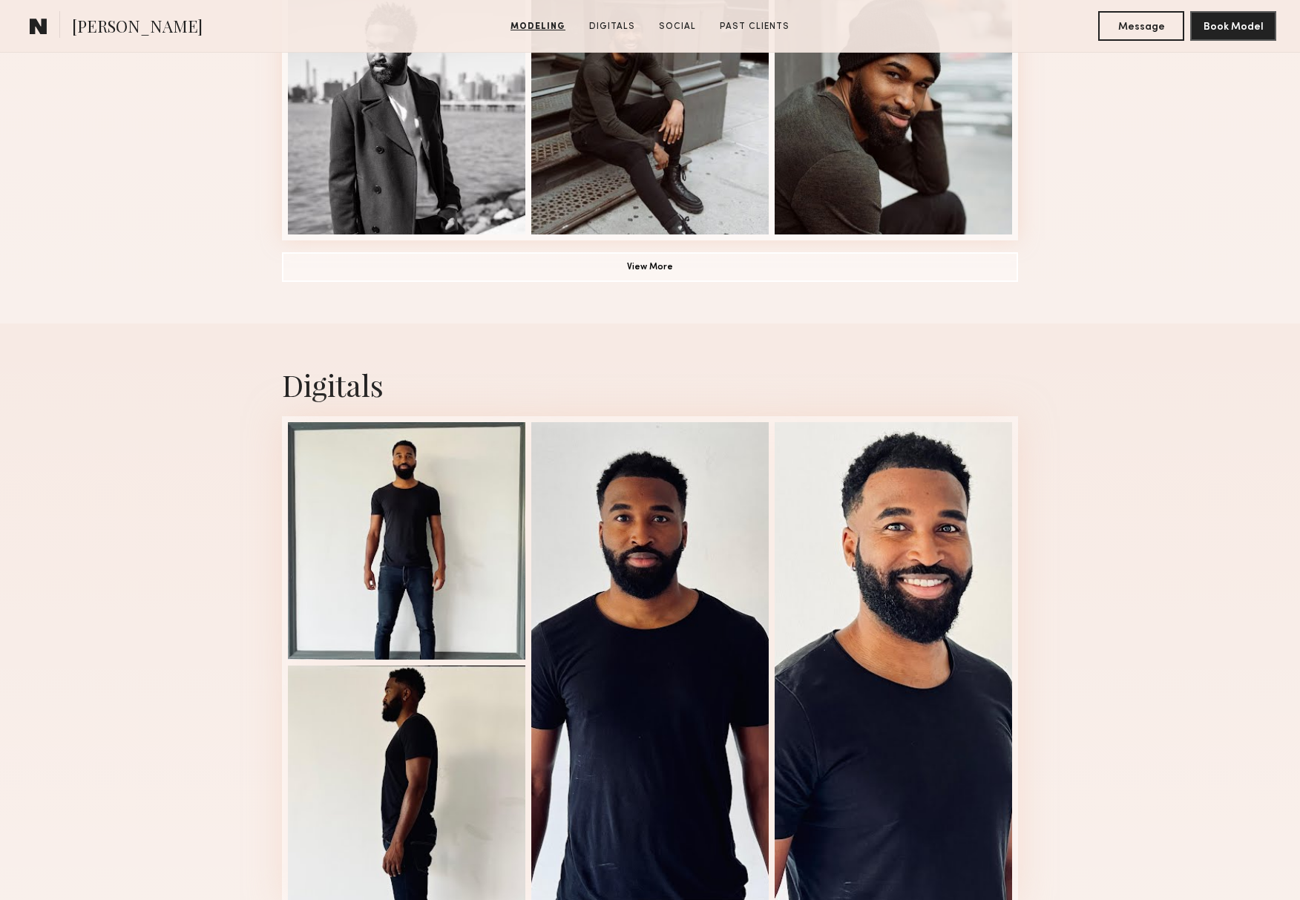
scroll to position [1167, 0]
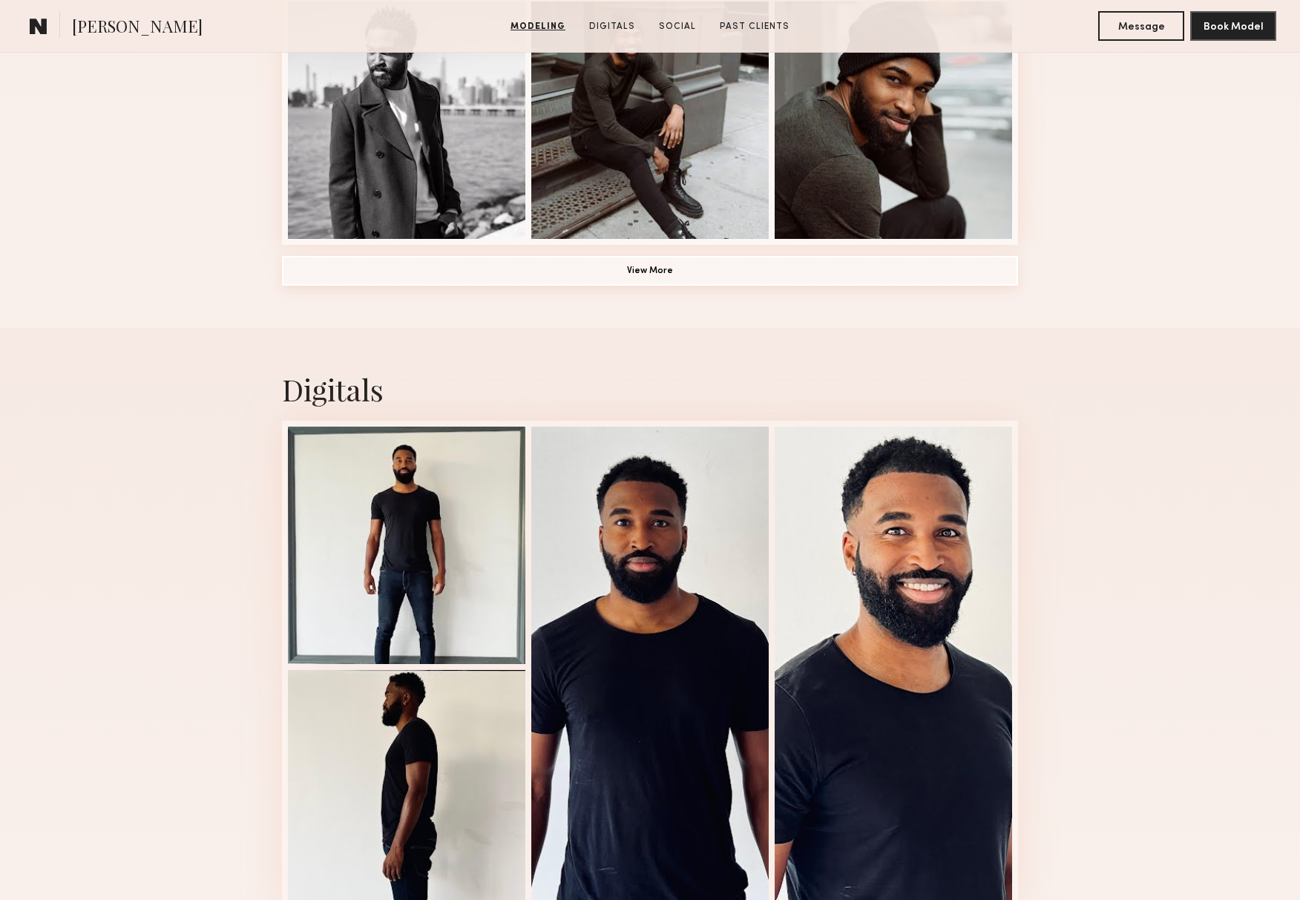
click at [638, 274] on button "View More" at bounding box center [650, 271] width 736 height 30
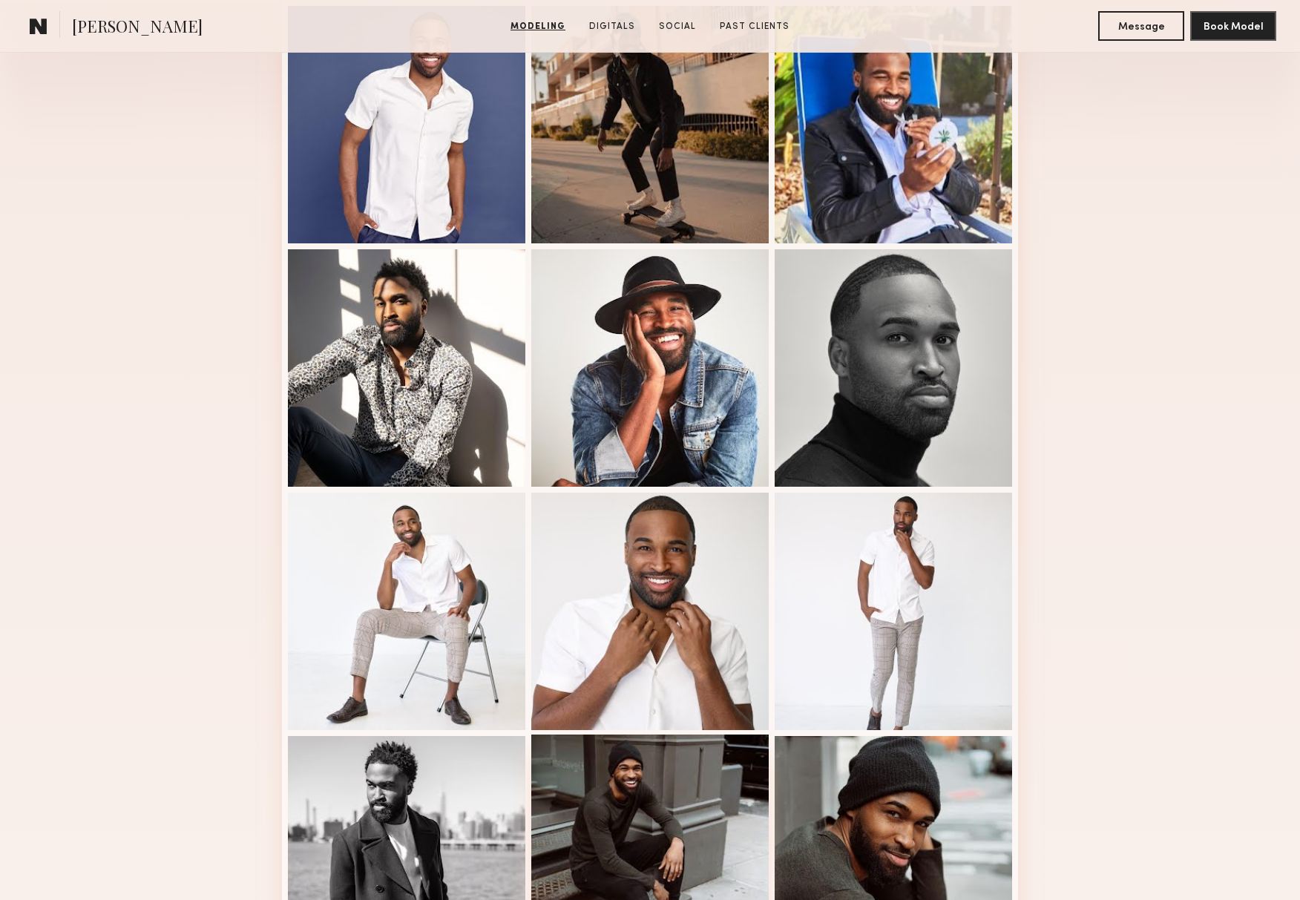
scroll to position [387, 0]
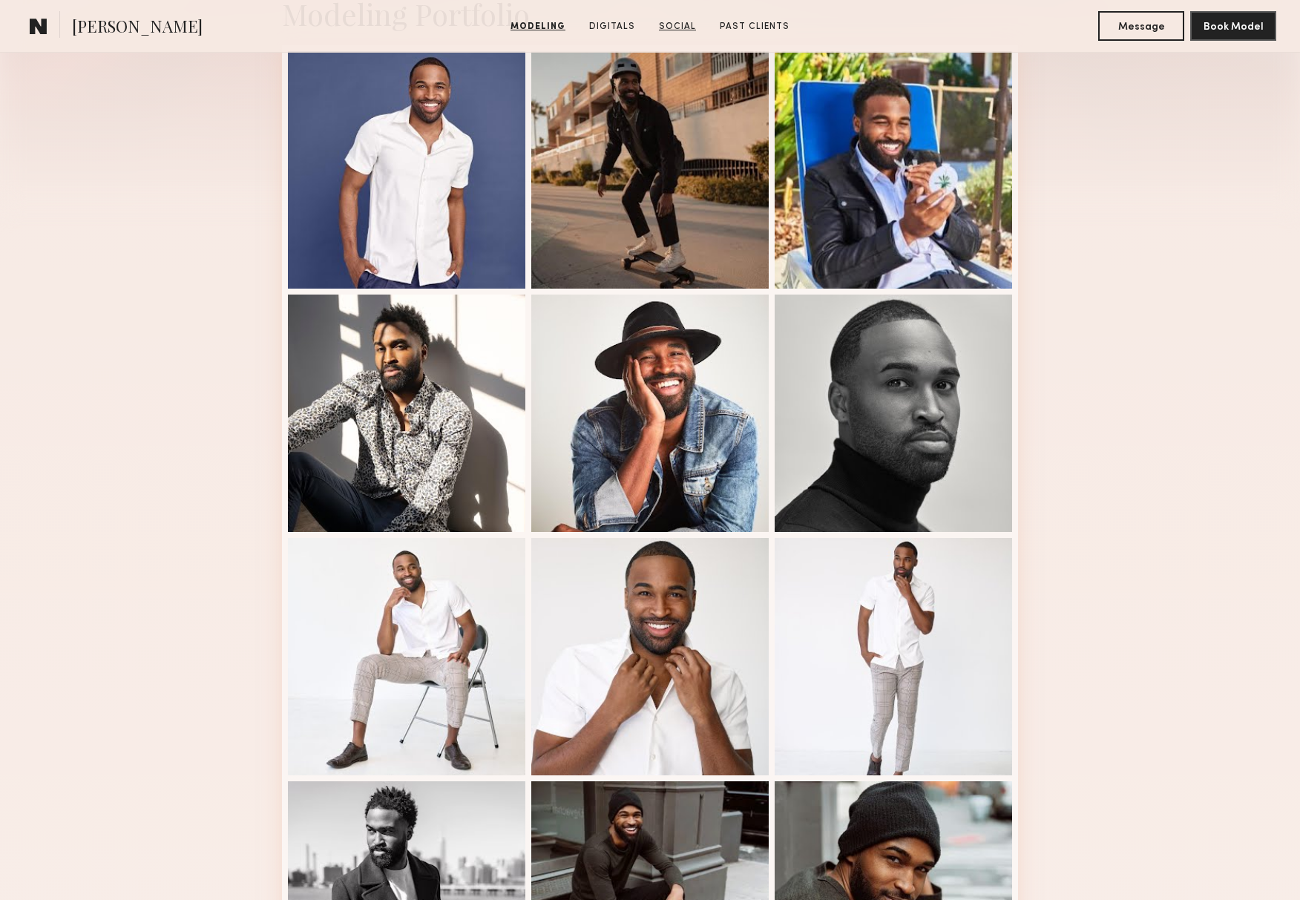
click at [674, 25] on link "Social" at bounding box center [677, 26] width 49 height 13
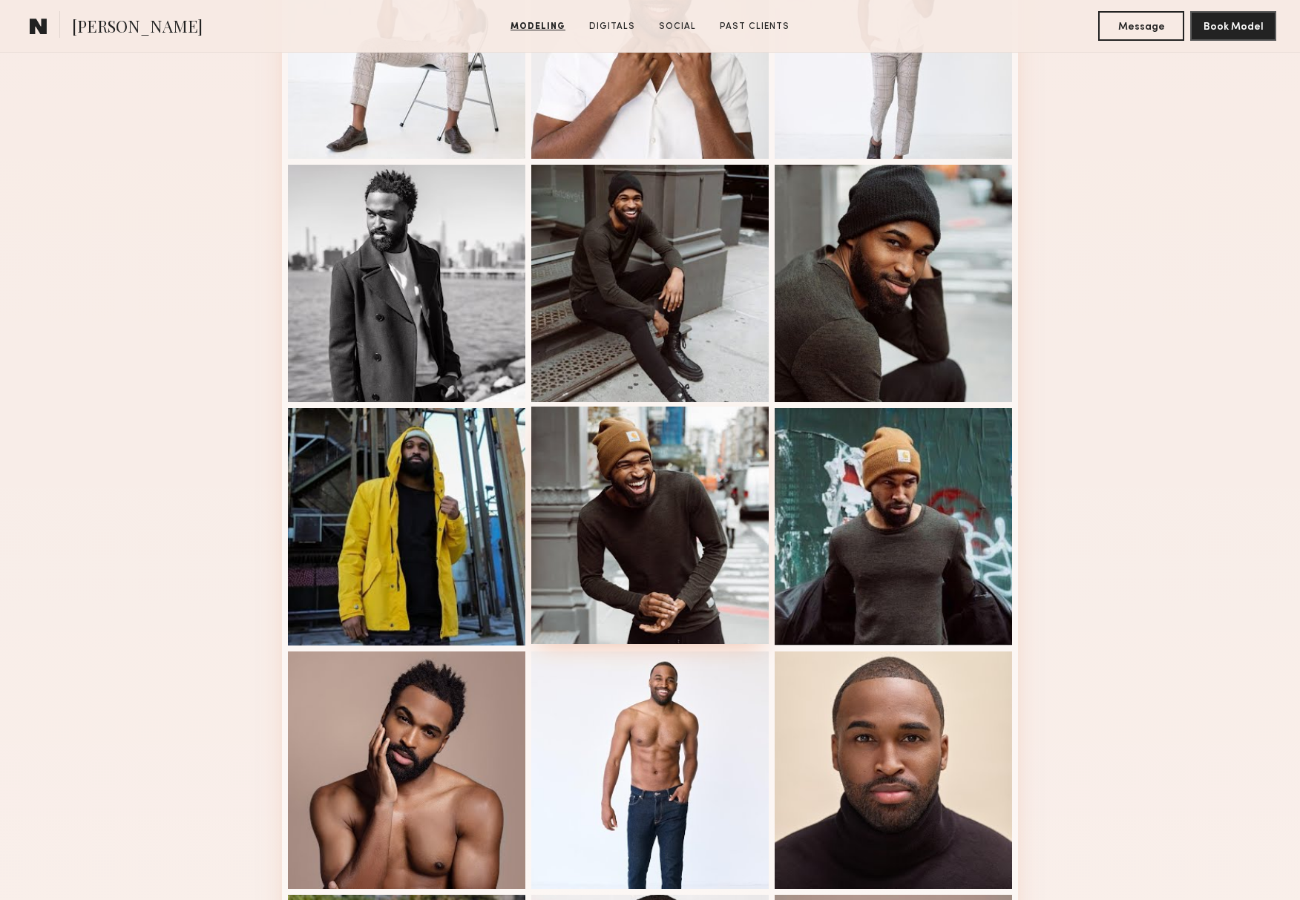
scroll to position [999, 0]
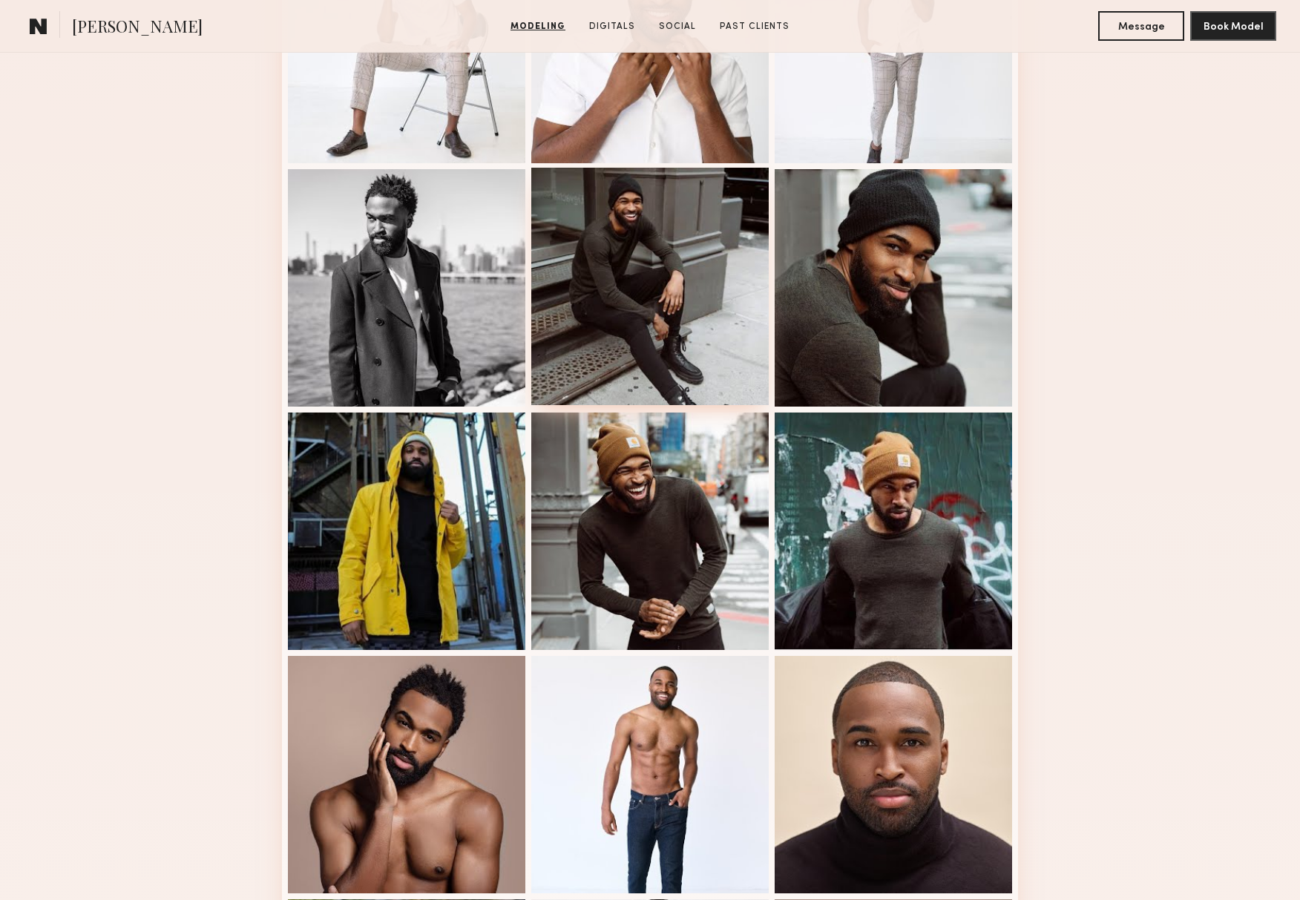
click at [640, 300] on div at bounding box center [649, 286] width 237 height 237
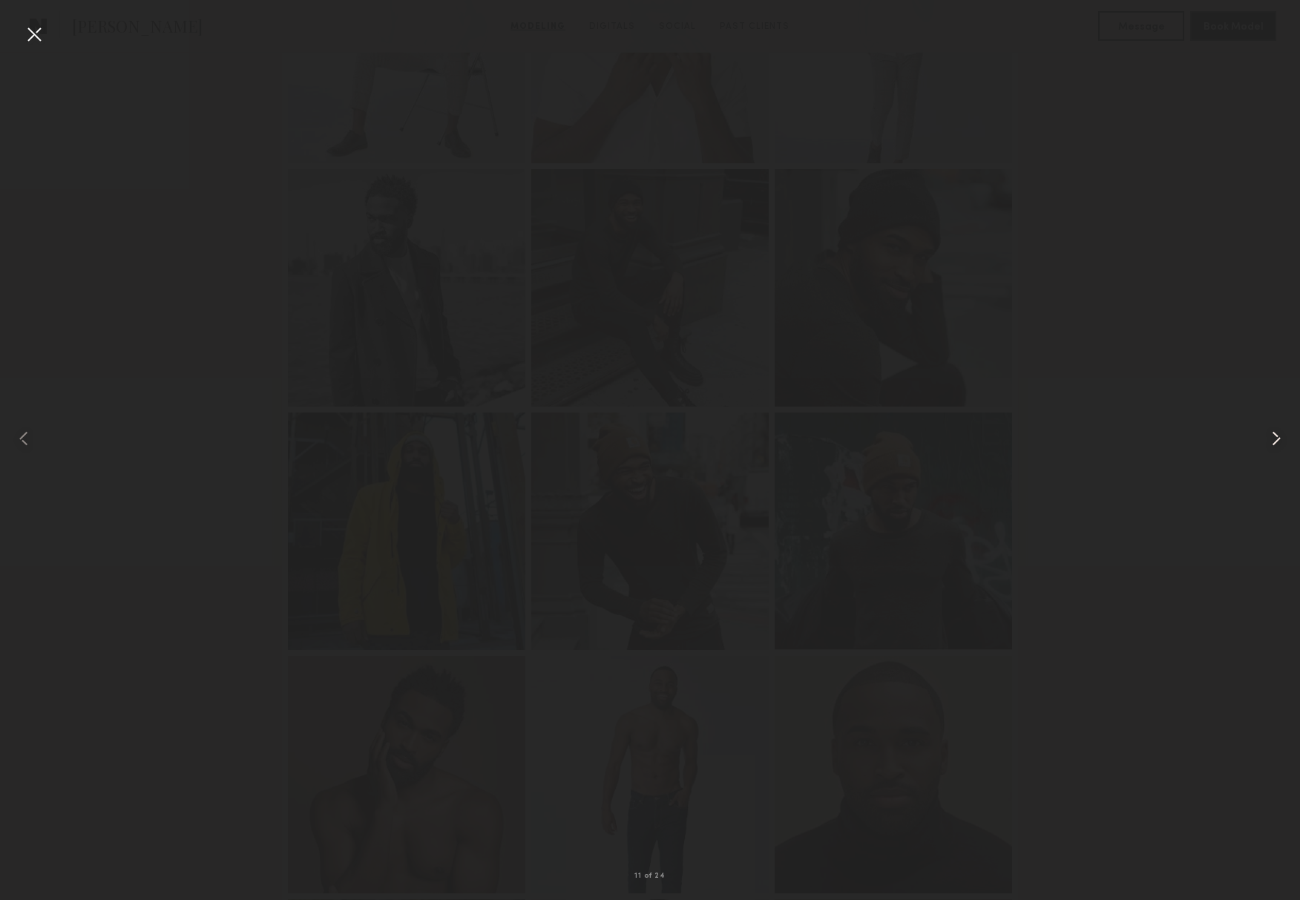
click at [1280, 436] on common-icon at bounding box center [1276, 439] width 24 height 24
click at [31, 30] on div at bounding box center [34, 34] width 24 height 24
